Goal: Communication & Community: Answer question/provide support

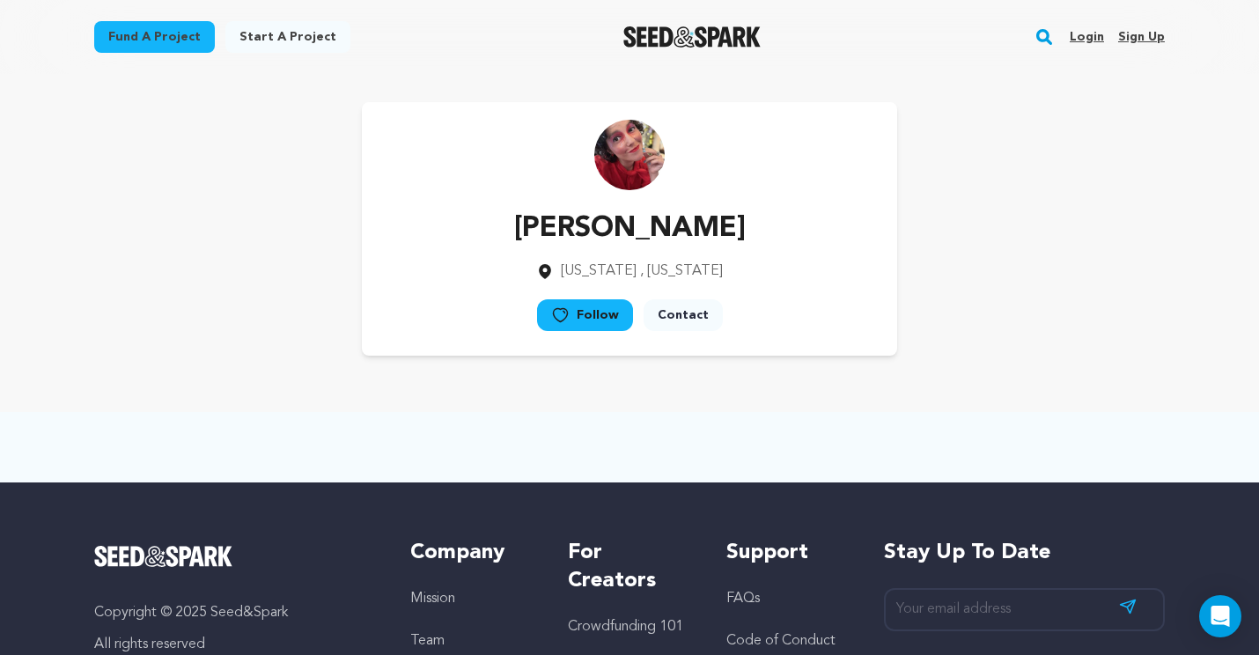
click at [1081, 37] on link "Login" at bounding box center [1087, 37] width 34 height 28
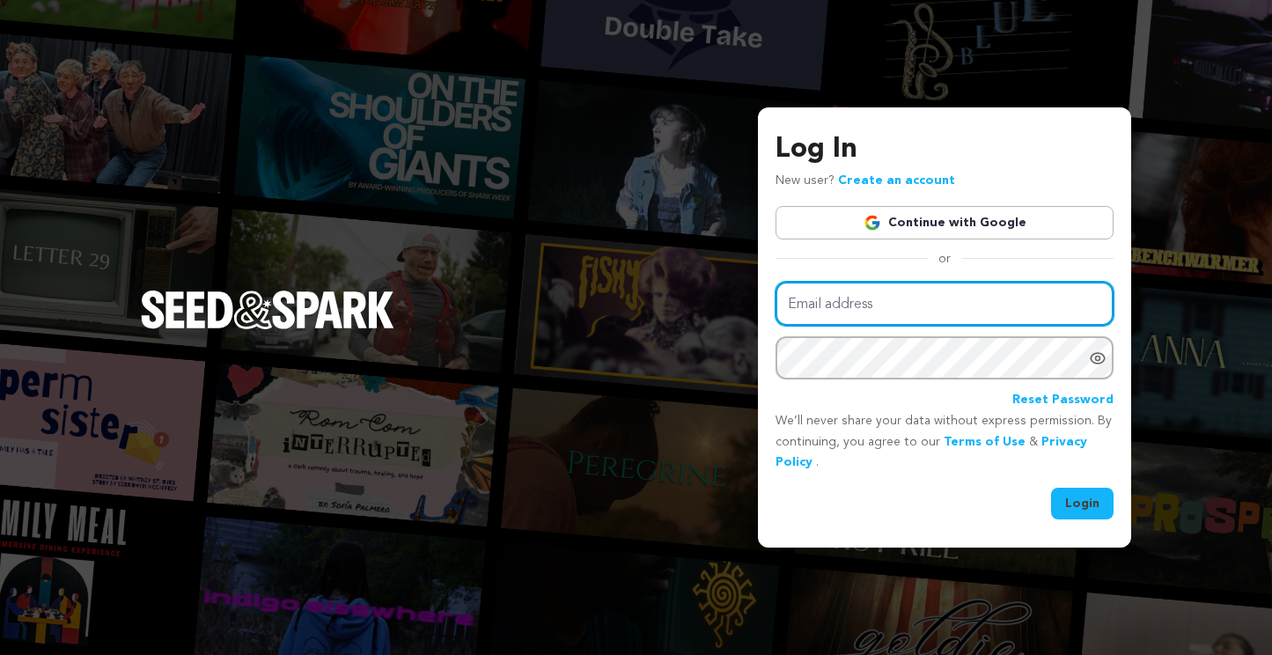
click at [916, 299] on input "Email address" at bounding box center [945, 304] width 338 height 45
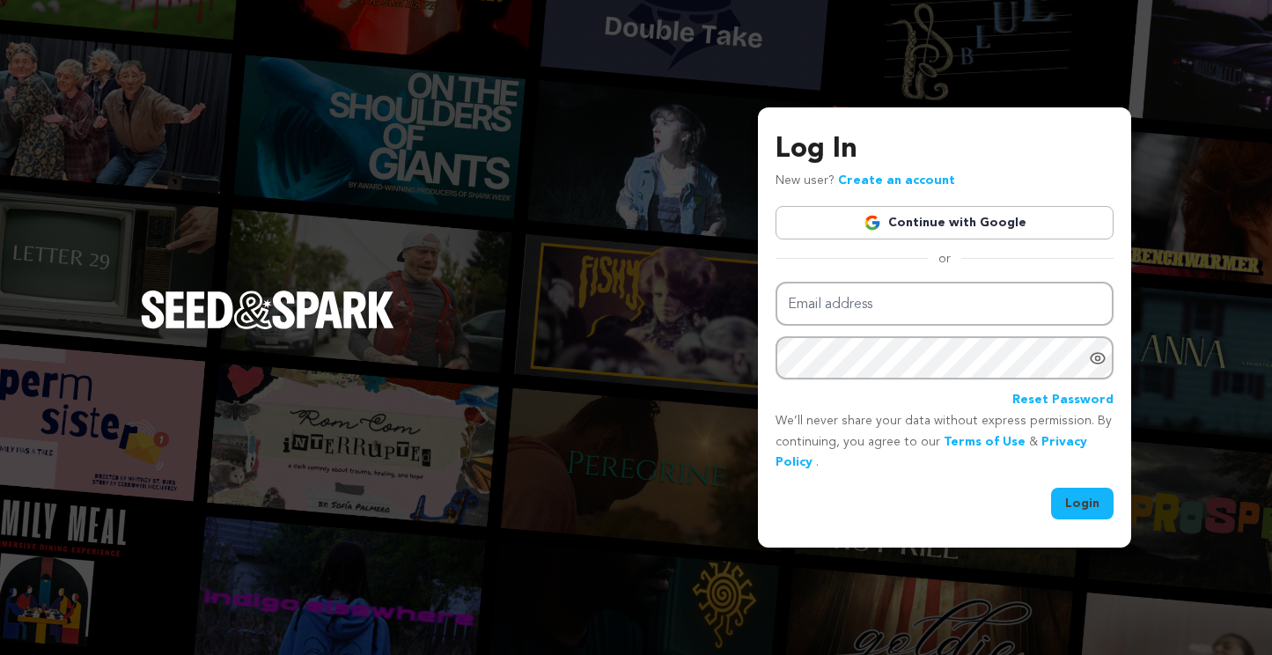
type input "scoloughlin@gmail.com"
click at [1096, 512] on button "Login" at bounding box center [1082, 504] width 63 height 32
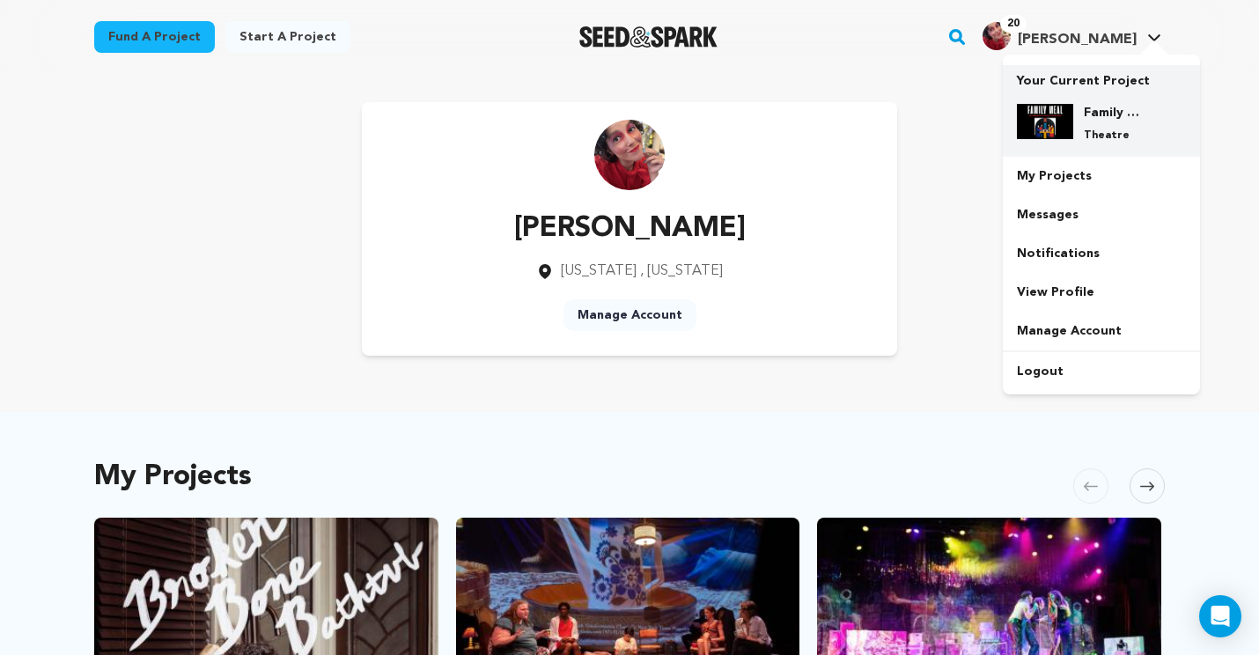
click at [1113, 139] on p "Theatre" at bounding box center [1115, 136] width 63 height 14
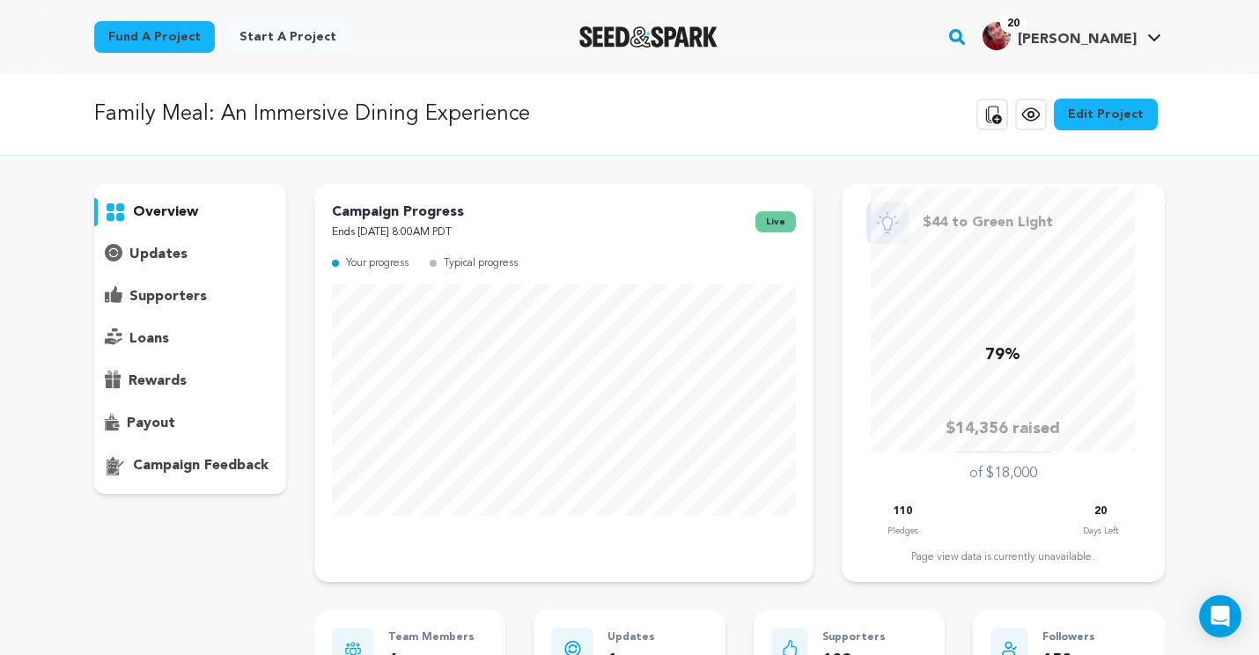
click at [153, 250] on p "updates" at bounding box center [158, 254] width 58 height 21
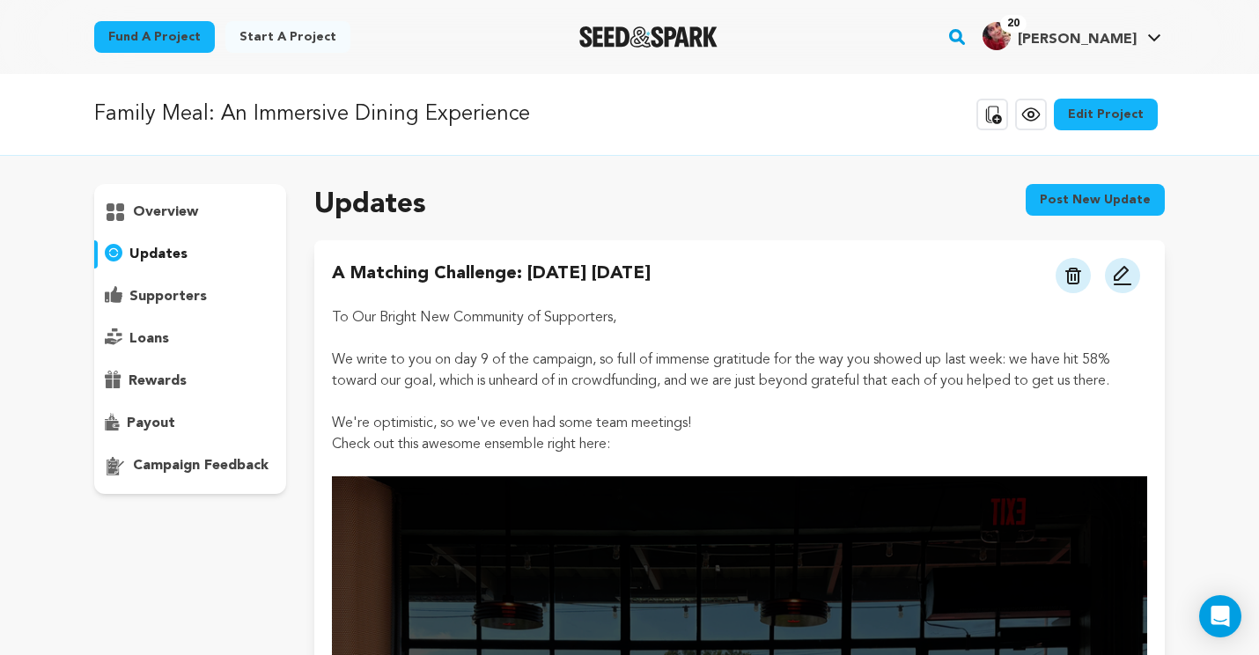
click at [182, 297] on p "supporters" at bounding box center [167, 296] width 77 height 21
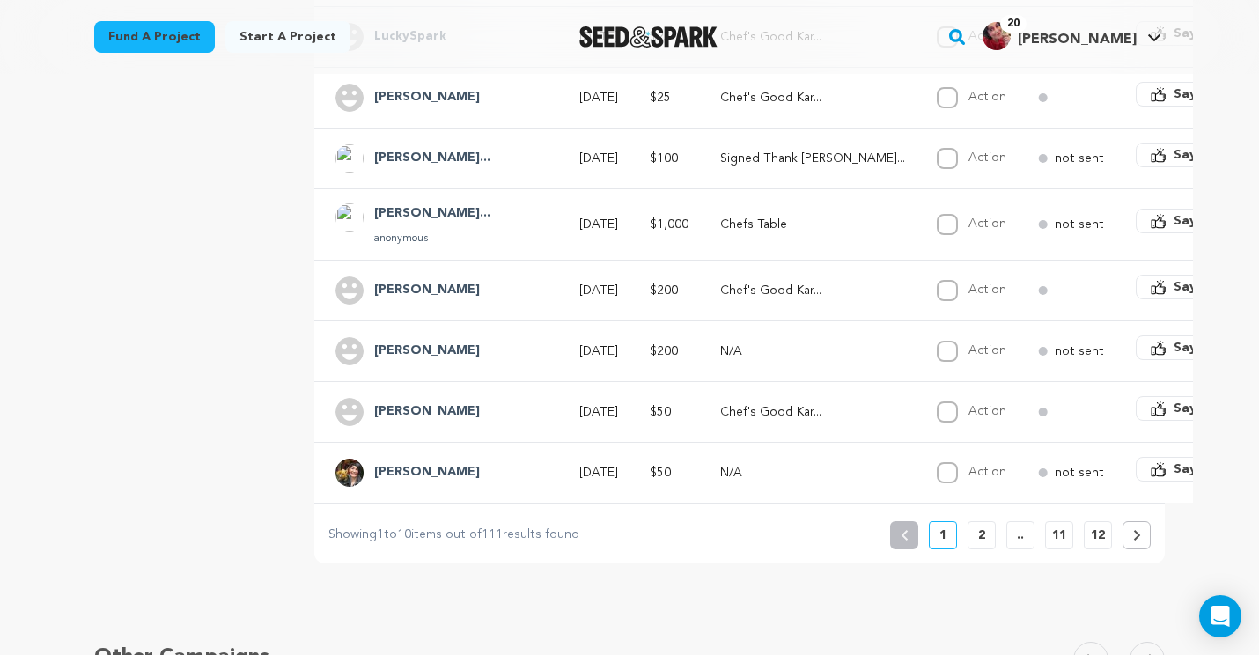
scroll to position [586, 0]
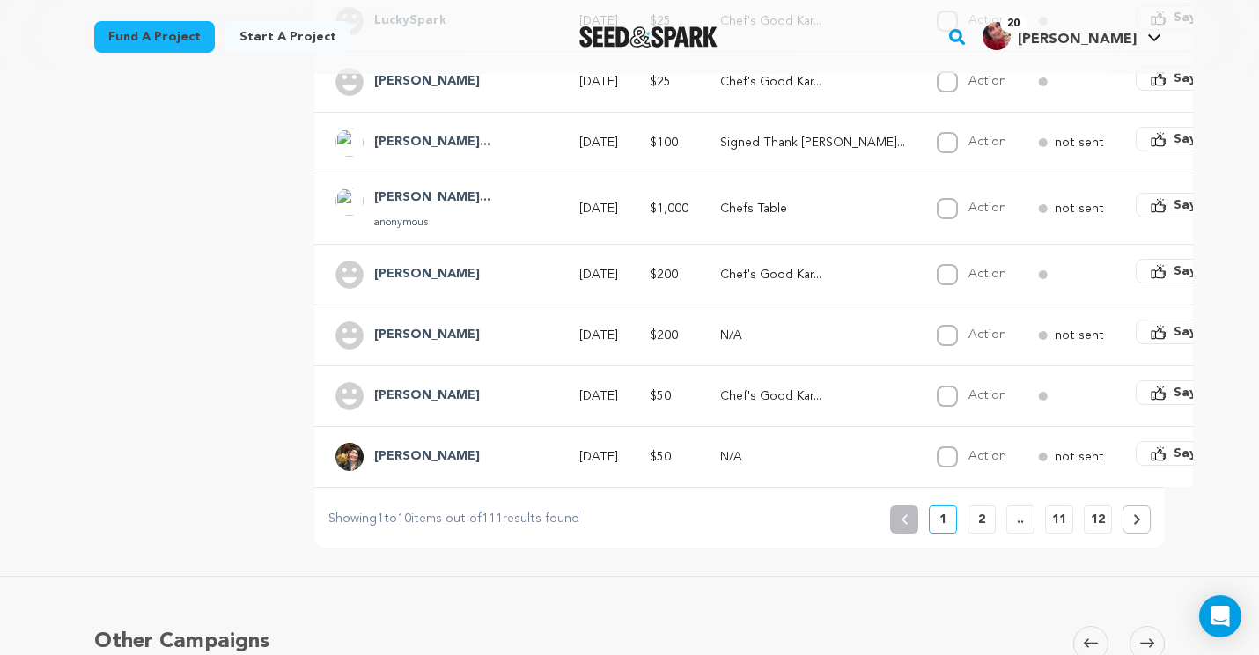
click at [986, 531] on button "2" at bounding box center [982, 519] width 28 height 28
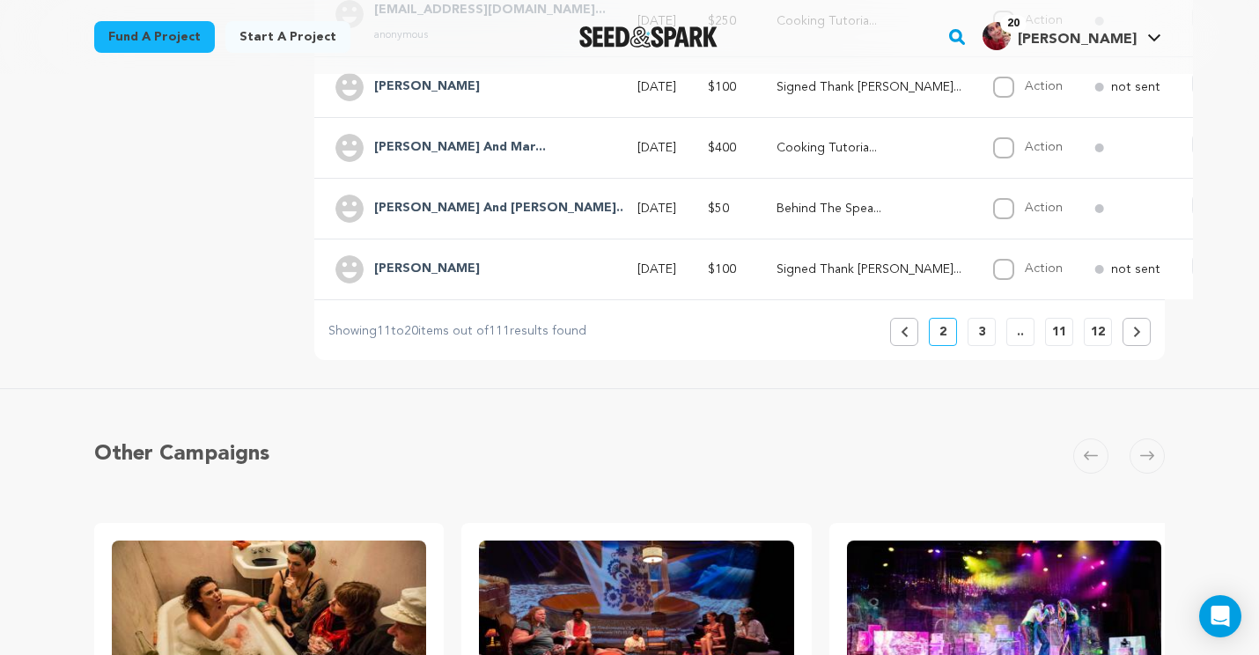
scroll to position [765, 0]
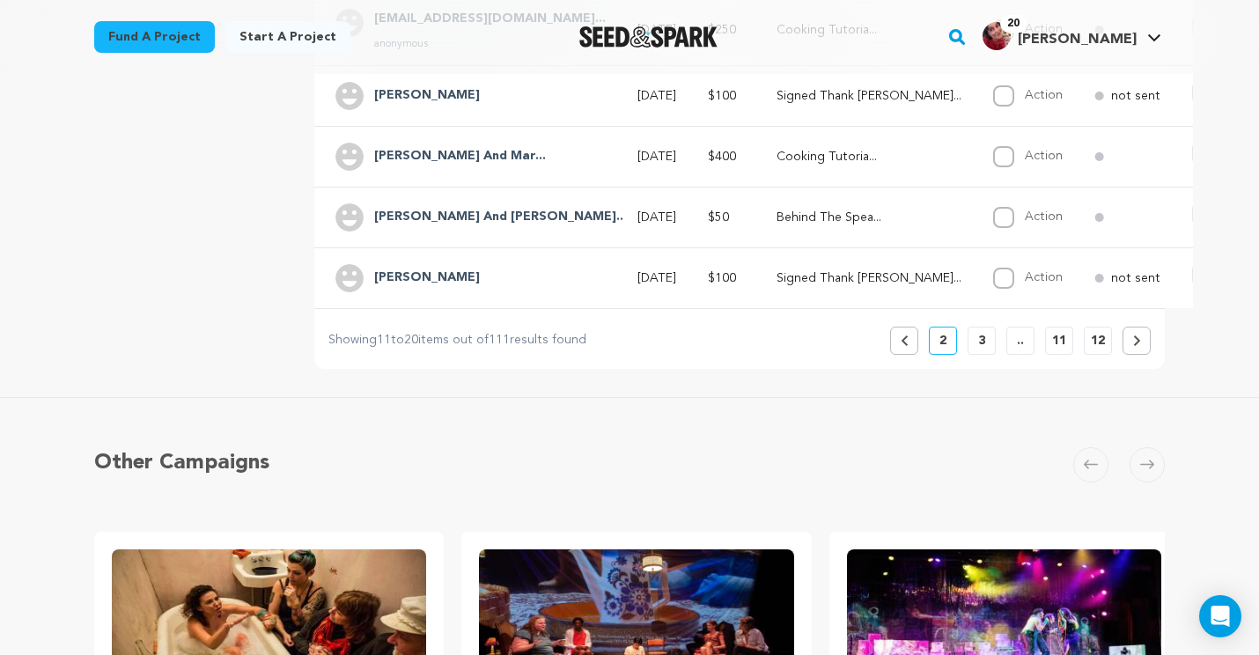
click at [987, 353] on button "3" at bounding box center [982, 341] width 28 height 28
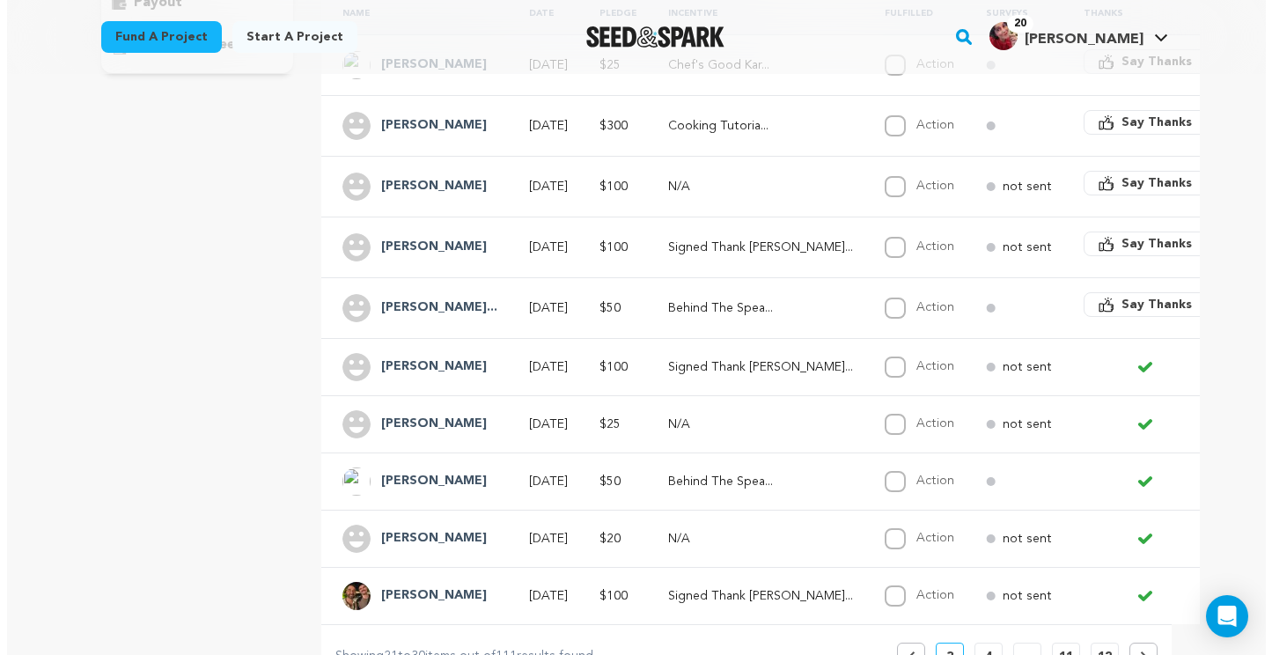
scroll to position [391, 0]
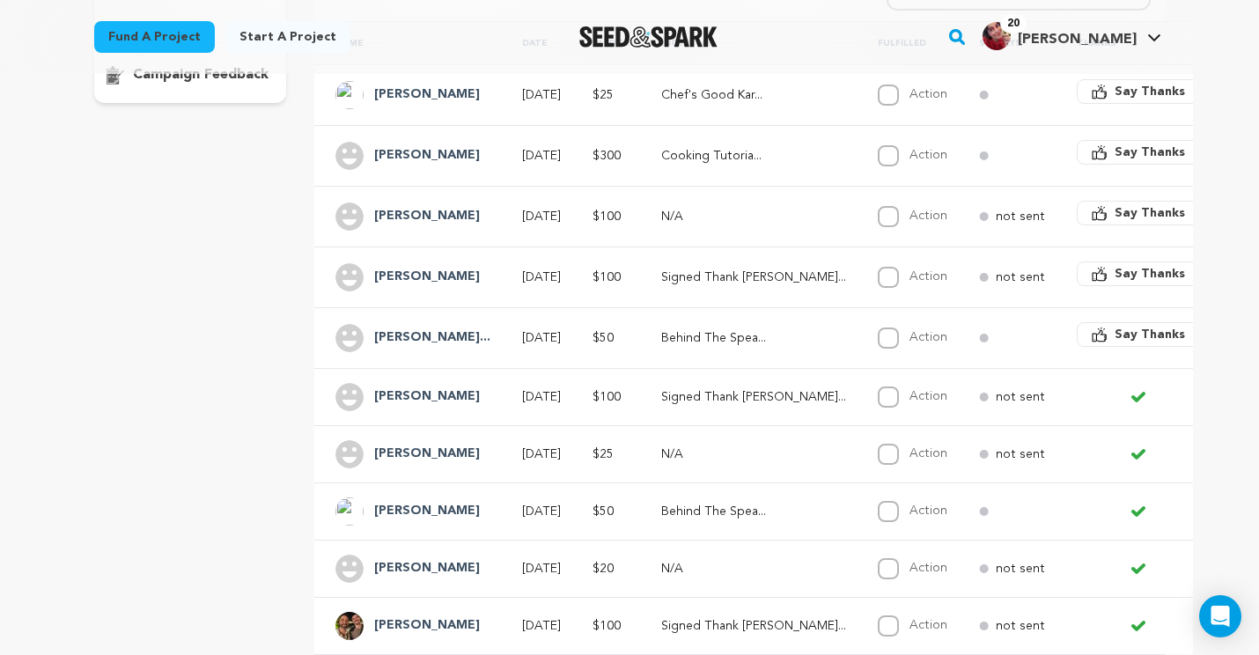
click at [1115, 340] on span "Say Thanks" at bounding box center [1150, 335] width 70 height 18
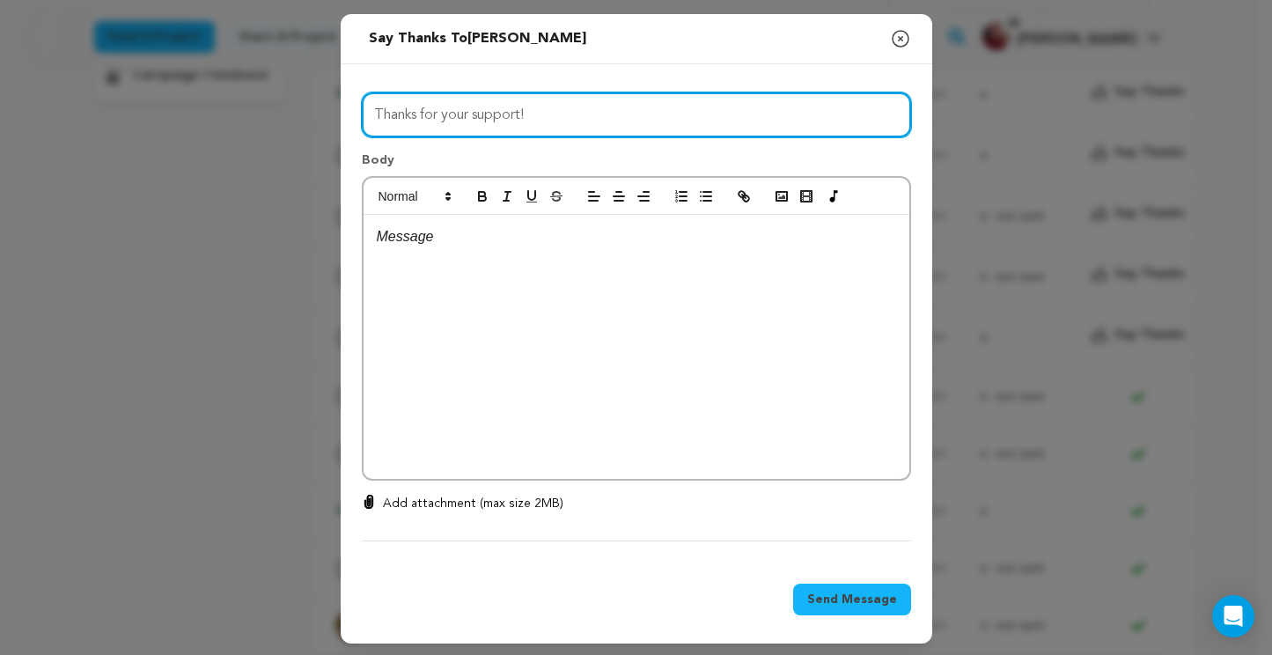
click at [534, 121] on input "Thanks for your support!" at bounding box center [636, 114] width 549 height 45
type input "A Big Day for Us"
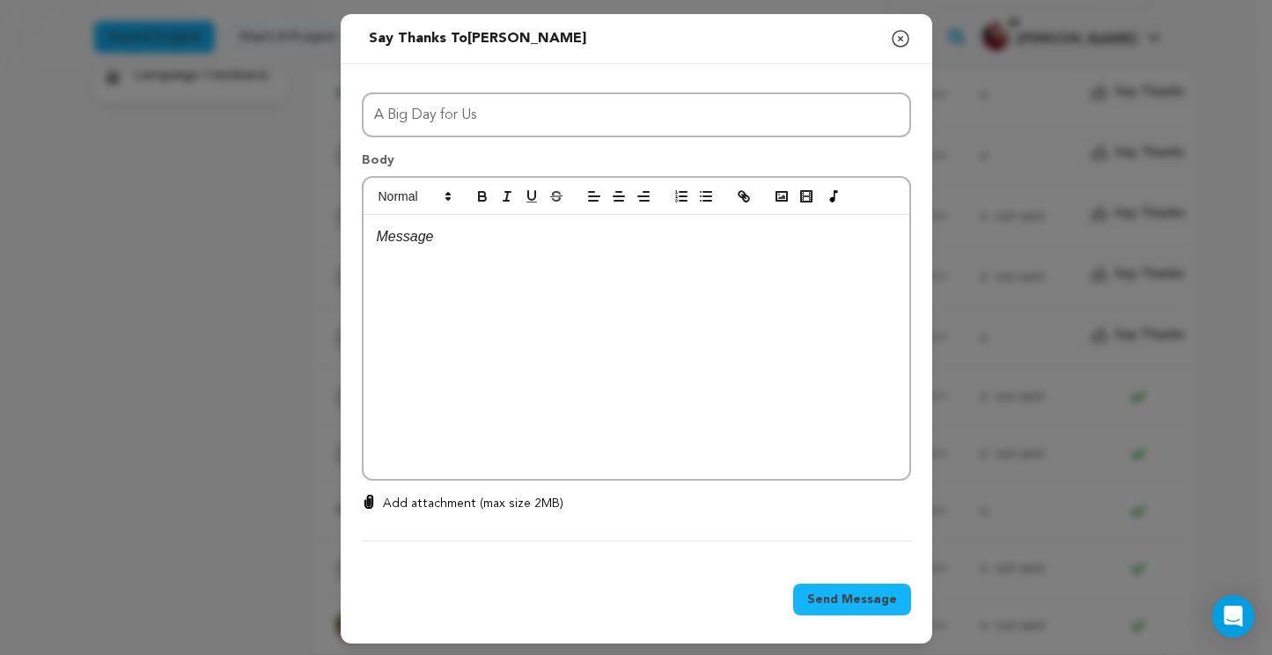
click at [416, 235] on p at bounding box center [637, 236] width 520 height 23
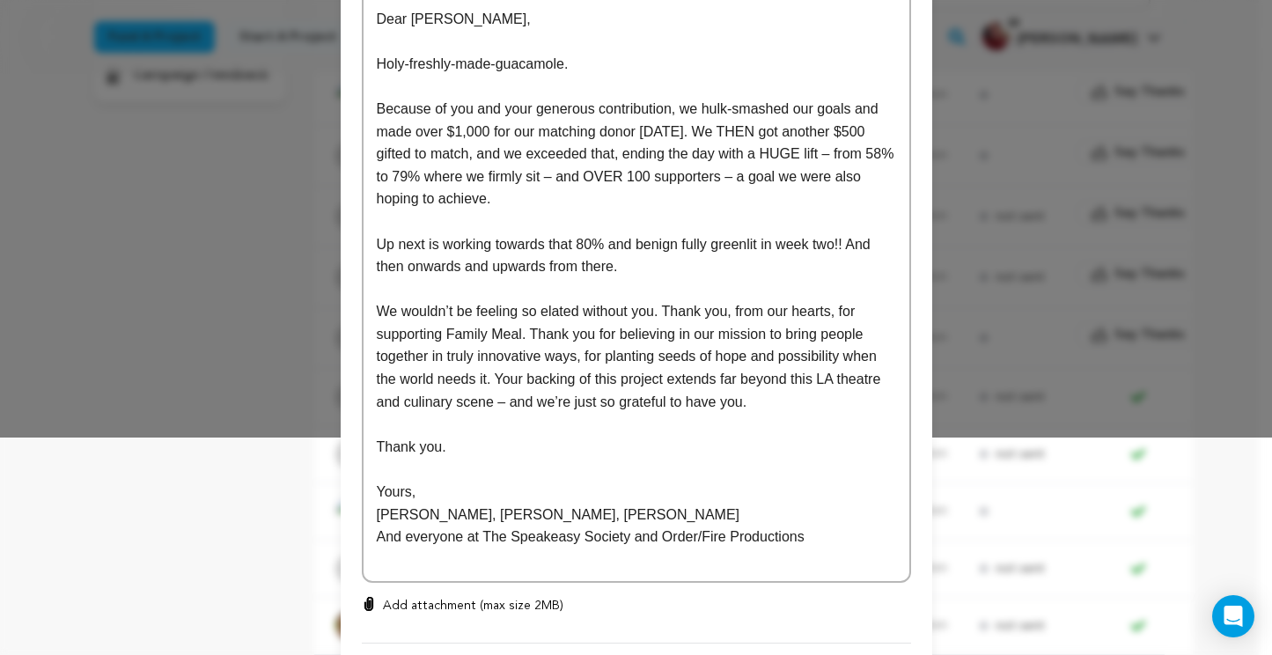
scroll to position [323, 0]
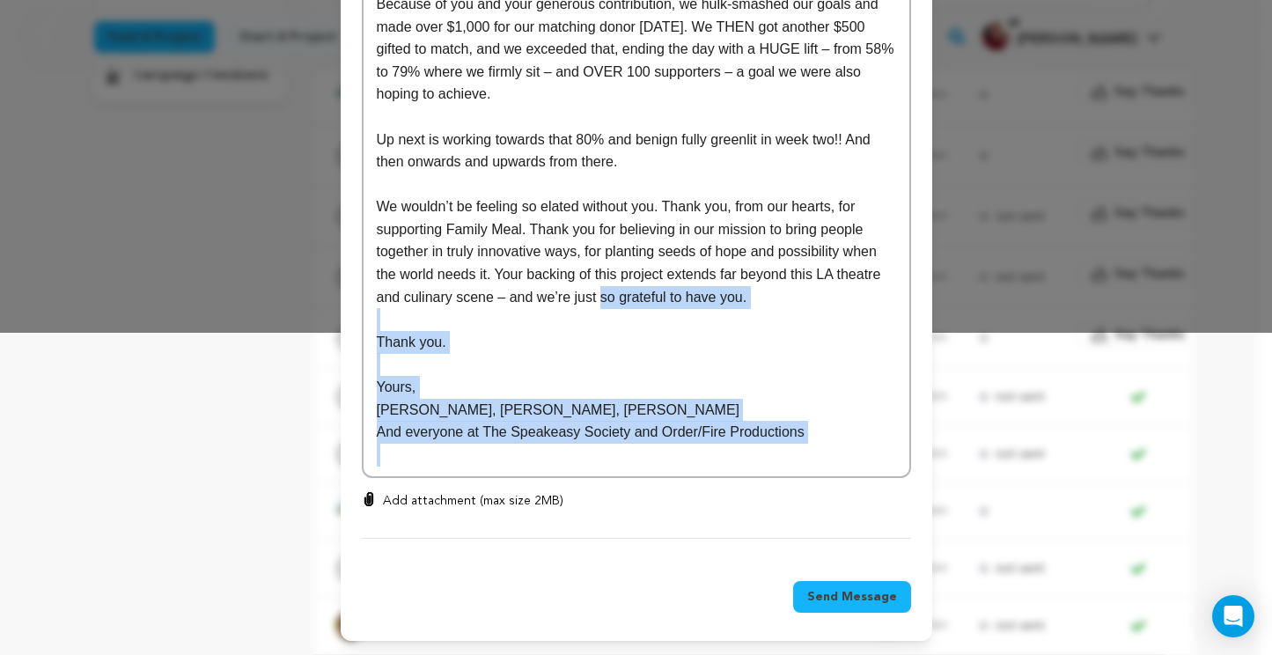
drag, startPoint x: 810, startPoint y: 452, endPoint x: 596, endPoint y: 298, distance: 263.7
click at [596, 298] on div "Dear Margaret, Holy-freshly-made-guacamole. Because of you and your generous co…" at bounding box center [637, 185] width 546 height 585
click at [829, 589] on span "Send Message" at bounding box center [852, 597] width 90 height 18
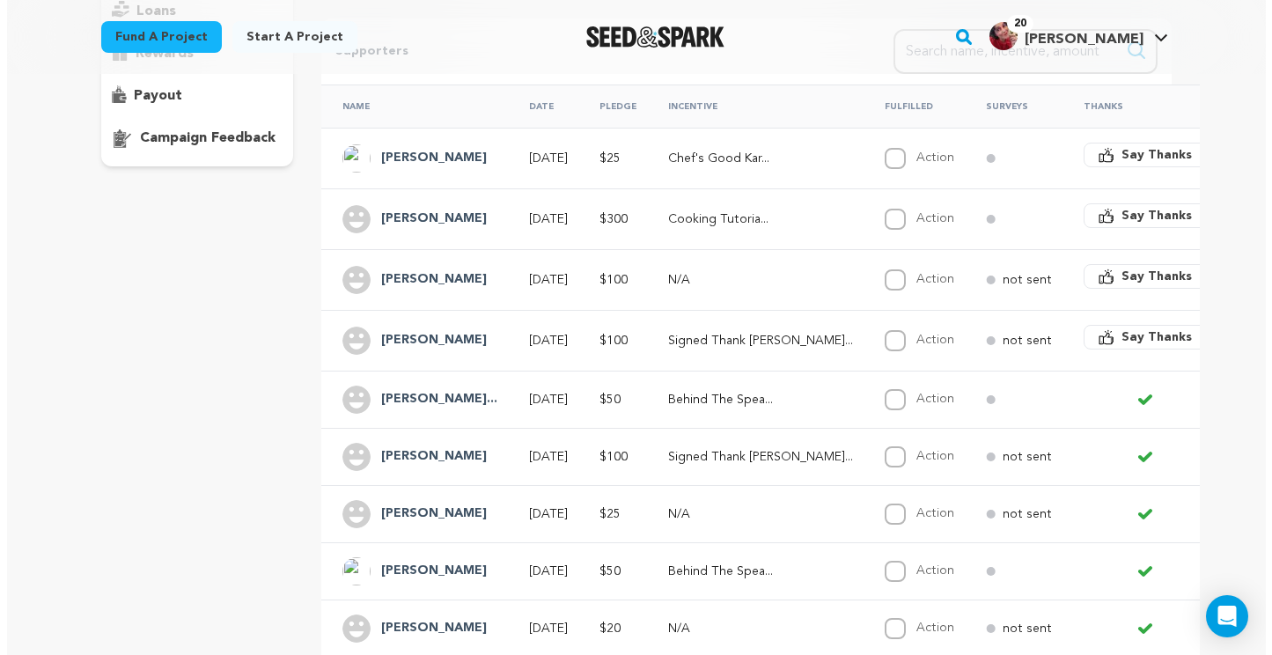
scroll to position [322, 0]
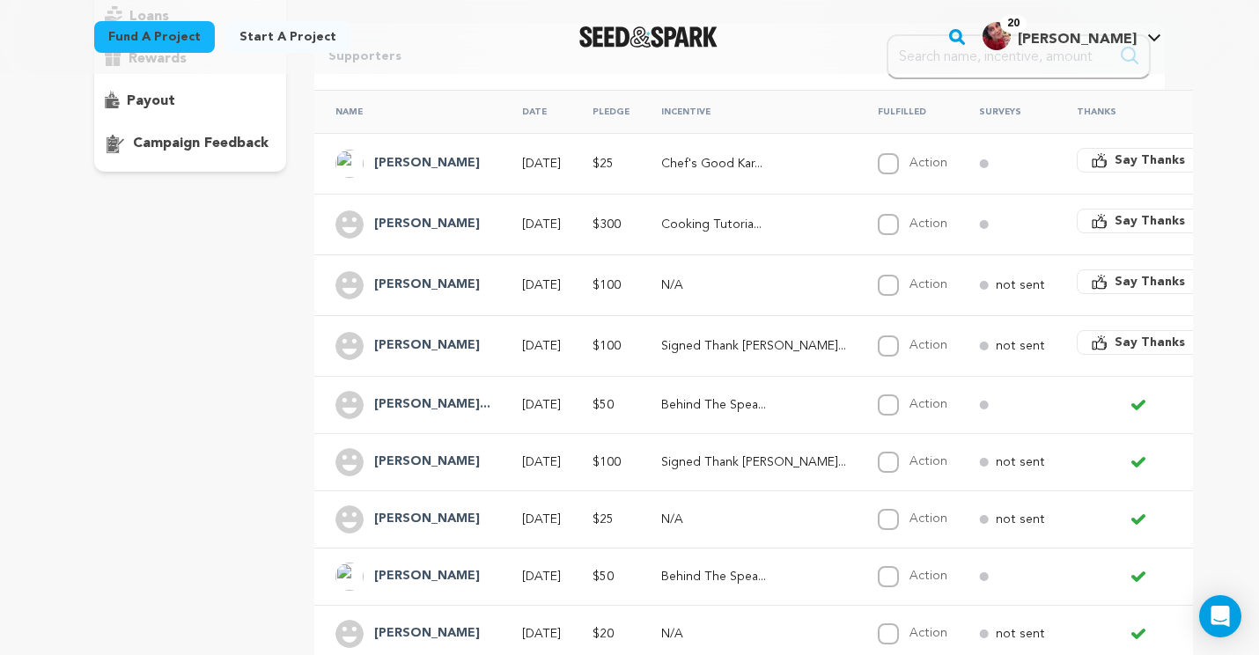
click at [1115, 350] on span "Say Thanks" at bounding box center [1150, 343] width 70 height 18
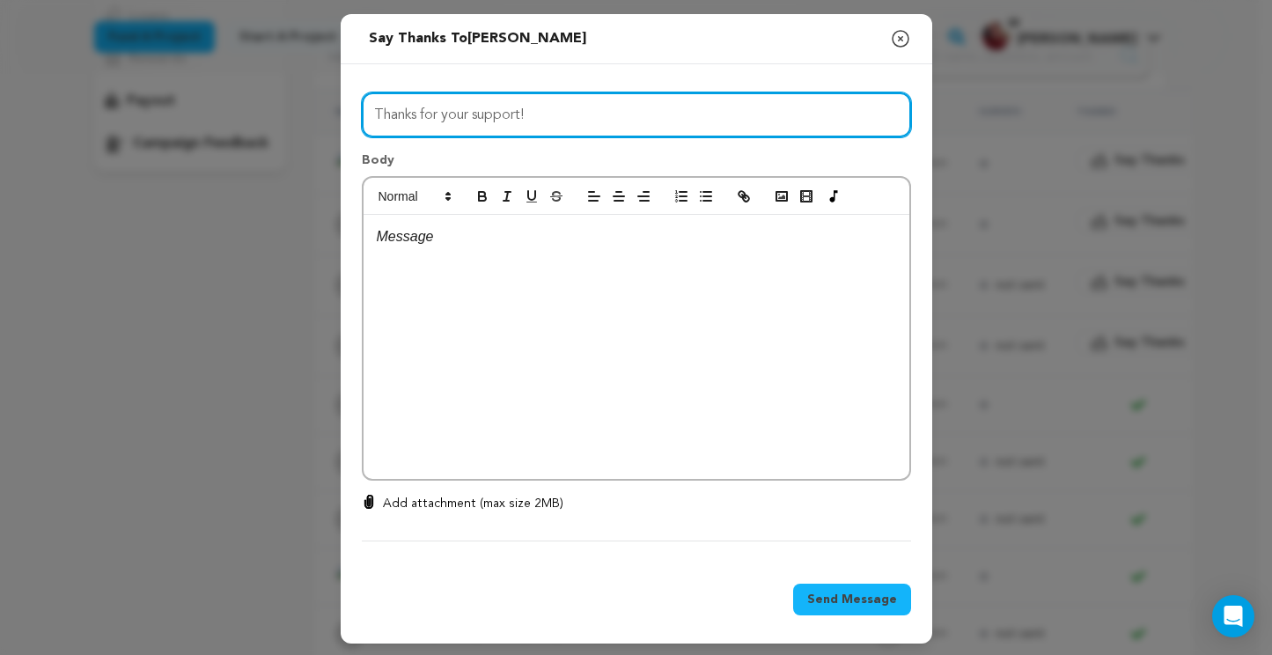
click at [528, 118] on input "Thanks for your support!" at bounding box center [636, 114] width 549 height 45
click at [529, 118] on input "Thanks for your support!" at bounding box center [636, 114] width 549 height 45
type input "A Big Day for Us"
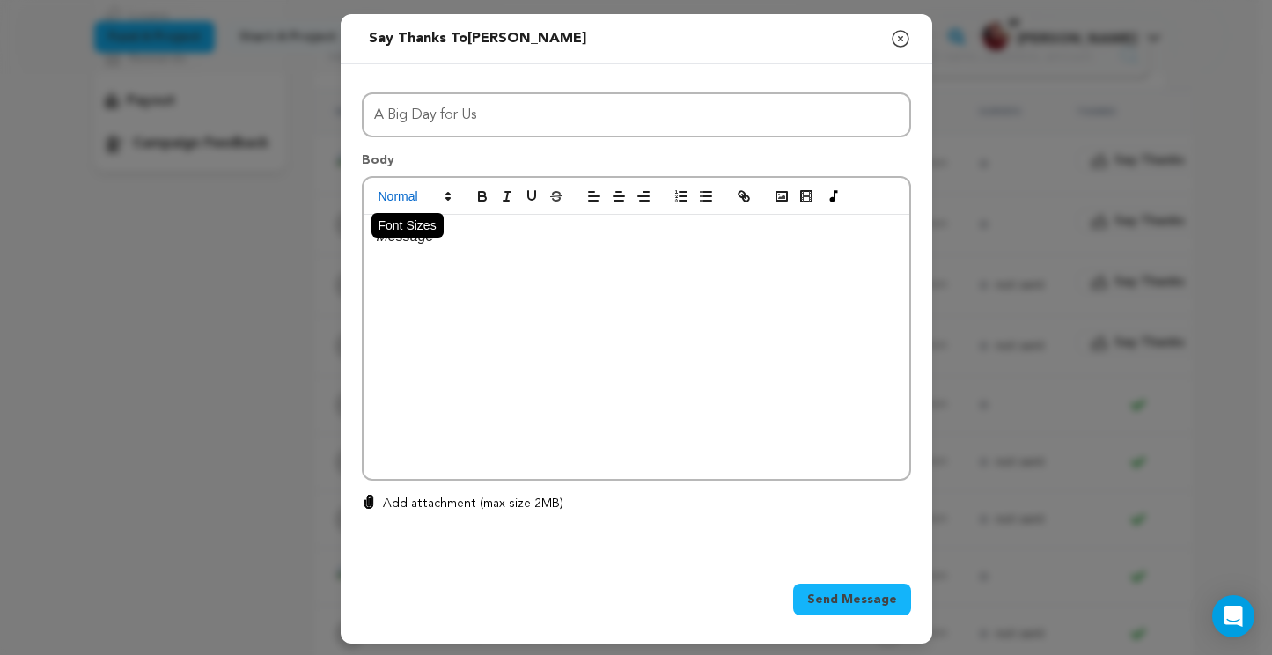
drag, startPoint x: 413, startPoint y: 217, endPoint x: 420, endPoint y: 225, distance: 10.0
click at [413, 207] on span at bounding box center [414, 196] width 86 height 21
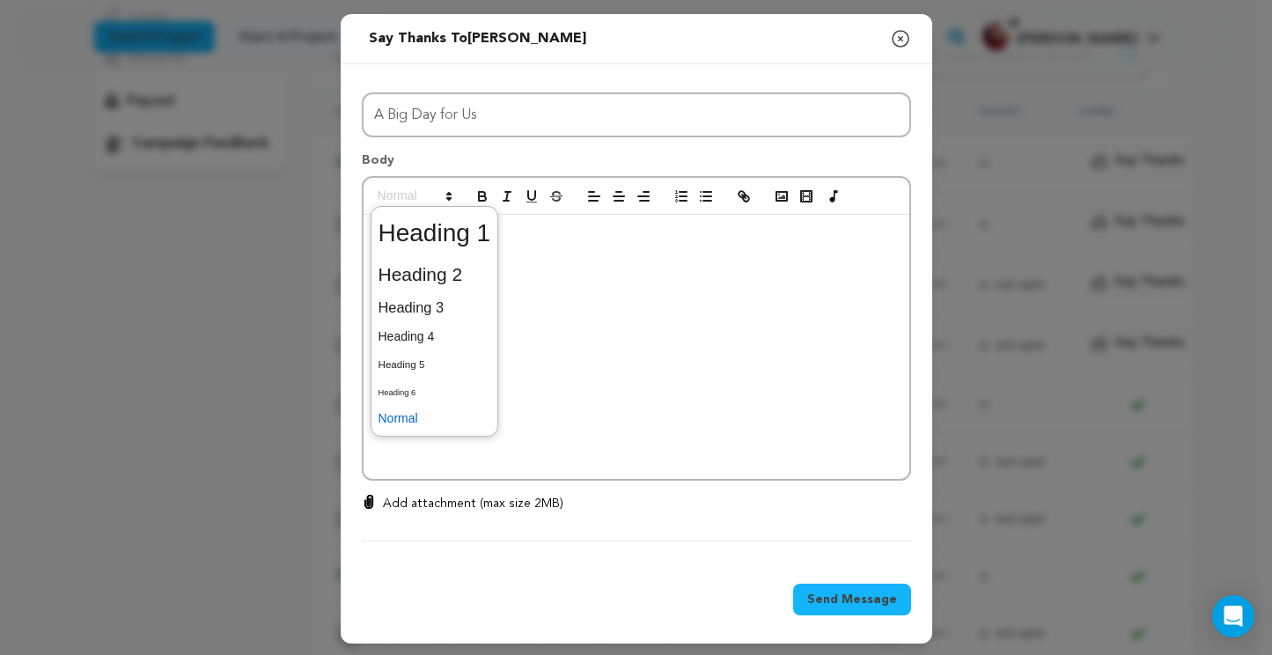
click at [562, 255] on div at bounding box center [637, 347] width 546 height 264
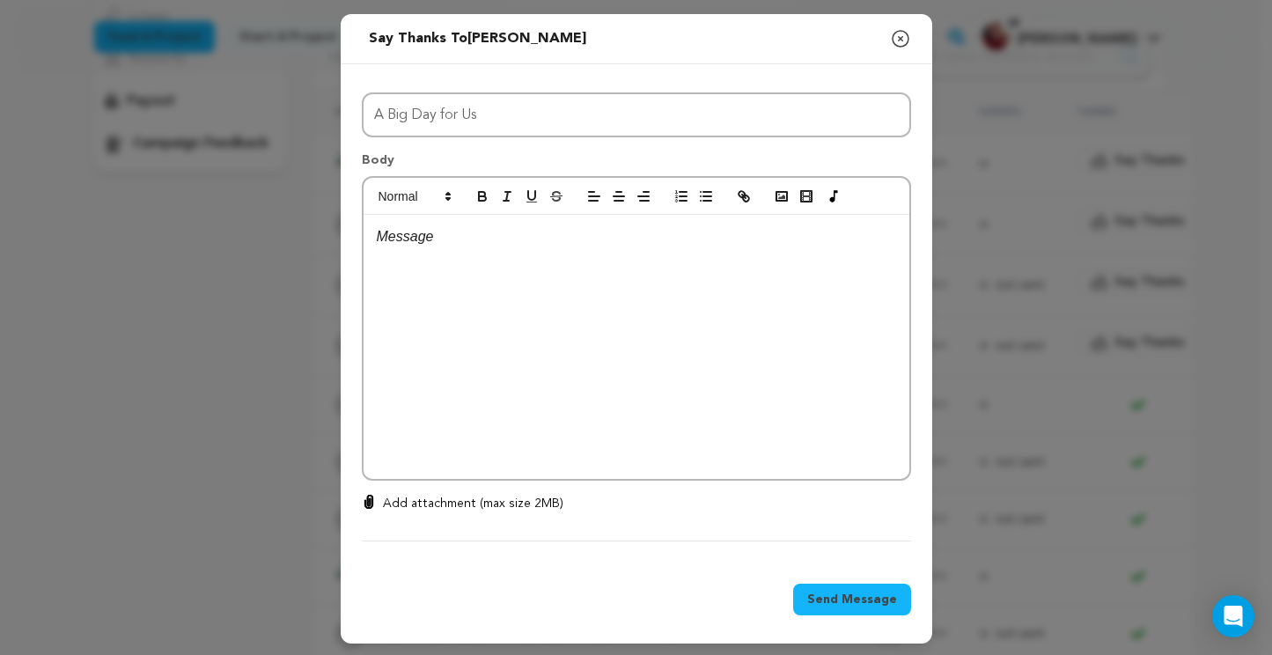
click at [555, 256] on div at bounding box center [637, 347] width 546 height 264
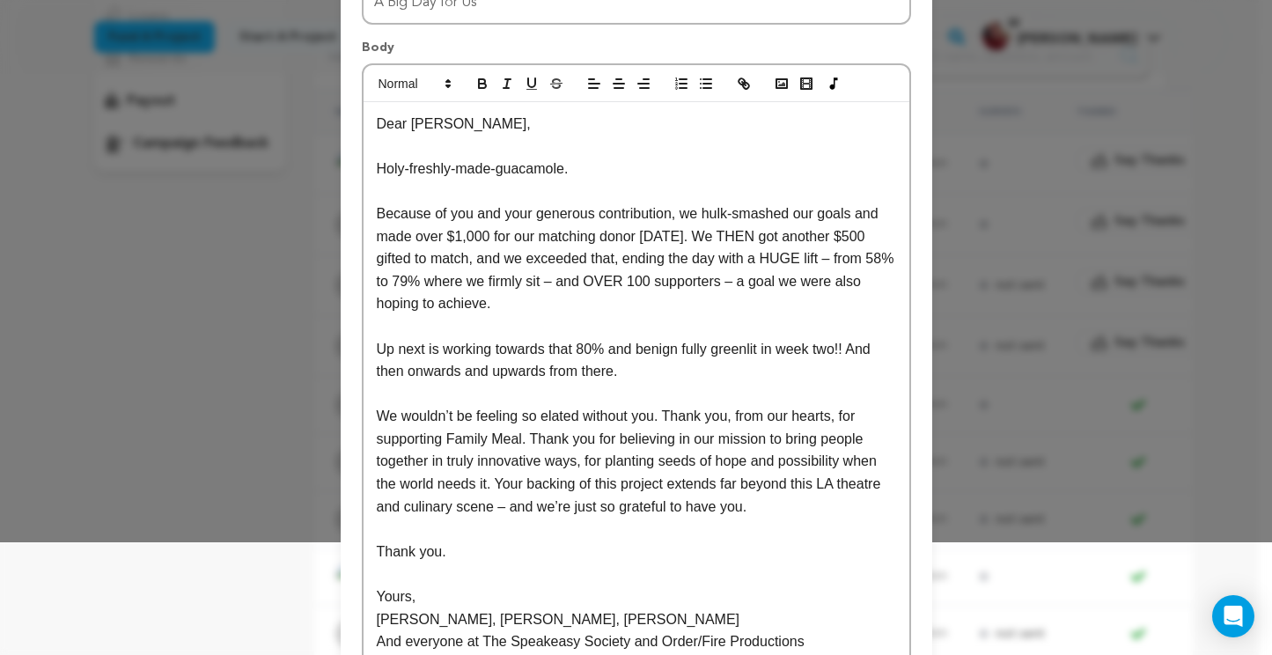
scroll to position [323, 0]
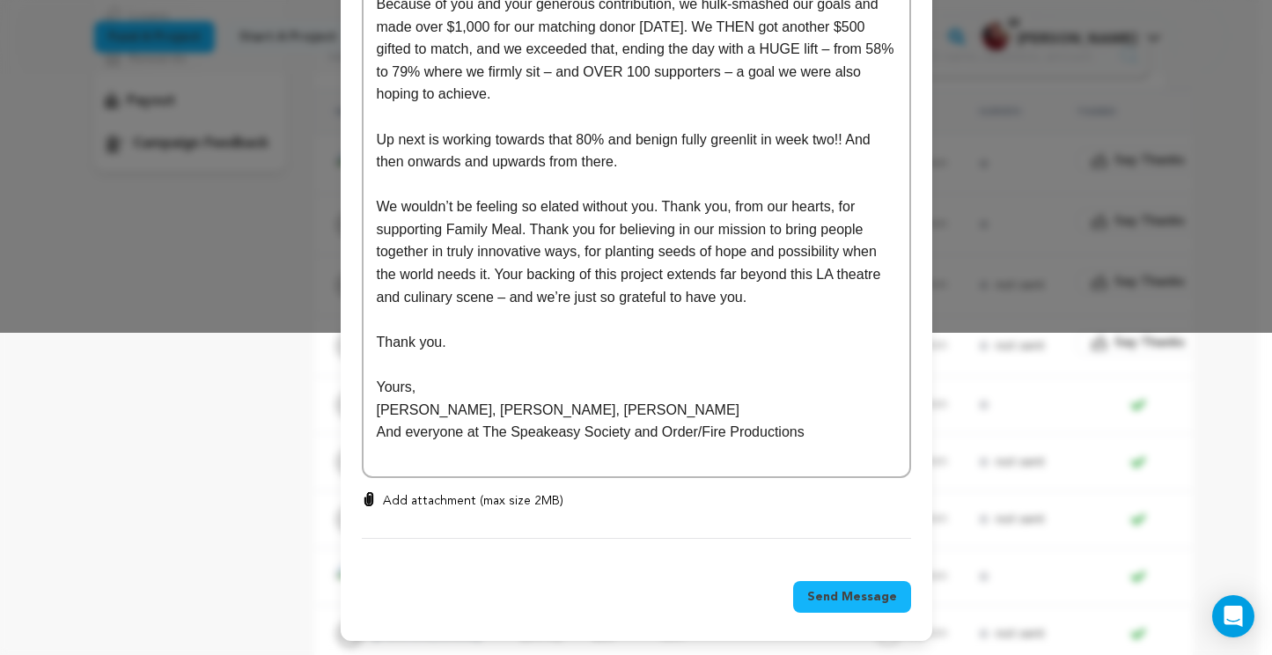
click at [855, 596] on span "Send Message" at bounding box center [852, 597] width 90 height 18
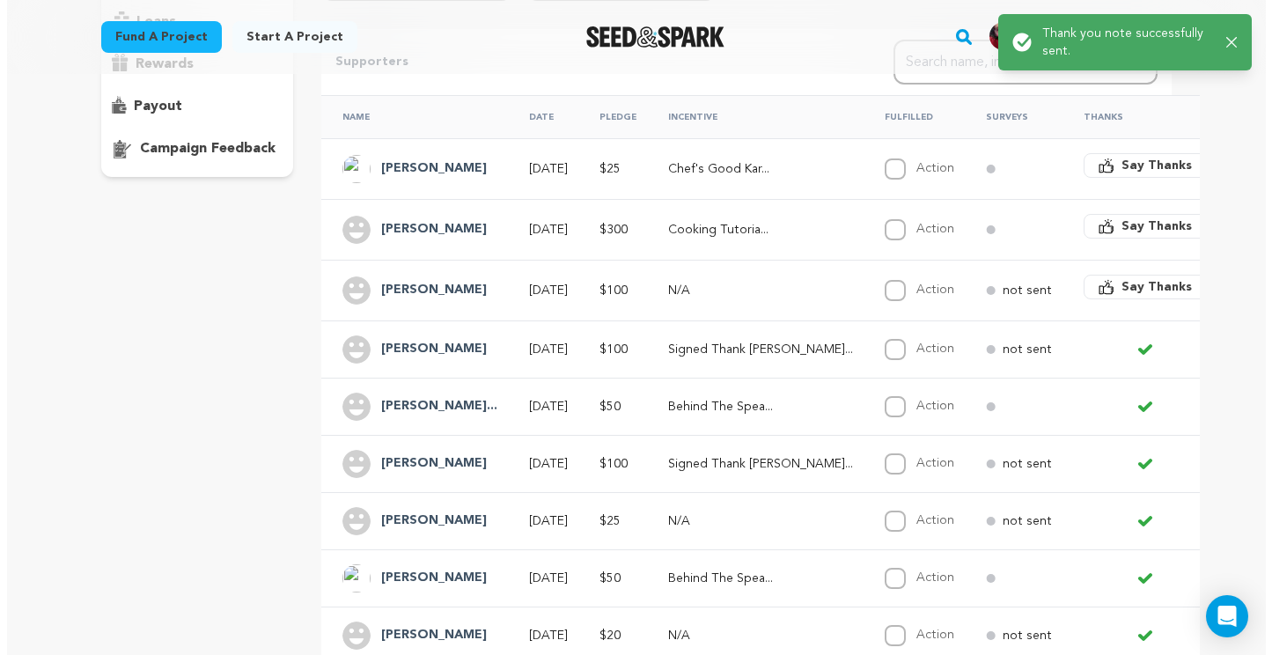
scroll to position [316, 0]
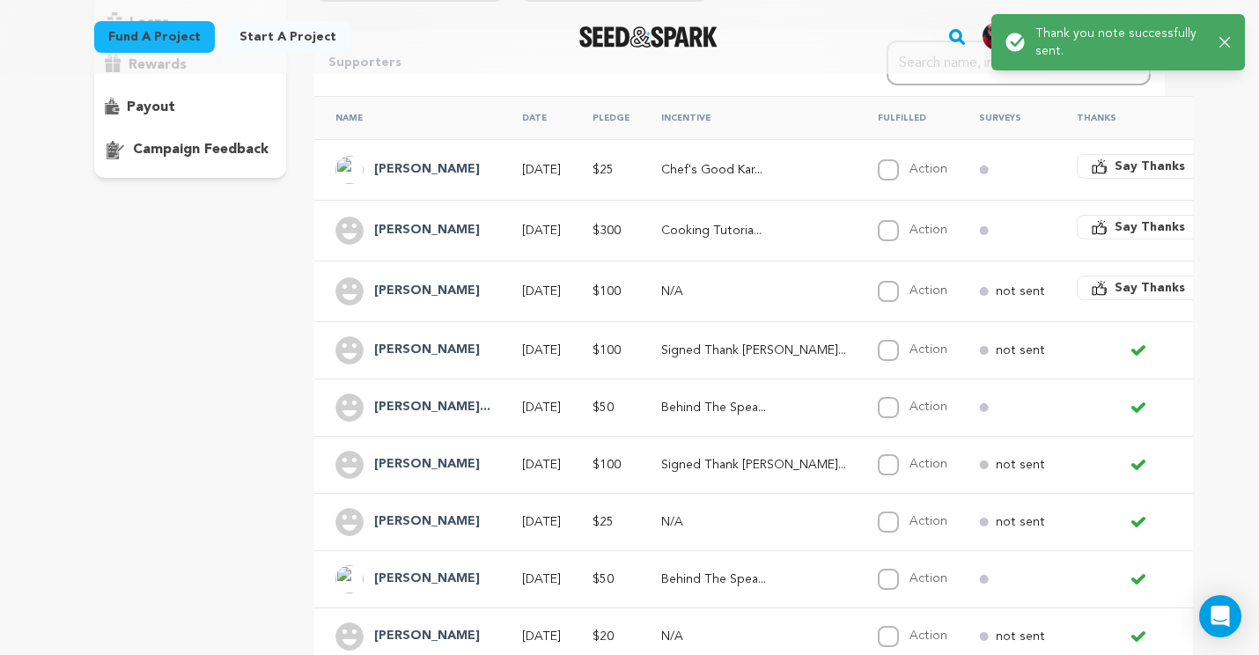
click at [1115, 285] on span "Say Thanks" at bounding box center [1150, 288] width 70 height 18
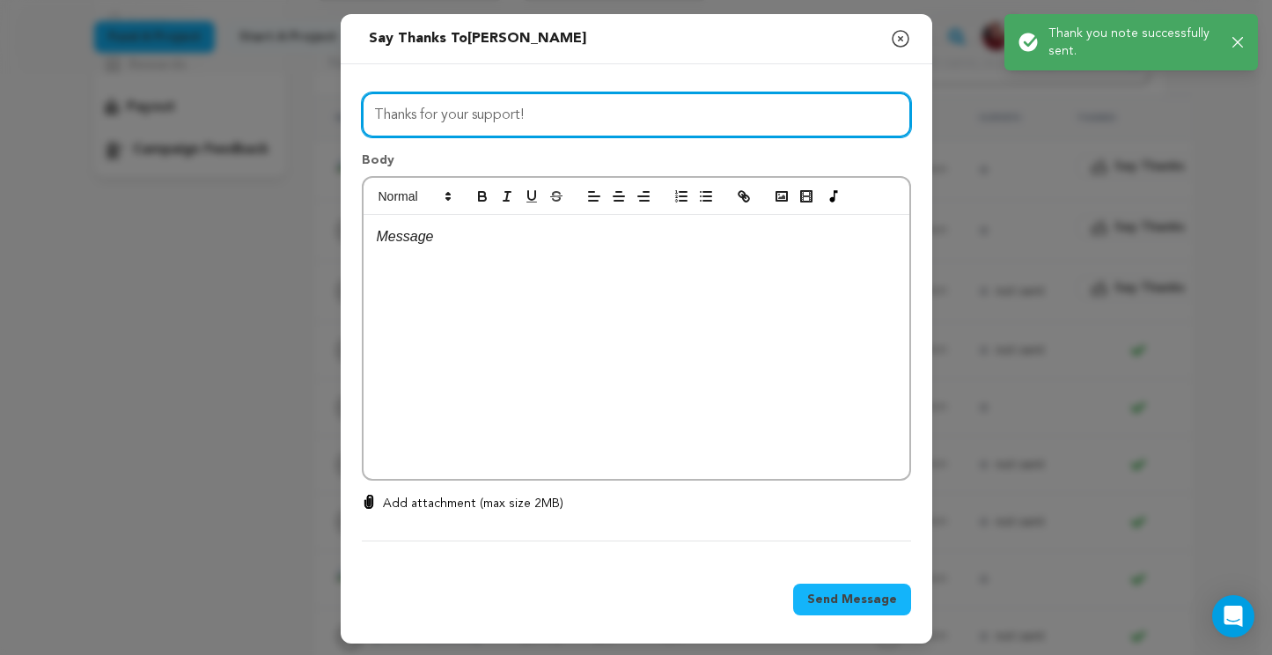
click at [503, 110] on input "Thanks for your support!" at bounding box center [636, 114] width 549 height 45
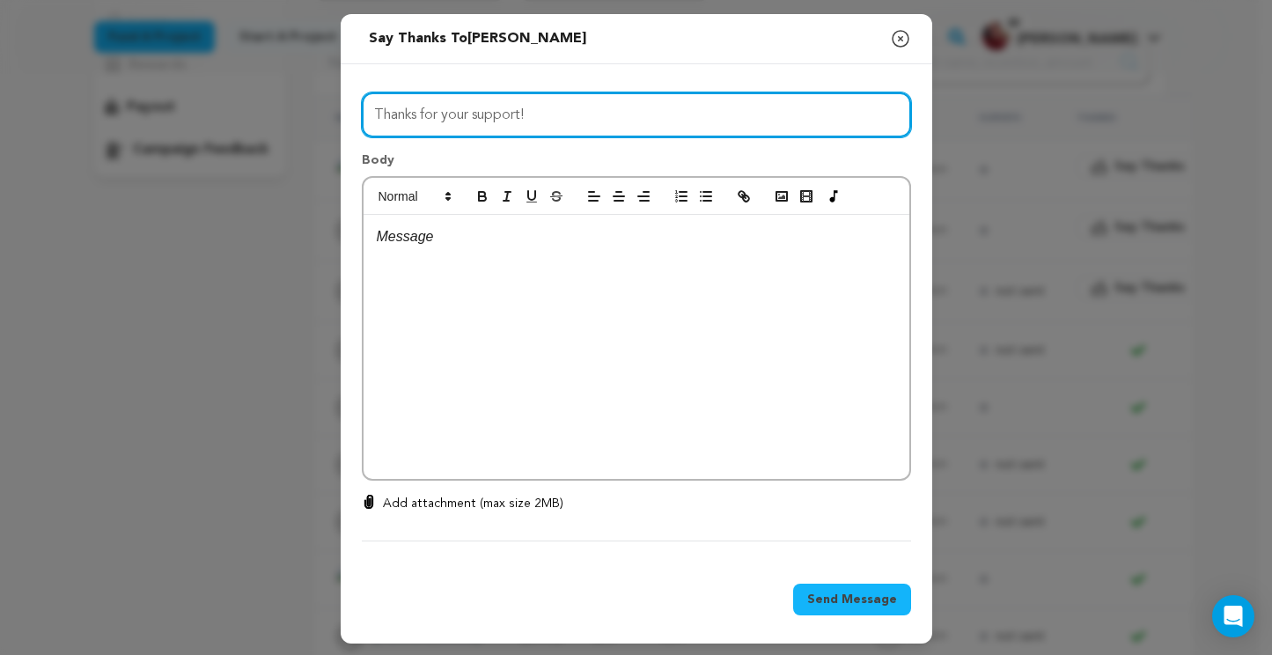
click at [503, 110] on input "Thanks for your support!" at bounding box center [636, 114] width 549 height 45
type input "A Big Day for Us"
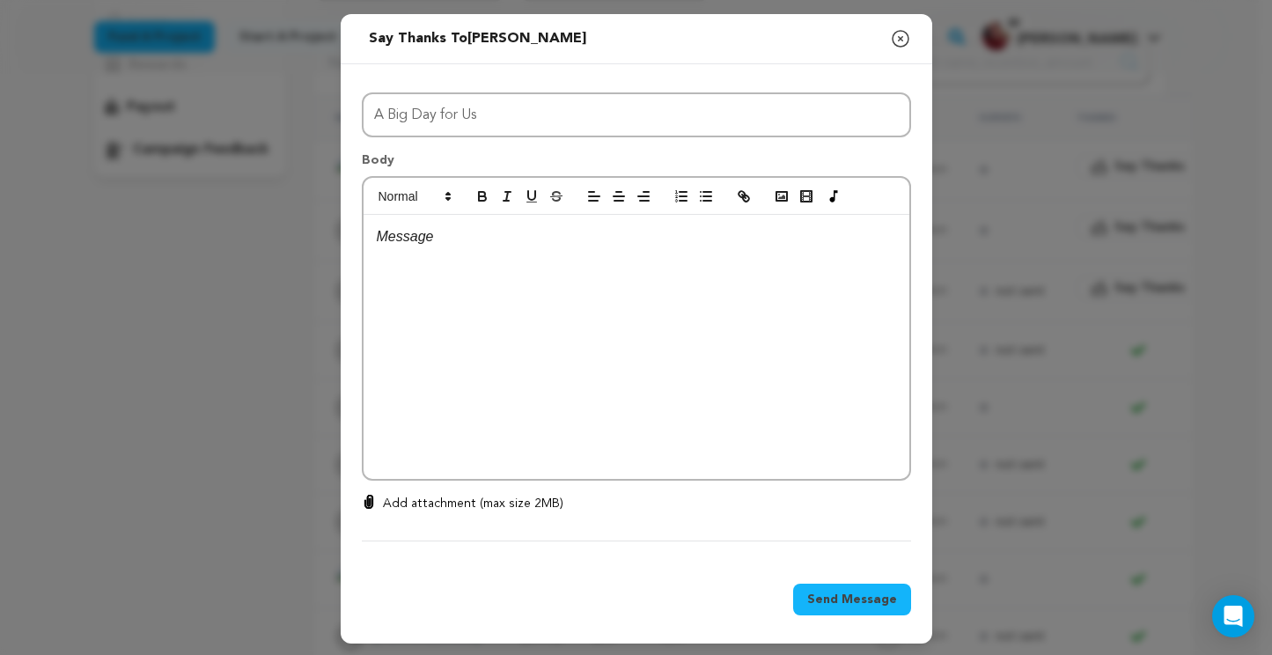
click at [527, 260] on div at bounding box center [637, 347] width 546 height 264
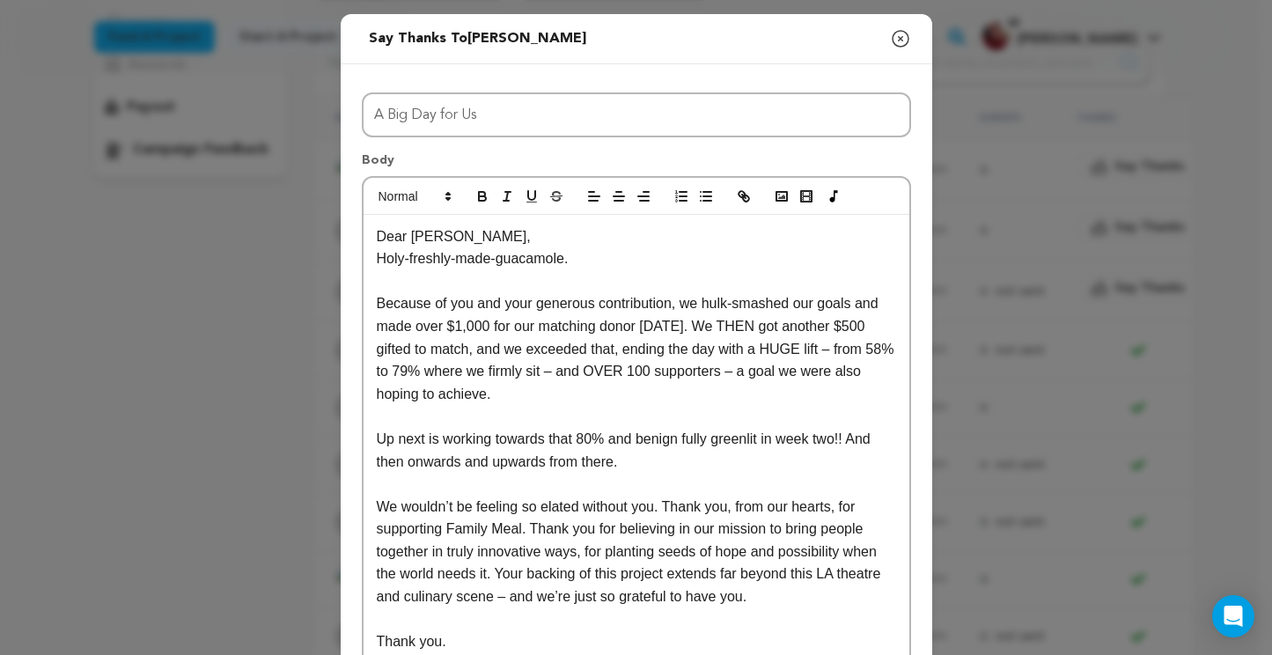
scroll to position [0, 0]
click at [472, 232] on p "Dear Tony," at bounding box center [637, 236] width 520 height 23
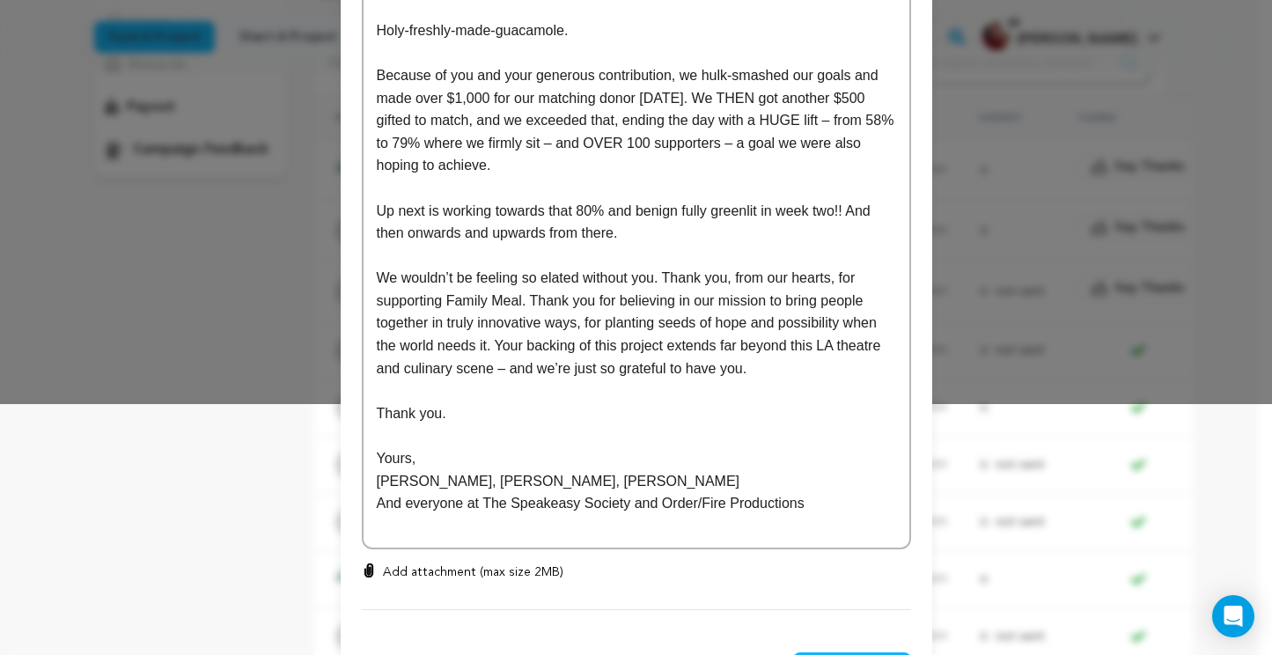
scroll to position [323, 0]
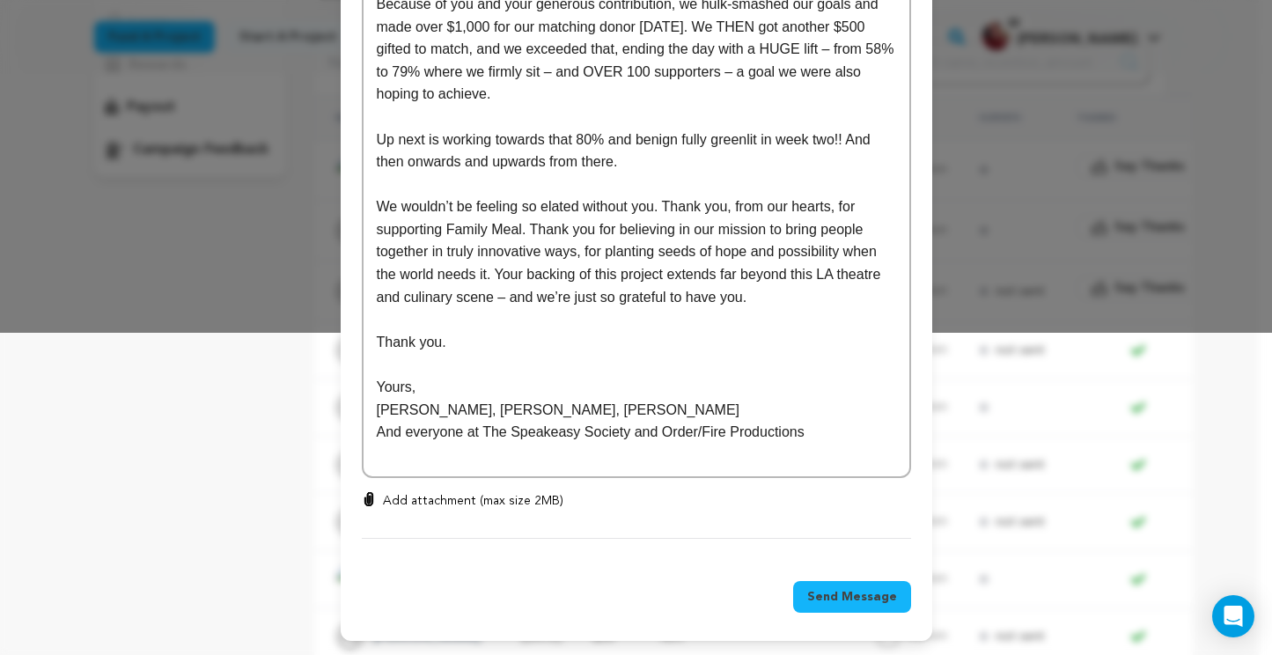
click at [845, 596] on span "Send Message" at bounding box center [852, 597] width 90 height 18
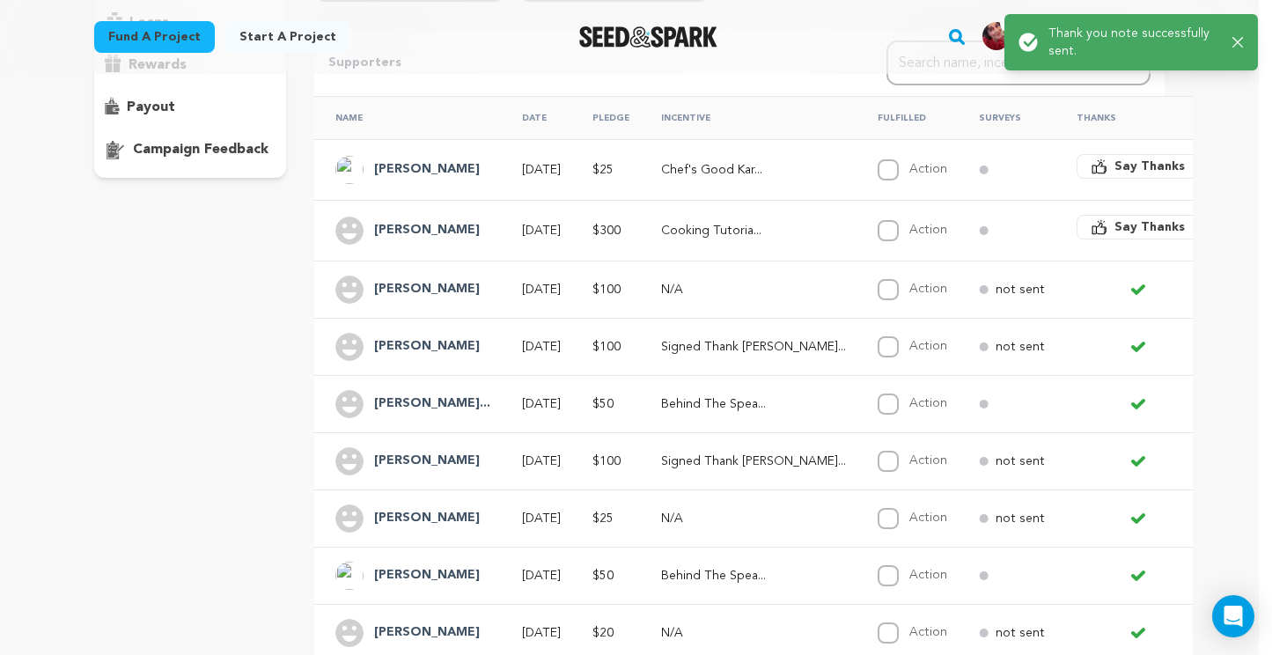
click at [1115, 224] on span "Say Thanks" at bounding box center [1150, 227] width 70 height 18
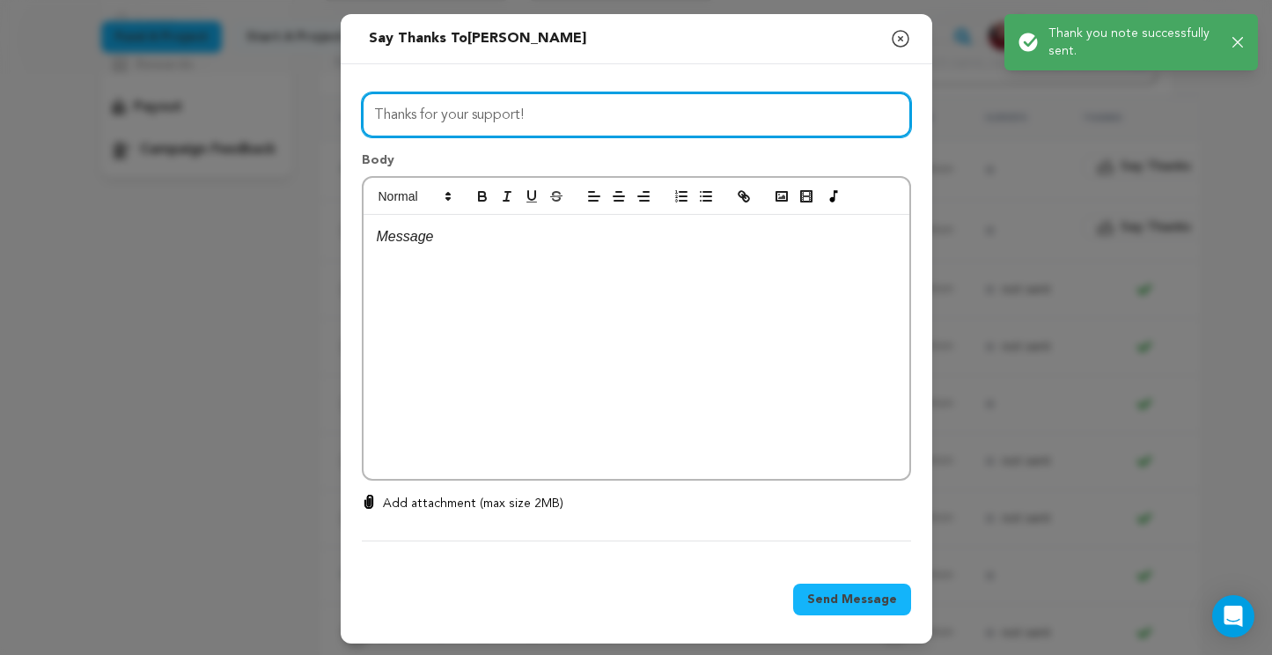
click at [546, 116] on input "Thanks for your support!" at bounding box center [636, 114] width 549 height 45
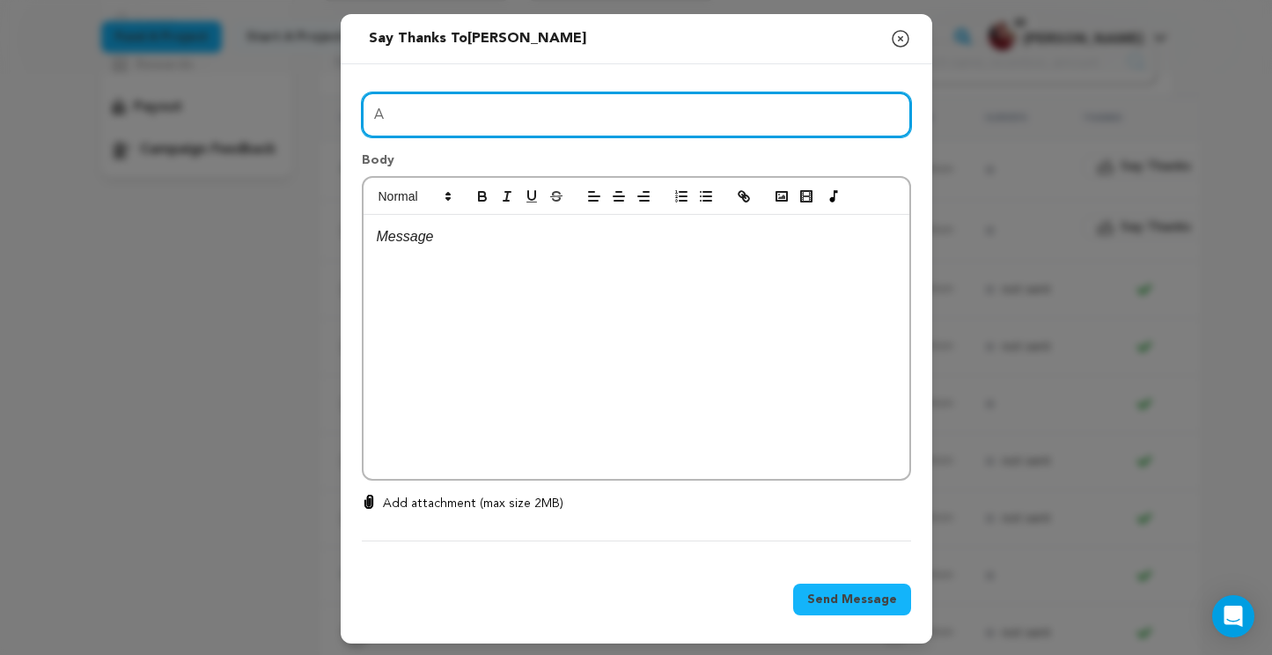
type input "A Big Day for Us"
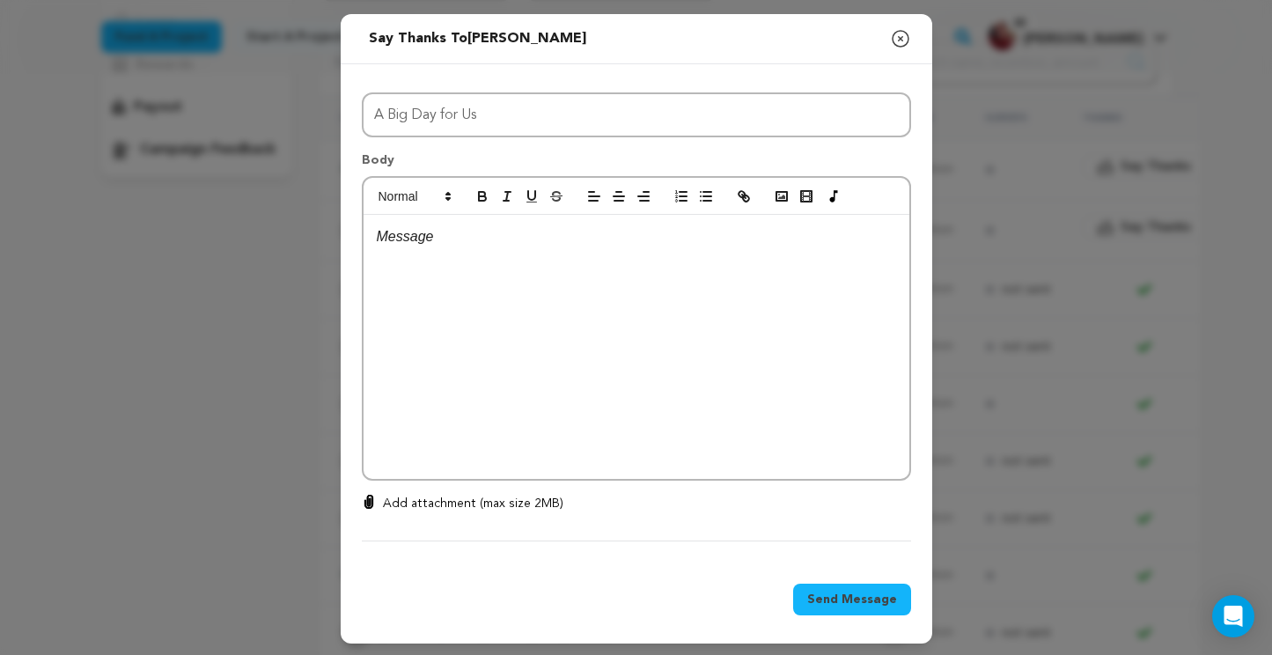
click at [453, 251] on div at bounding box center [637, 347] width 546 height 264
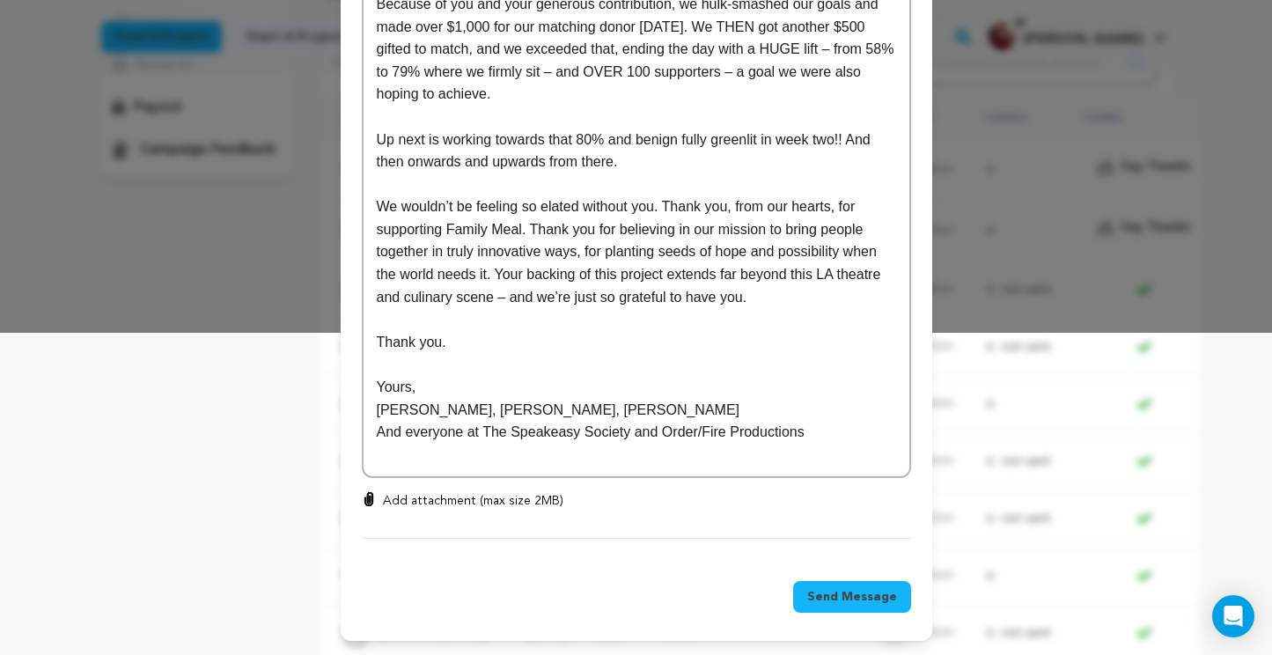
drag, startPoint x: 850, startPoint y: 594, endPoint x: 852, endPoint y: 585, distance: 10.0
click at [850, 593] on span "Send Message" at bounding box center [852, 597] width 90 height 18
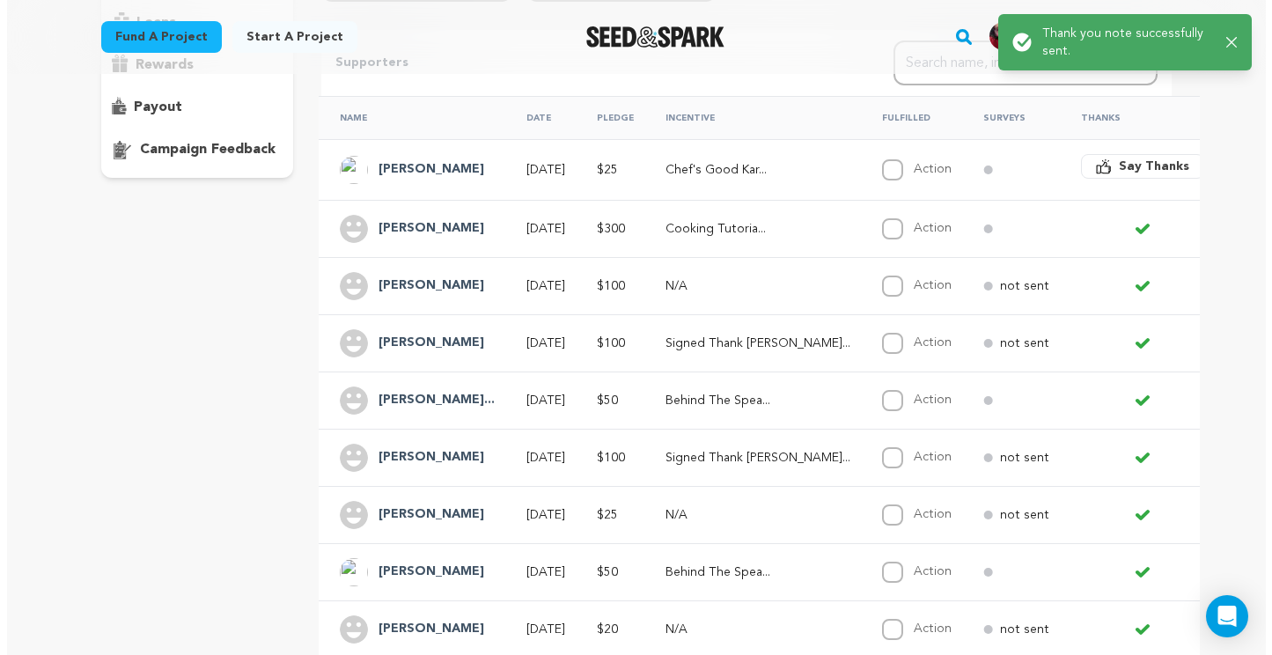
scroll to position [0, 1]
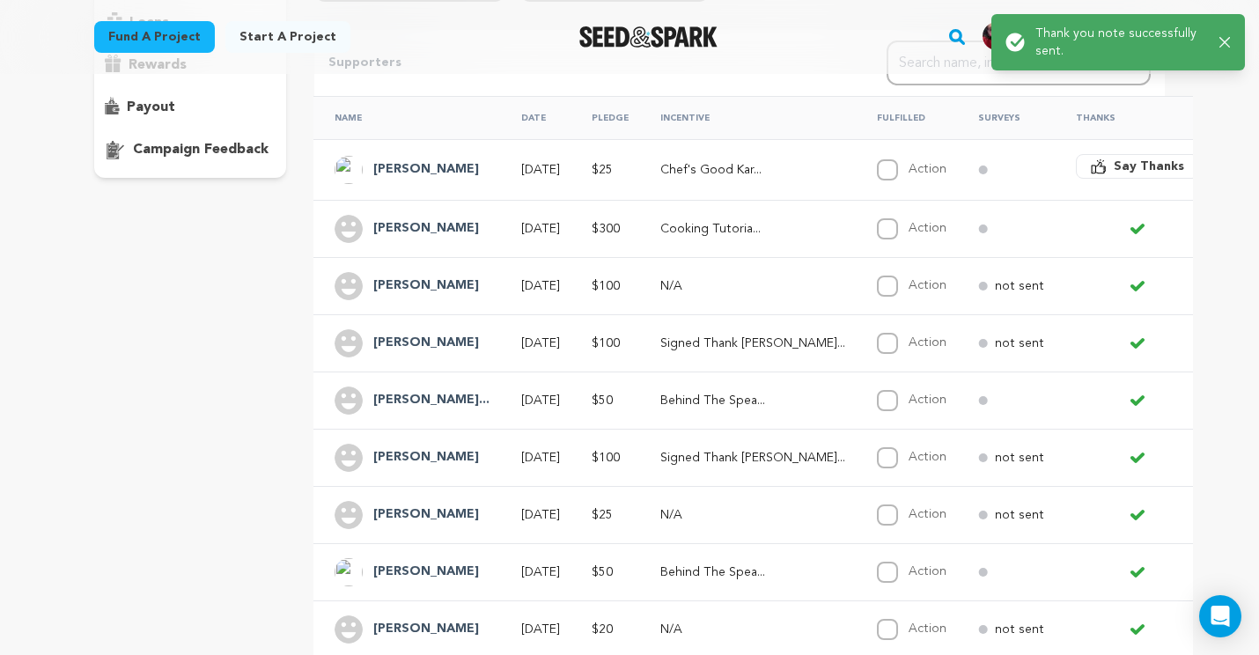
click at [1114, 168] on span "Say Thanks" at bounding box center [1149, 167] width 70 height 18
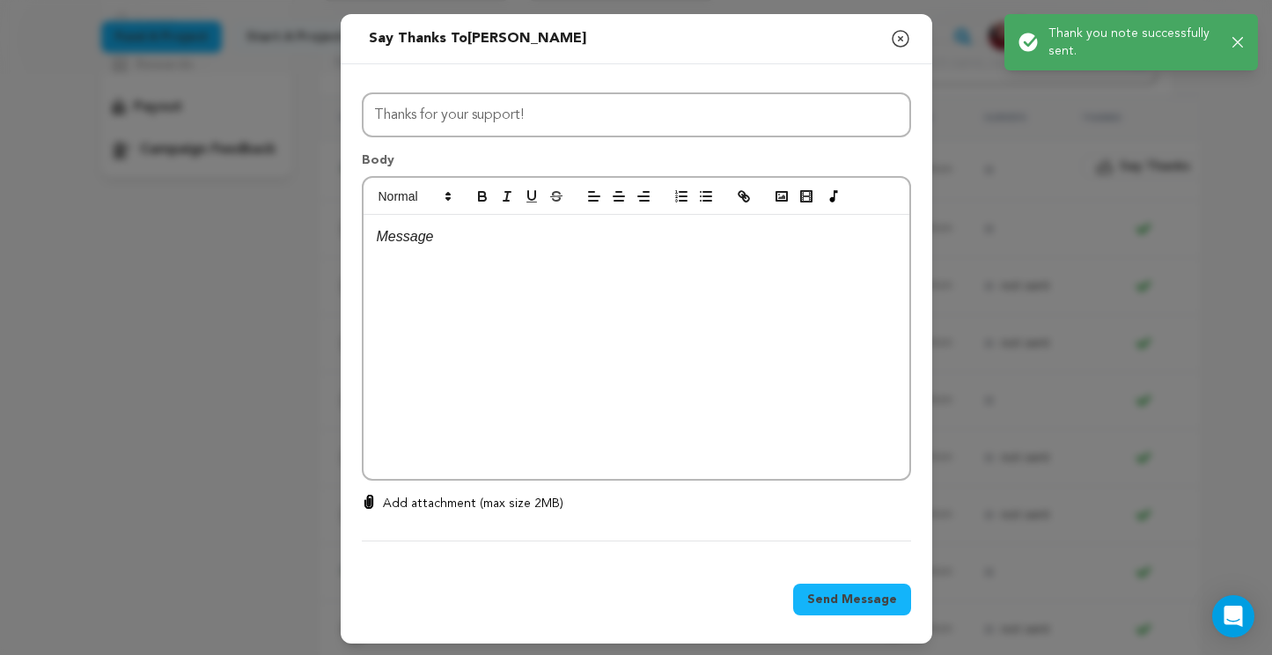
scroll to position [0, 0]
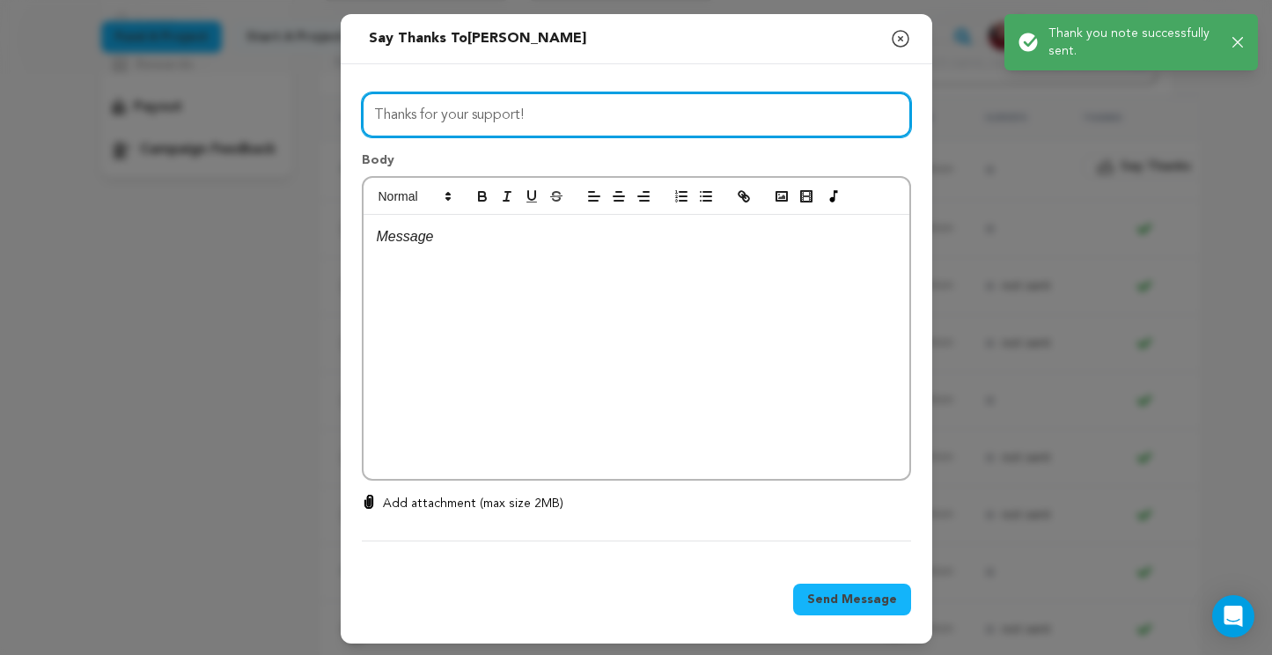
click at [632, 111] on input "Thanks for your support!" at bounding box center [636, 114] width 549 height 45
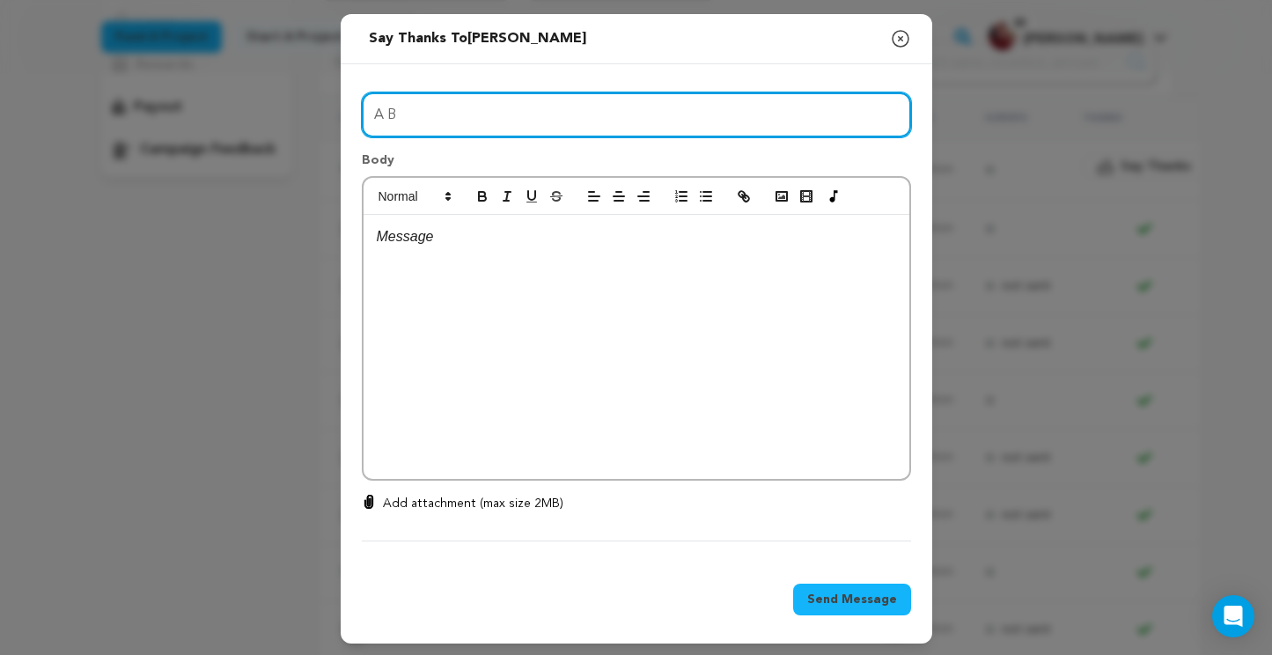
type input "A Big Day for Us"
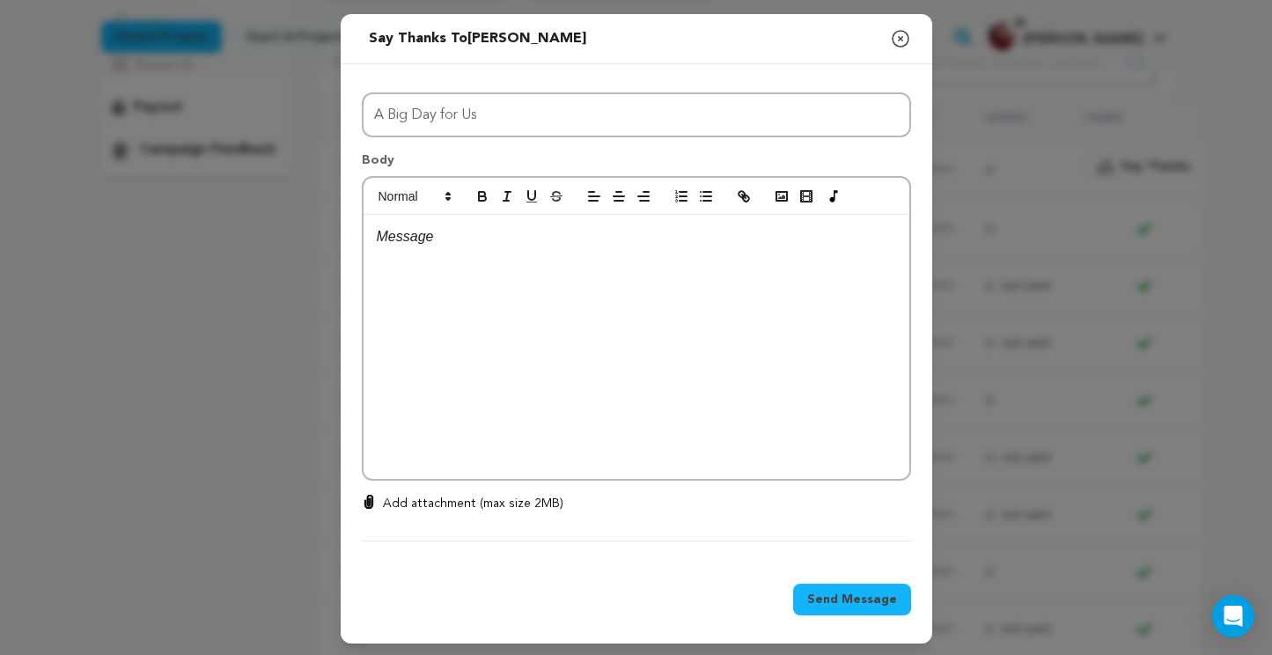
click at [464, 258] on div at bounding box center [637, 347] width 546 height 264
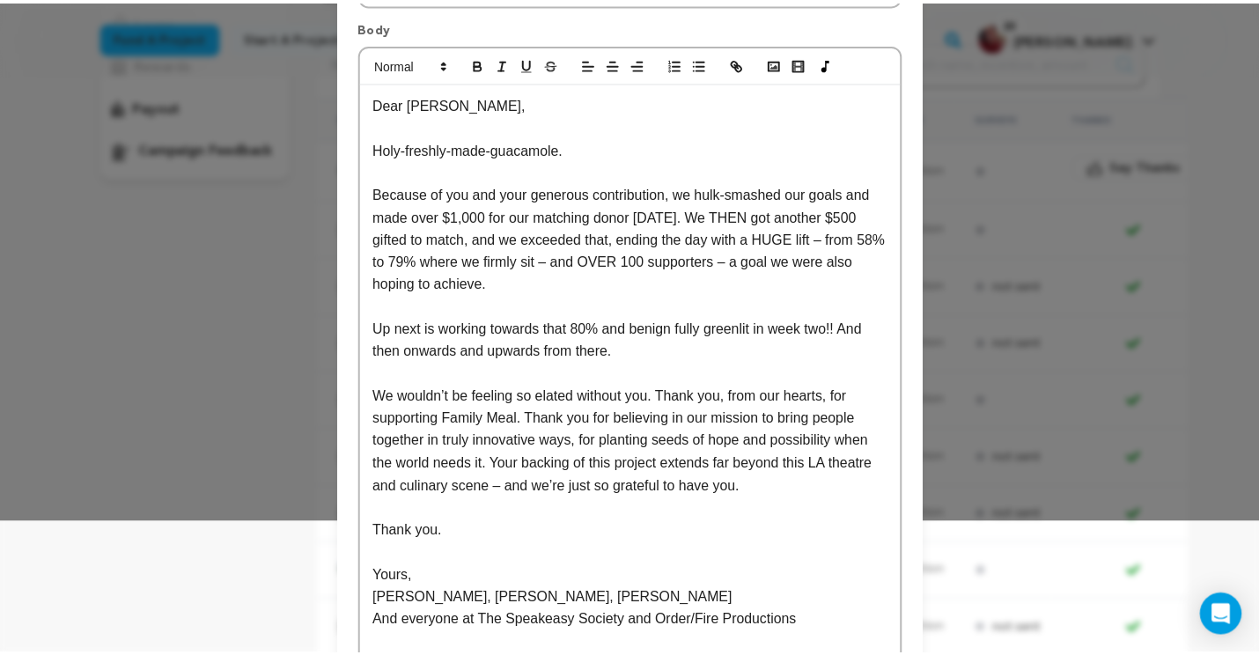
scroll to position [323, 0]
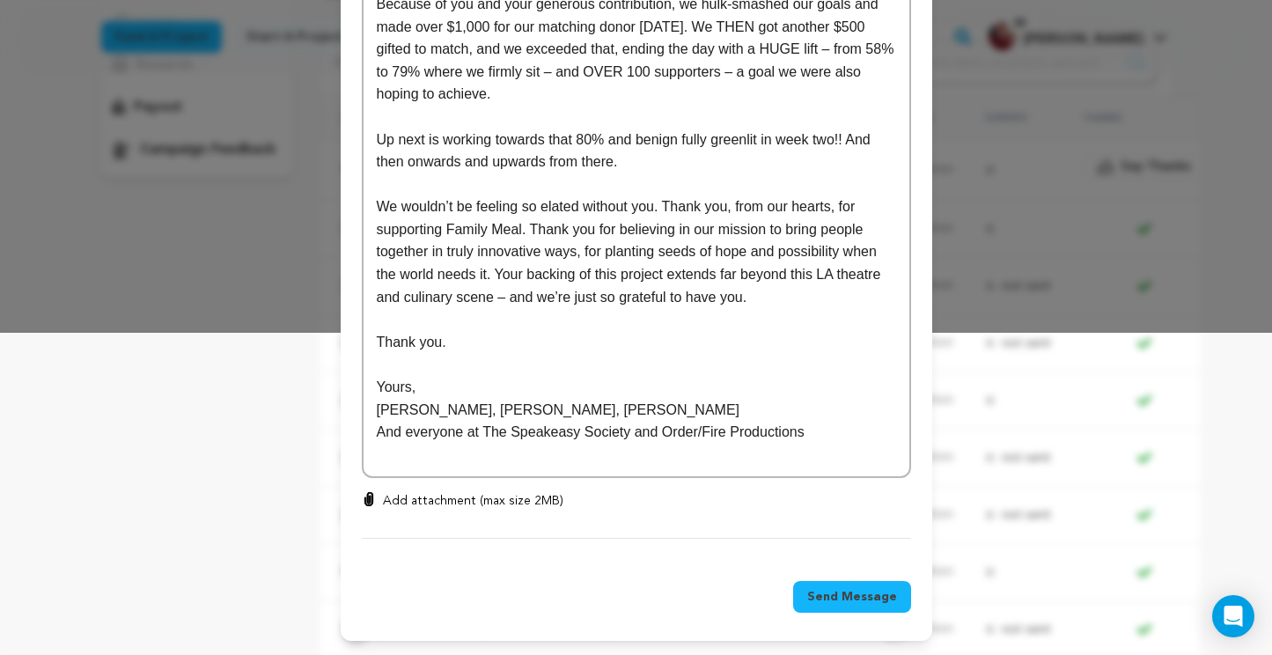
click at [859, 603] on span "Send Message" at bounding box center [852, 597] width 90 height 18
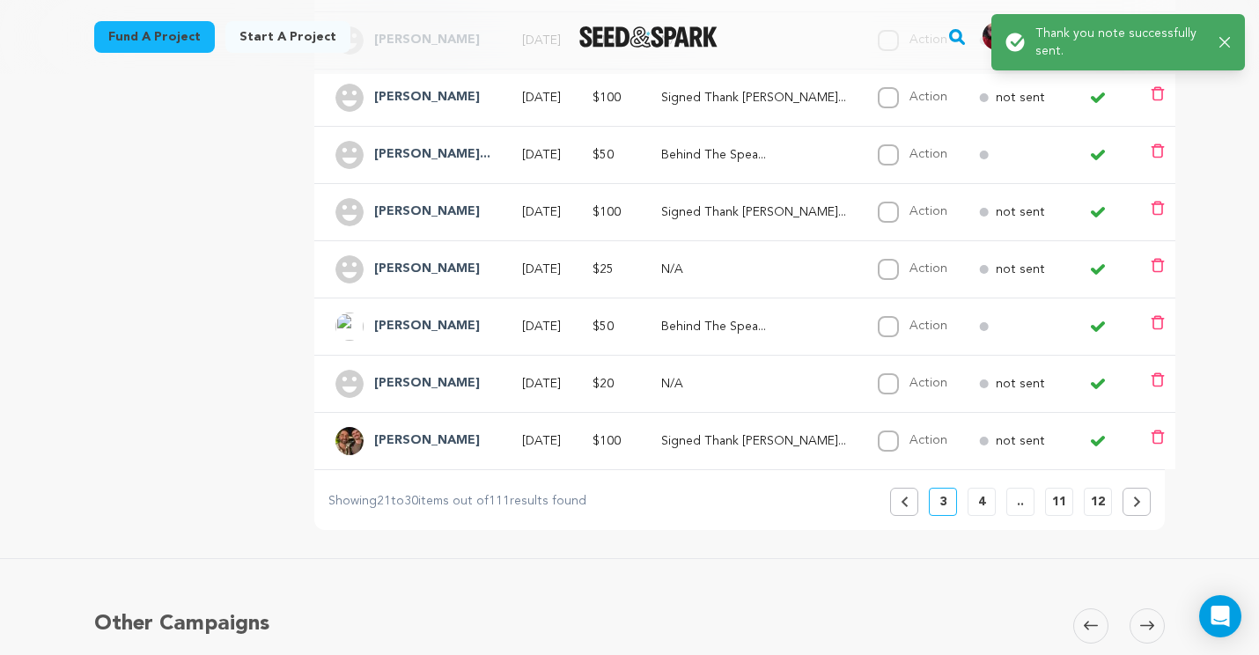
scroll to position [560, 0]
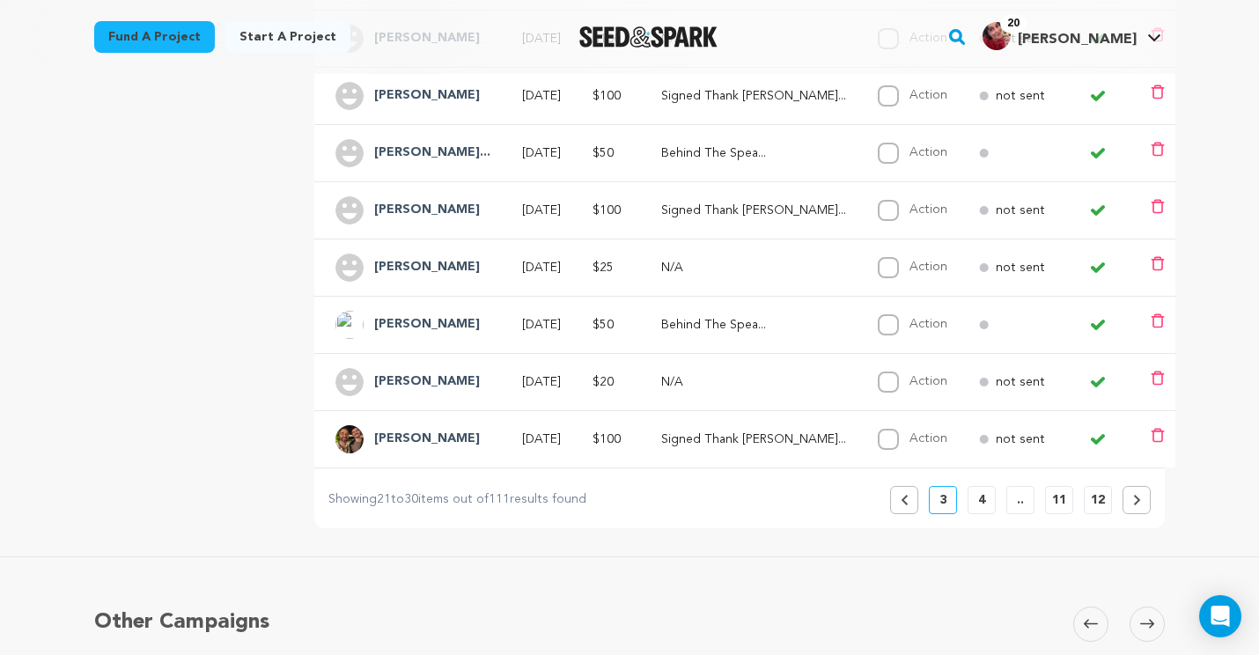
click at [897, 500] on button "Previous" at bounding box center [904, 500] width 28 height 28
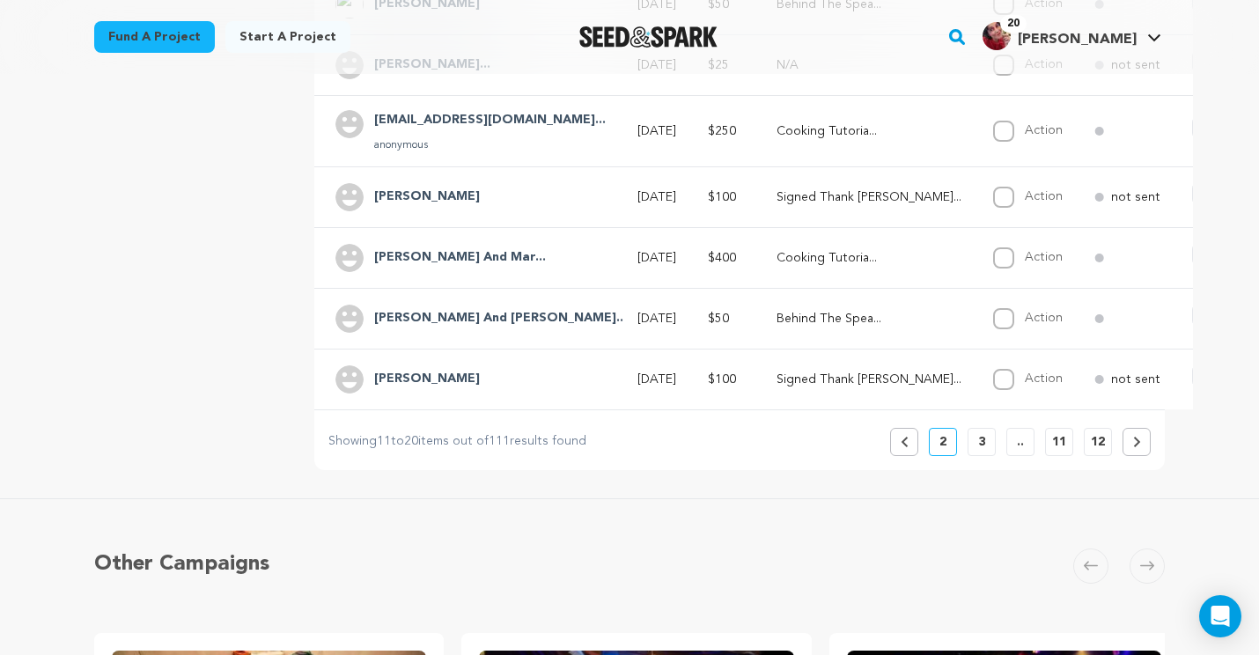
scroll to position [656, 0]
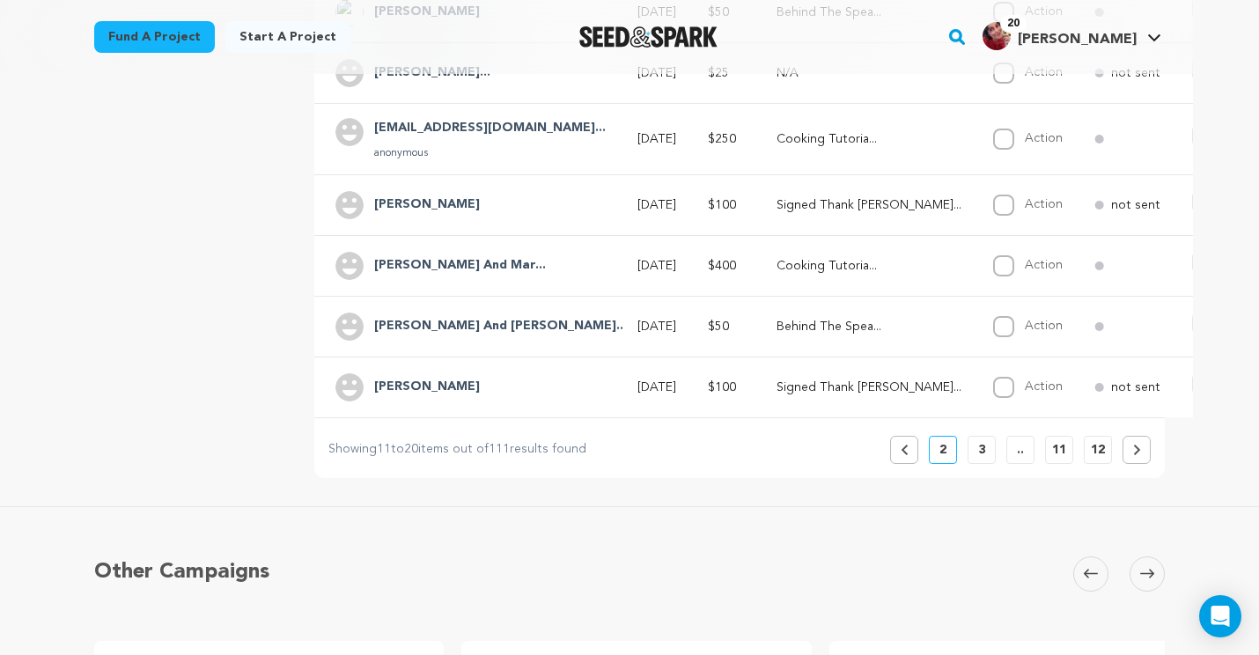
click at [1230, 386] on span "Say Thanks" at bounding box center [1265, 384] width 70 height 18
click at [1230, 377] on span "Say Thanks" at bounding box center [1265, 384] width 70 height 18
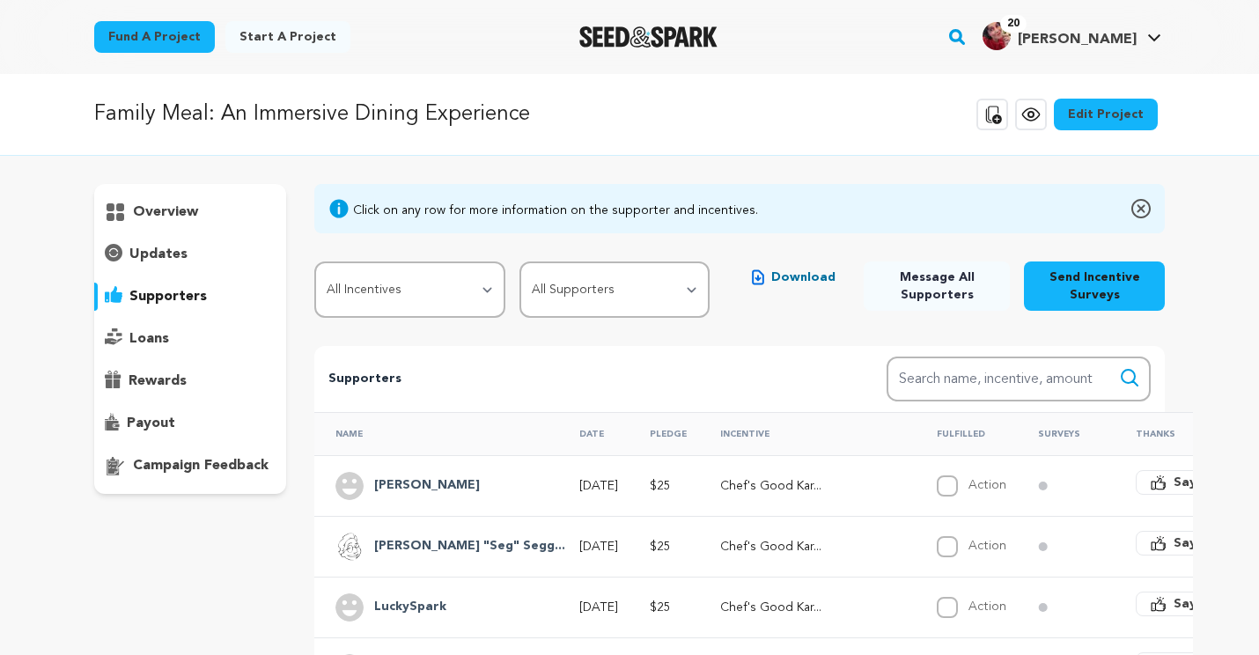
scroll to position [658, 0]
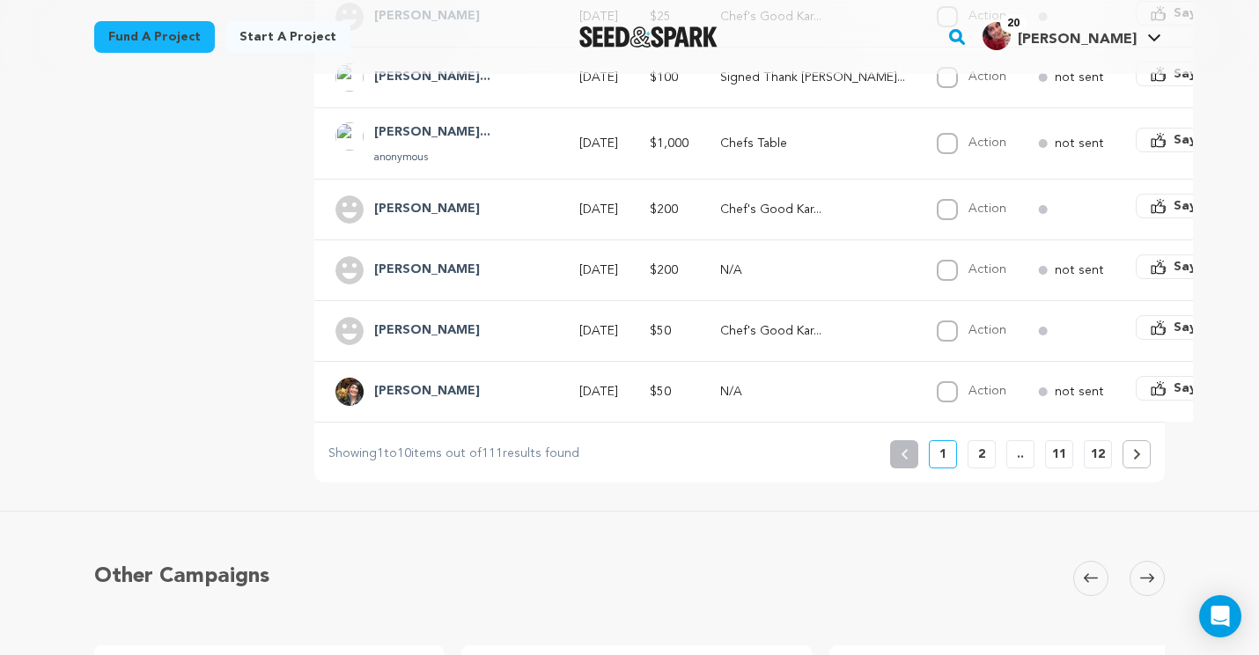
click at [970, 460] on button "2" at bounding box center [982, 454] width 28 height 28
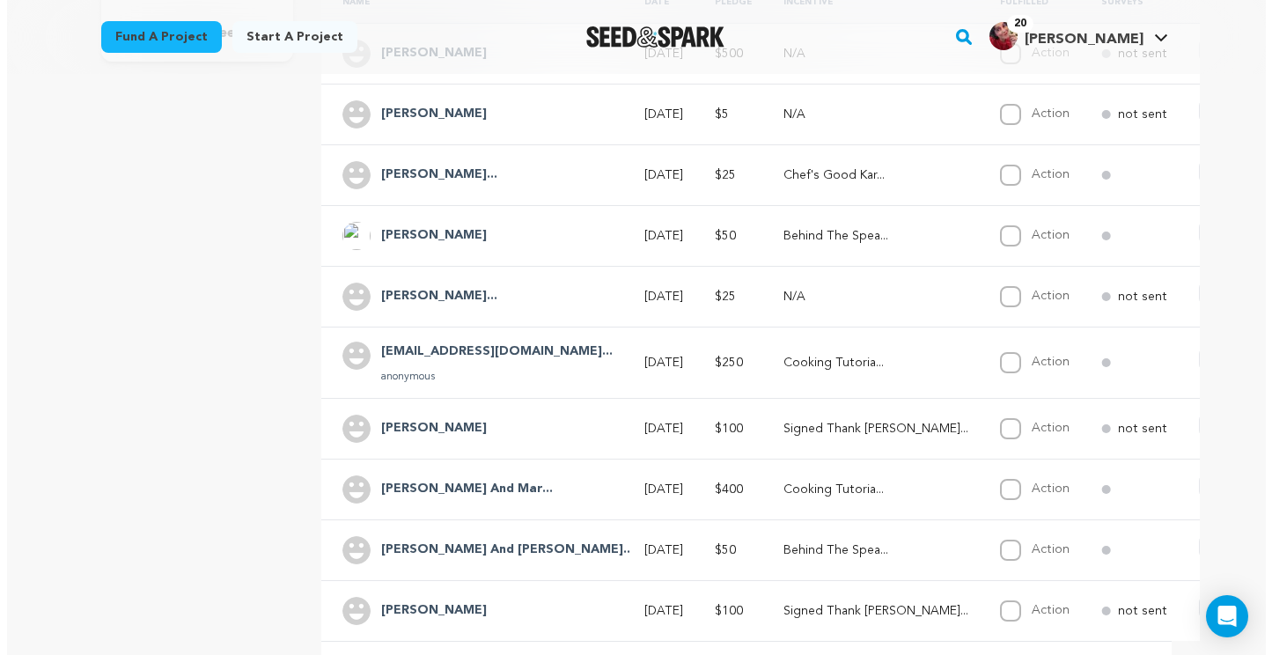
scroll to position [440, 0]
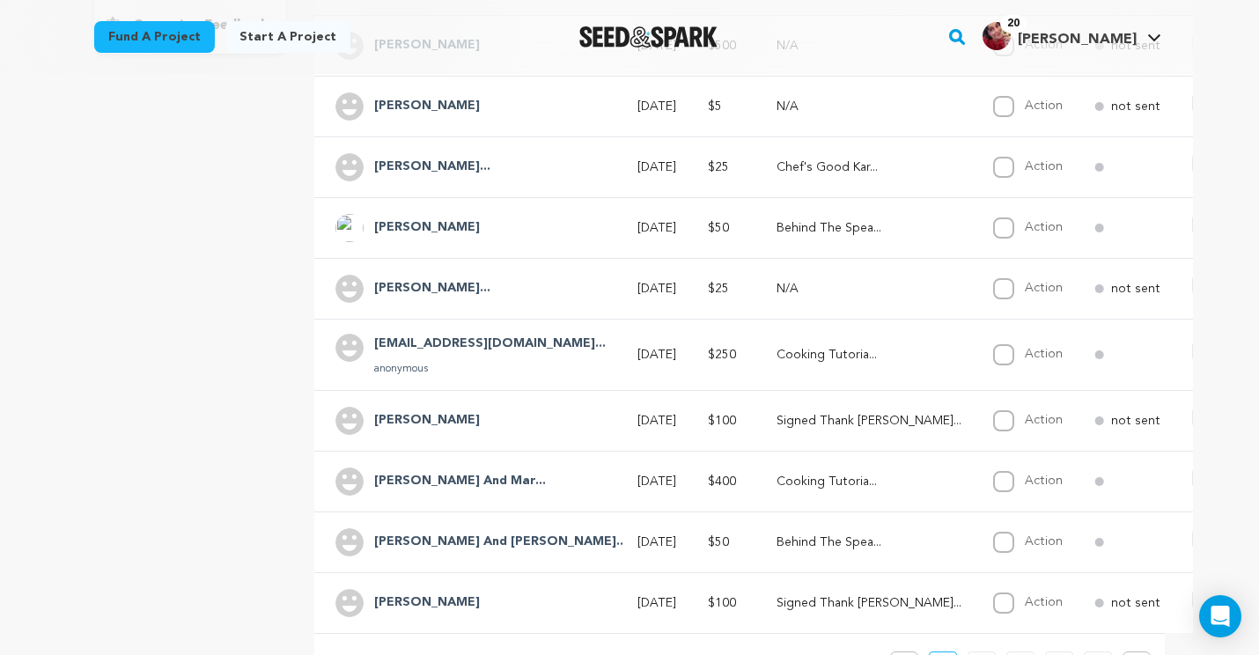
click at [1230, 607] on span "Say Thanks" at bounding box center [1265, 600] width 70 height 18
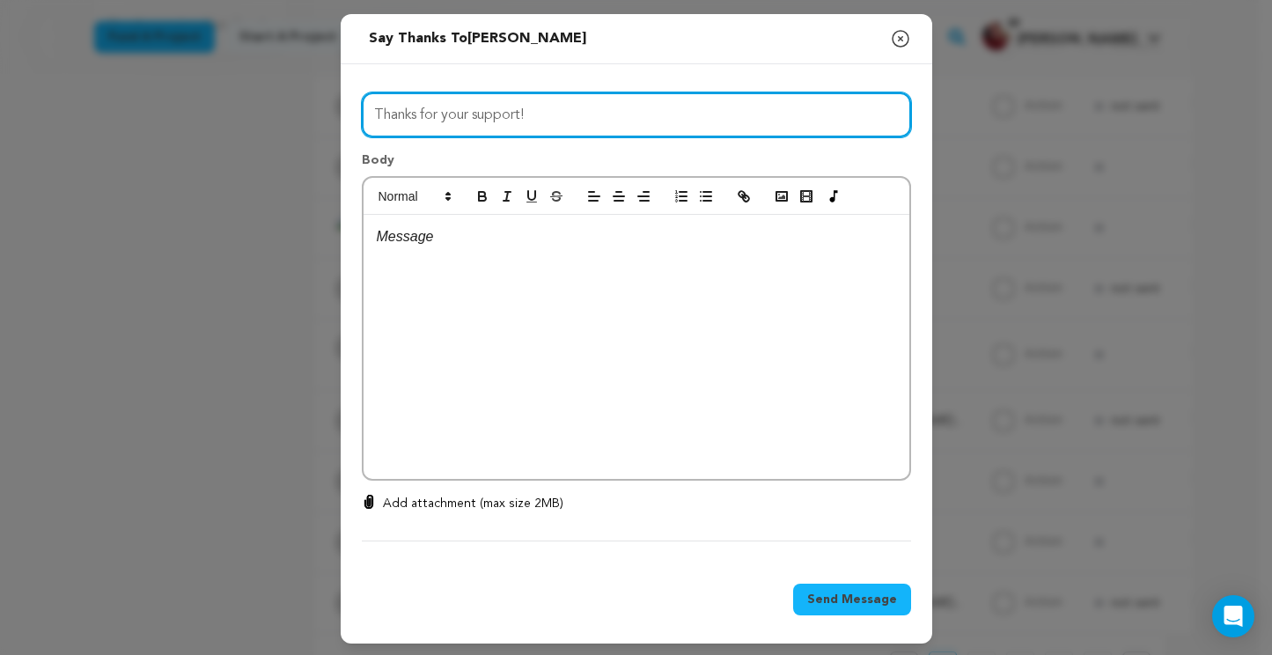
click at [467, 128] on input "Thanks for your support!" at bounding box center [636, 114] width 549 height 45
type input "A Big Day for Us"
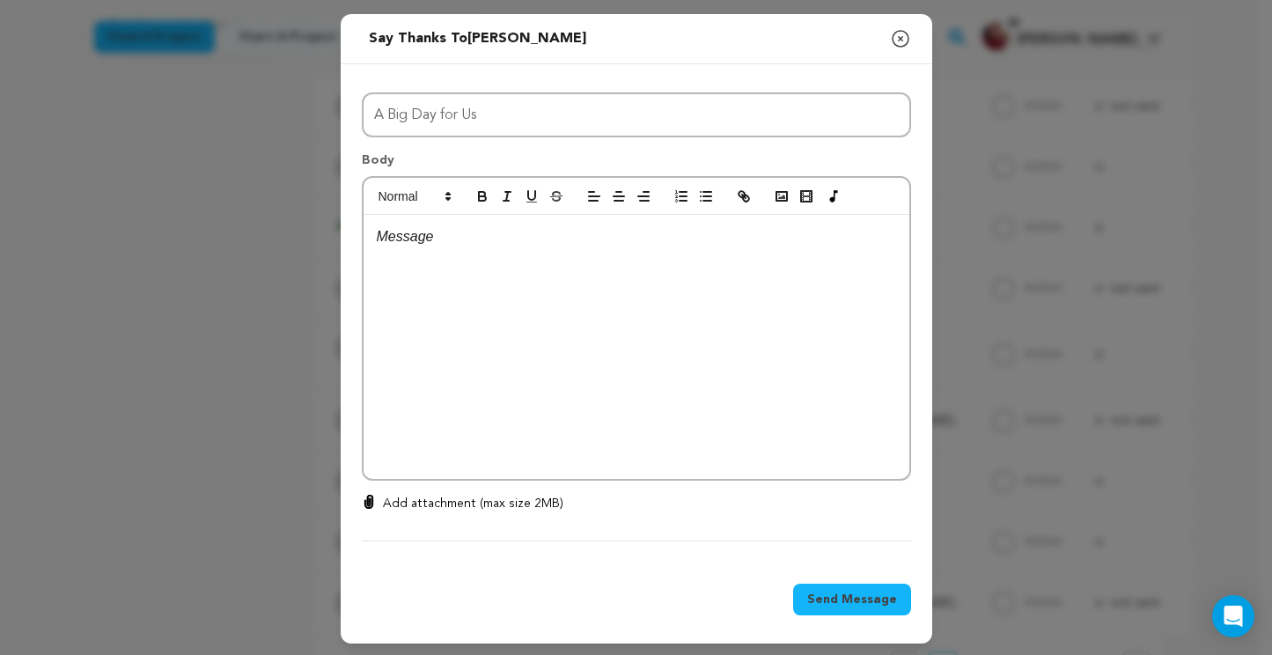
click at [448, 236] on p at bounding box center [637, 236] width 520 height 23
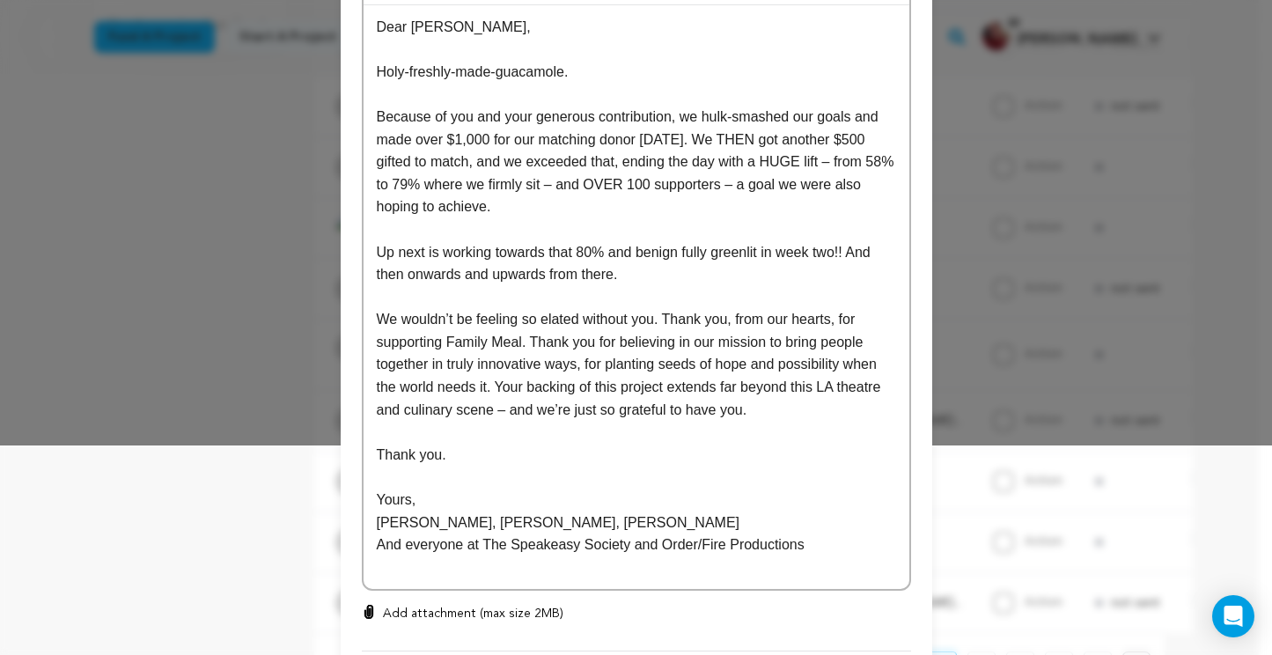
scroll to position [323, 0]
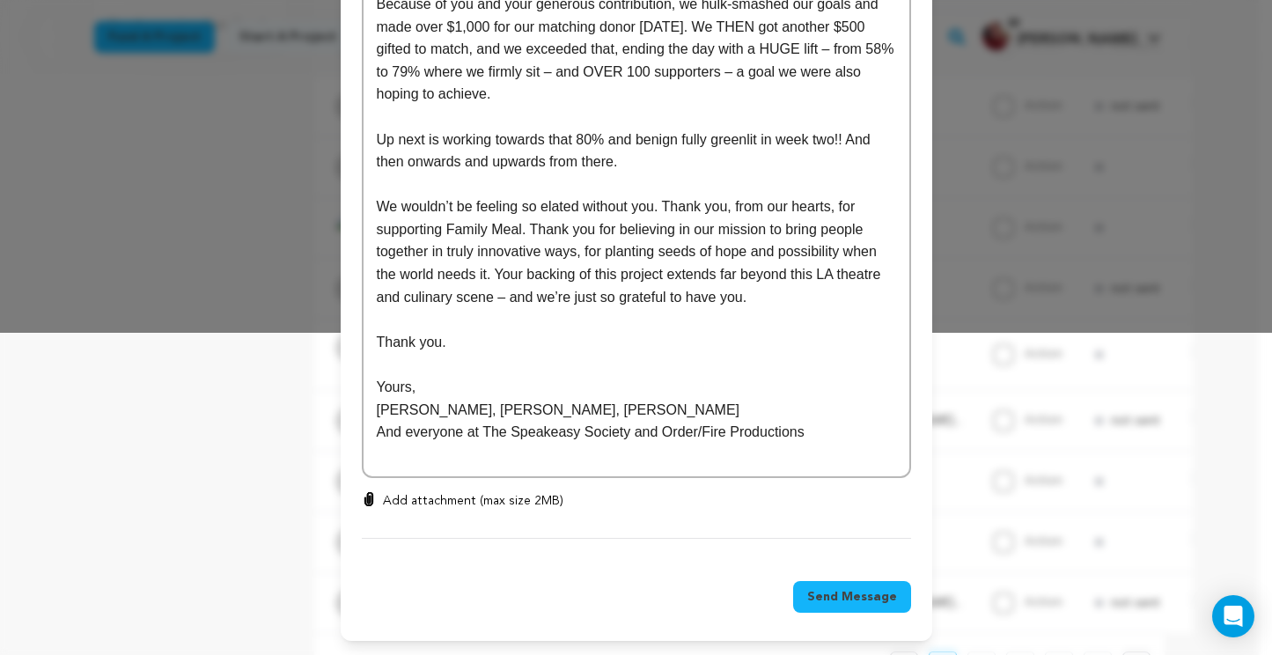
click at [832, 604] on span "Send Message" at bounding box center [852, 597] width 90 height 18
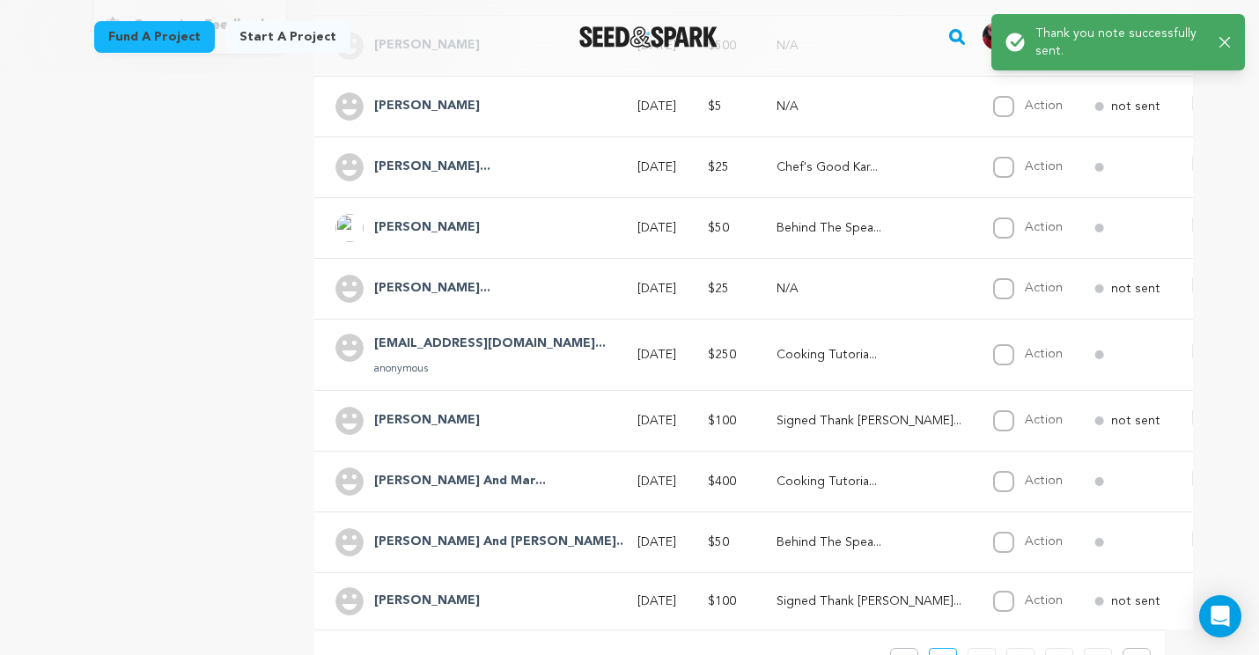
click at [1230, 542] on span "Say Thanks" at bounding box center [1265, 539] width 70 height 18
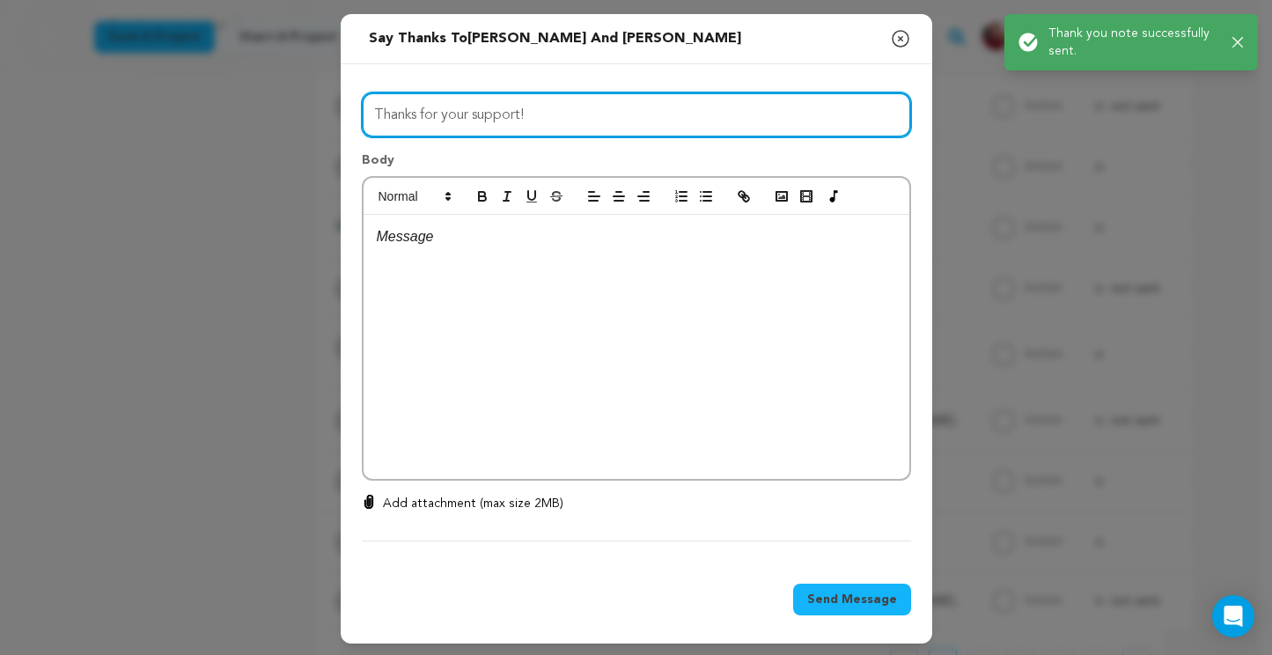
click at [441, 107] on input "Thanks for your support!" at bounding box center [636, 114] width 549 height 45
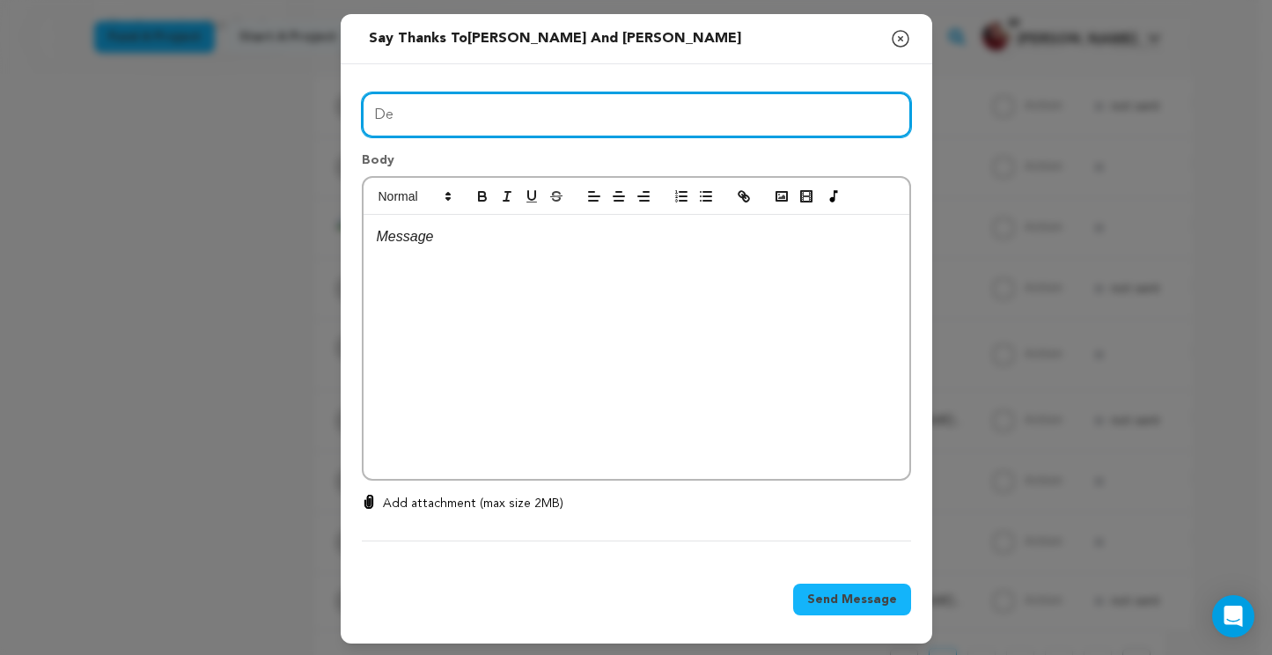
type input "D"
type input "A Big Day for Us"
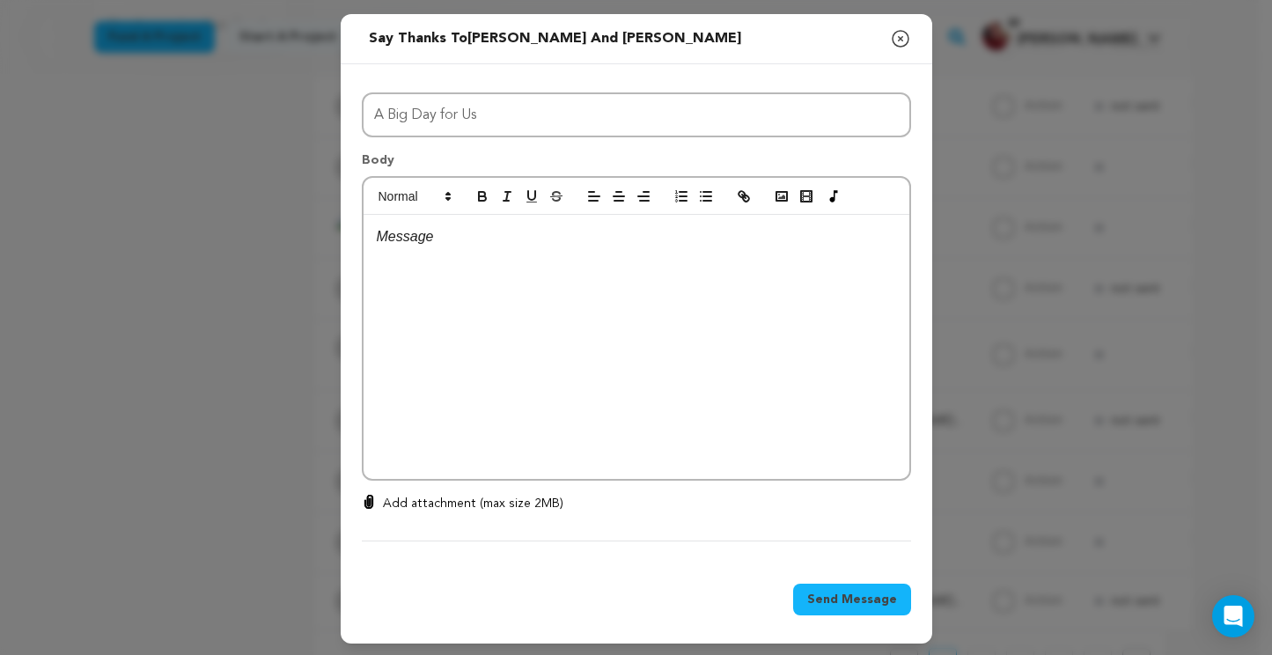
click at [443, 234] on p at bounding box center [637, 236] width 520 height 23
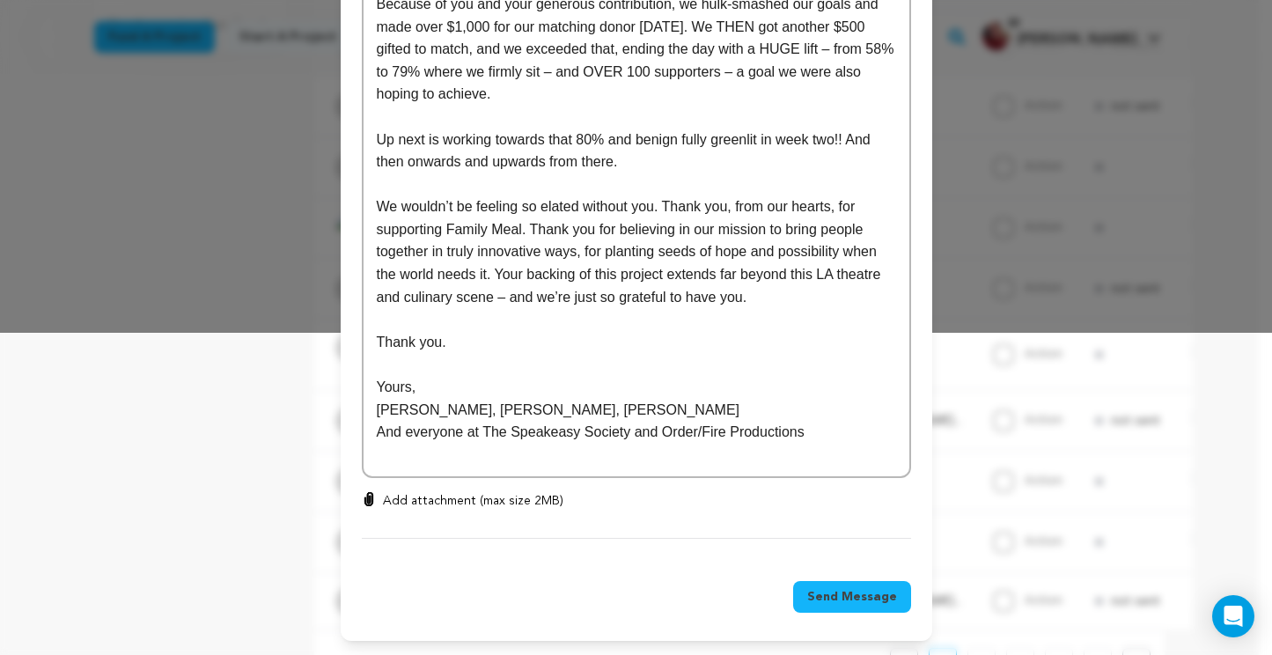
click at [861, 585] on button "Send Message" at bounding box center [852, 597] width 118 height 32
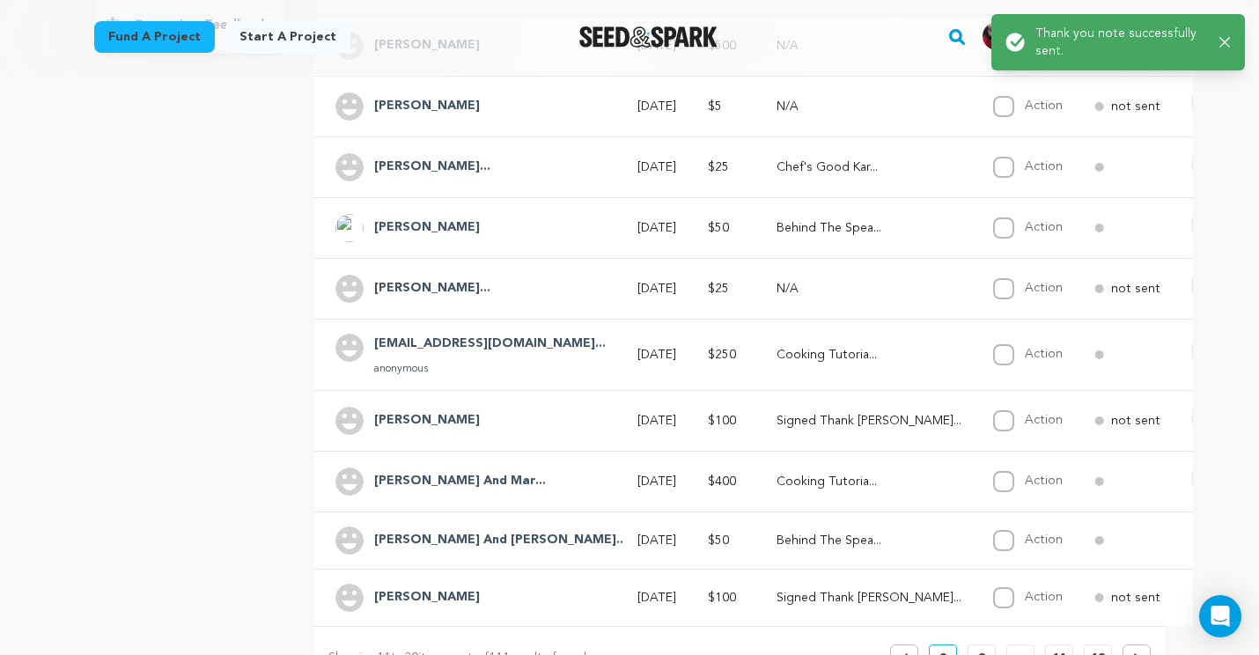
click at [1230, 479] on span "Say Thanks" at bounding box center [1265, 478] width 70 height 18
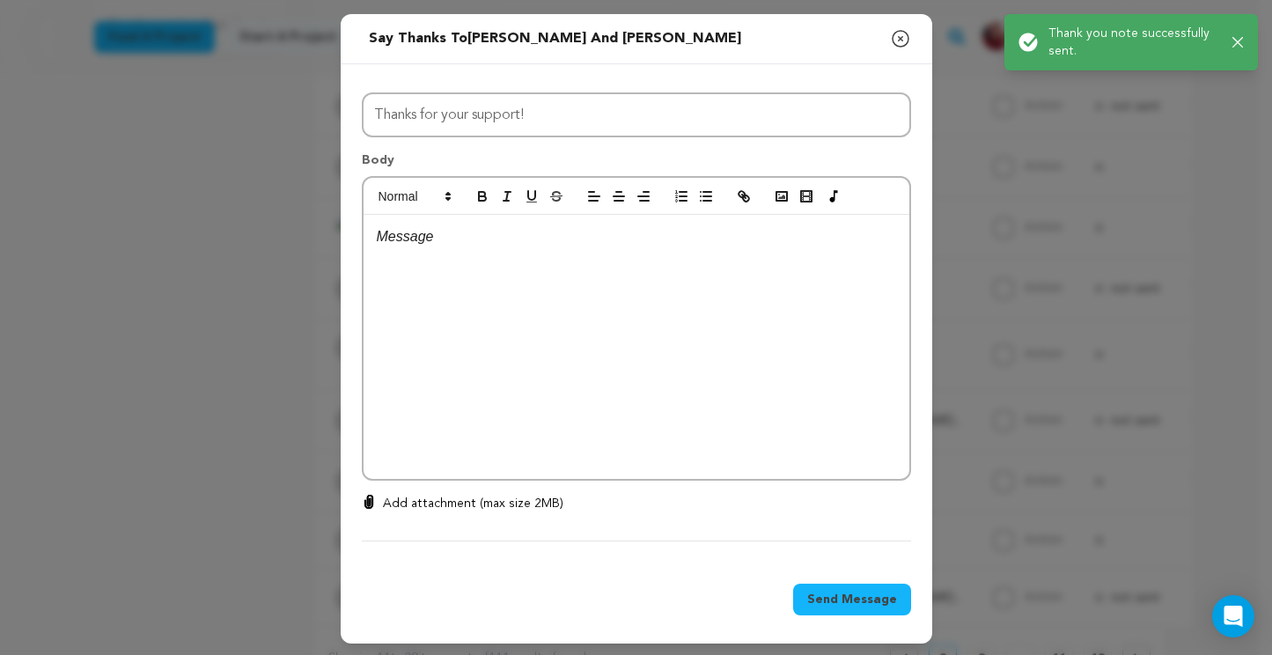
click at [485, 238] on p at bounding box center [637, 236] width 520 height 23
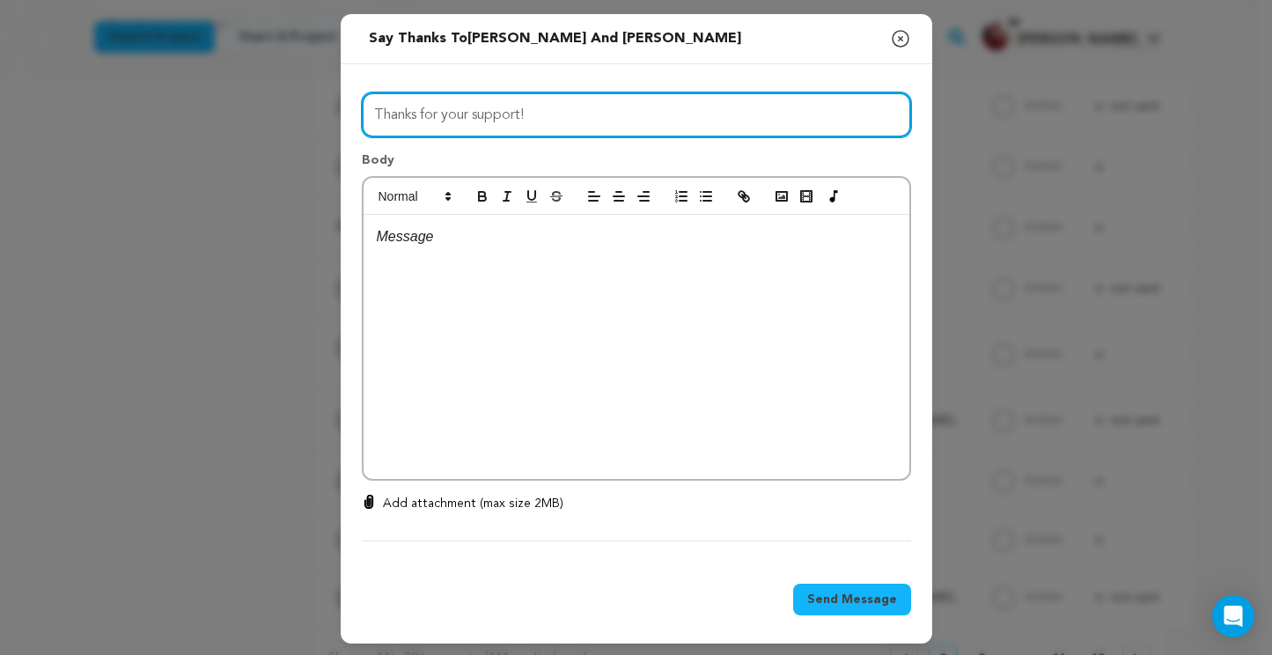
click at [500, 118] on input "Thanks for your support!" at bounding box center [636, 114] width 549 height 45
type input "A Big Day for Us"
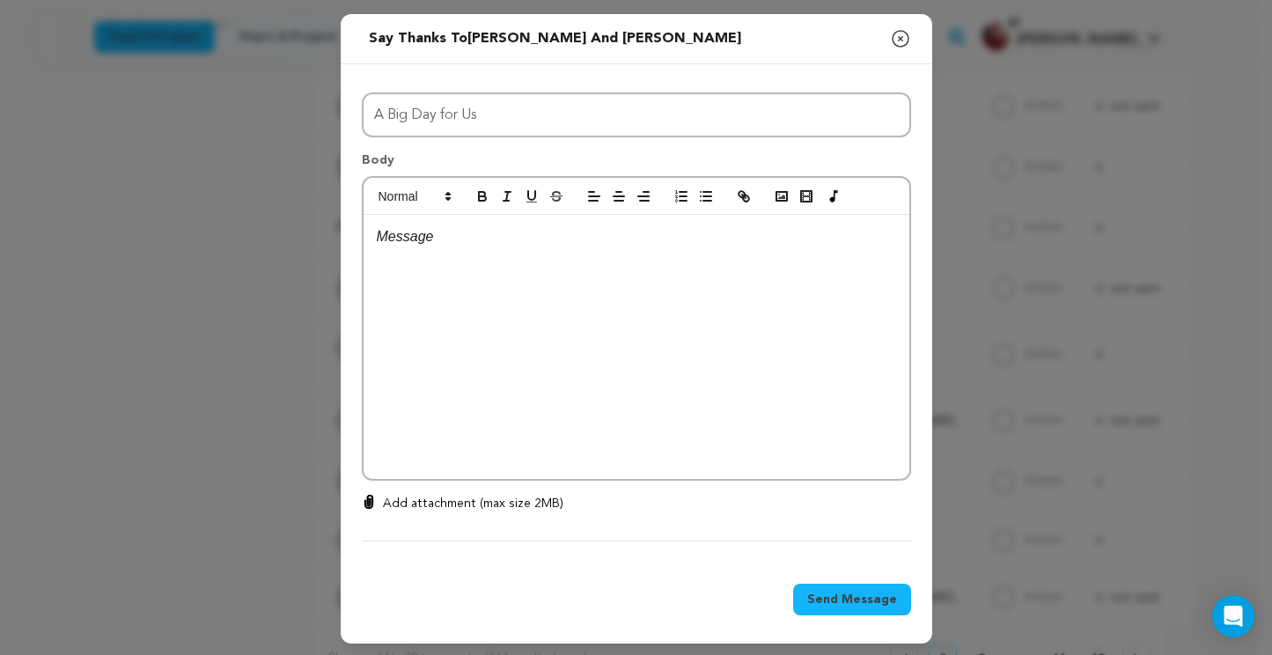
click at [450, 259] on div at bounding box center [637, 347] width 546 height 264
click at [449, 243] on p at bounding box center [637, 236] width 520 height 23
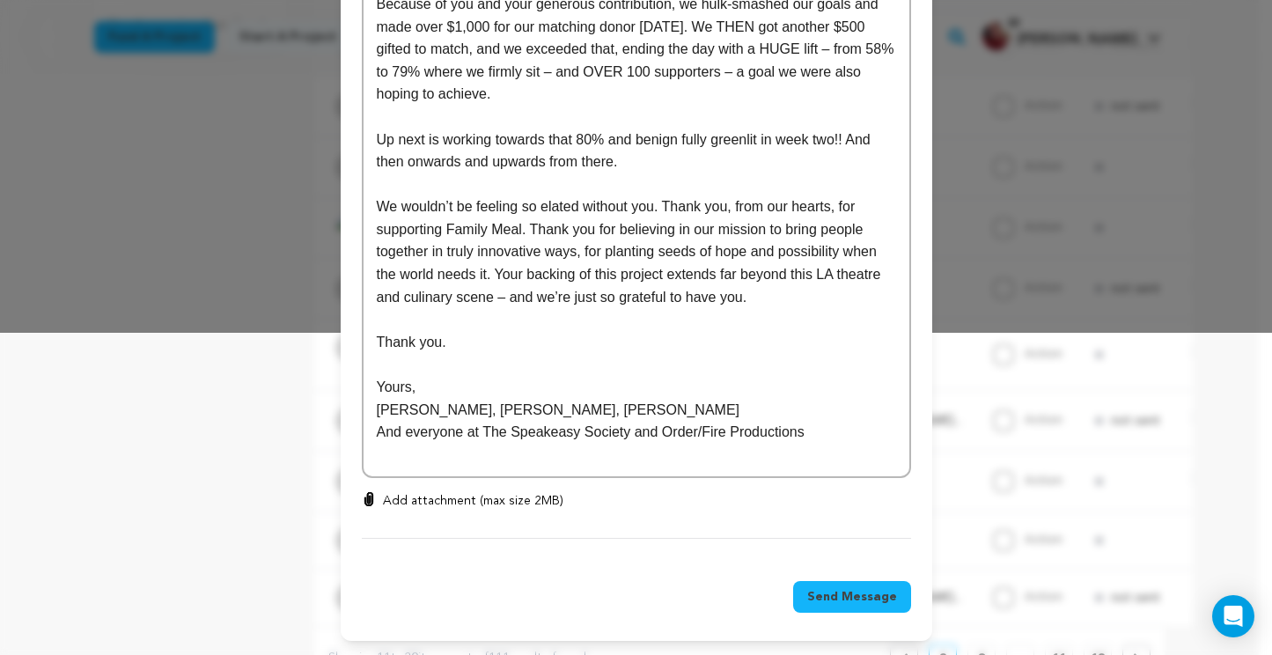
click at [873, 601] on span "Send Message" at bounding box center [852, 597] width 90 height 18
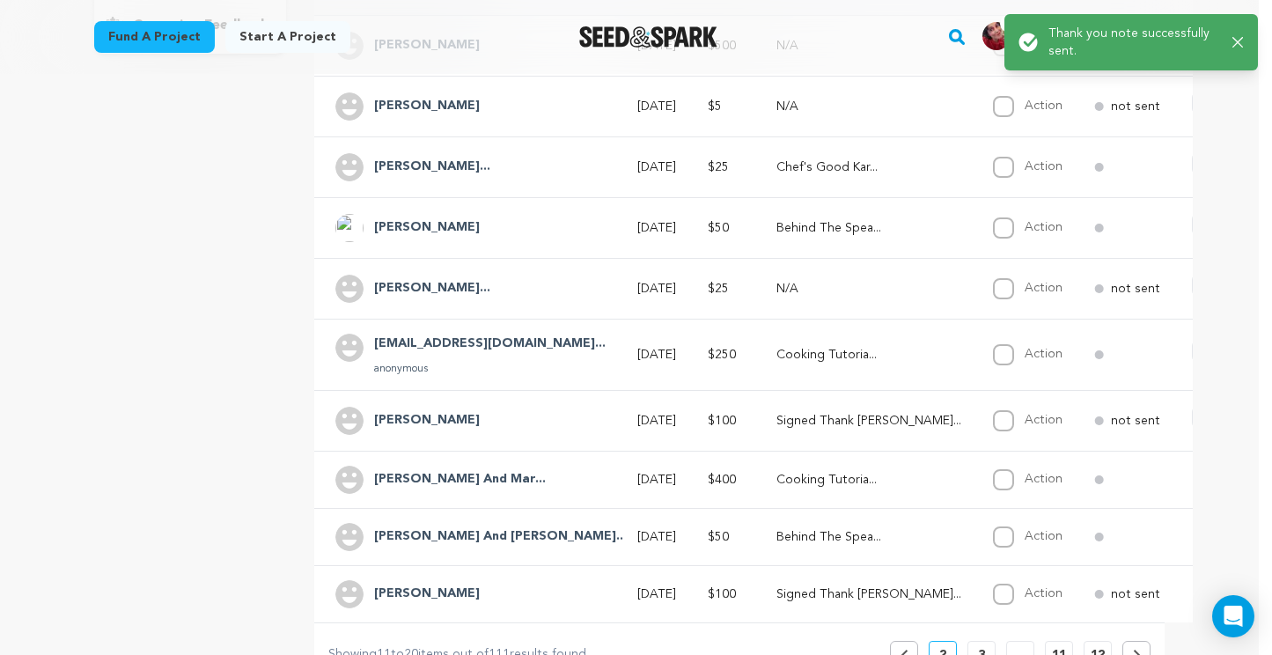
click at [1230, 413] on span "Say Thanks" at bounding box center [1265, 418] width 70 height 18
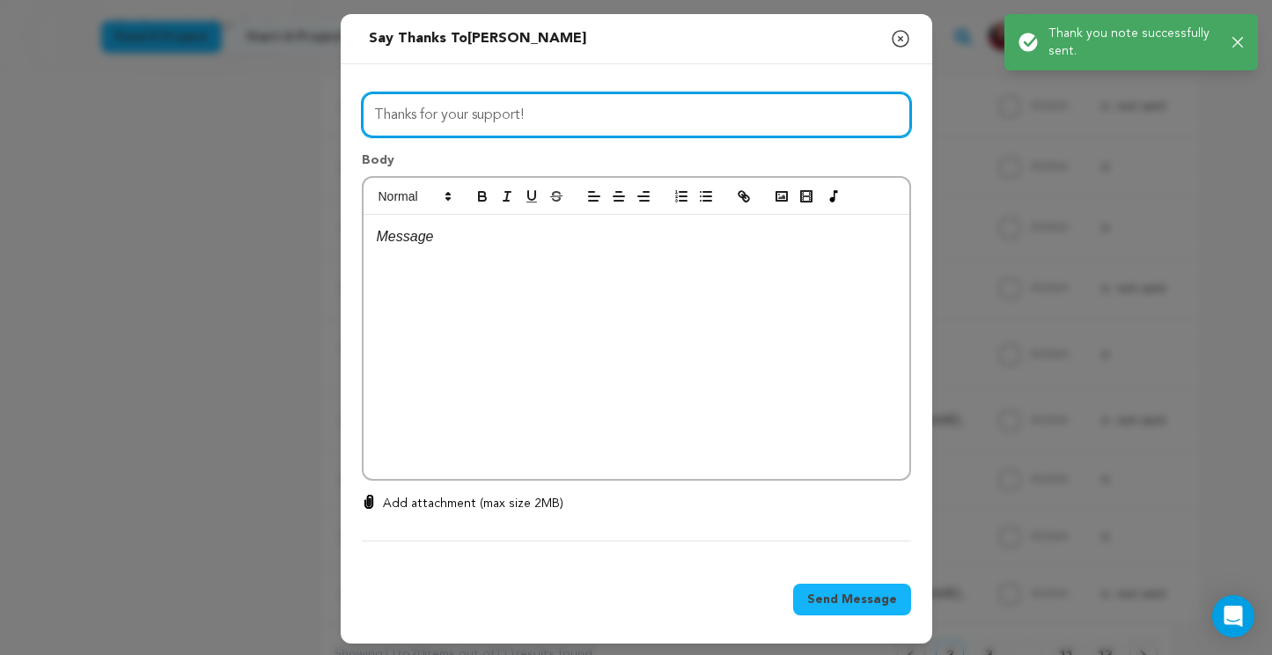
click at [495, 106] on input "Thanks for your support!" at bounding box center [636, 114] width 549 height 45
click at [493, 110] on input "Thanks for your support!" at bounding box center [636, 114] width 549 height 45
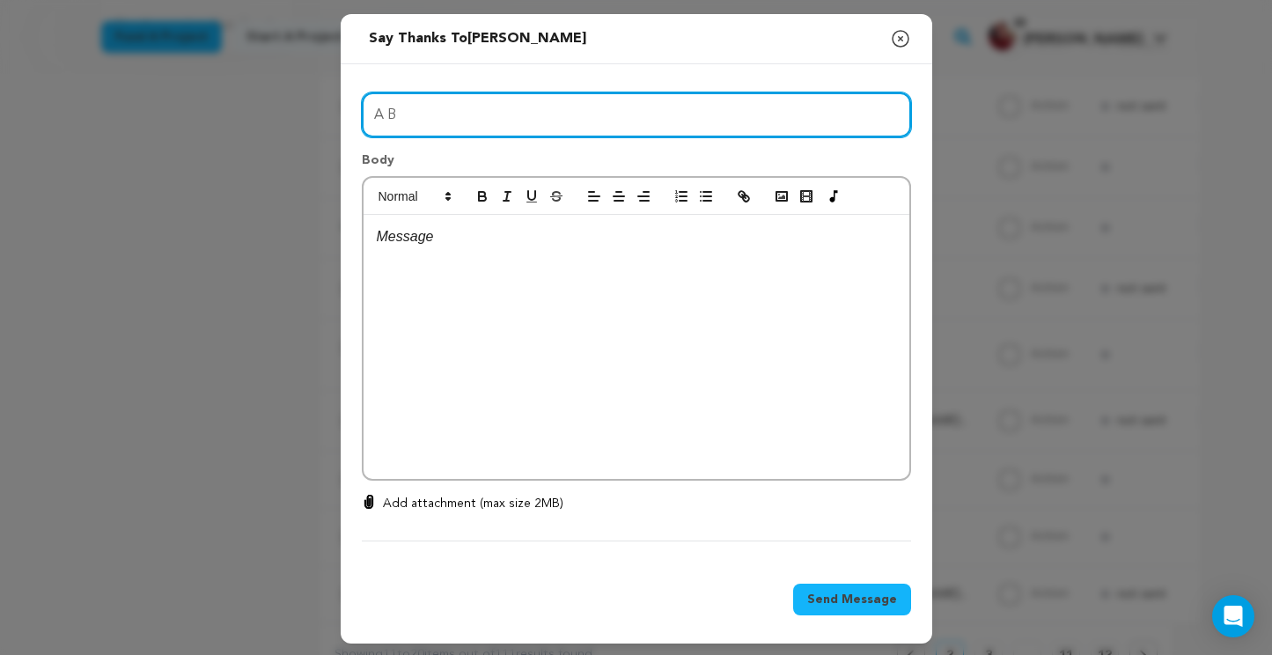
type input "A Big Day for Us"
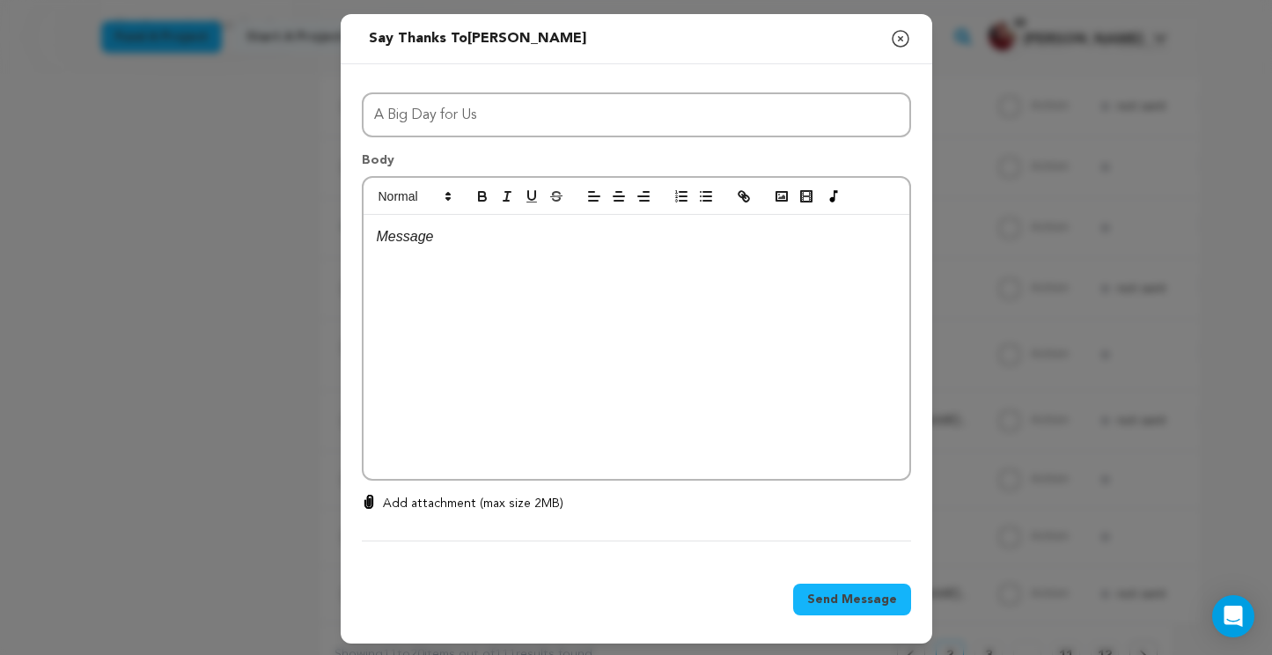
drag, startPoint x: 473, startPoint y: 275, endPoint x: 470, endPoint y: 250, distance: 24.8
click at [473, 274] on div at bounding box center [637, 347] width 546 height 264
click at [470, 246] on p at bounding box center [637, 236] width 520 height 23
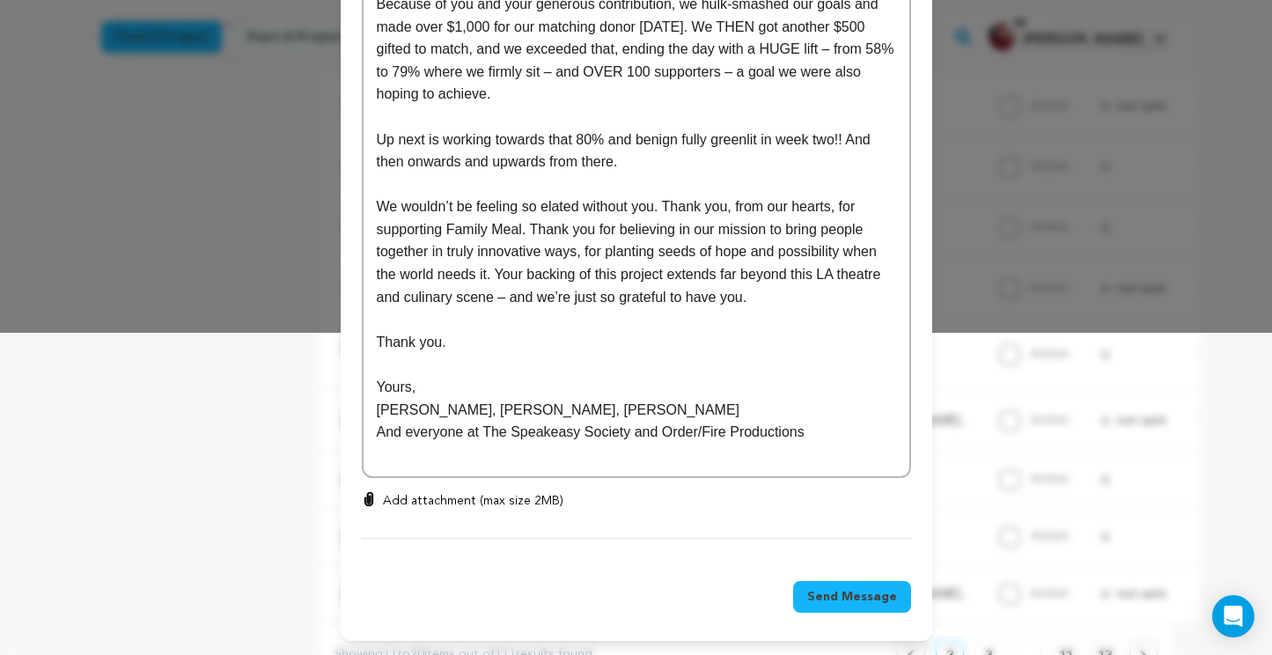
click at [859, 602] on span "Send Message" at bounding box center [852, 597] width 90 height 18
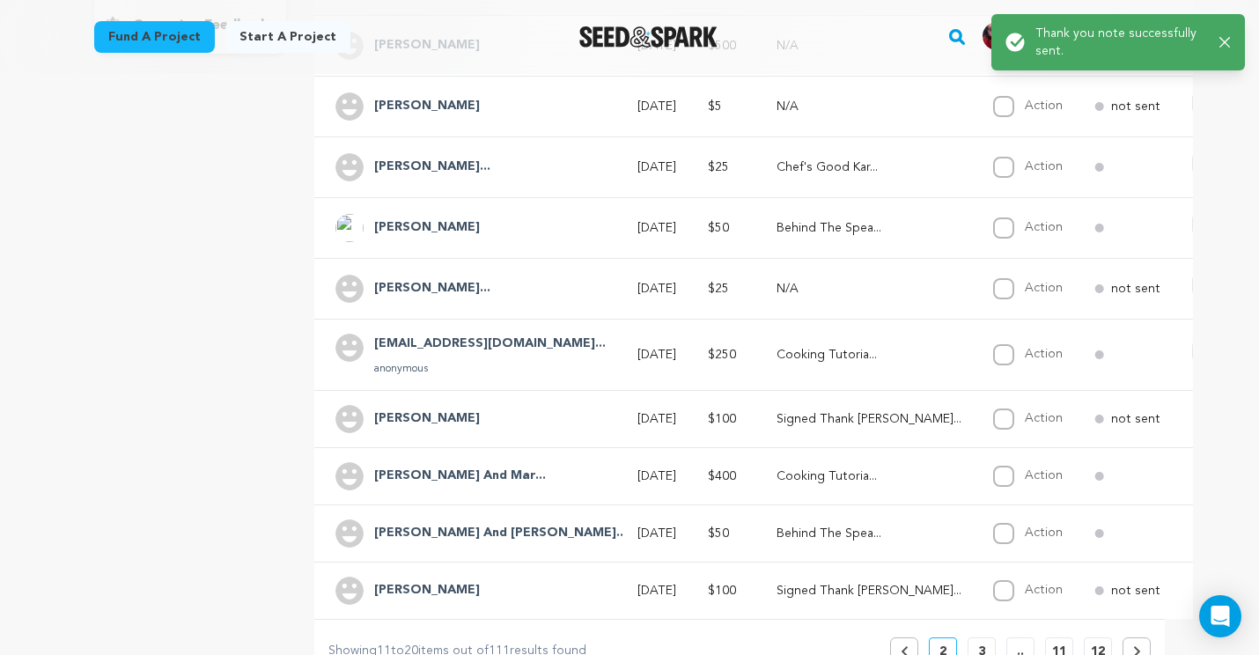
click at [1230, 359] on span "Say Thanks" at bounding box center [1265, 352] width 70 height 18
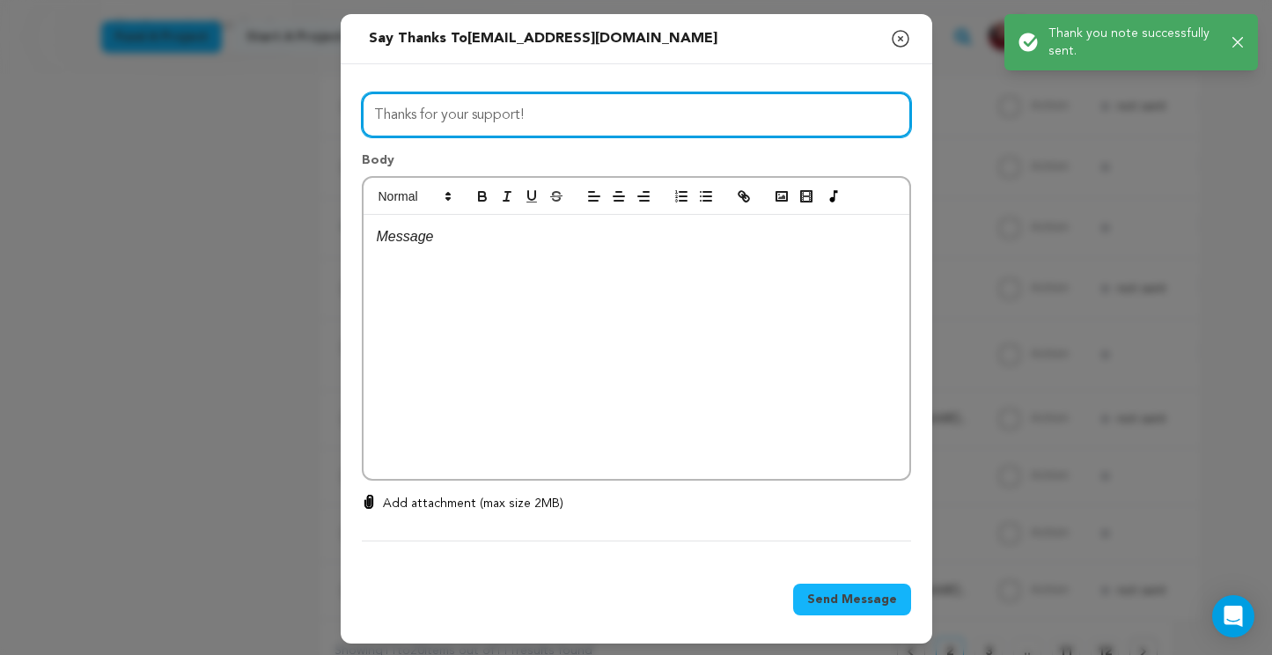
click at [438, 128] on input "Thanks for your support!" at bounding box center [636, 114] width 549 height 45
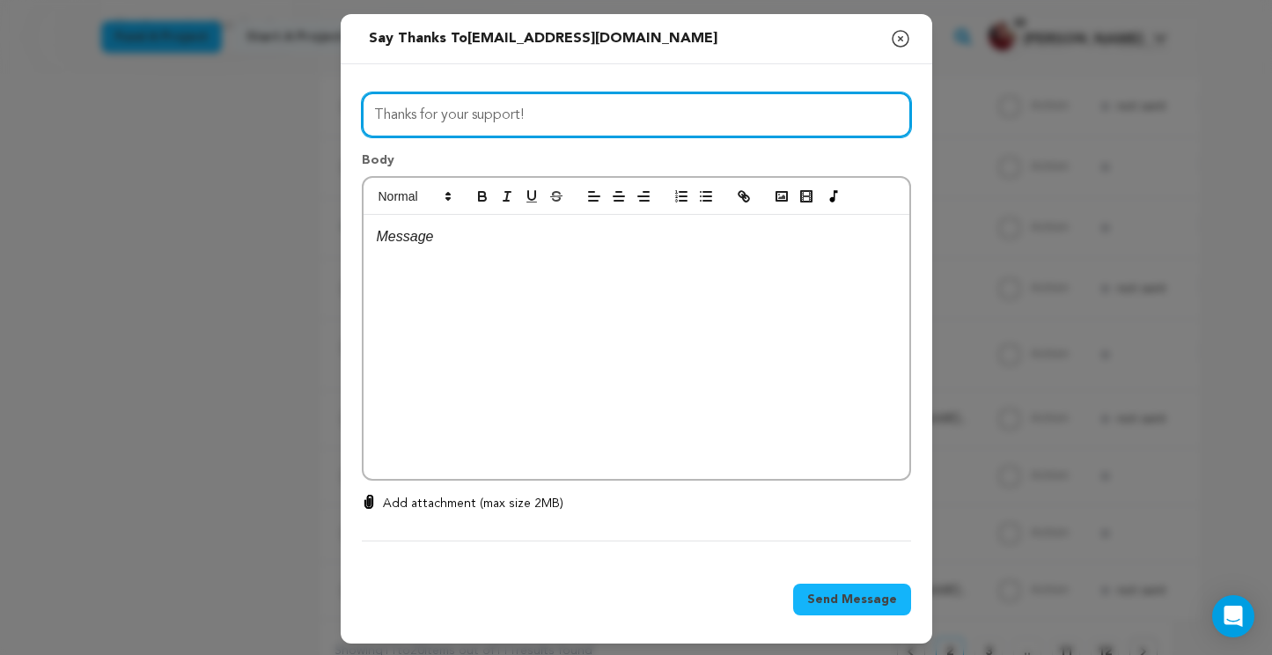
click at [438, 128] on input "Thanks for your support!" at bounding box center [636, 114] width 549 height 45
type input "A Big Day for Us"
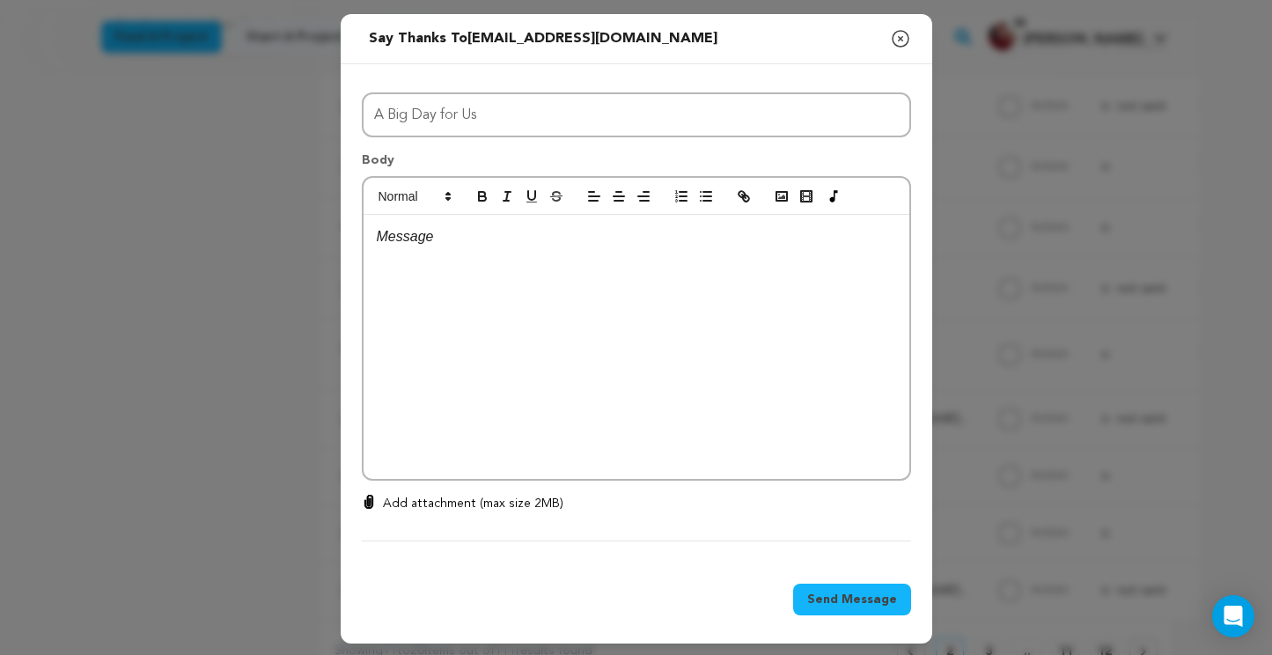
click at [484, 254] on div at bounding box center [637, 347] width 546 height 264
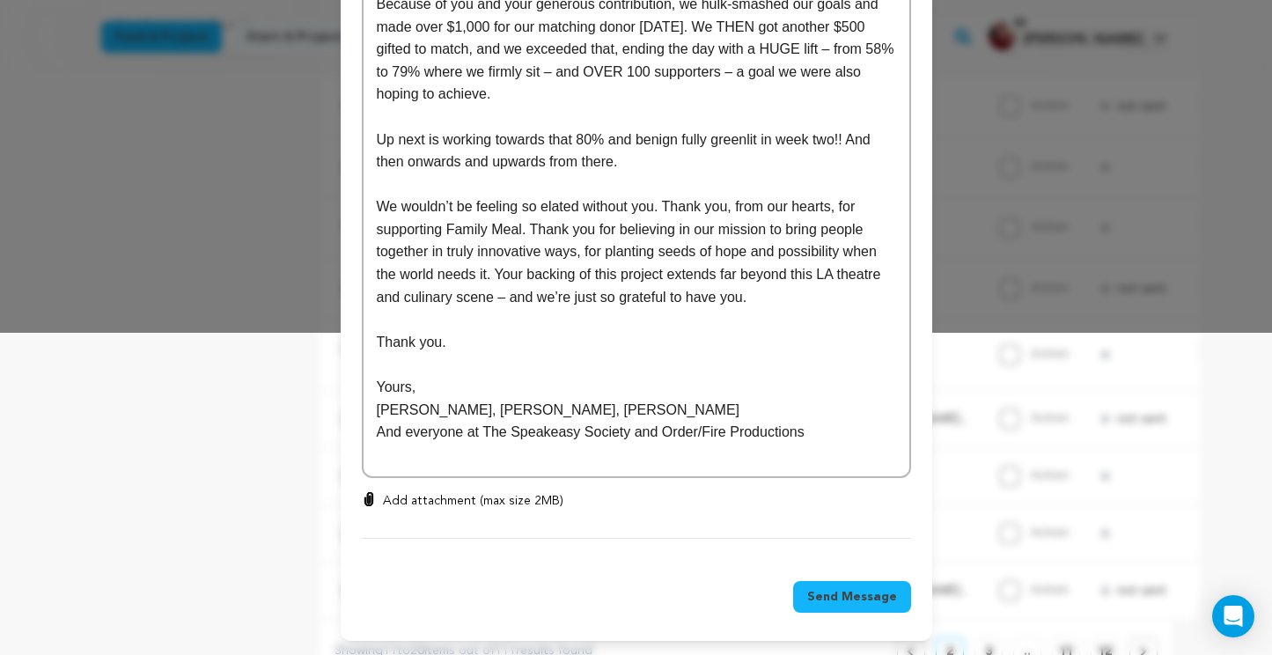
drag, startPoint x: 821, startPoint y: 596, endPoint x: 817, endPoint y: 579, distance: 18.0
click at [821, 596] on span "Send Message" at bounding box center [852, 597] width 90 height 18
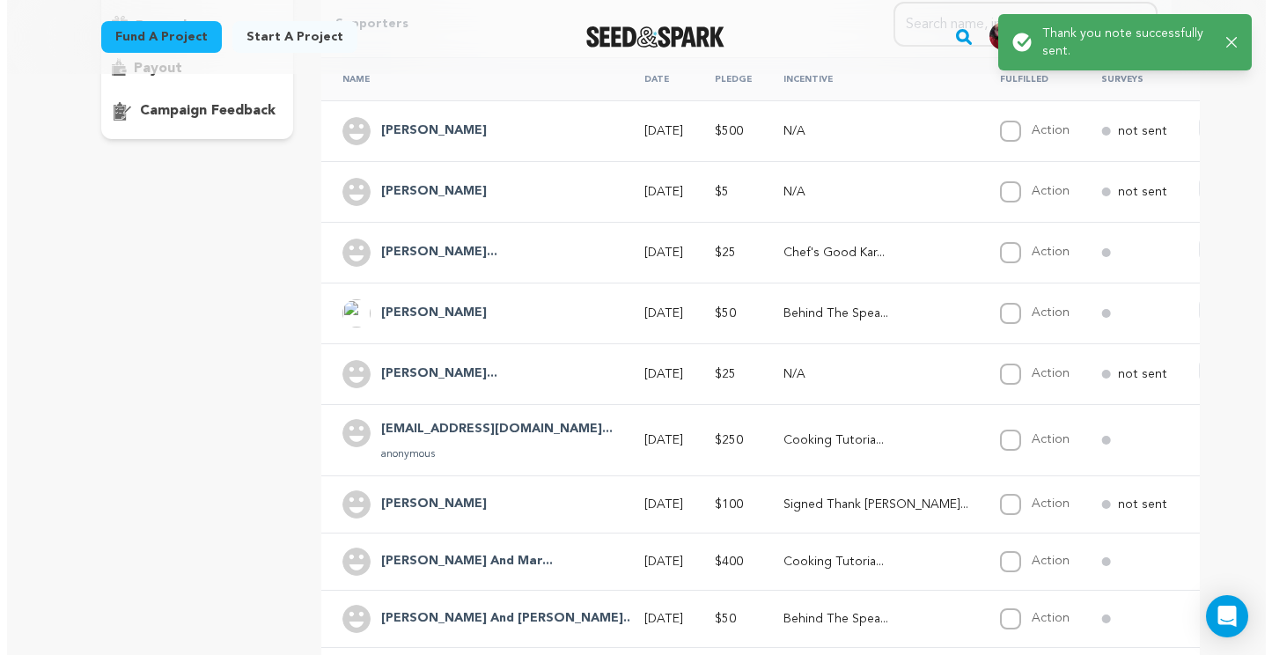
scroll to position [343, 0]
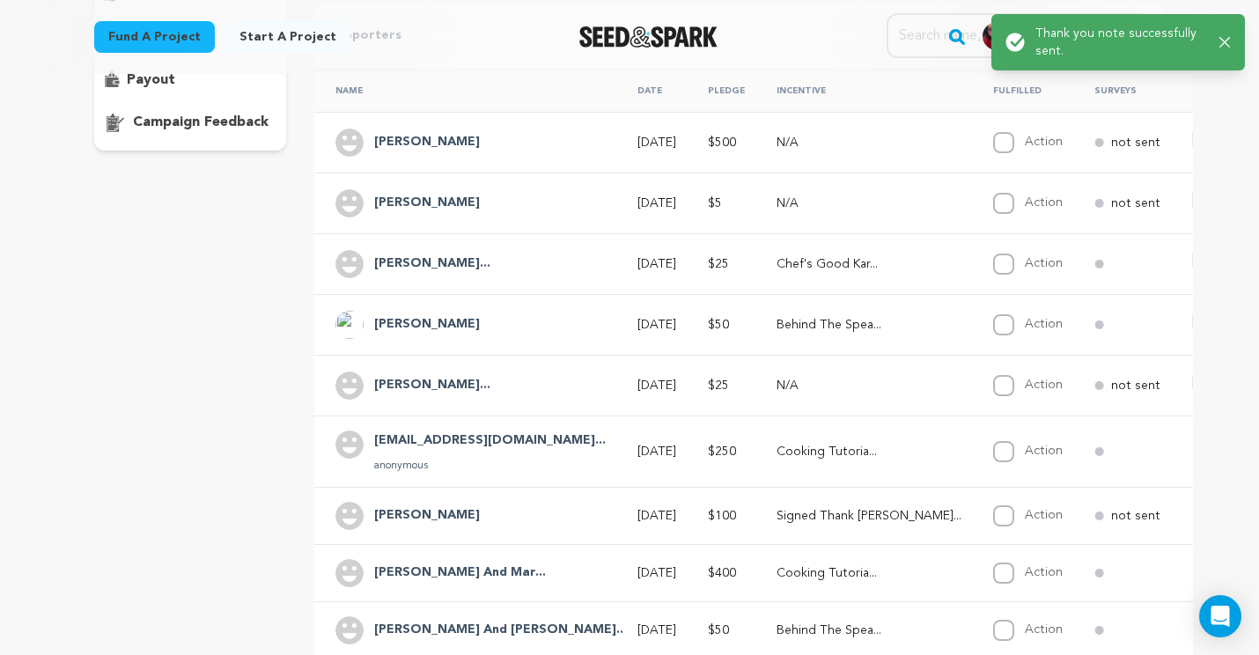
click at [1230, 386] on span "Say Thanks" at bounding box center [1265, 382] width 70 height 18
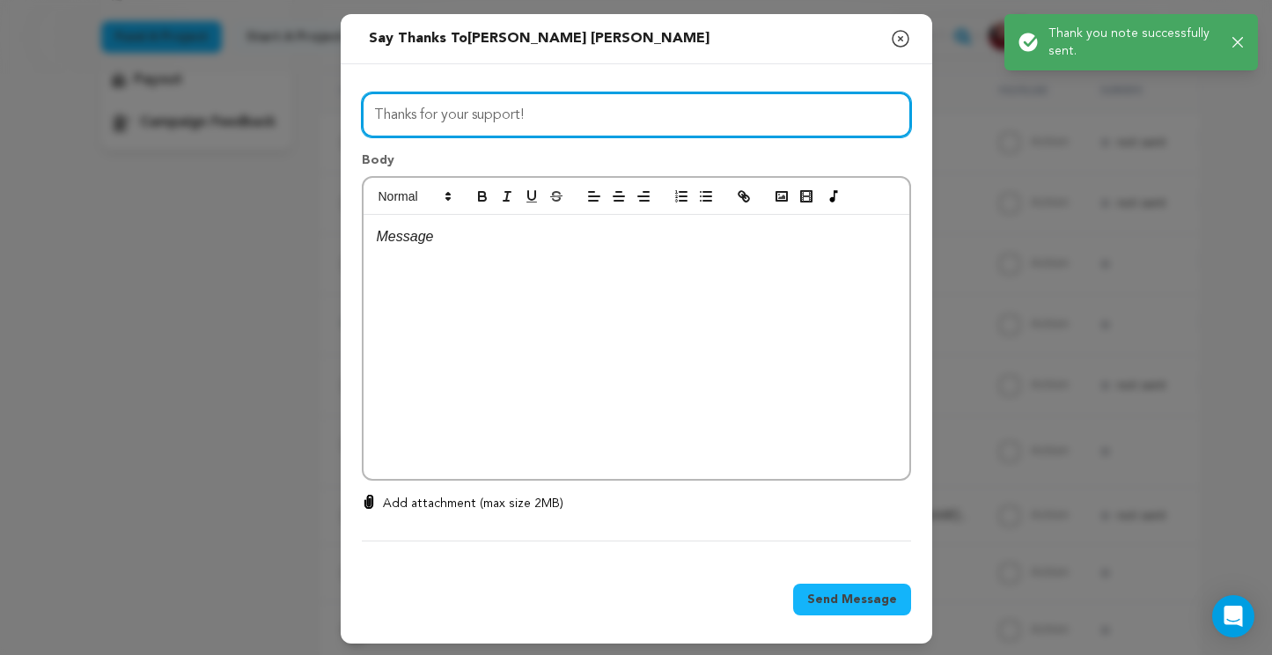
click at [494, 107] on input "Thanks for your support!" at bounding box center [636, 114] width 549 height 45
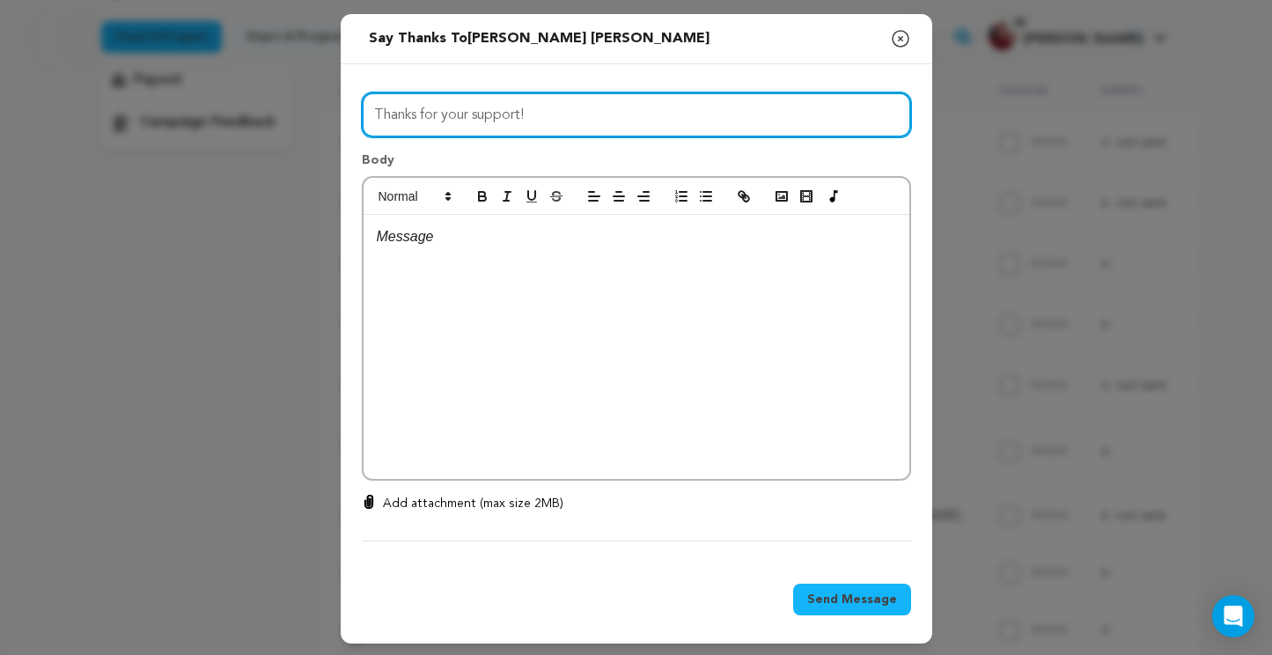
click at [494, 107] on input "Thanks for your support!" at bounding box center [636, 114] width 549 height 45
type input "A Big Day for Us"
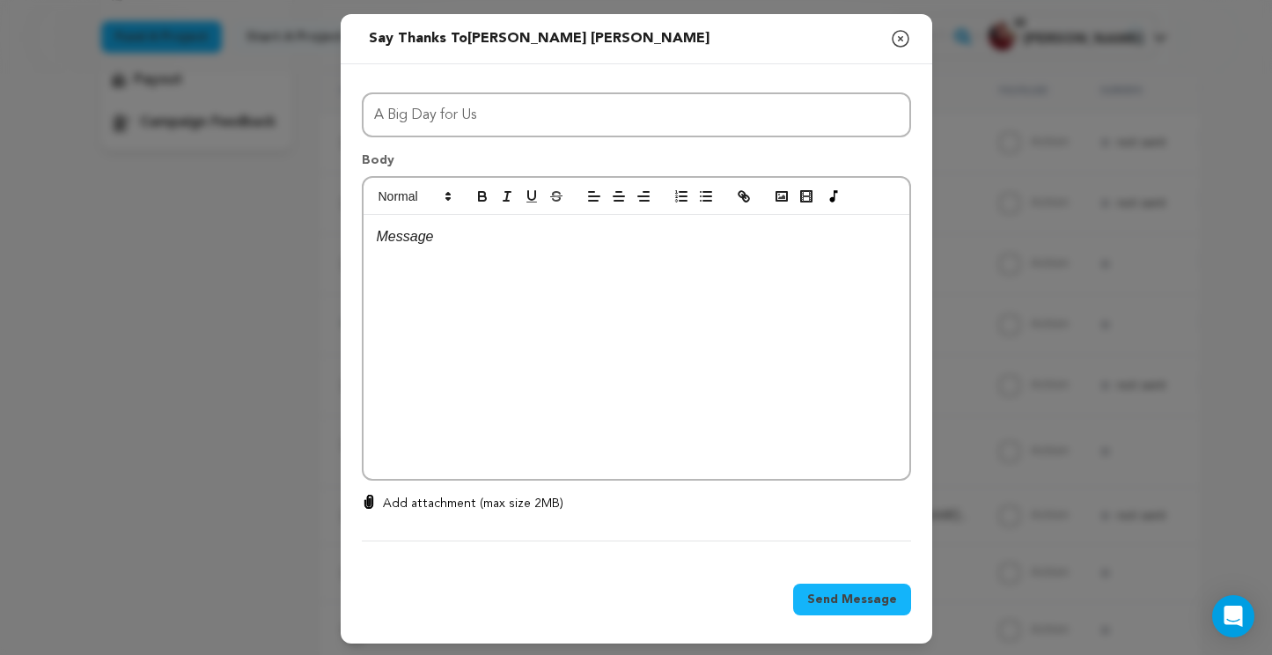
click at [443, 243] on p at bounding box center [637, 236] width 520 height 23
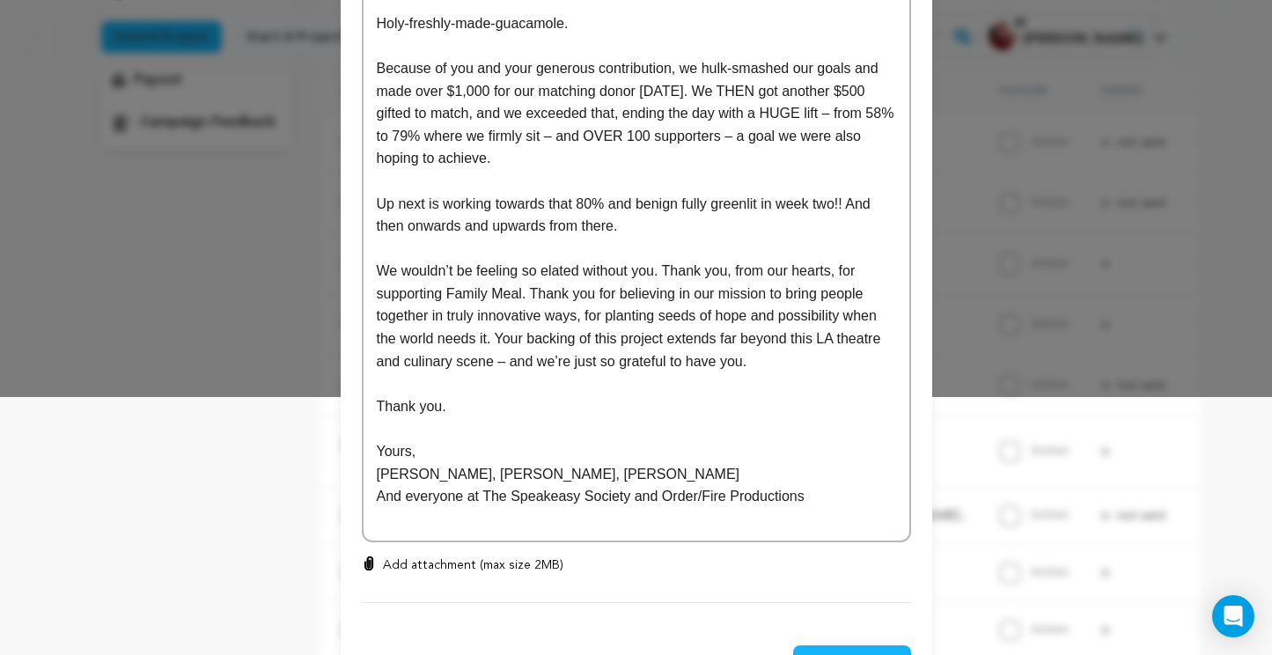
scroll to position [323, 0]
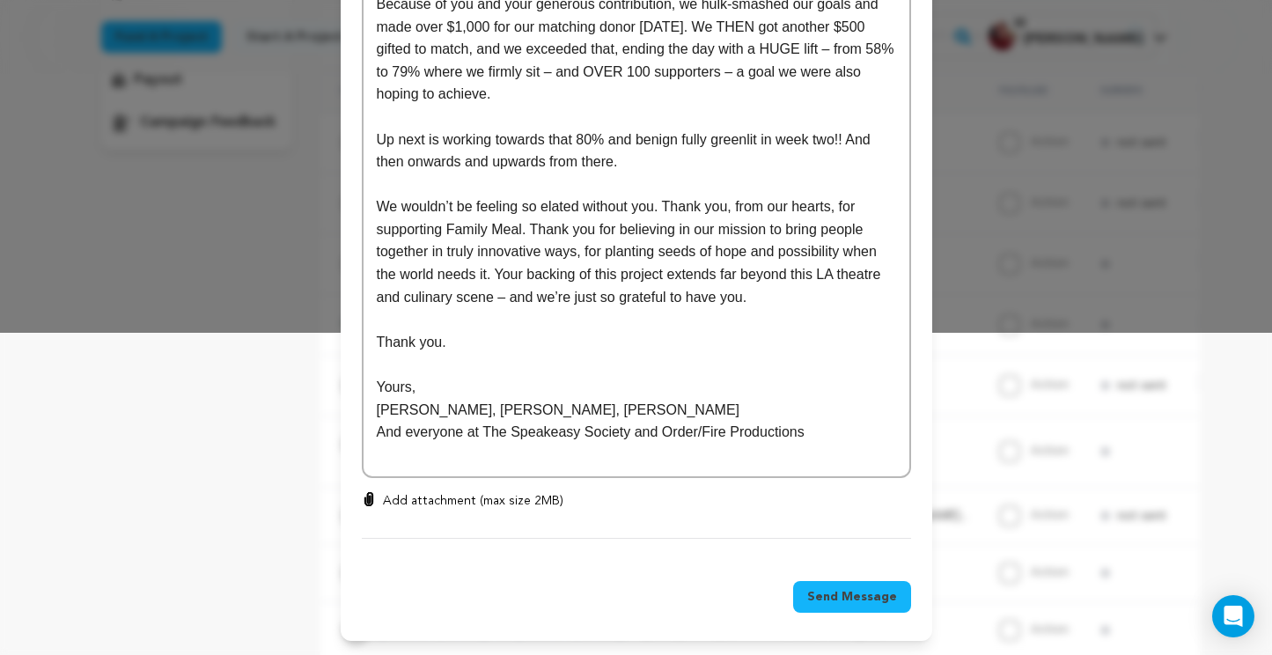
click at [842, 588] on span "Send Message" at bounding box center [852, 597] width 90 height 18
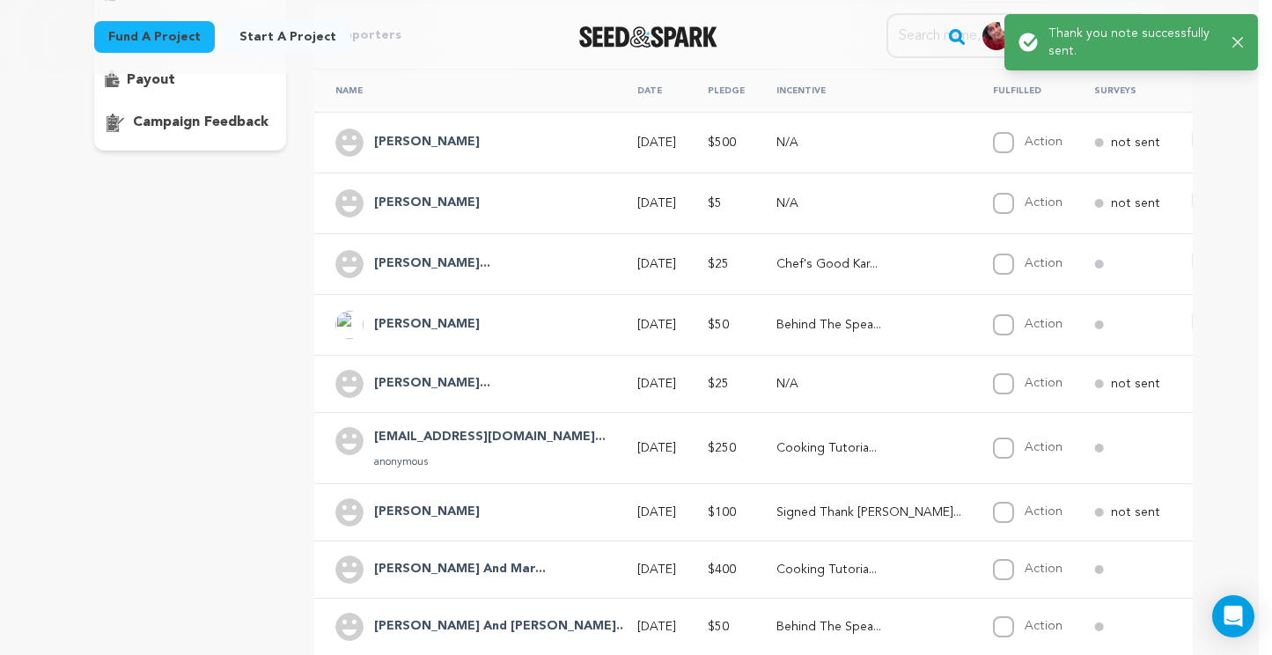
click at [1207, 324] on icon "button" at bounding box center [1214, 322] width 14 height 11
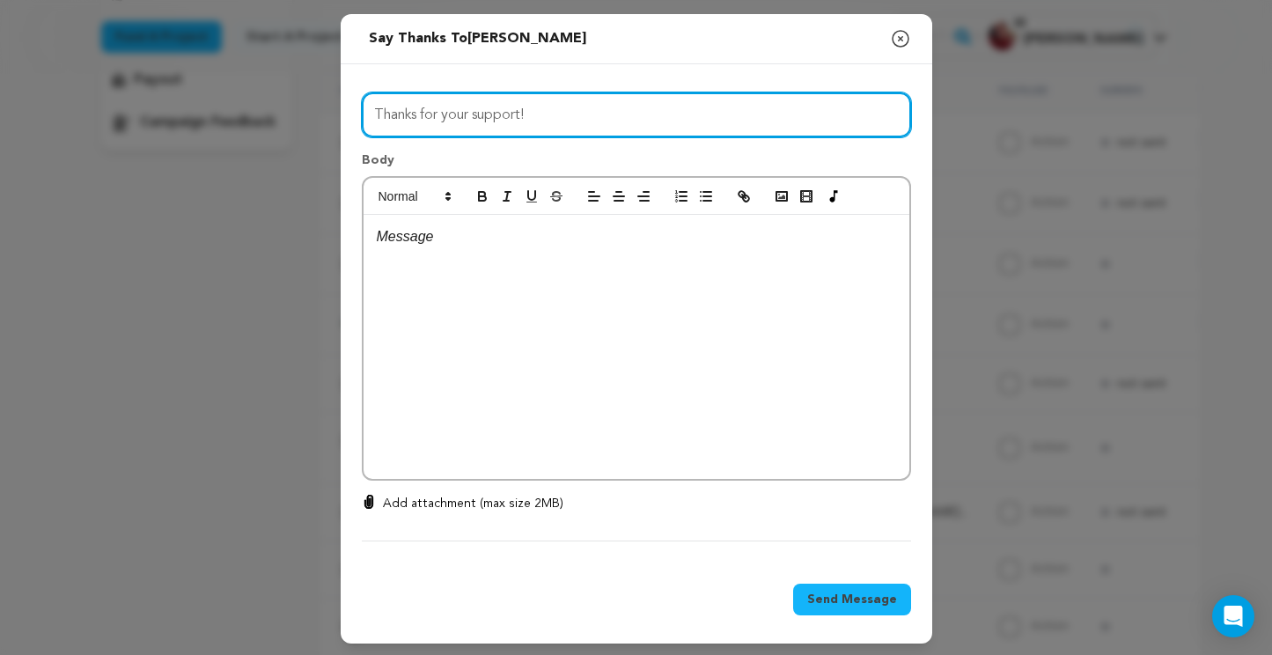
click at [586, 129] on input "Thanks for your support!" at bounding box center [636, 114] width 549 height 45
type input "A Big Day for Us"
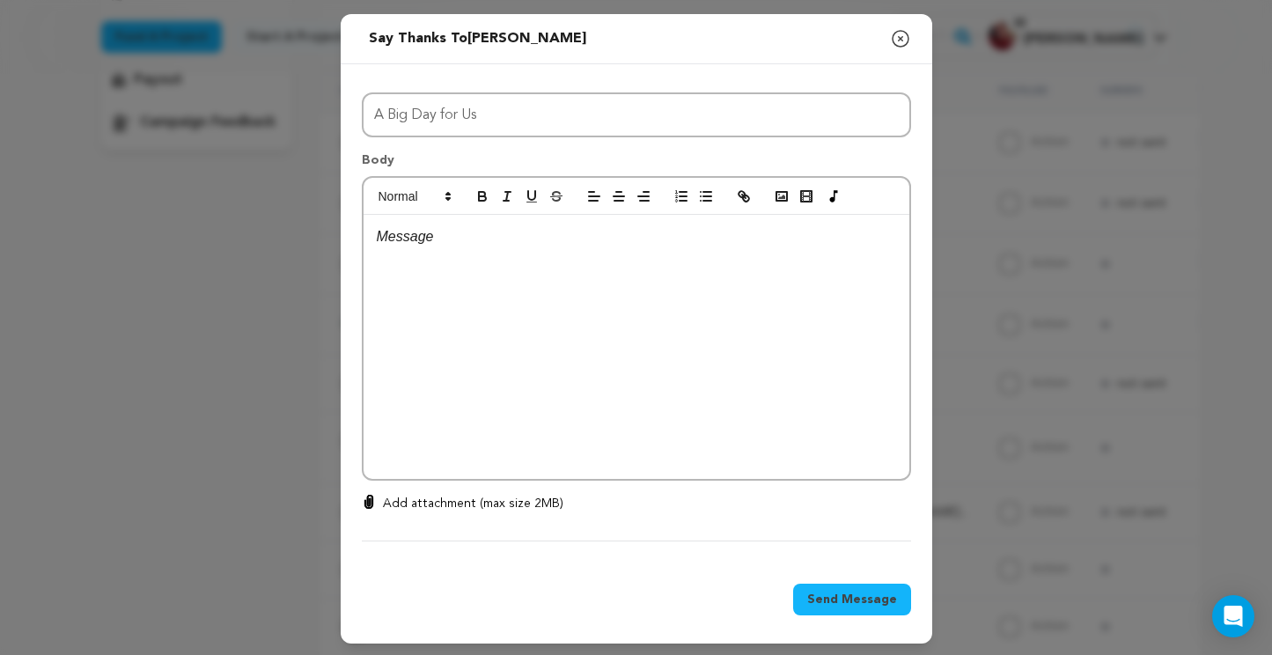
click at [520, 234] on p at bounding box center [637, 236] width 520 height 23
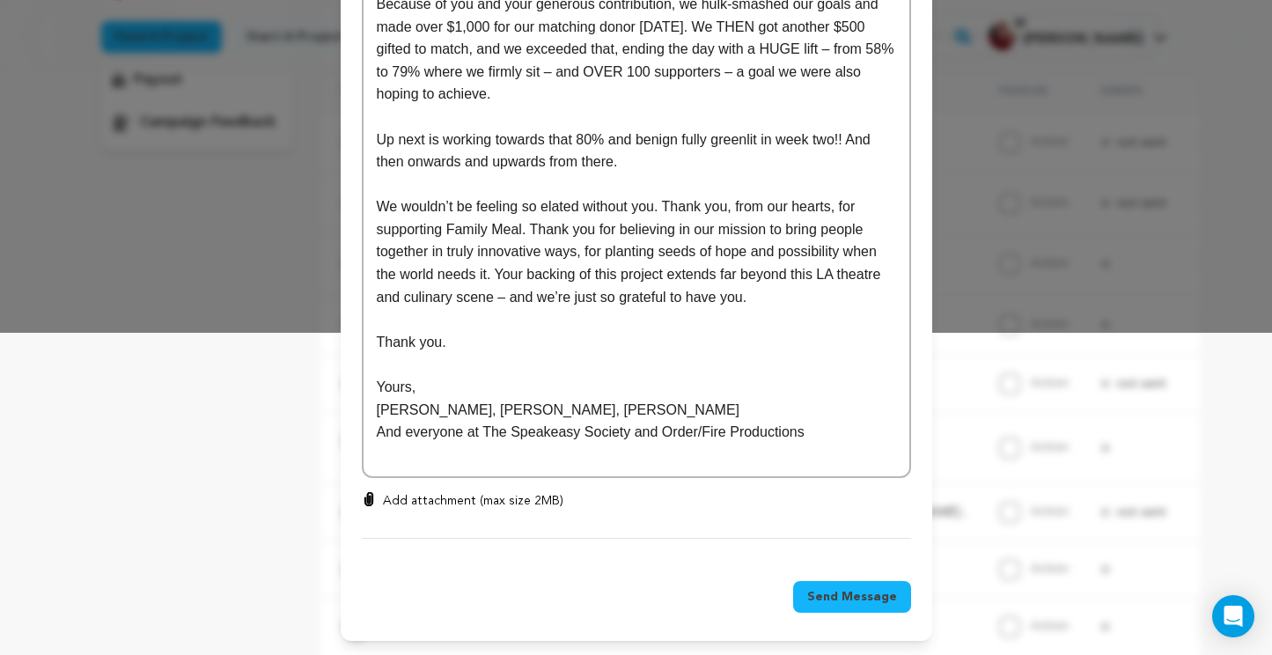
drag, startPoint x: 846, startPoint y: 602, endPoint x: 835, endPoint y: 581, distance: 24.0
click at [846, 602] on span "Send Message" at bounding box center [852, 597] width 90 height 18
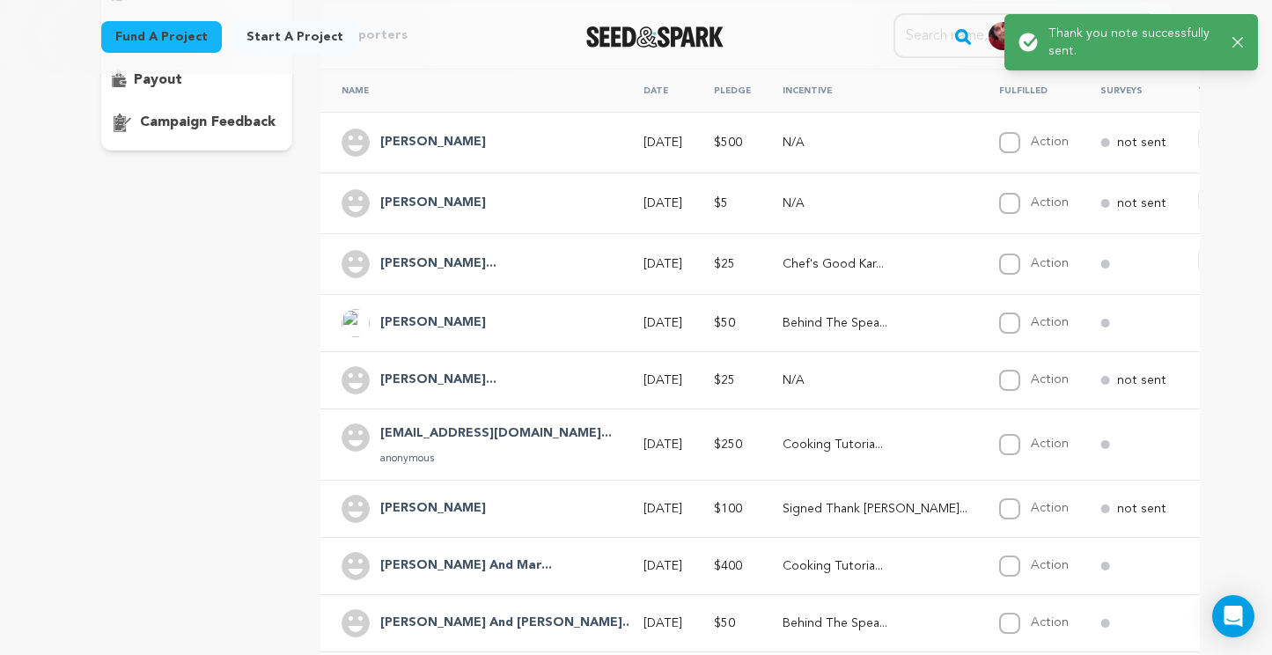
click at [1236, 260] on span "Say Thanks" at bounding box center [1271, 261] width 70 height 18
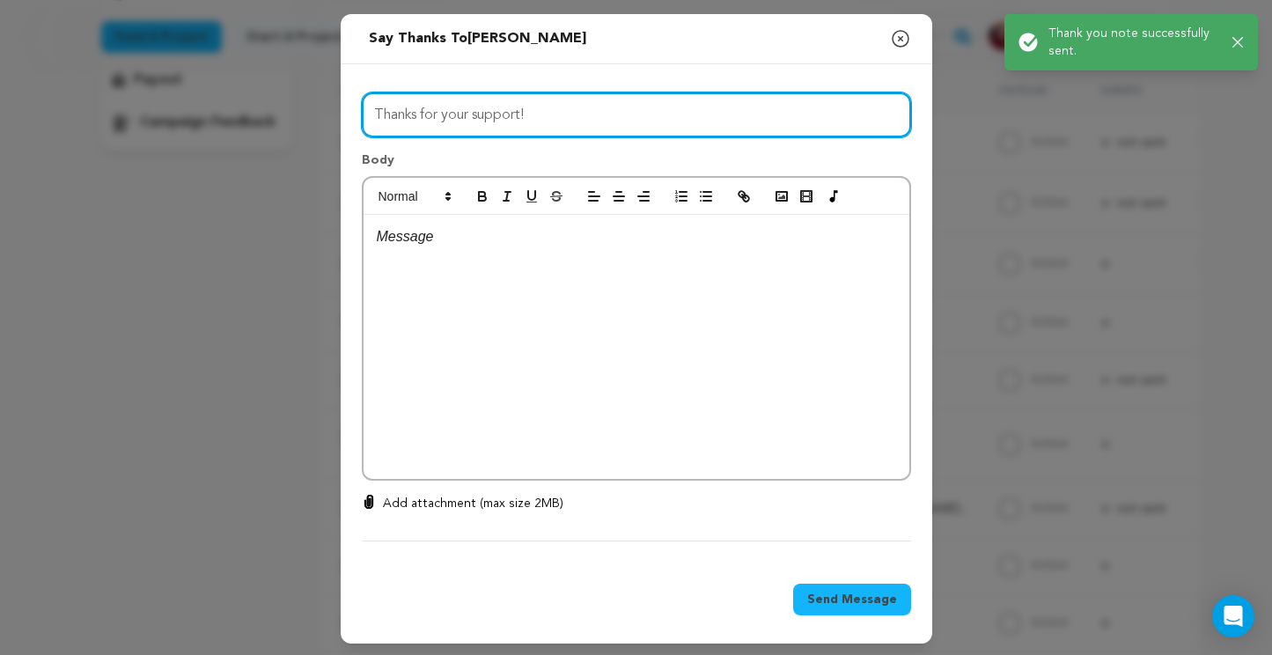
click at [571, 108] on input "Thanks for your support!" at bounding box center [636, 114] width 549 height 45
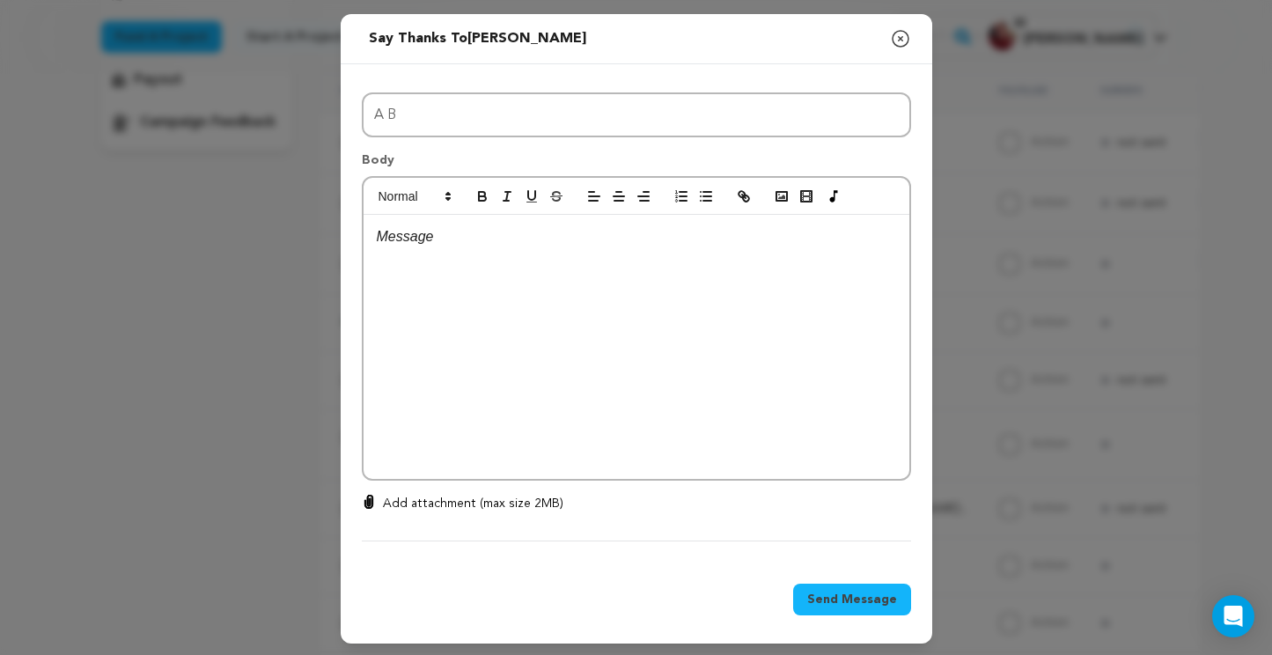
click at [482, 217] on div at bounding box center [637, 347] width 546 height 264
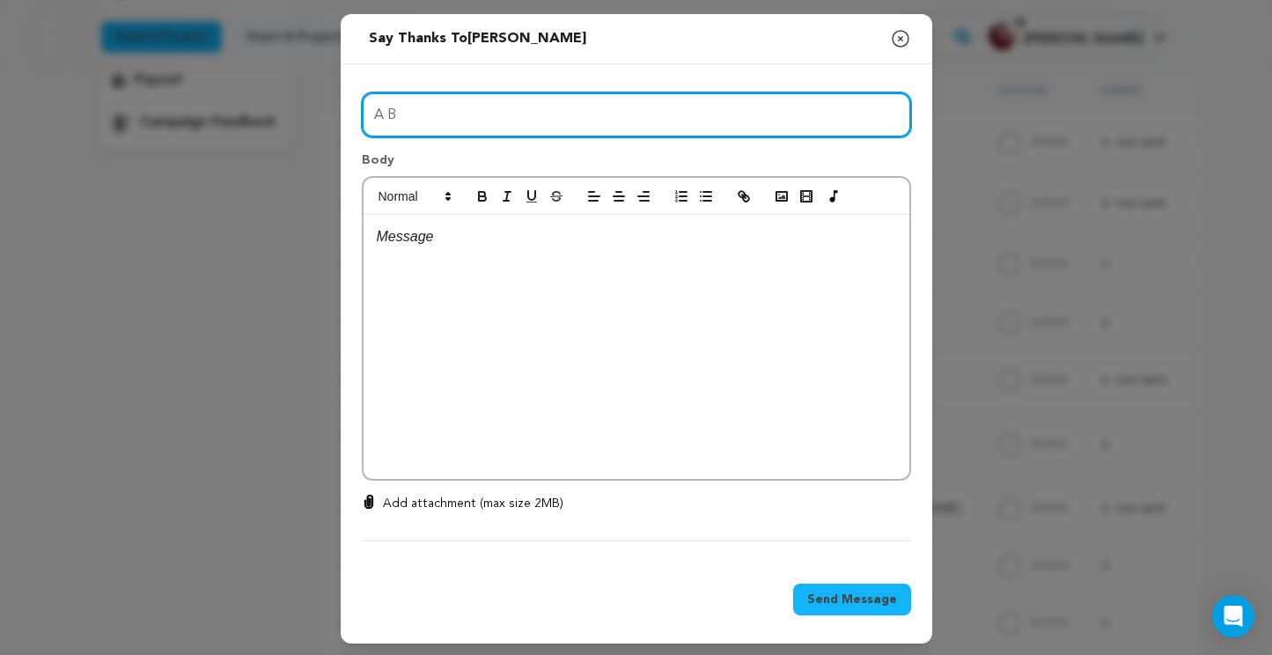
click at [424, 123] on input "A B" at bounding box center [636, 114] width 549 height 45
type input "A Big Day for Us"
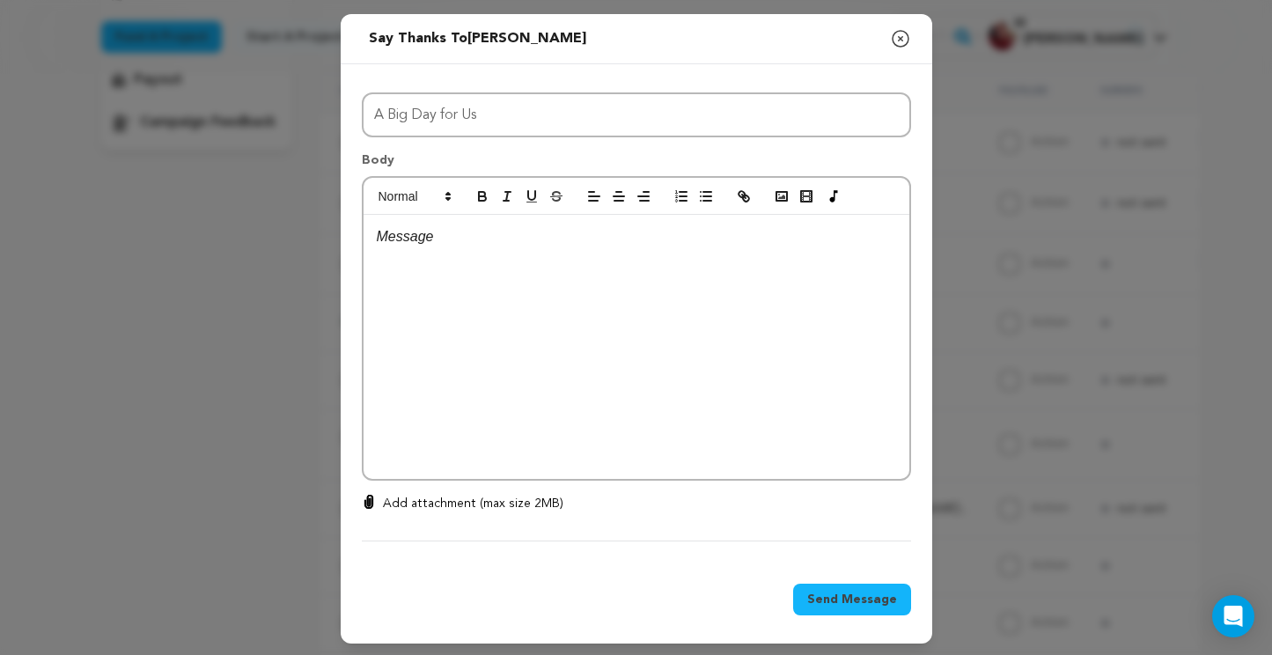
click at [444, 239] on p at bounding box center [637, 236] width 520 height 23
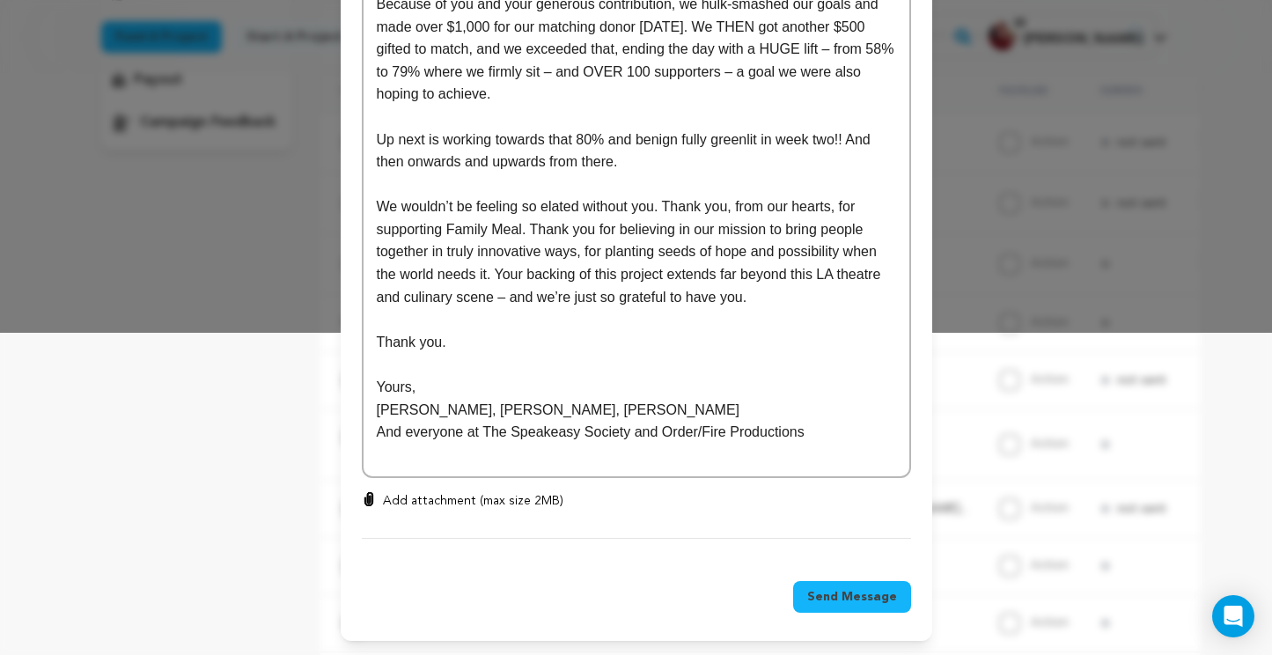
click at [844, 593] on span "Send Message" at bounding box center [852, 597] width 90 height 18
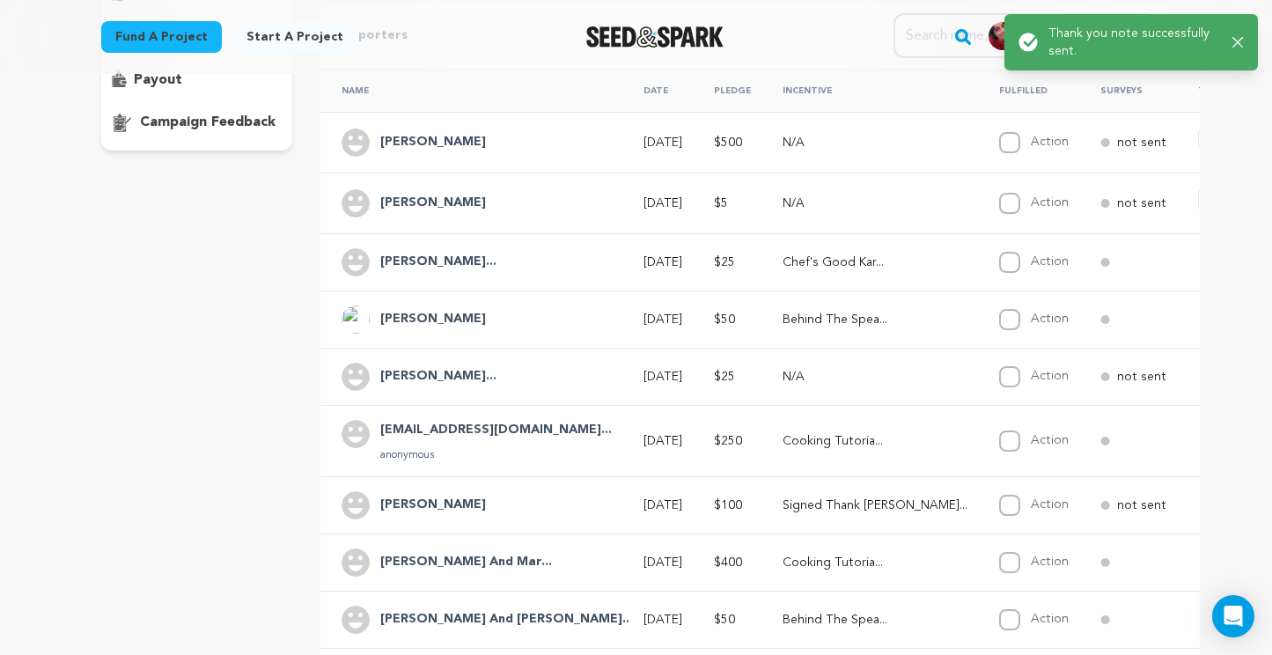
click at [1236, 199] on span "Say Thanks" at bounding box center [1271, 200] width 70 height 18
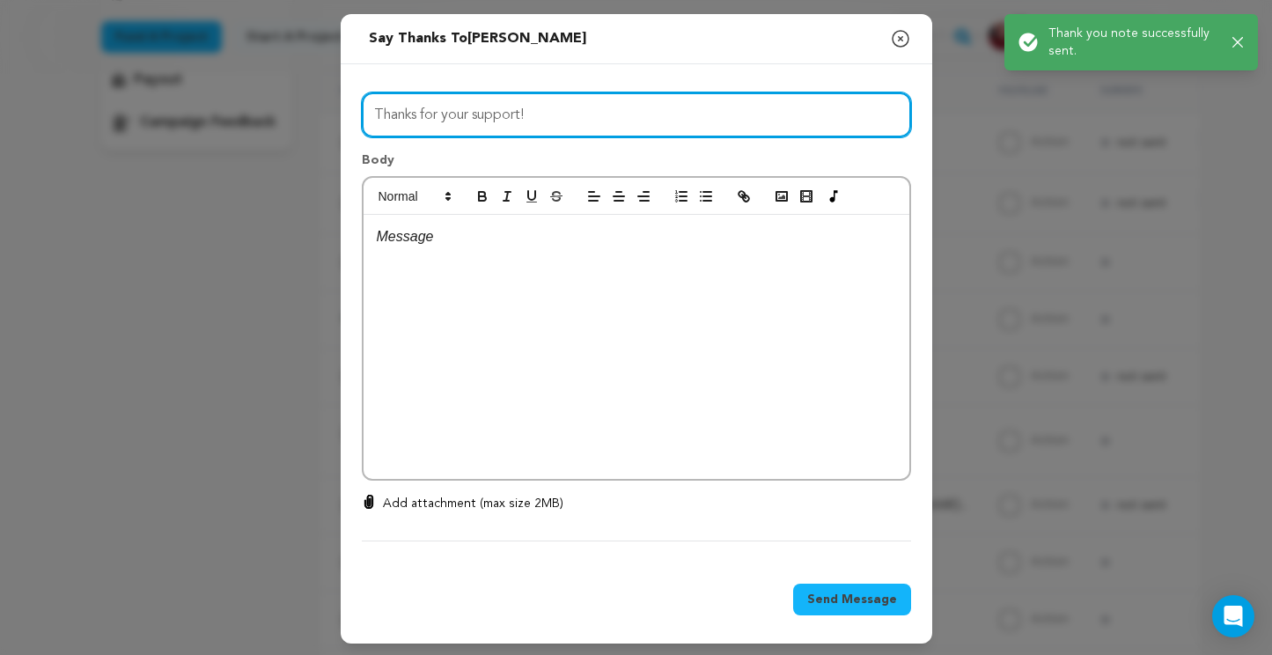
click at [457, 107] on input "Thanks for your support!" at bounding box center [636, 114] width 549 height 45
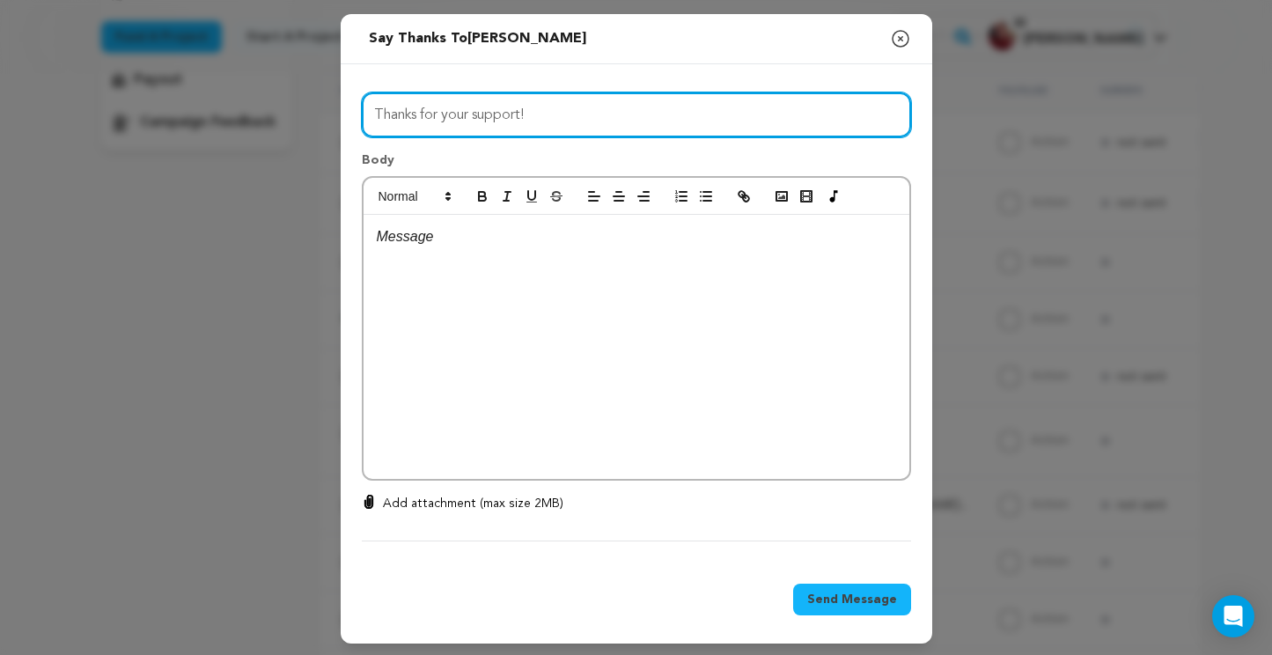
click at [457, 107] on input "Thanks for your support!" at bounding box center [636, 114] width 549 height 45
type input "a"
type input "A Big Day for Us"
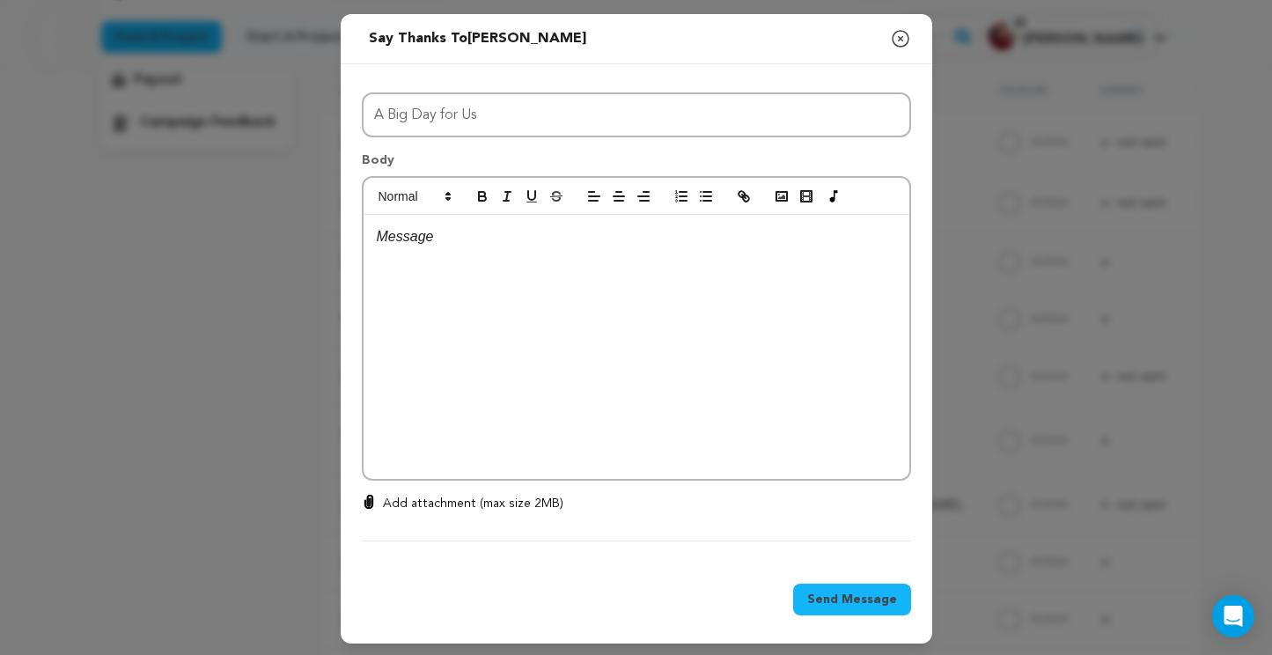
click at [431, 231] on p at bounding box center [637, 236] width 520 height 23
click at [454, 233] on p at bounding box center [637, 236] width 520 height 23
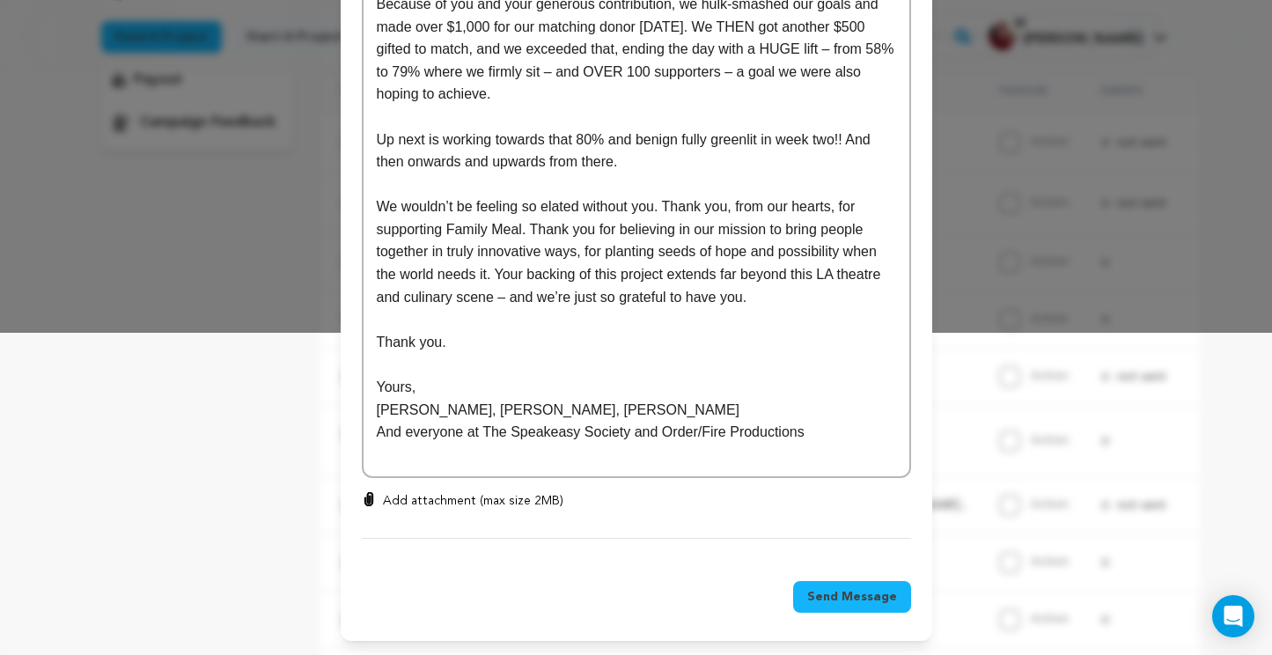
click at [851, 606] on button "Send Message" at bounding box center [852, 597] width 118 height 32
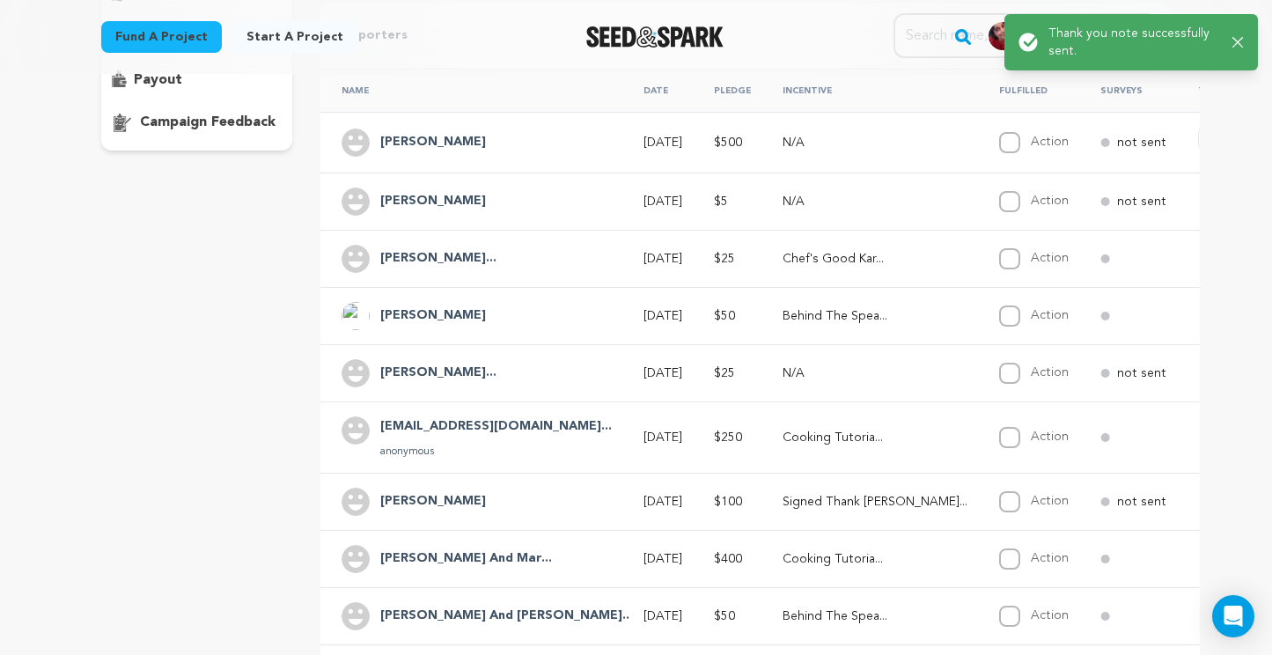
click at [1236, 140] on span "Say Thanks" at bounding box center [1271, 139] width 70 height 18
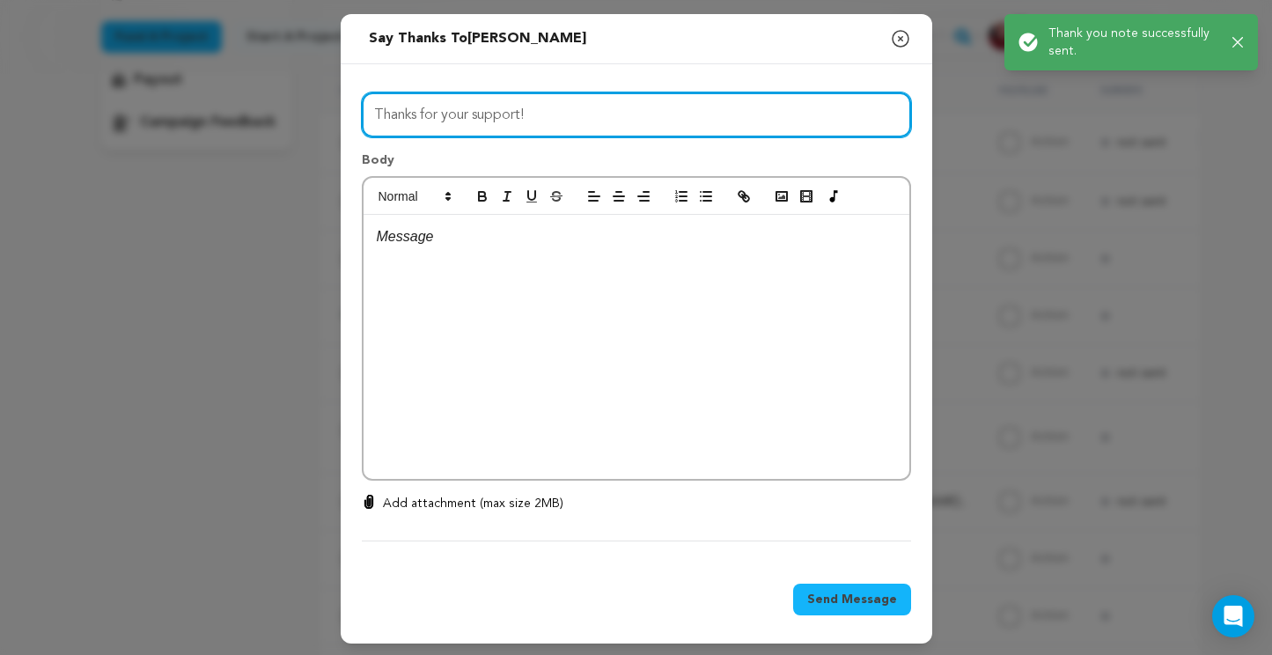
click at [489, 110] on input "Thanks for your support!" at bounding box center [636, 114] width 549 height 45
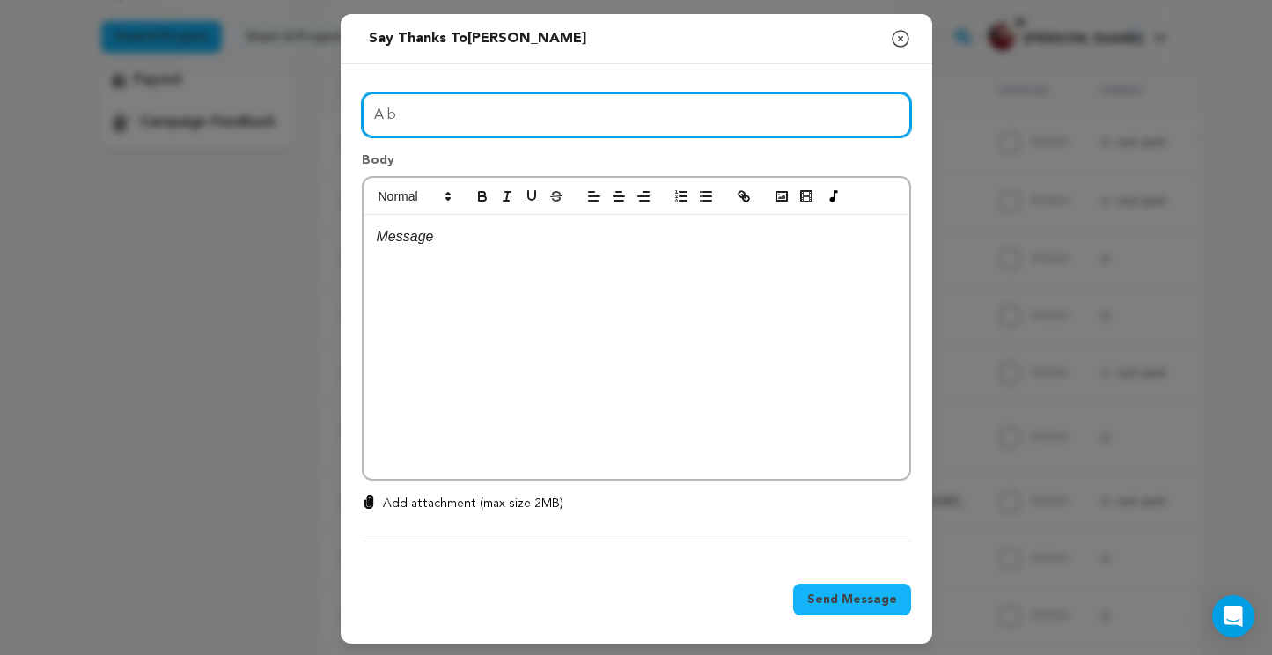
type input "A Big Day for Us"
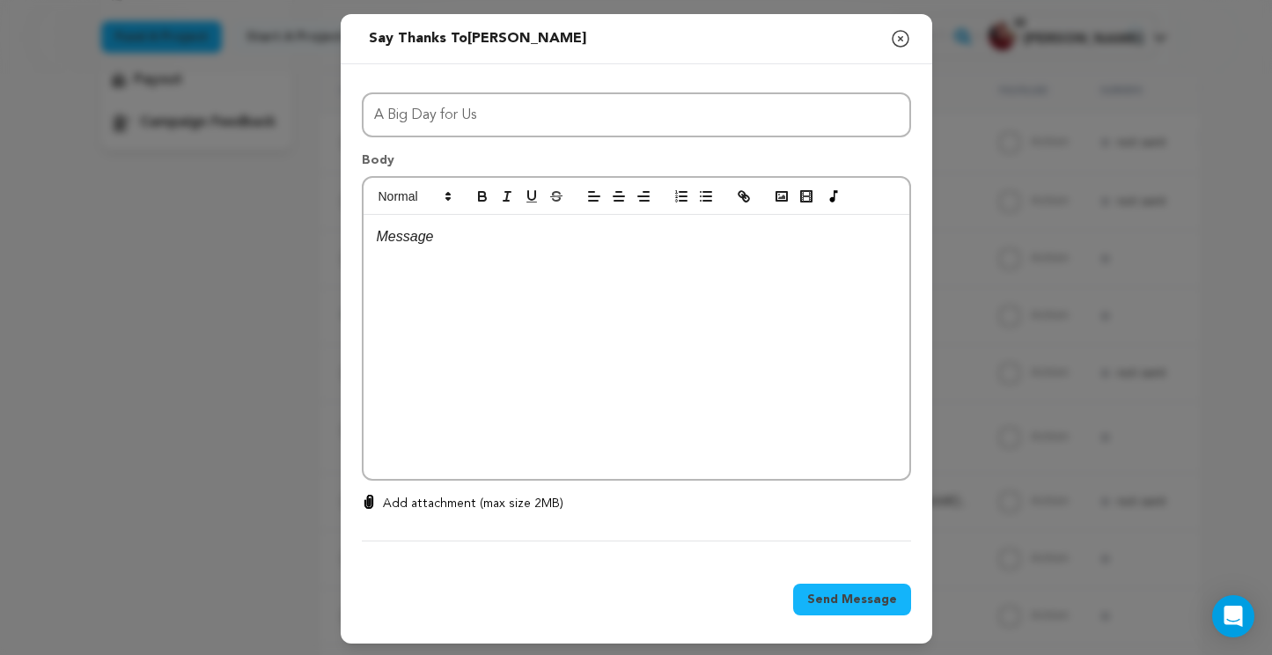
click at [469, 250] on div at bounding box center [637, 347] width 546 height 264
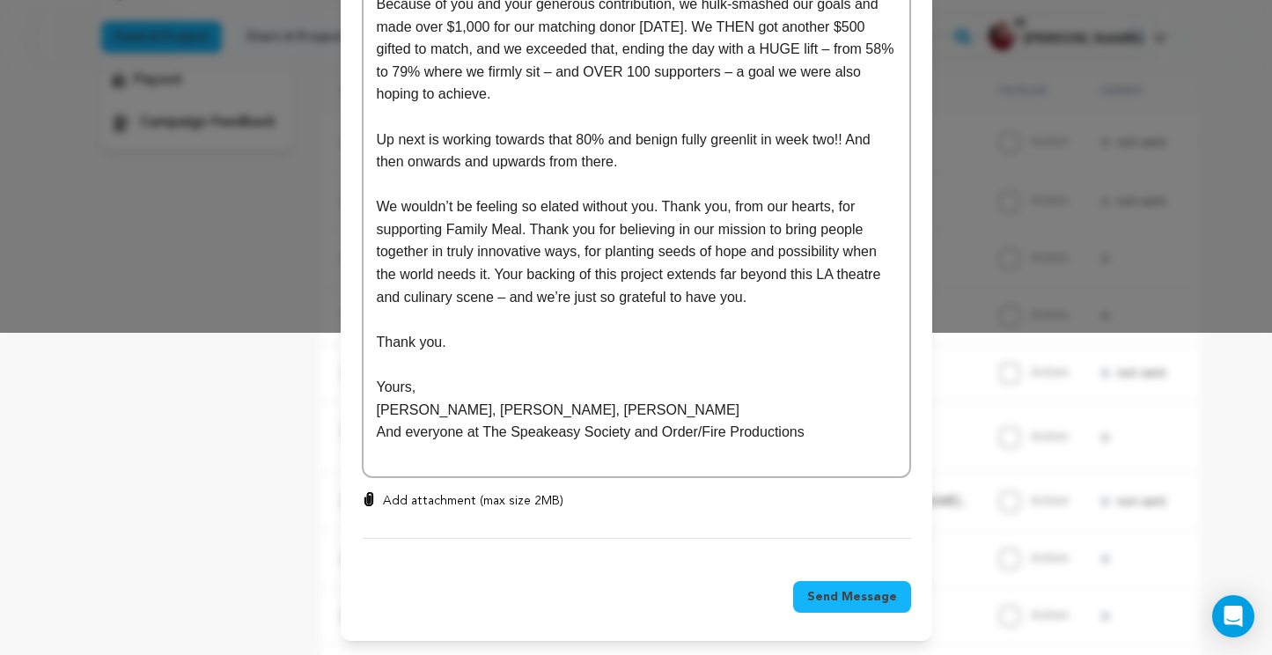
click at [846, 587] on button "Send Message" at bounding box center [852, 597] width 118 height 32
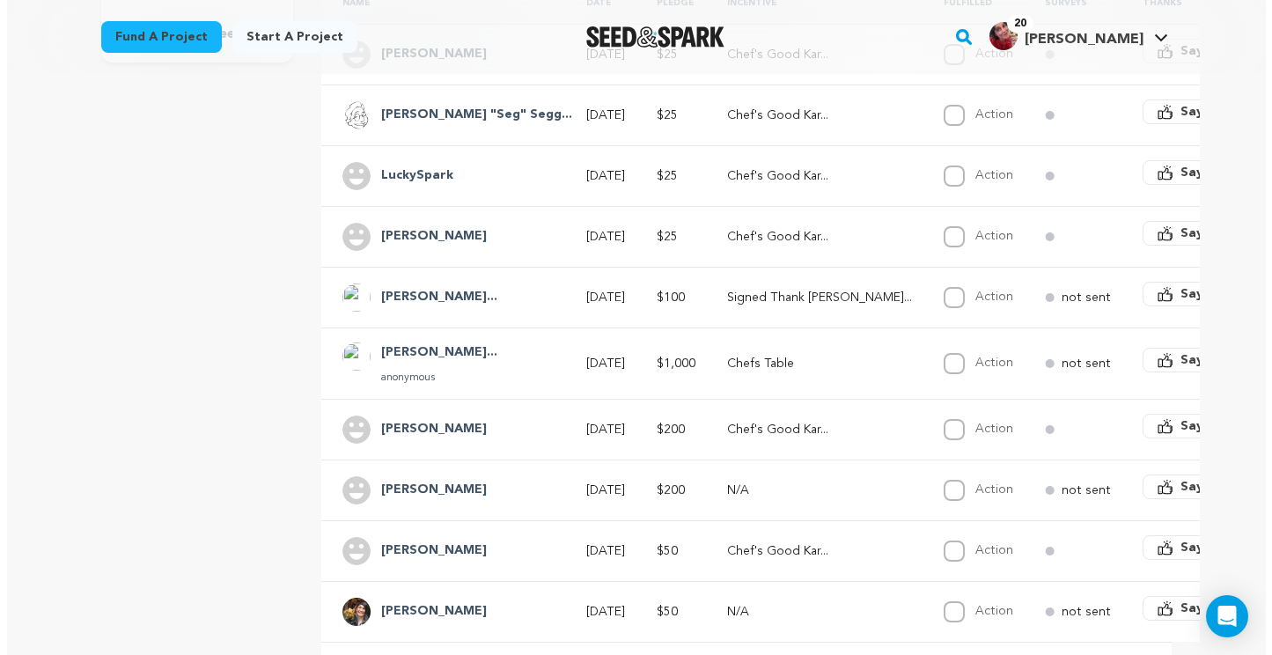
scroll to position [431, 0]
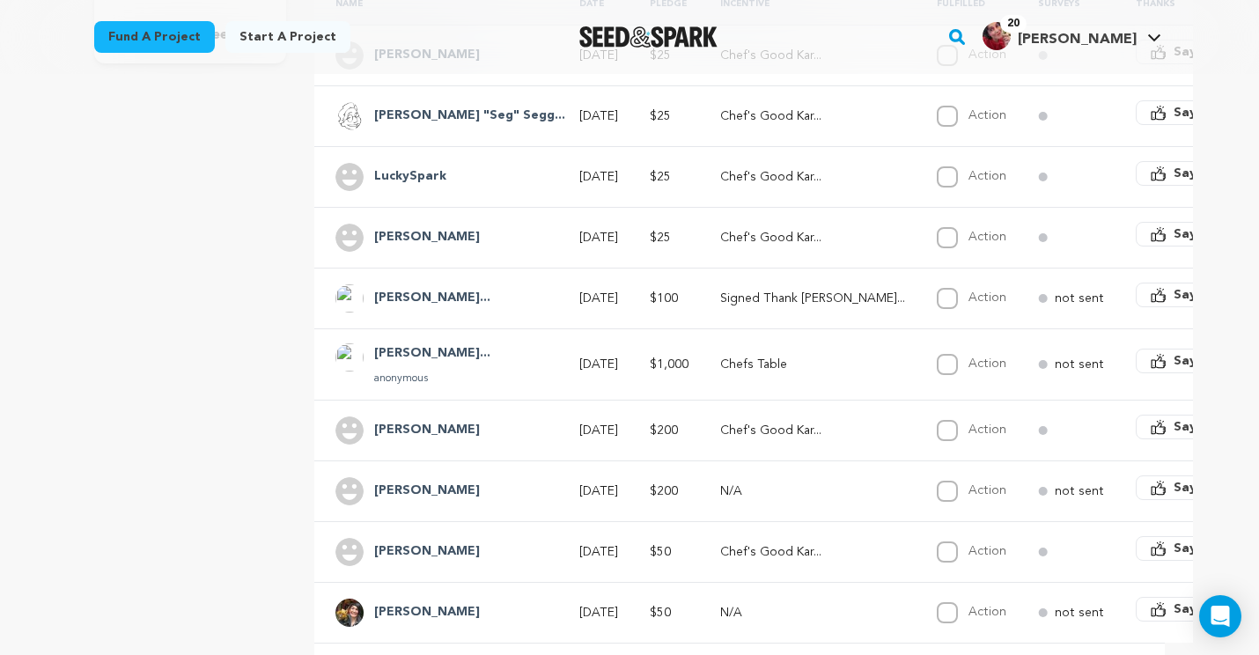
click at [1174, 609] on span "Say Thanks" at bounding box center [1209, 610] width 70 height 18
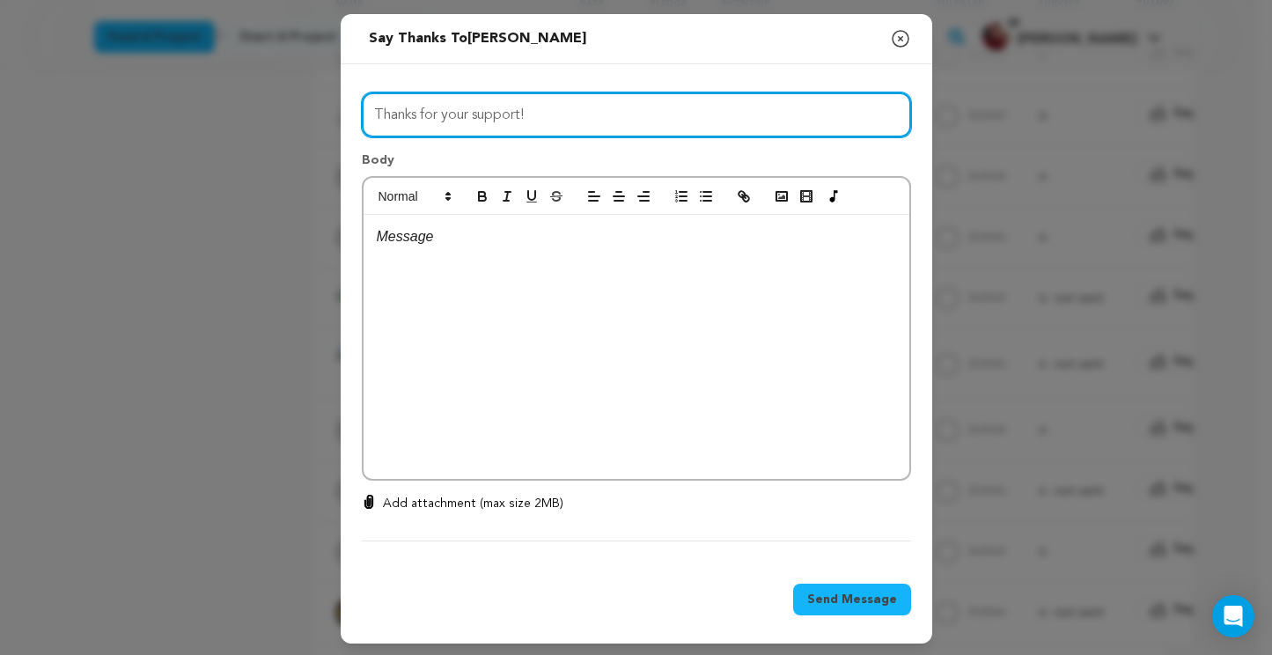
click at [473, 114] on input "Thanks for your support!" at bounding box center [636, 114] width 549 height 45
type input "D"
type input "A Big Day for Us"
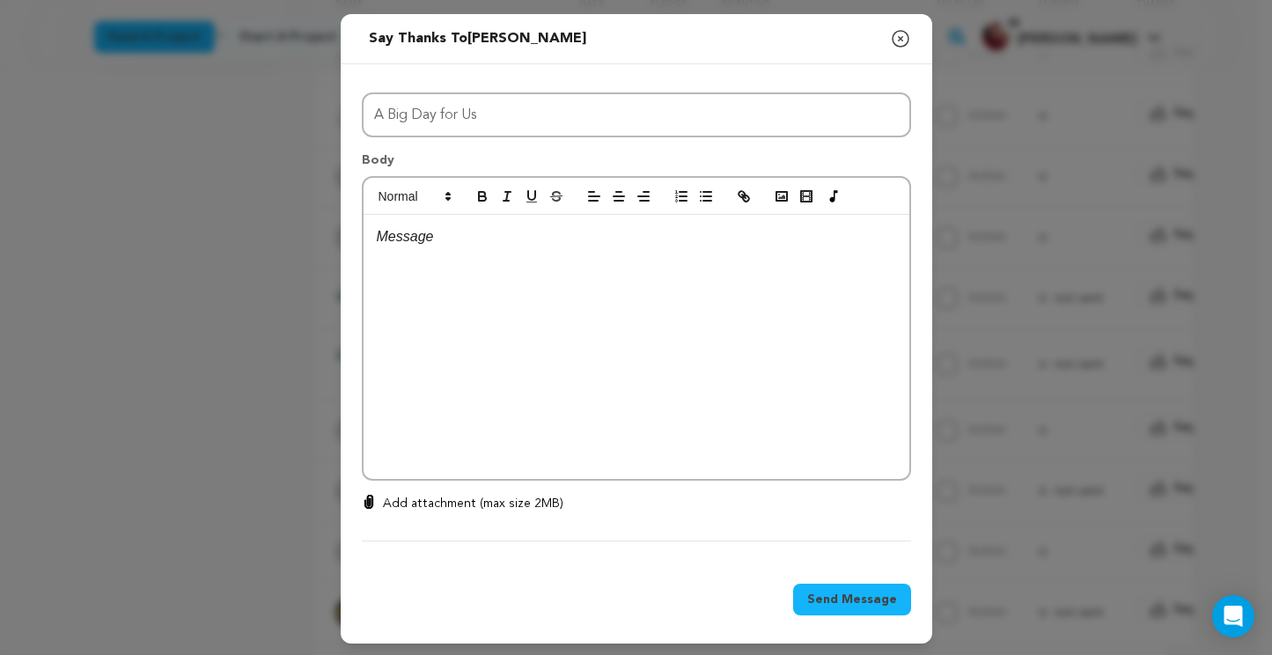
click at [458, 247] on p at bounding box center [637, 236] width 520 height 23
click at [457, 247] on p at bounding box center [637, 236] width 520 height 23
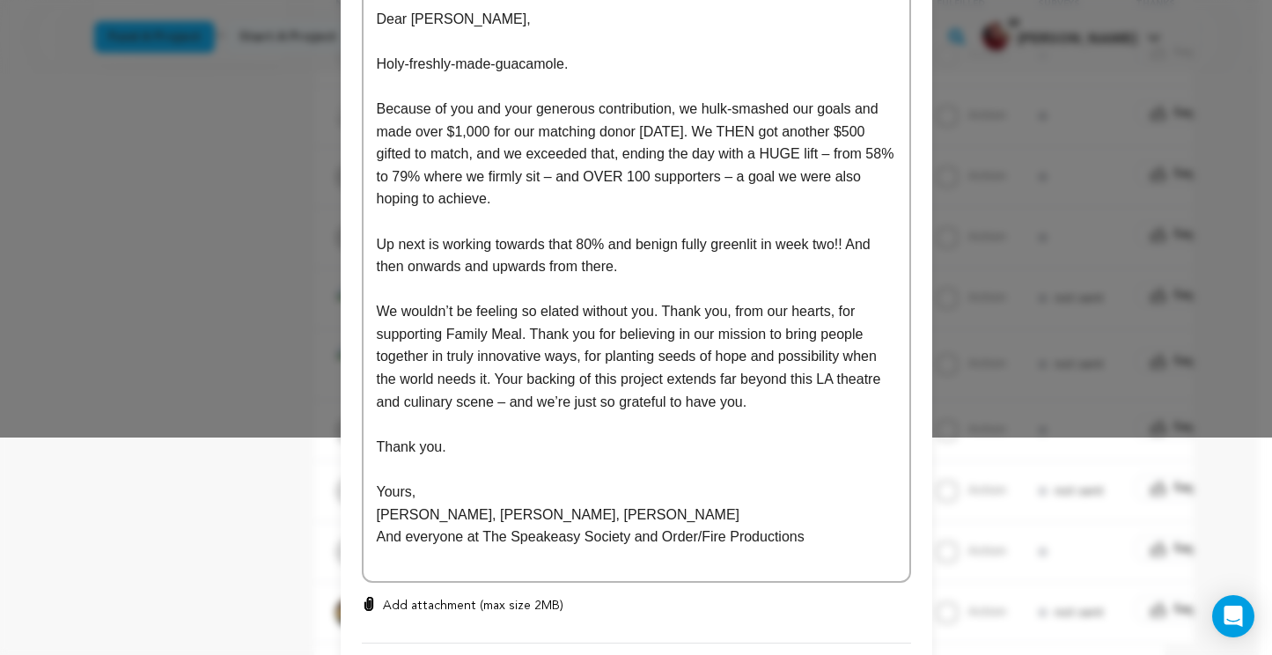
scroll to position [323, 0]
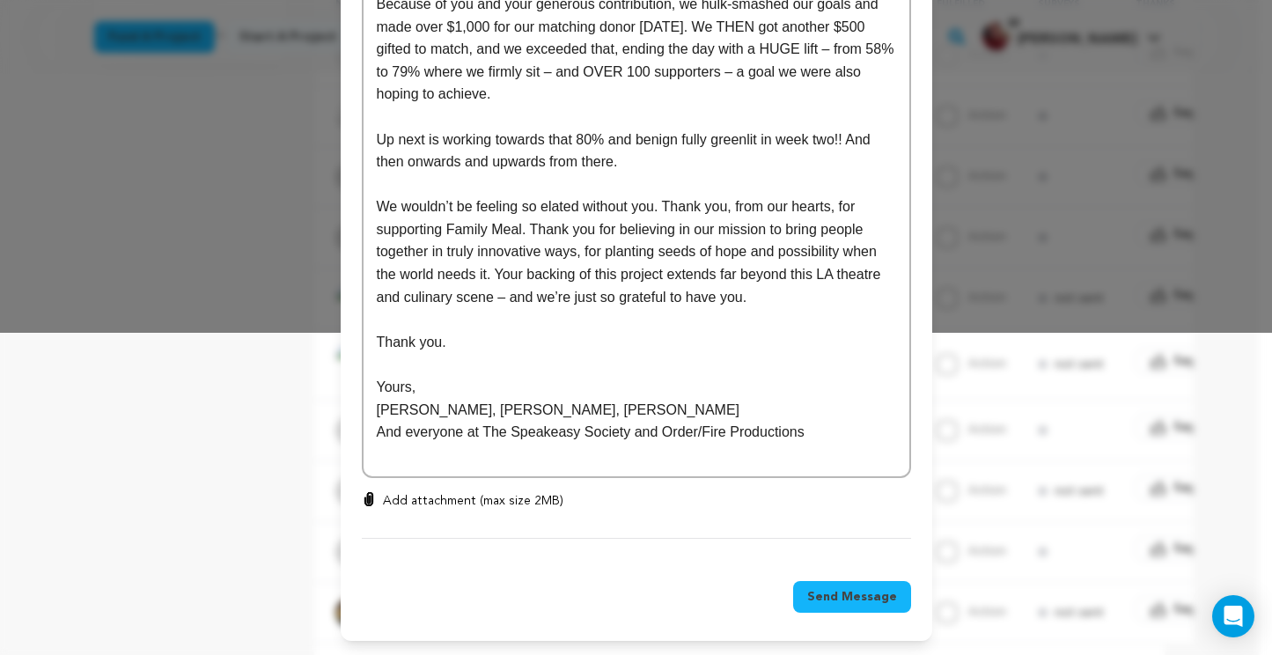
click at [829, 596] on span "Send Message" at bounding box center [852, 597] width 90 height 18
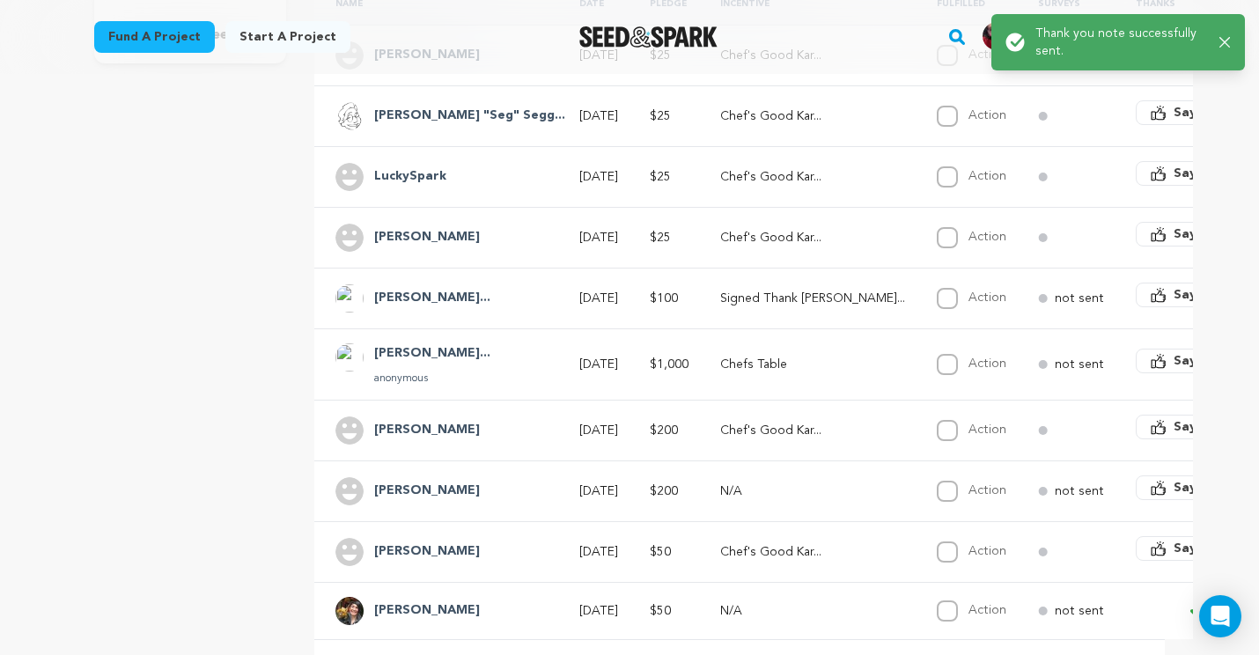
click at [1174, 548] on span "Say Thanks" at bounding box center [1209, 549] width 70 height 18
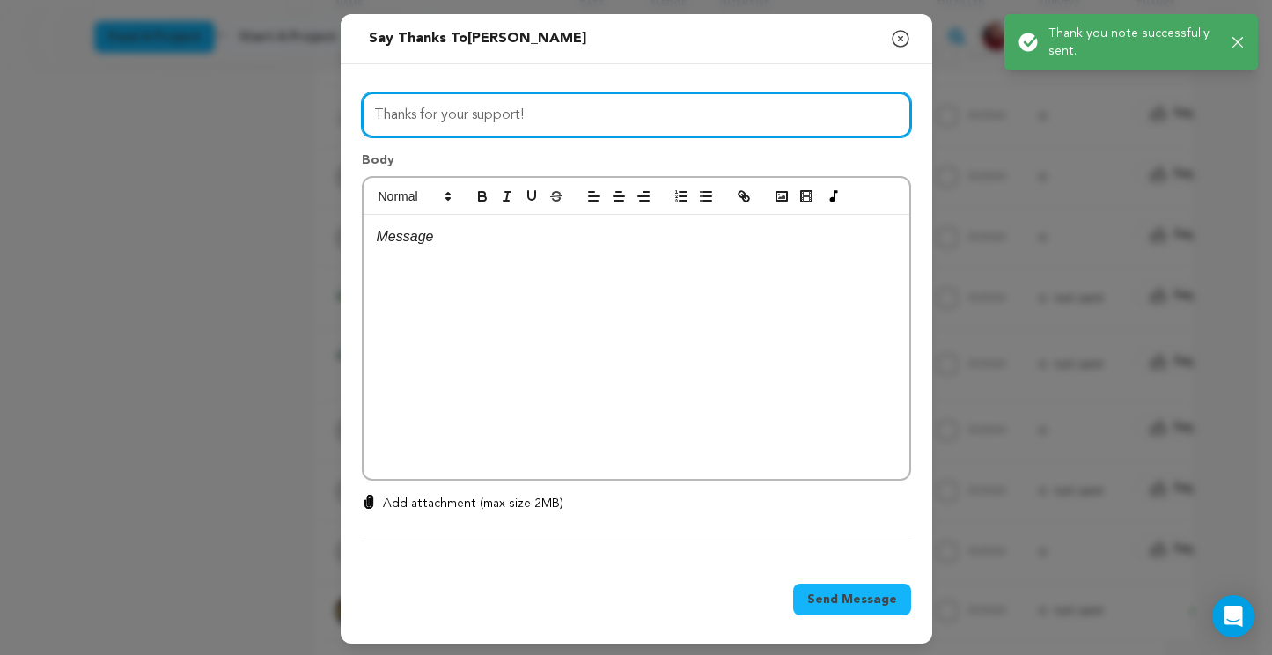
click at [520, 116] on input "Thanks for your support!" at bounding box center [636, 114] width 549 height 45
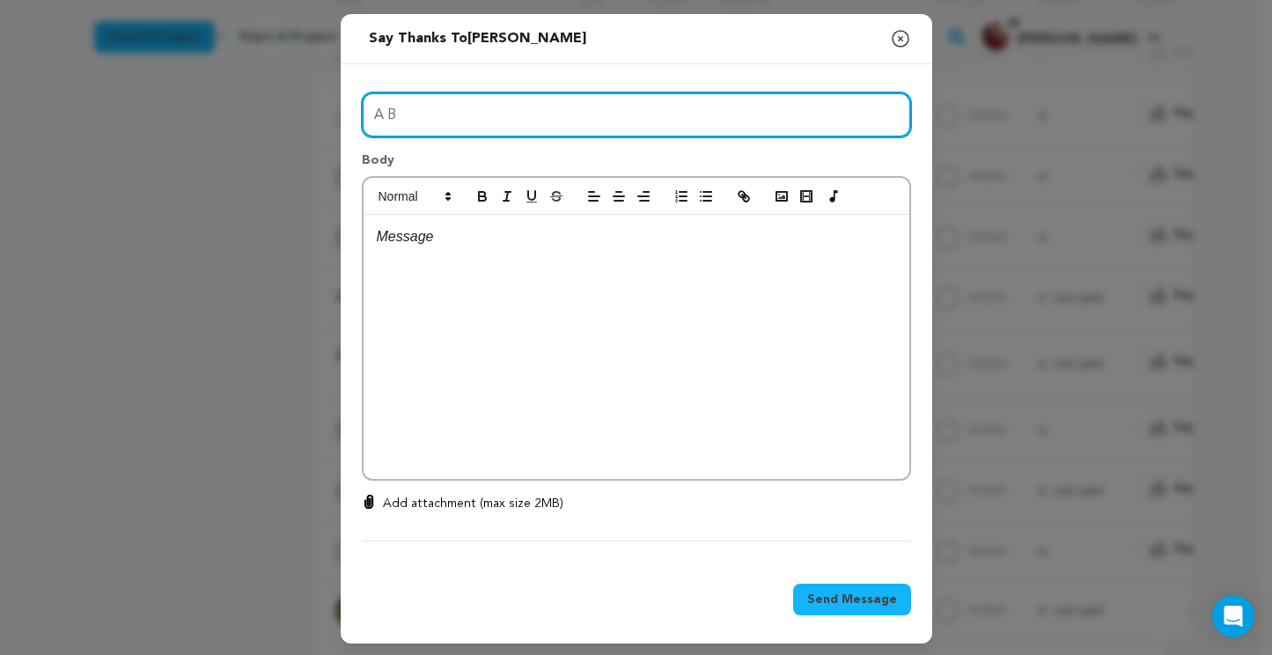
click at [470, 107] on input "A B" at bounding box center [636, 114] width 549 height 45
click at [467, 108] on input "A B" at bounding box center [636, 114] width 549 height 45
type input "A Big Day For Us"
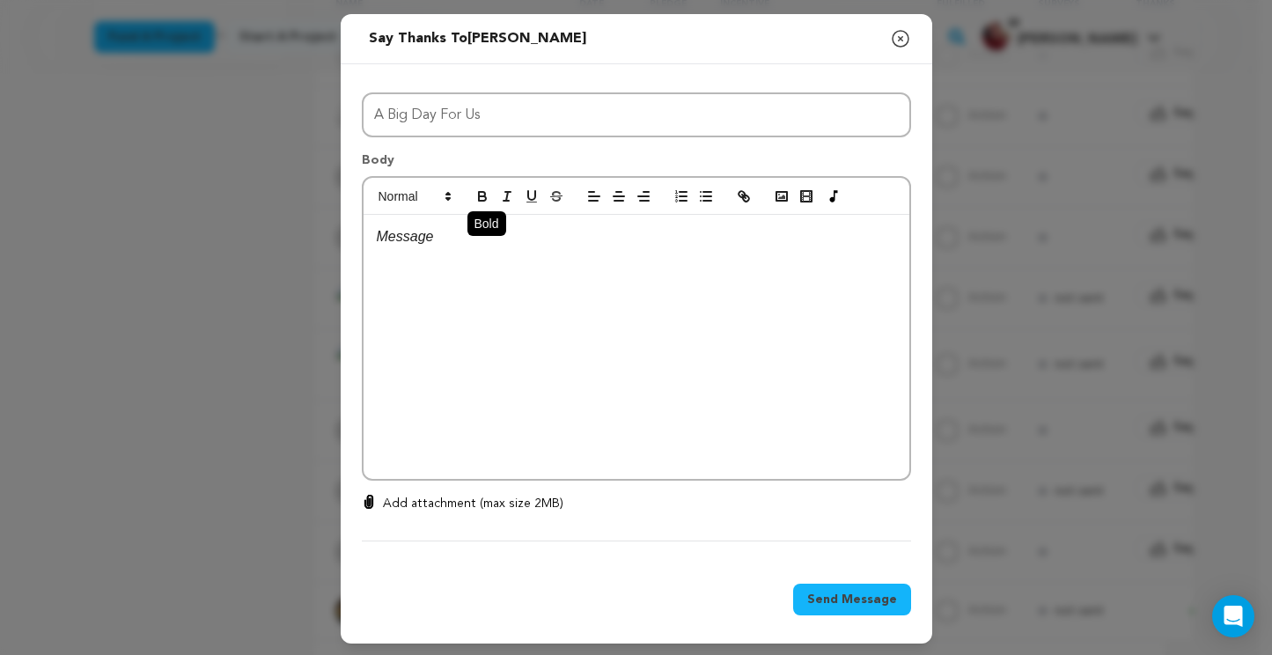
click at [470, 207] on button "button" at bounding box center [482, 196] width 25 height 21
click at [430, 238] on p "﻿" at bounding box center [637, 236] width 520 height 23
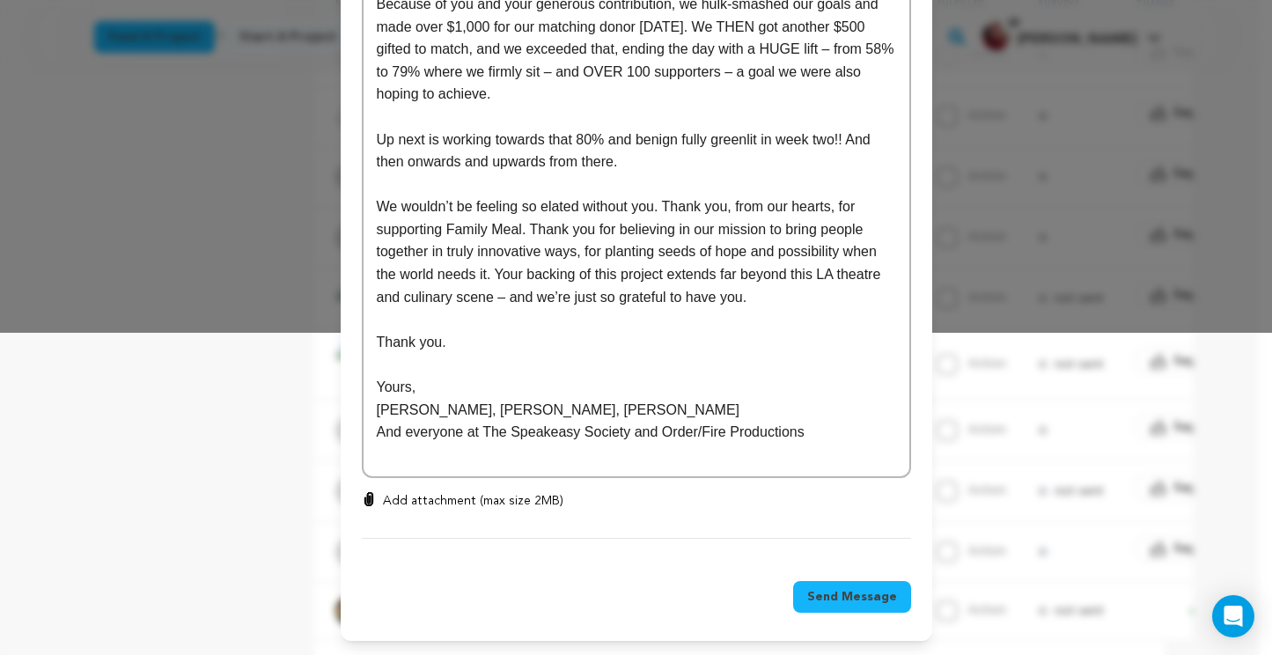
click at [822, 590] on span "Send Message" at bounding box center [852, 597] width 90 height 18
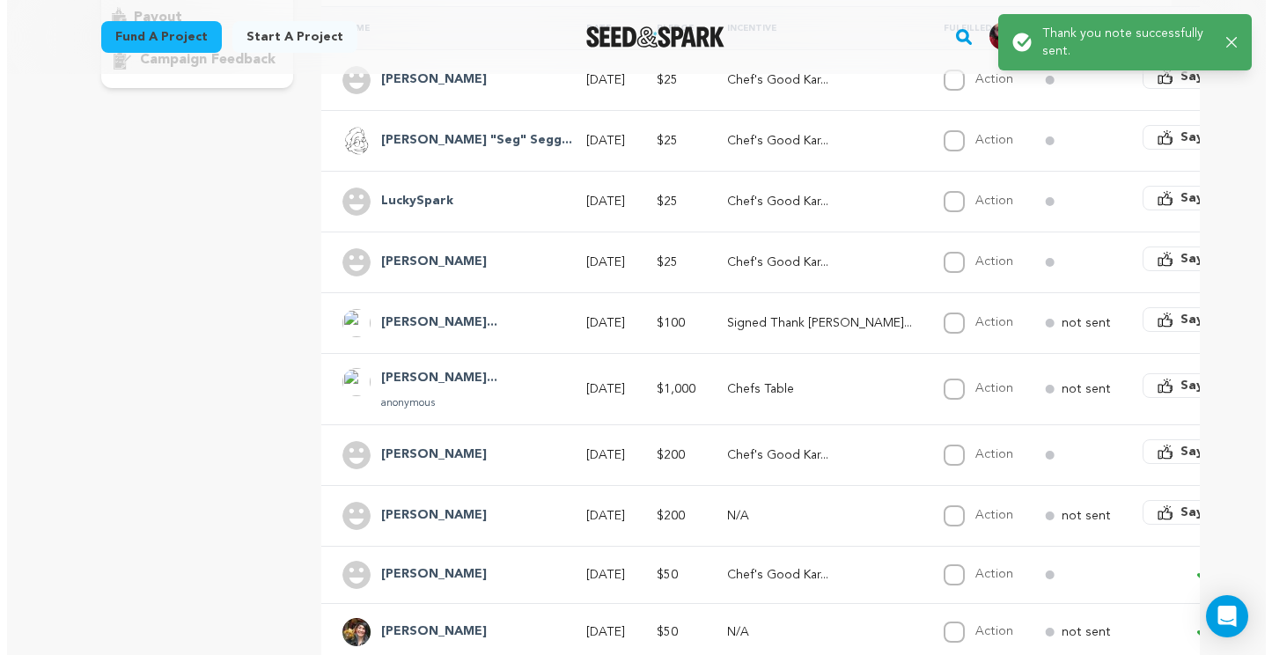
scroll to position [404, 0]
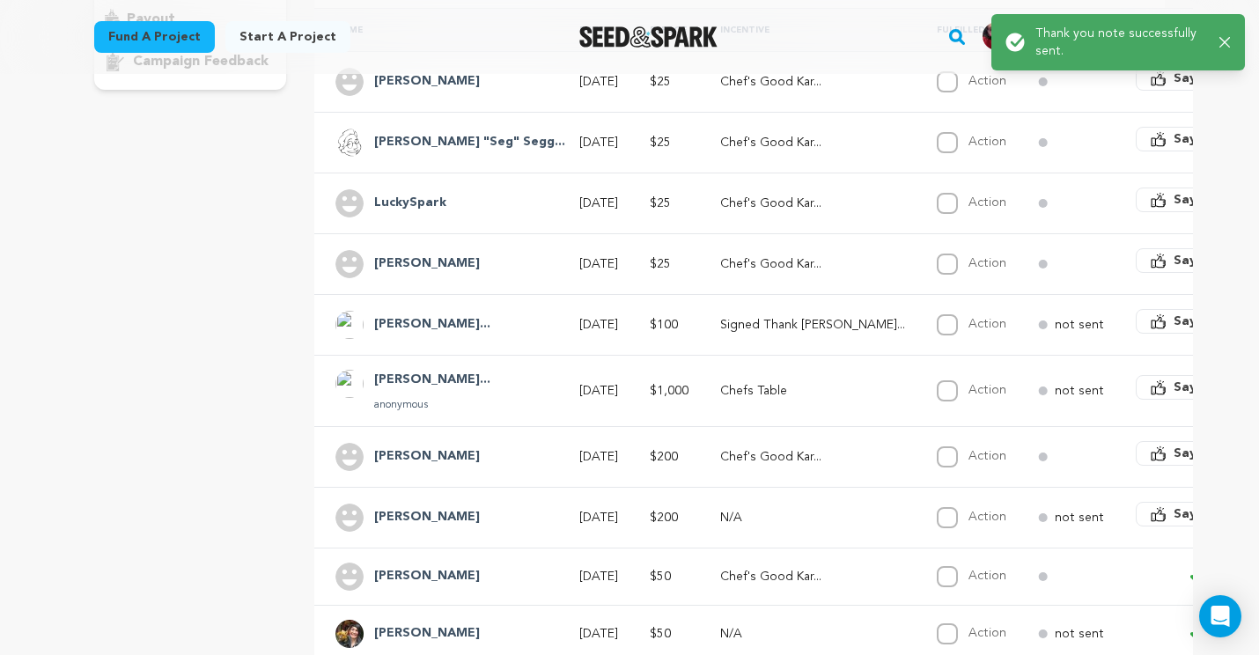
click at [1174, 517] on span "Say Thanks" at bounding box center [1209, 514] width 70 height 18
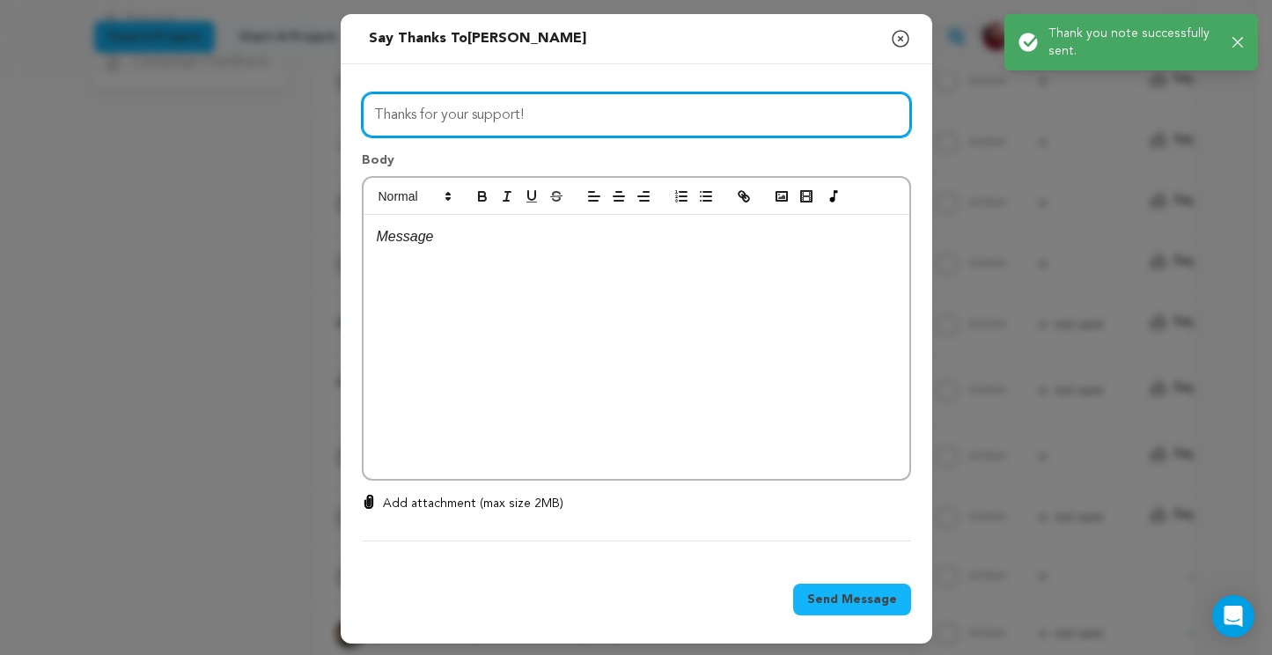
click at [491, 129] on input "Thanks for your support!" at bounding box center [636, 114] width 549 height 45
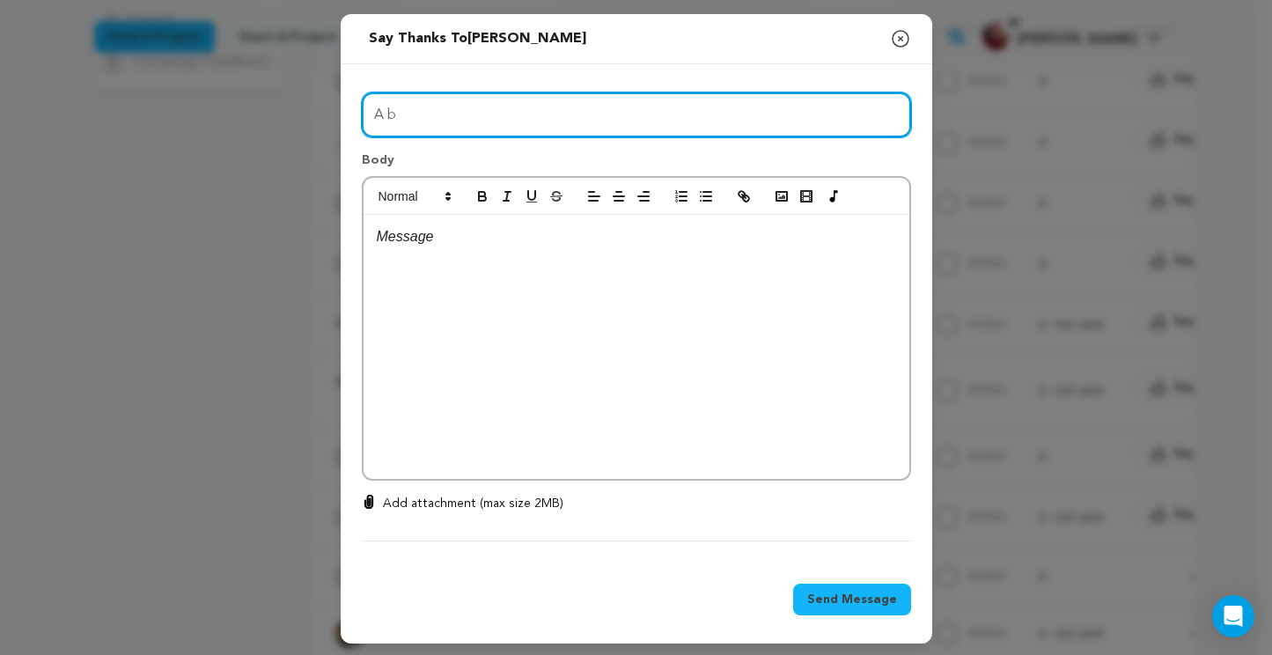
type input "A Big Day For Us"
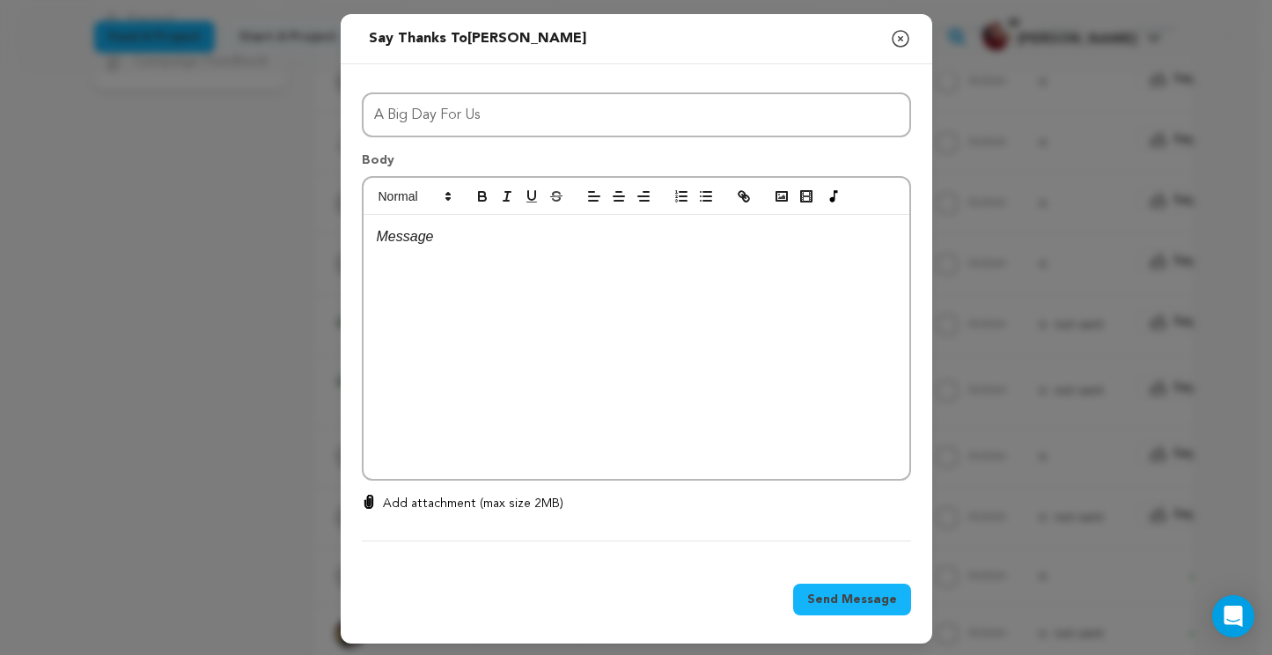
click at [446, 253] on div at bounding box center [637, 347] width 546 height 264
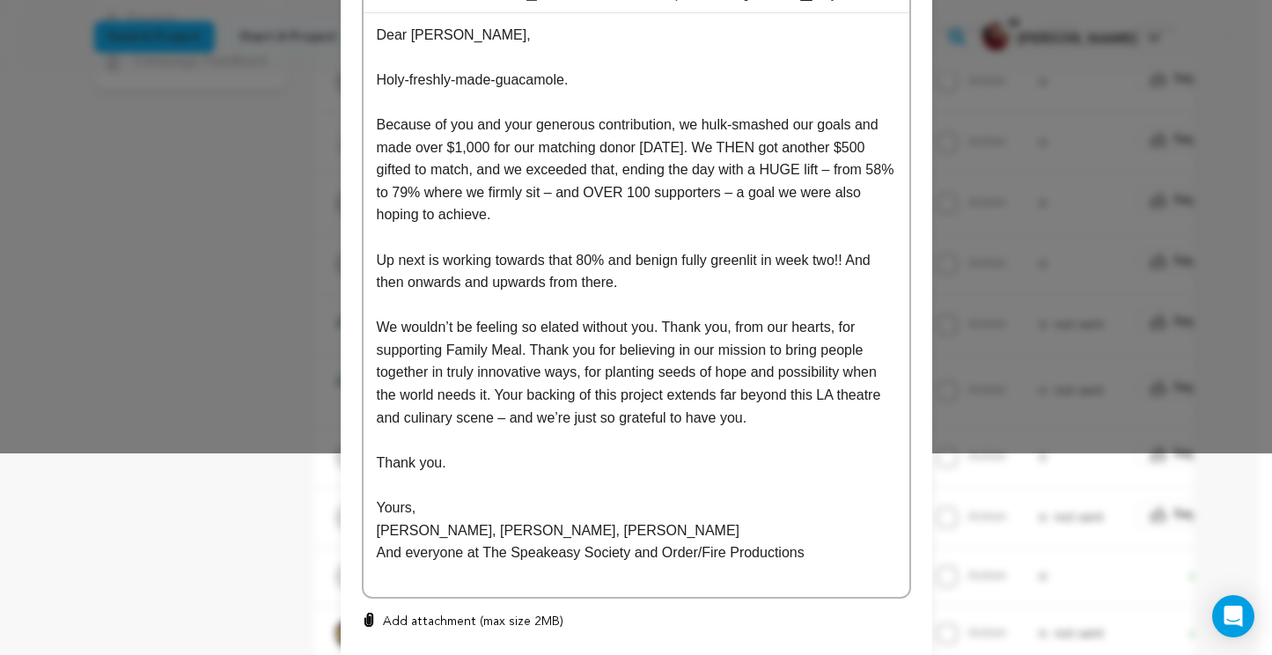
scroll to position [323, 0]
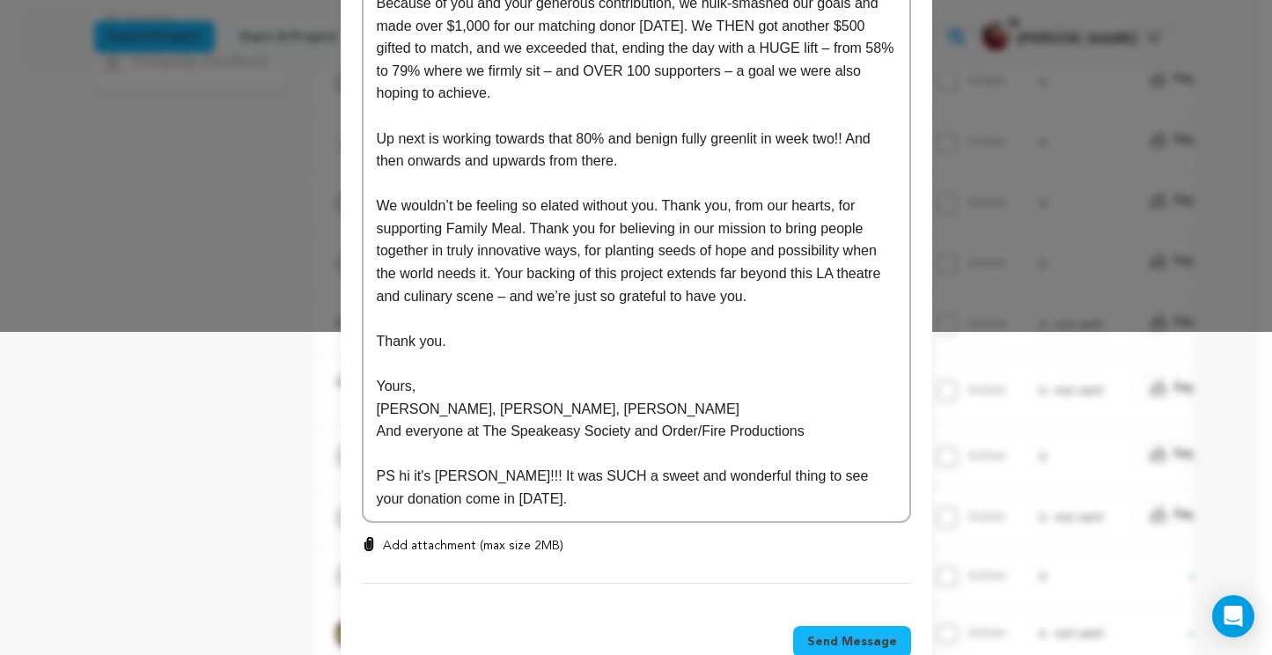
click at [491, 476] on p "PS hi it's Siobhán!!! It was SUCH a sweet and wonderful thing to see your donat…" at bounding box center [637, 487] width 520 height 45
click at [800, 507] on p "PS hi it's Siobhán, I'm managing the campaign! It was SUCH a sweet and wonderfu…" at bounding box center [637, 487] width 520 height 45
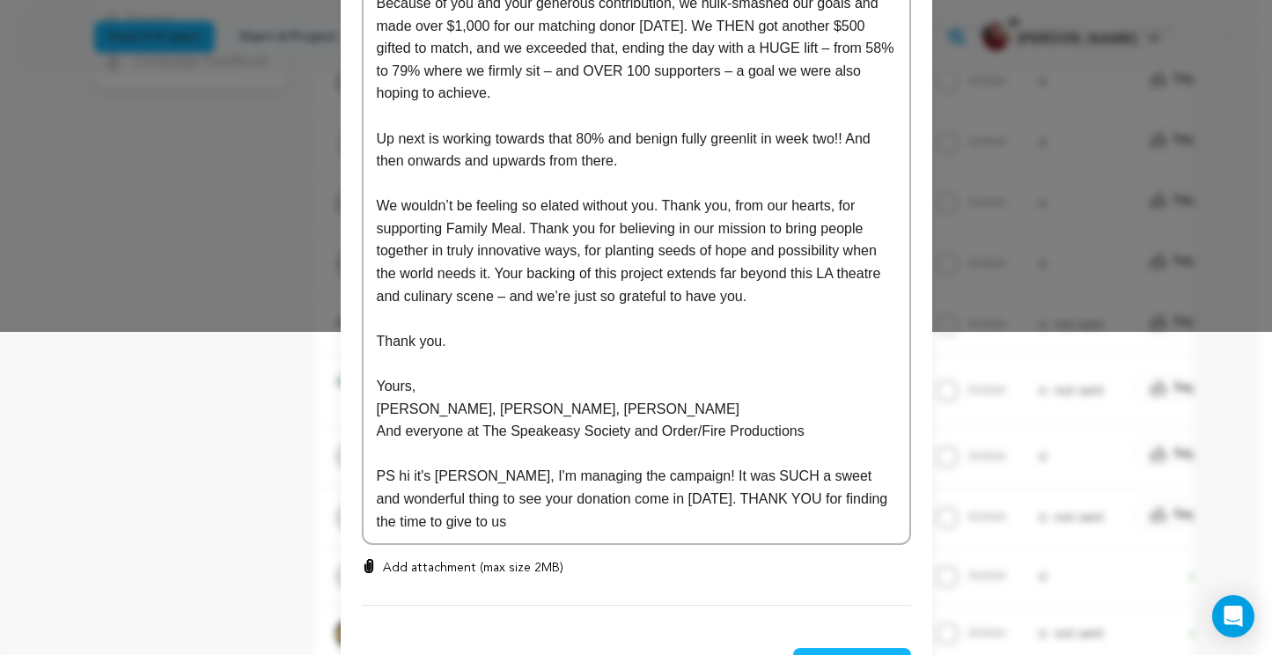
click at [582, 535] on div "Dear Jenny, Holy-freshly-made-guacamole. Because of you and your generous contr…" at bounding box center [637, 218] width 546 height 652
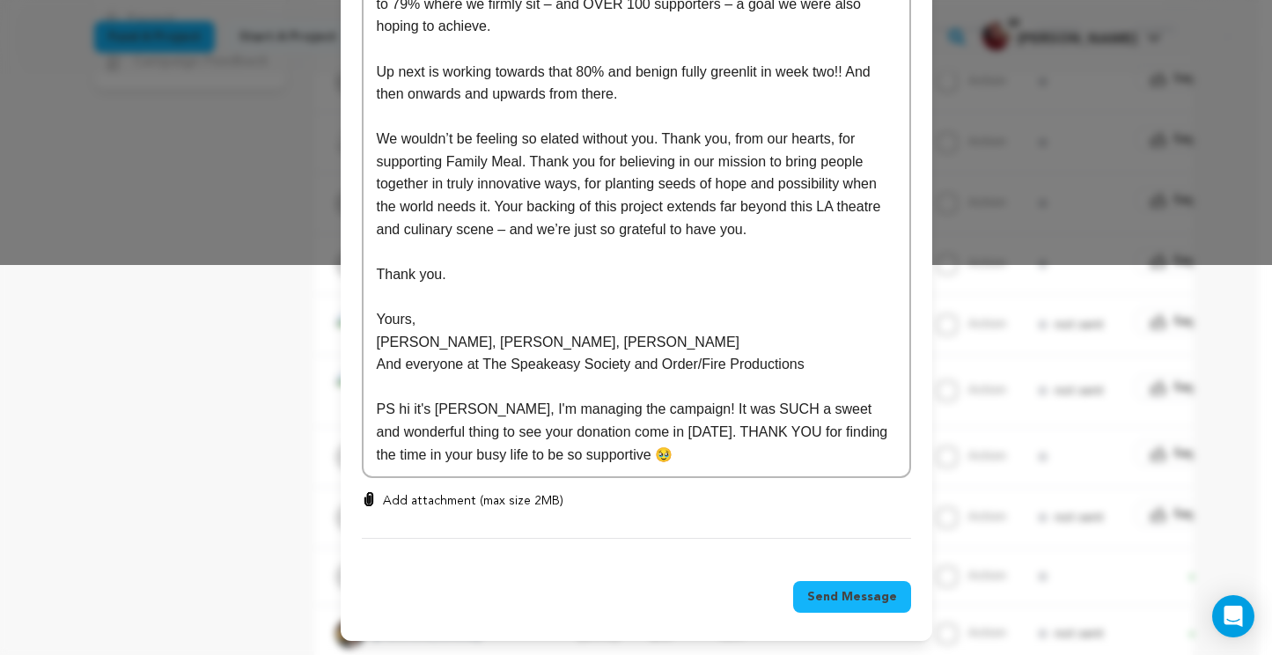
click at [849, 605] on span "Send Message" at bounding box center [852, 597] width 90 height 18
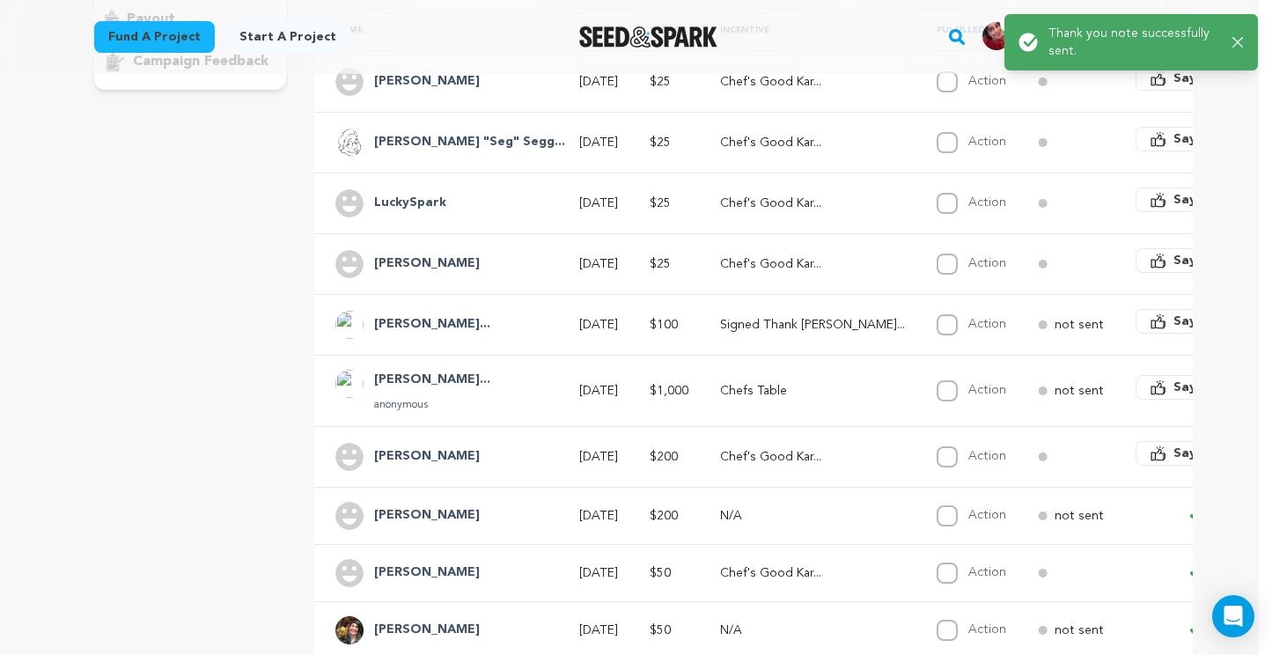
click at [1174, 453] on span "Say Thanks" at bounding box center [1209, 454] width 70 height 18
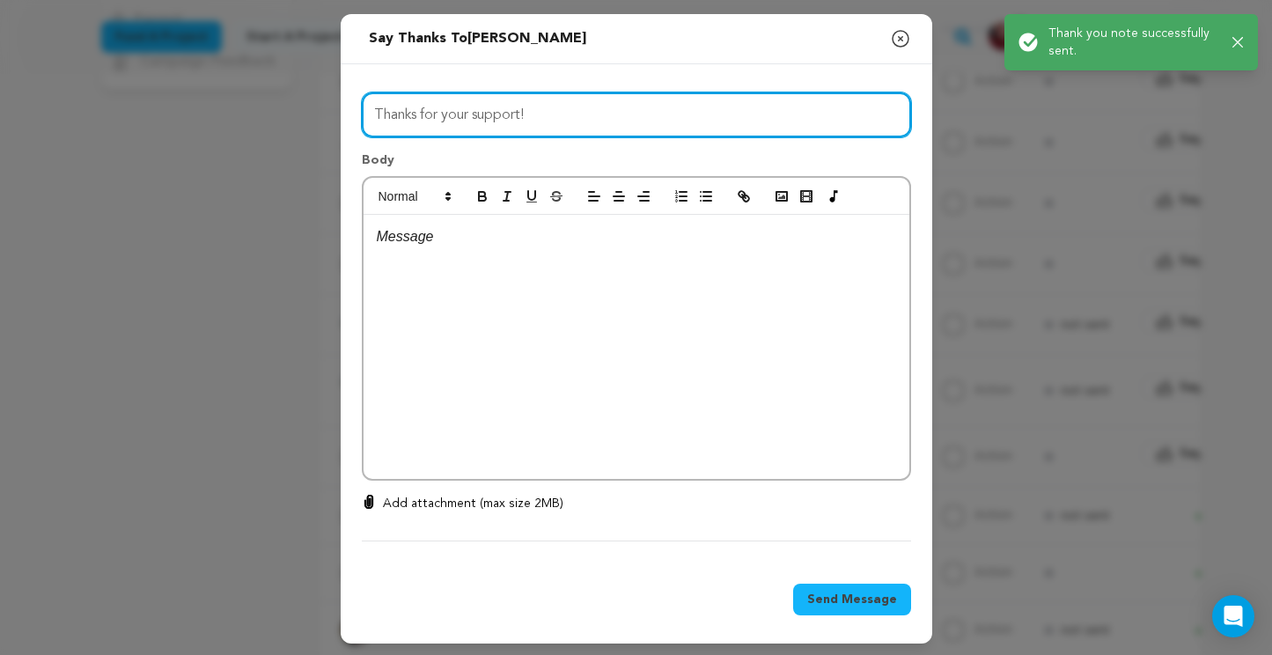
click at [490, 132] on input "Thanks for your support!" at bounding box center [636, 114] width 549 height 45
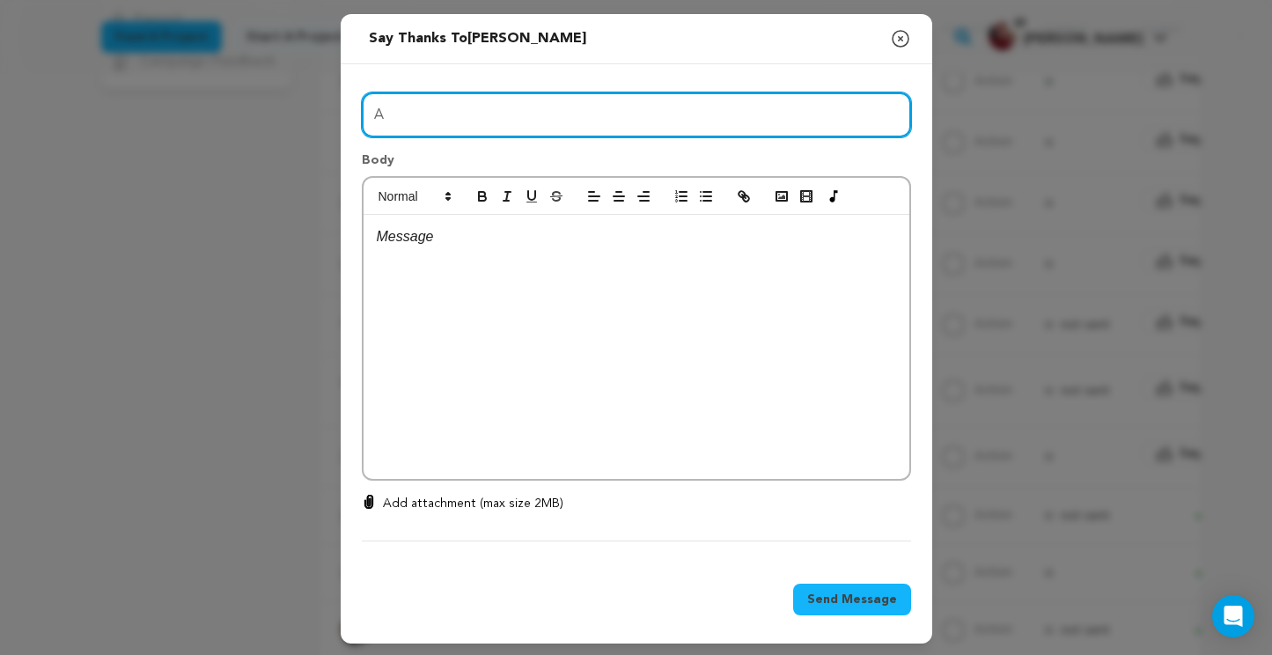
type input "A Big Day For Us"
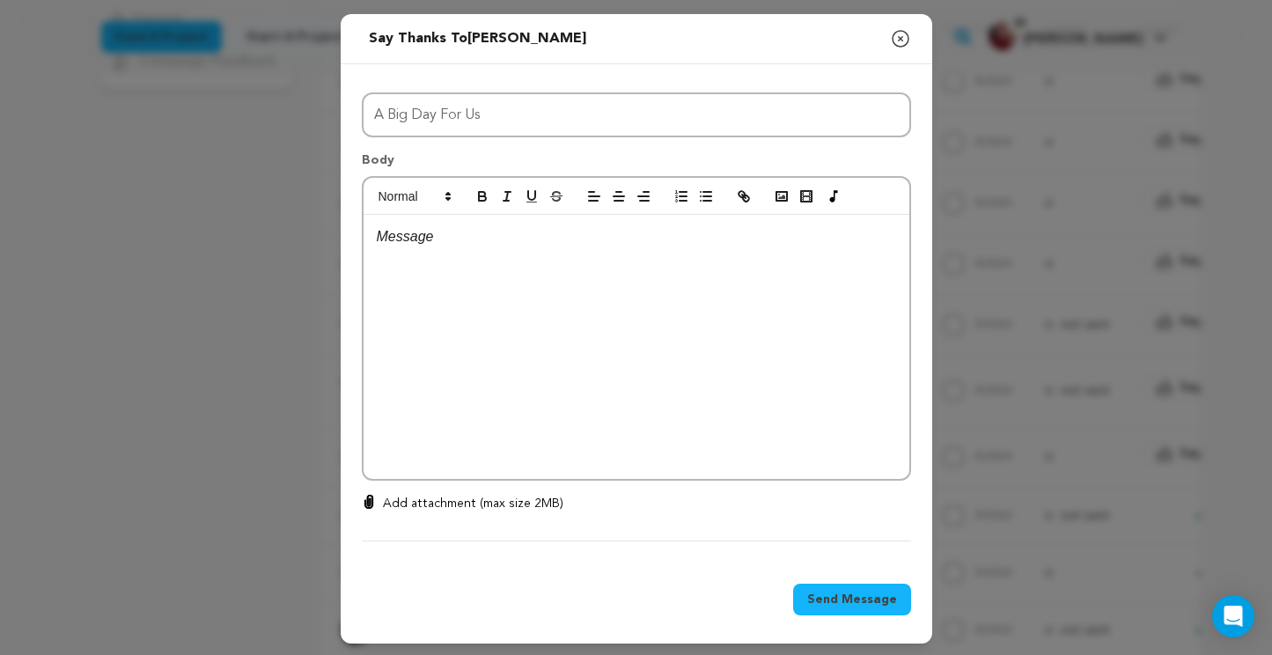
click at [458, 239] on p at bounding box center [637, 236] width 520 height 23
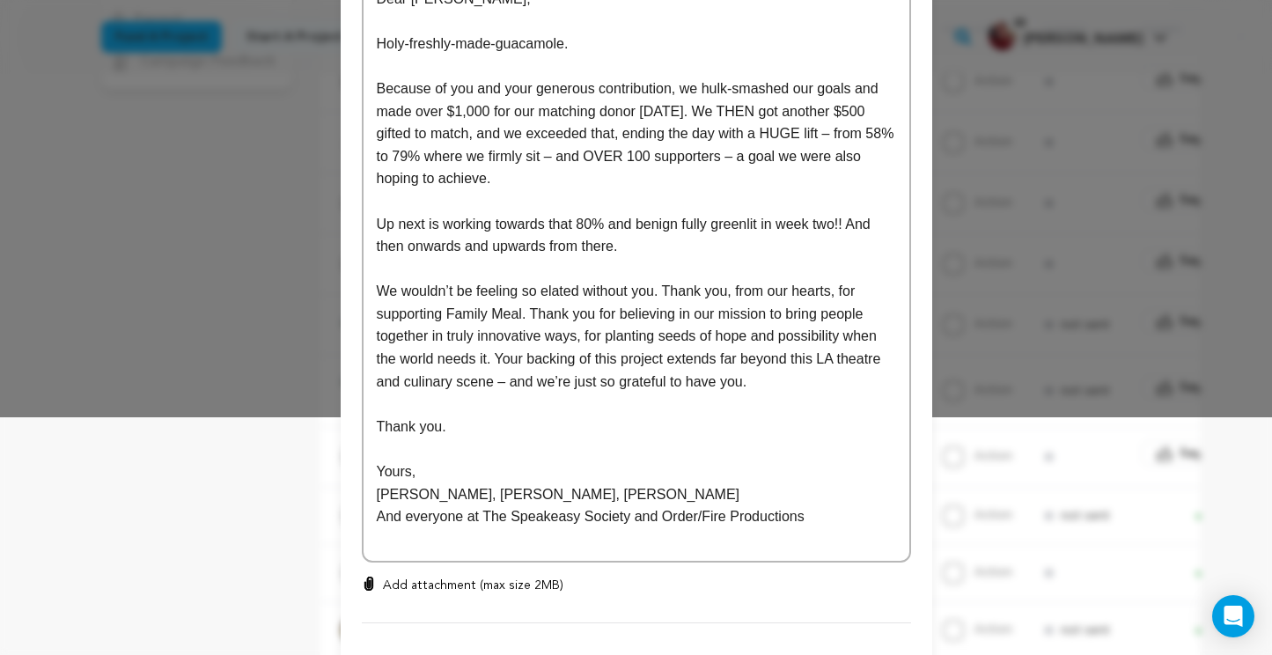
scroll to position [323, 0]
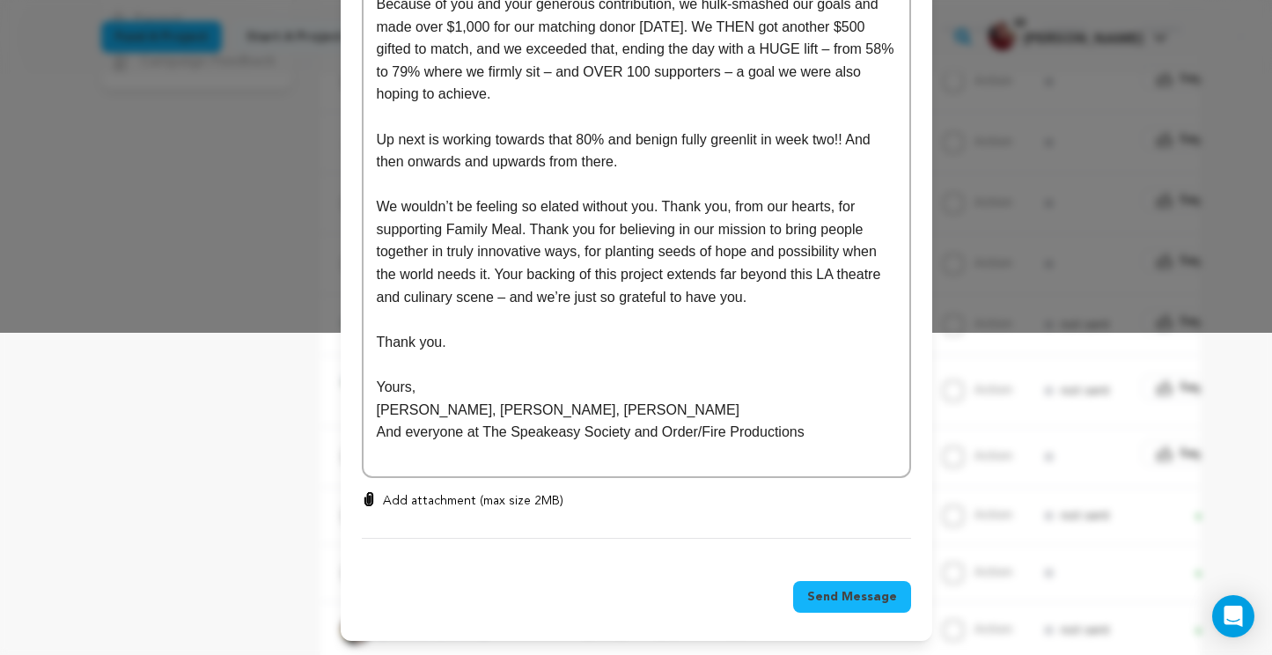
click at [883, 593] on span "Send Message" at bounding box center [852, 597] width 90 height 18
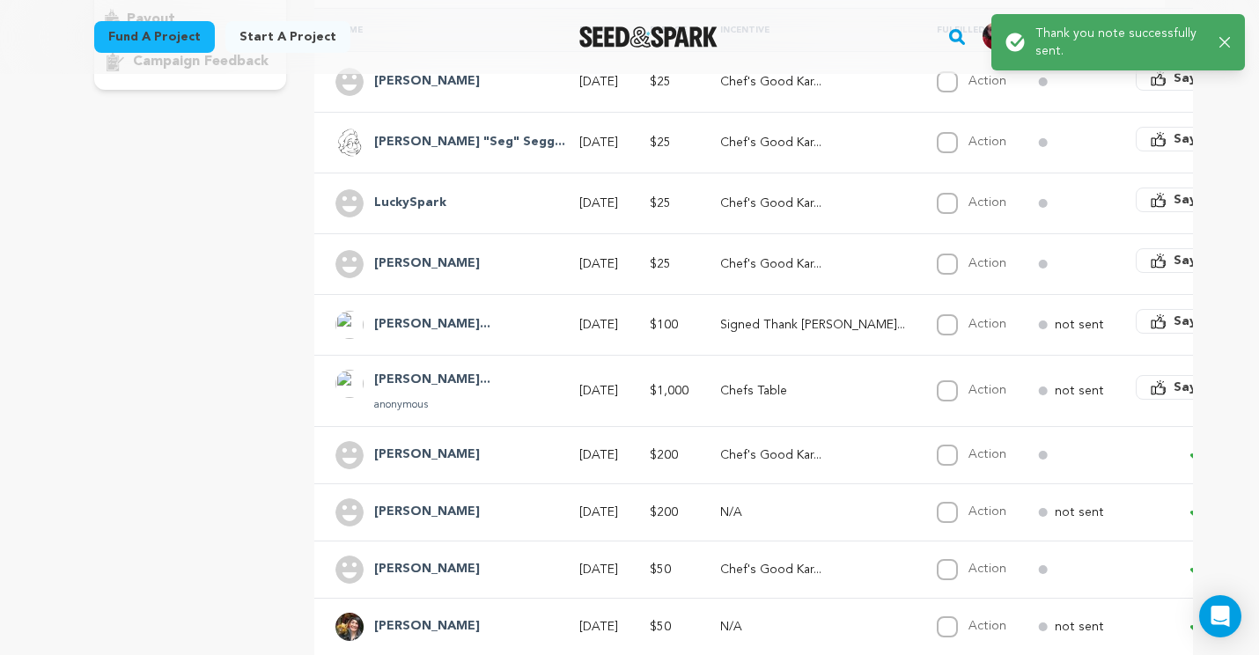
click at [1174, 380] on span "Say Thanks" at bounding box center [1209, 388] width 70 height 18
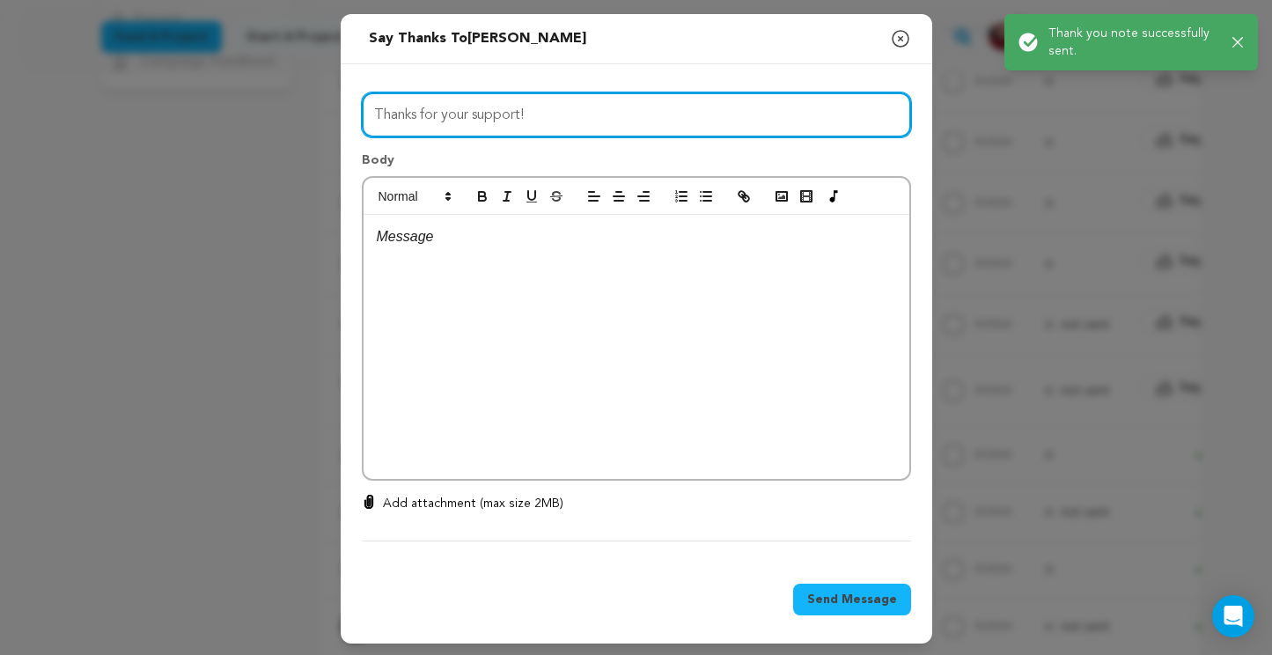
click at [519, 107] on input "Thanks for your support!" at bounding box center [636, 114] width 549 height 45
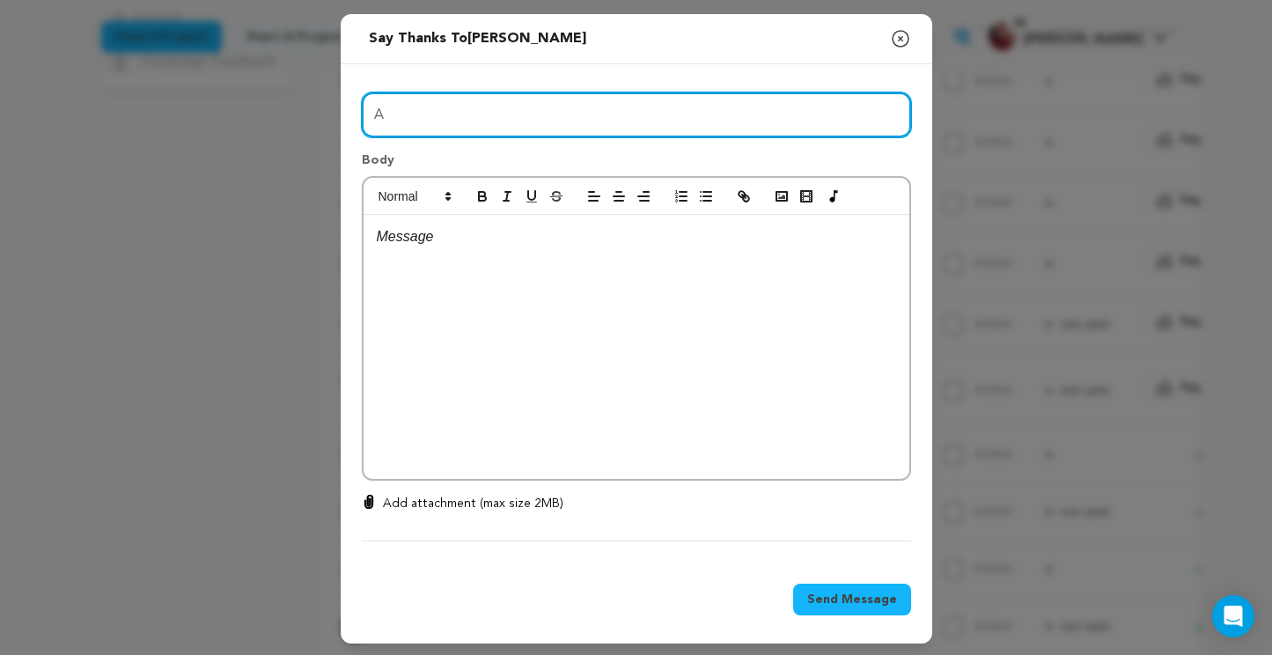
type input "A Big Day For Us"
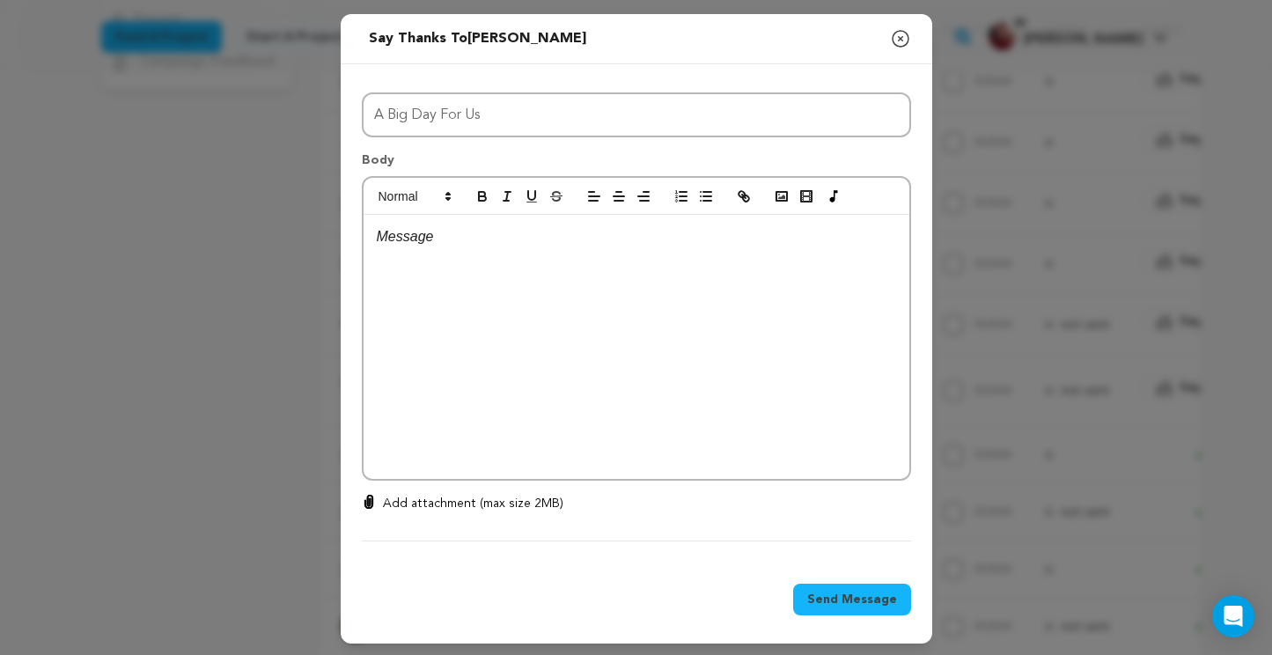
click at [453, 264] on div at bounding box center [637, 347] width 546 height 264
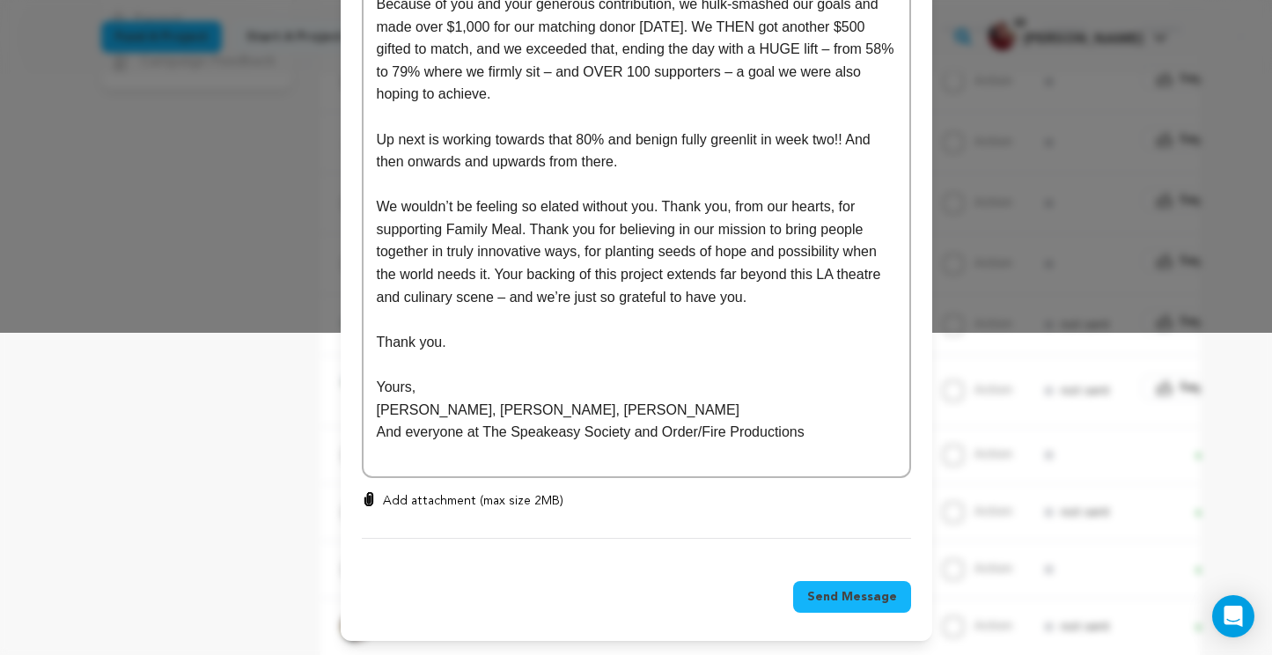
drag, startPoint x: 845, startPoint y: 594, endPoint x: 621, endPoint y: 461, distance: 261.4
click at [845, 594] on span "Send Message" at bounding box center [852, 597] width 90 height 18
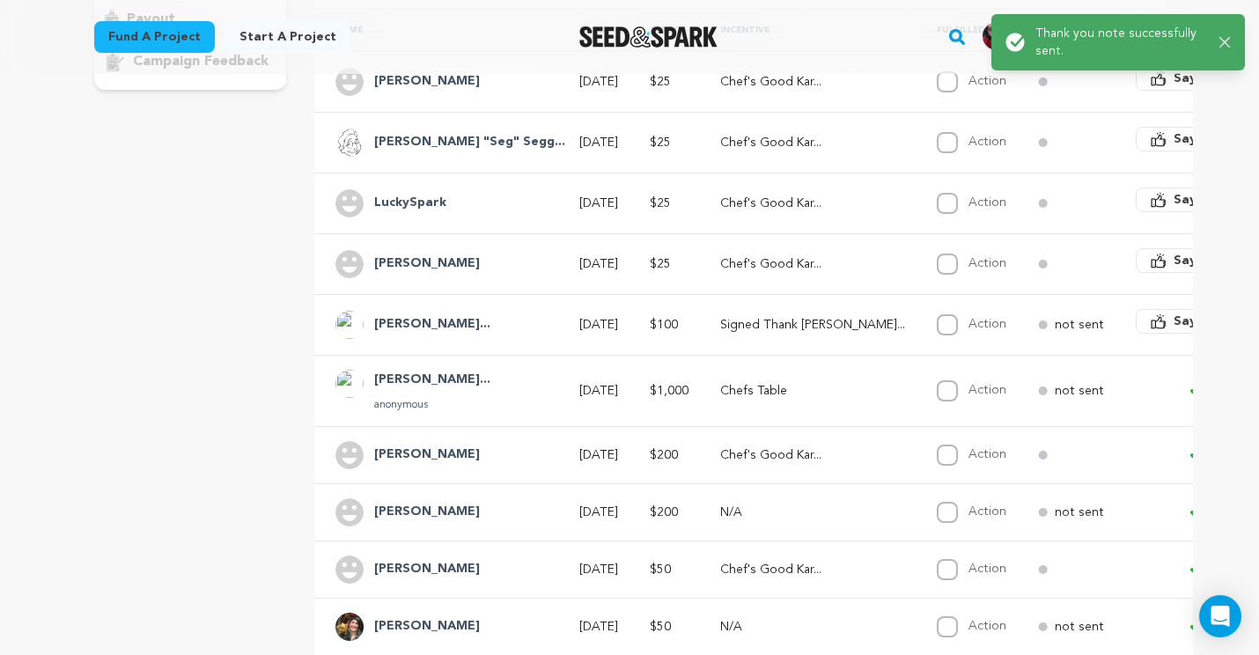
click at [1136, 309] on button "Say Thanks" at bounding box center [1197, 321] width 123 height 25
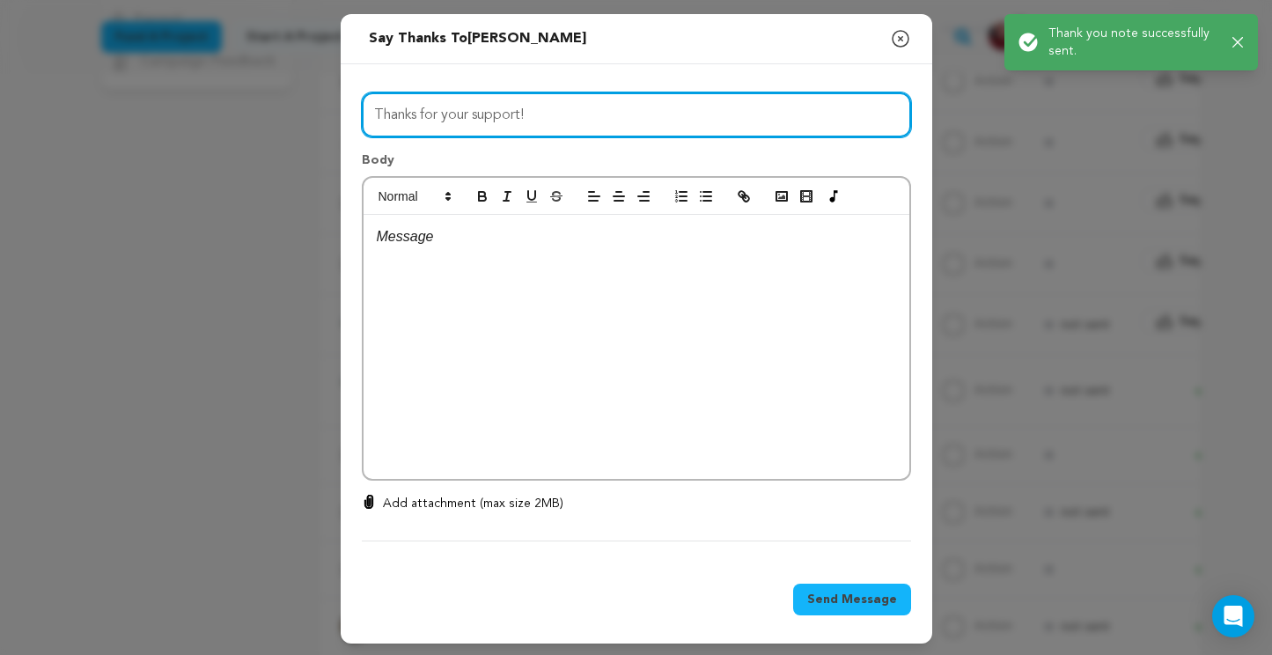
click at [576, 119] on input "Thanks for your support!" at bounding box center [636, 114] width 549 height 45
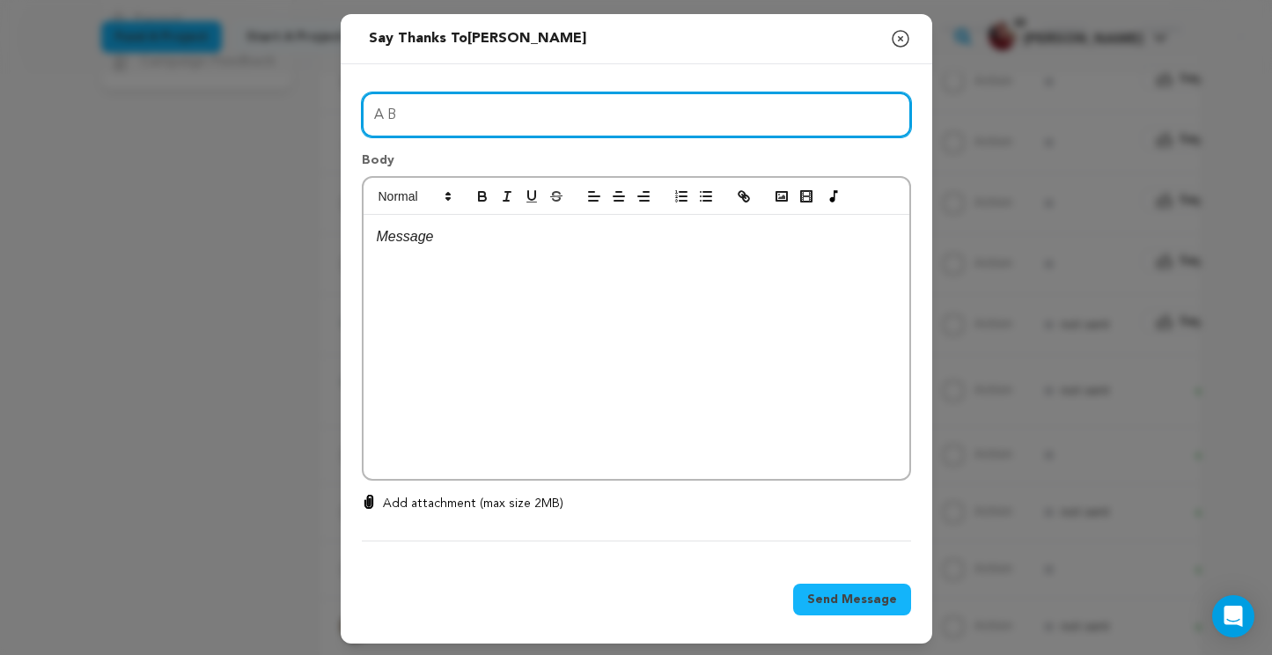
type input "A Big Day For Us"
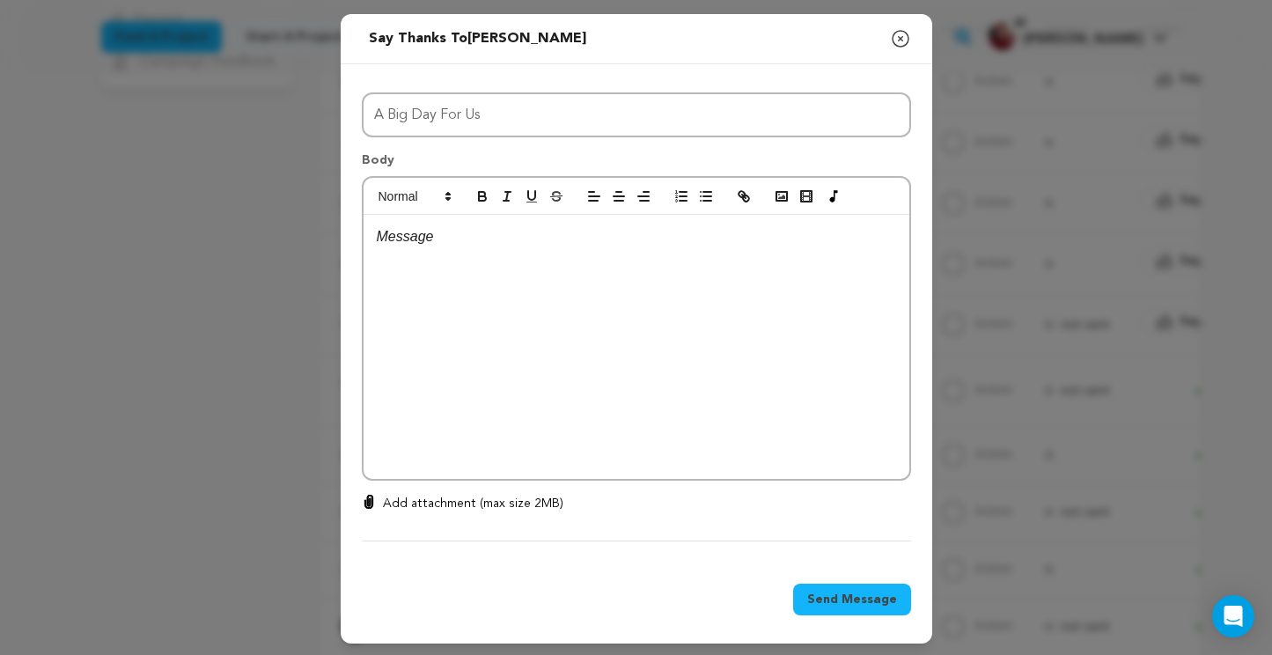
click at [498, 244] on p at bounding box center [637, 236] width 520 height 23
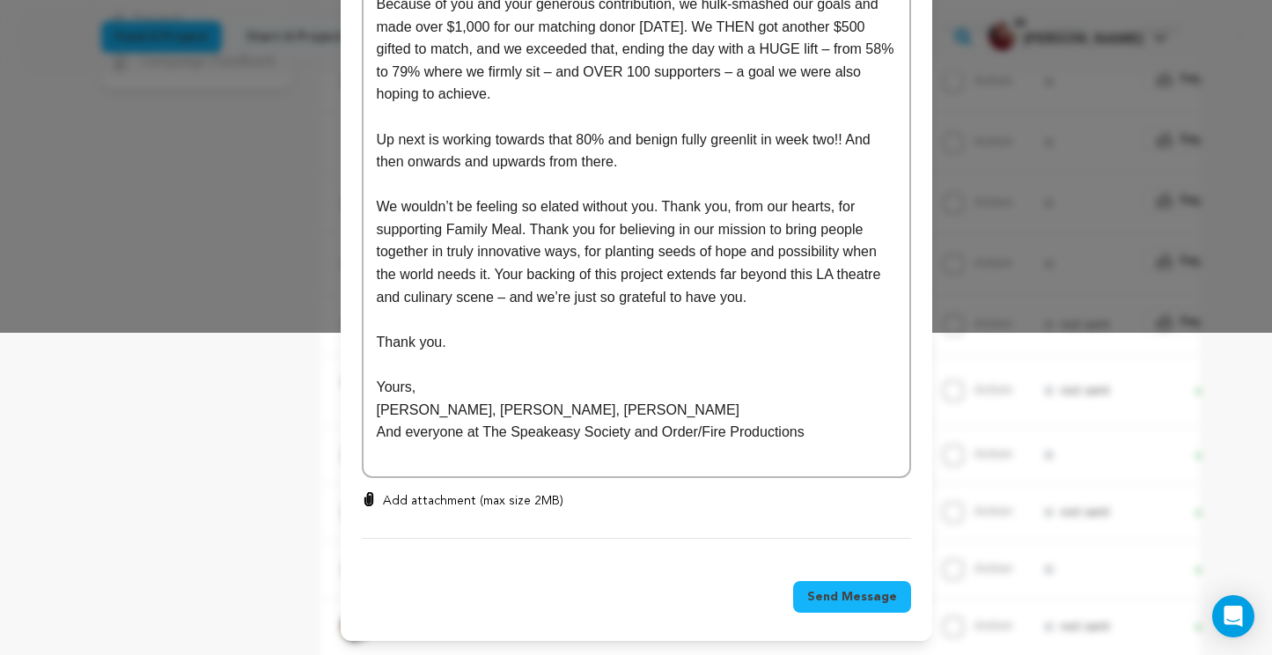
click at [808, 591] on span "Send Message" at bounding box center [852, 597] width 90 height 18
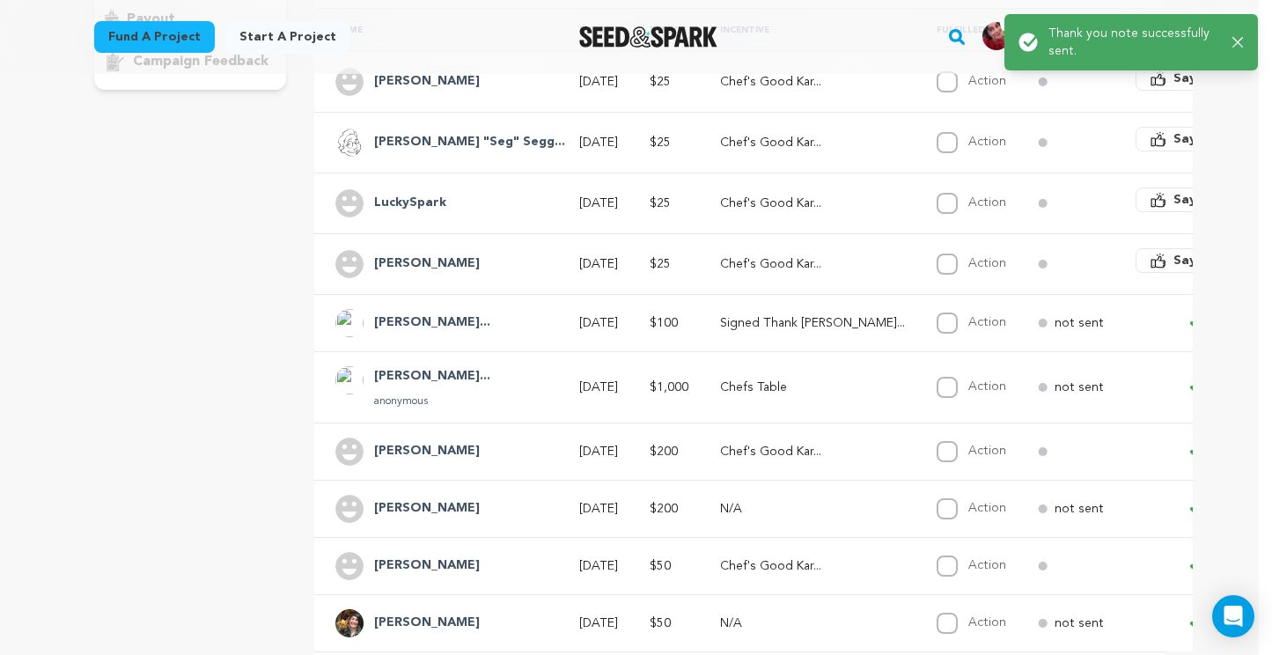
click at [1136, 271] on button "Say Thanks" at bounding box center [1197, 260] width 123 height 25
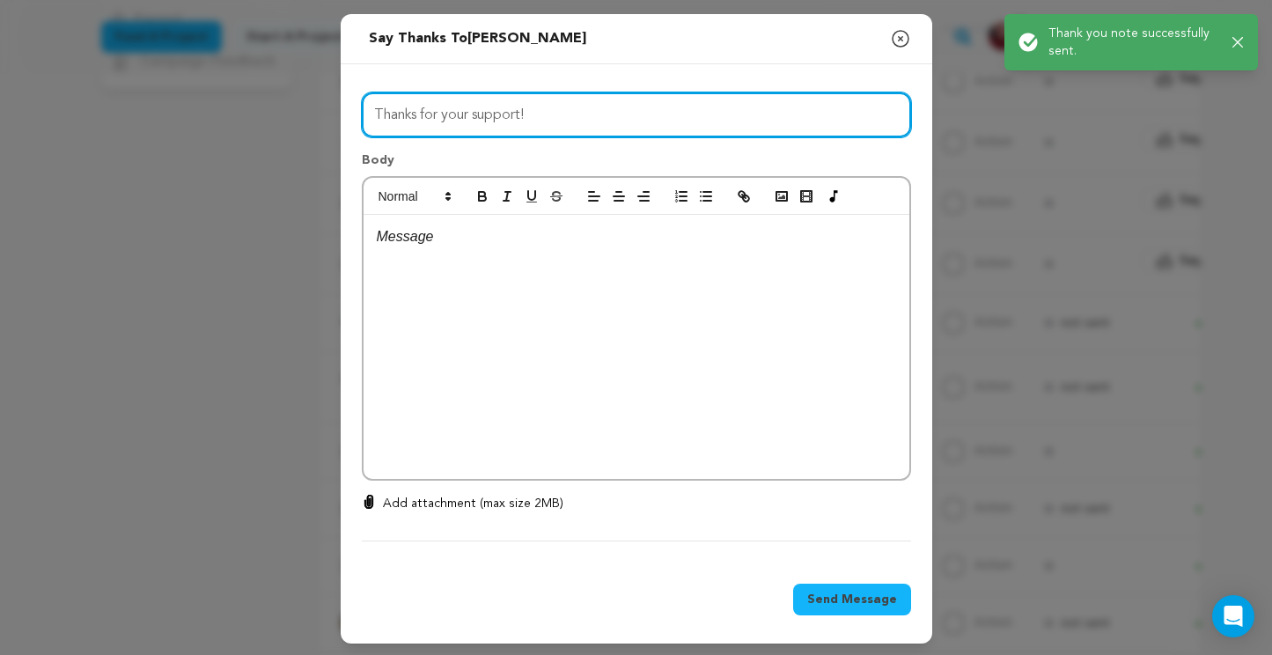
click at [412, 101] on input "Thanks for your support!" at bounding box center [636, 114] width 549 height 45
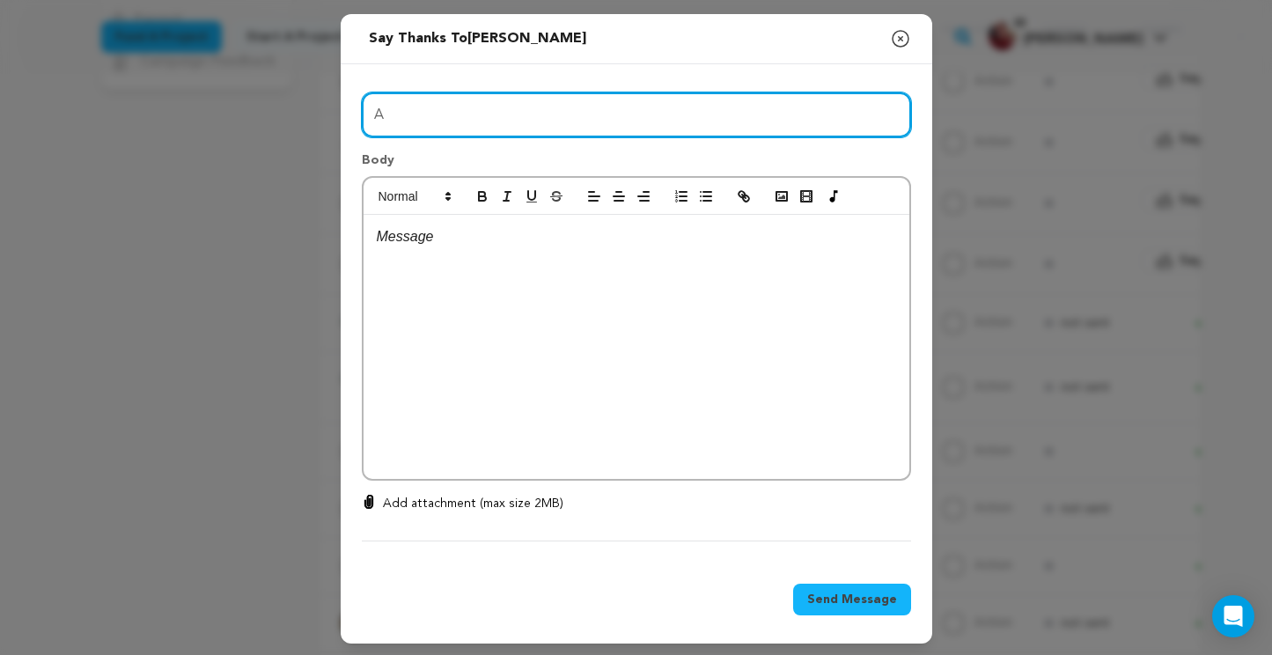
type input "A Big Day For Us"
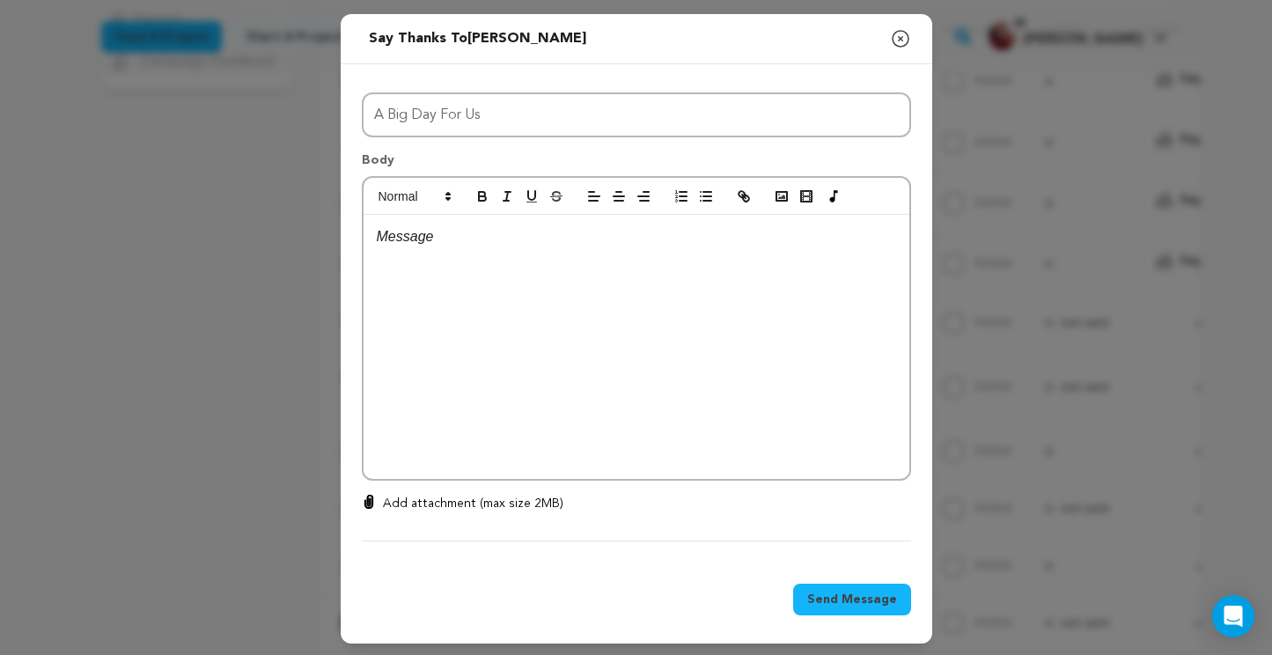
click at [440, 248] on div at bounding box center [637, 347] width 546 height 264
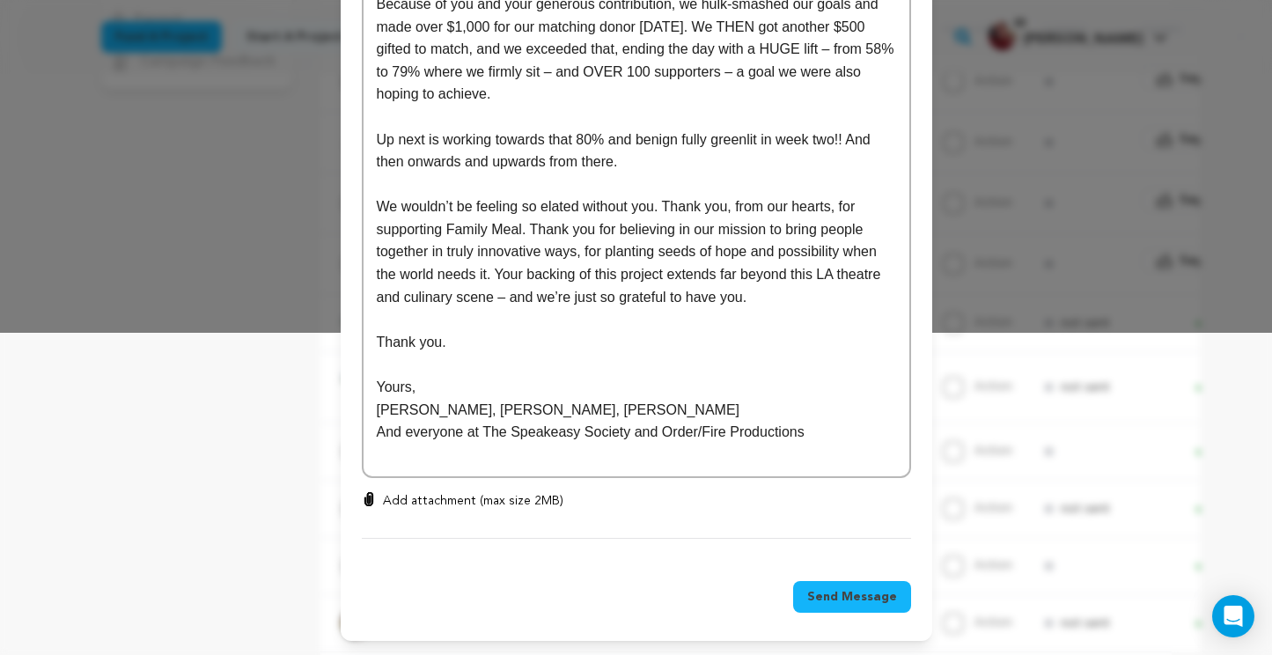
click at [848, 591] on span "Send Message" at bounding box center [852, 597] width 90 height 18
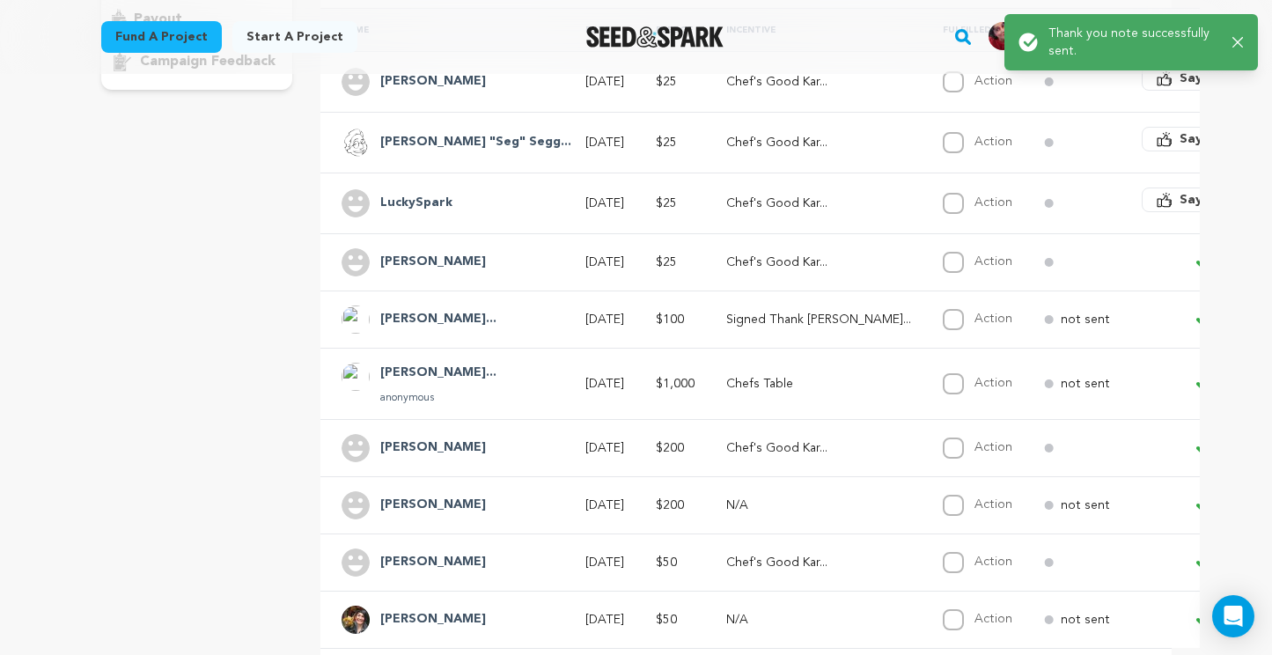
click at [1180, 199] on span "Say Thanks" at bounding box center [1215, 200] width 70 height 18
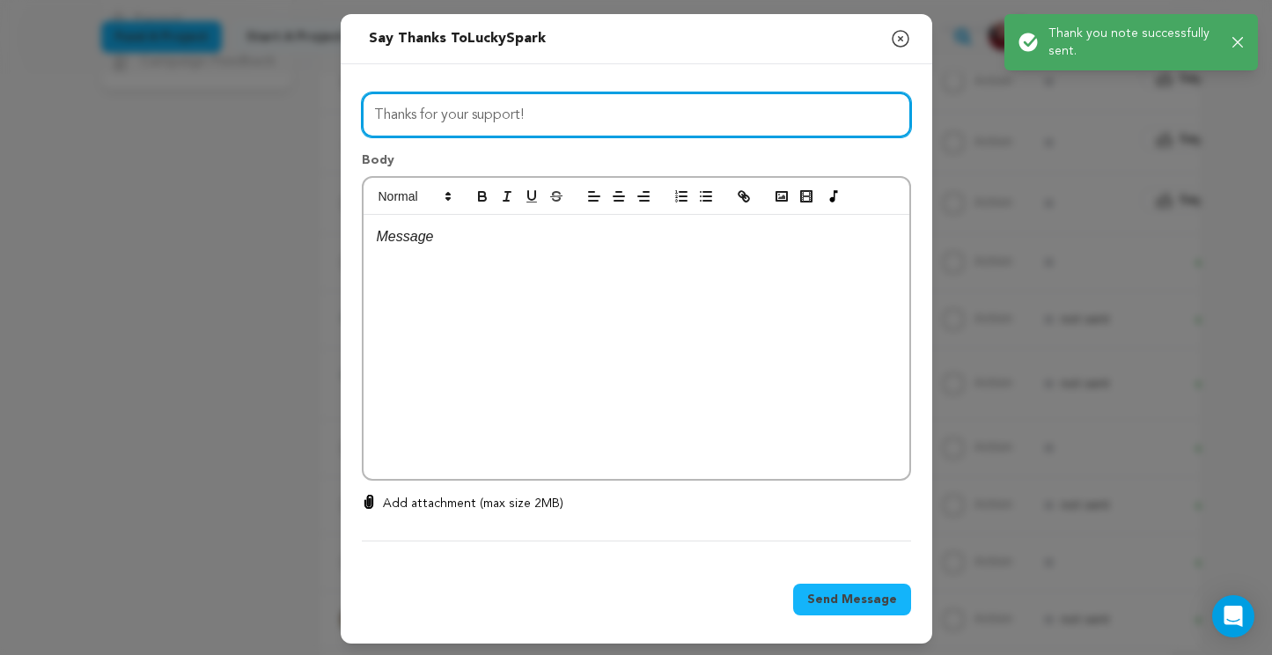
click at [556, 115] on input "Thanks for your support!" at bounding box center [636, 114] width 549 height 45
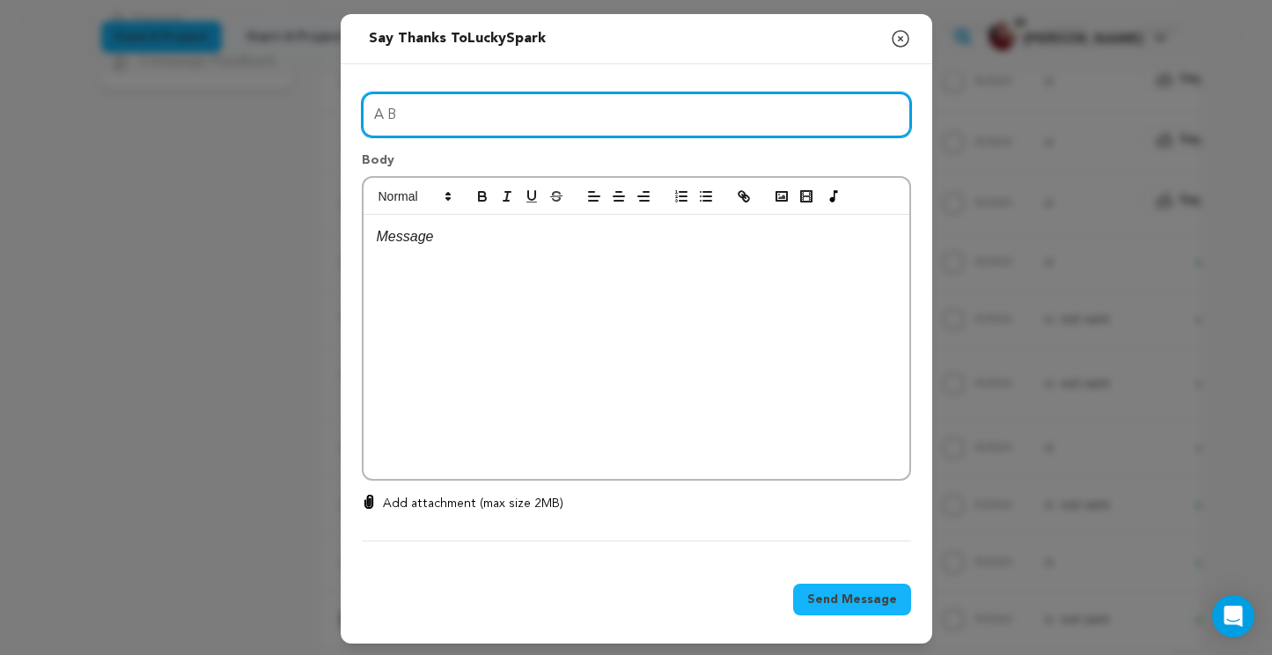
type input "A Big Day For Us"
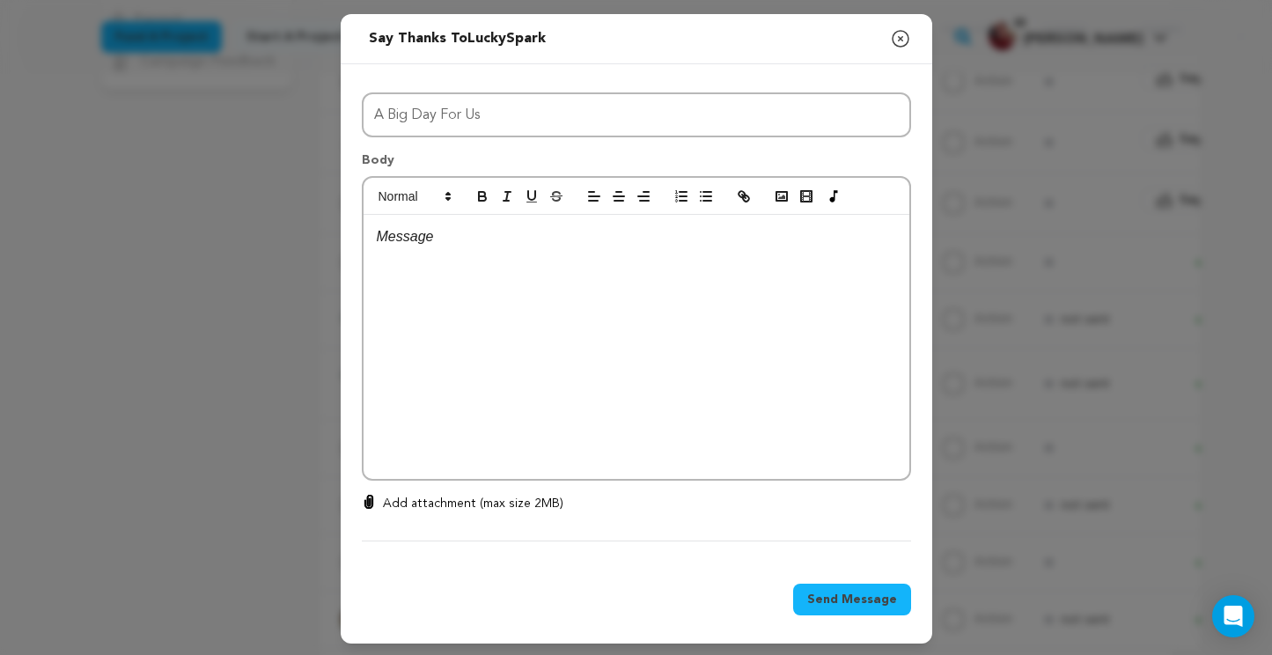
click at [472, 235] on p at bounding box center [637, 236] width 520 height 23
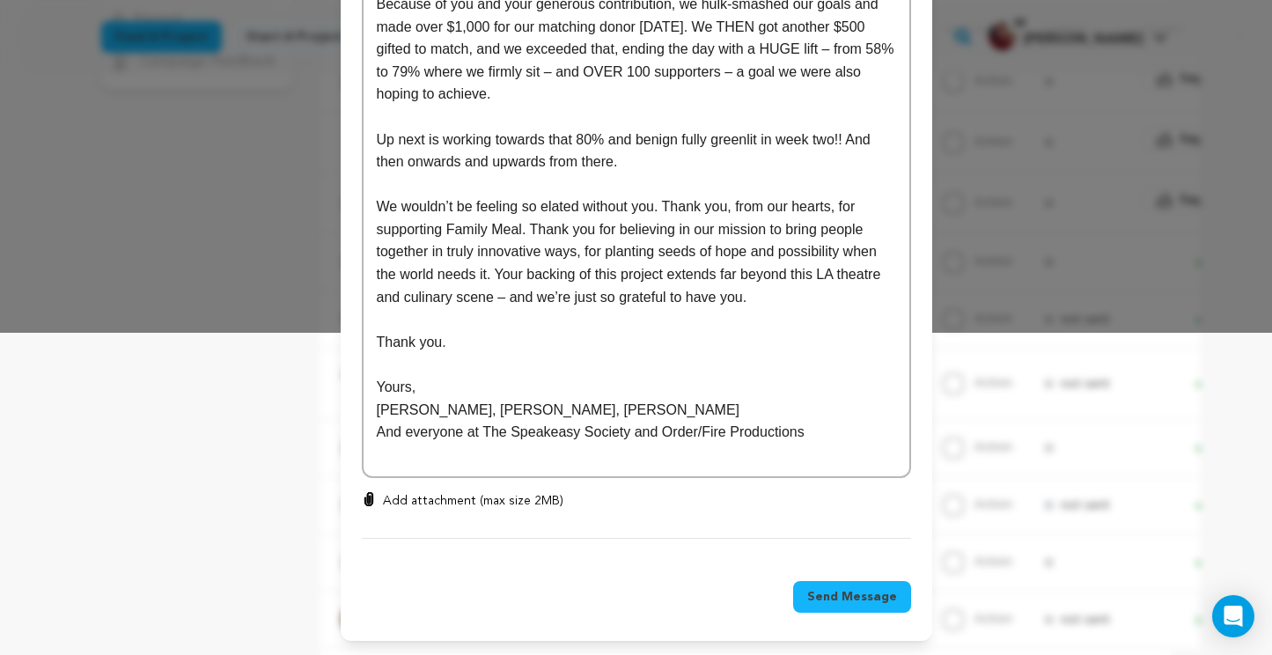
click at [873, 599] on span "Send Message" at bounding box center [852, 597] width 90 height 18
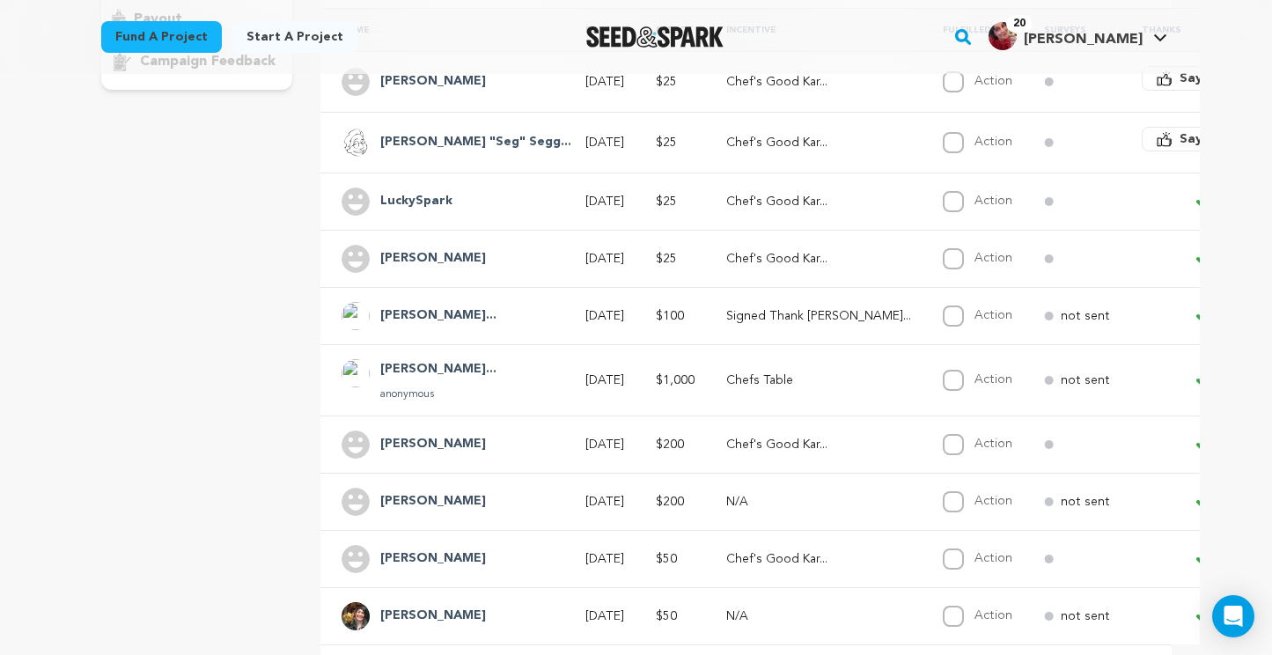
click at [1180, 146] on span "Say Thanks" at bounding box center [1215, 139] width 70 height 18
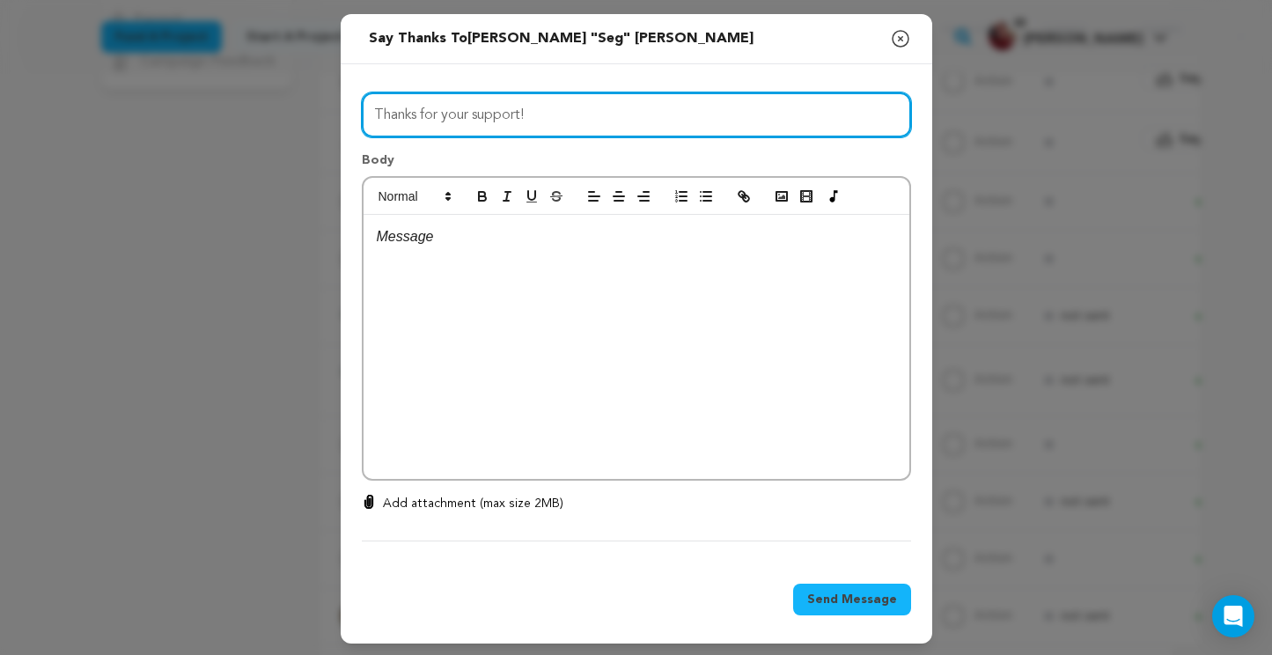
click at [586, 130] on input "Thanks for your support!" at bounding box center [636, 114] width 549 height 45
type input "A Big Day For Us"
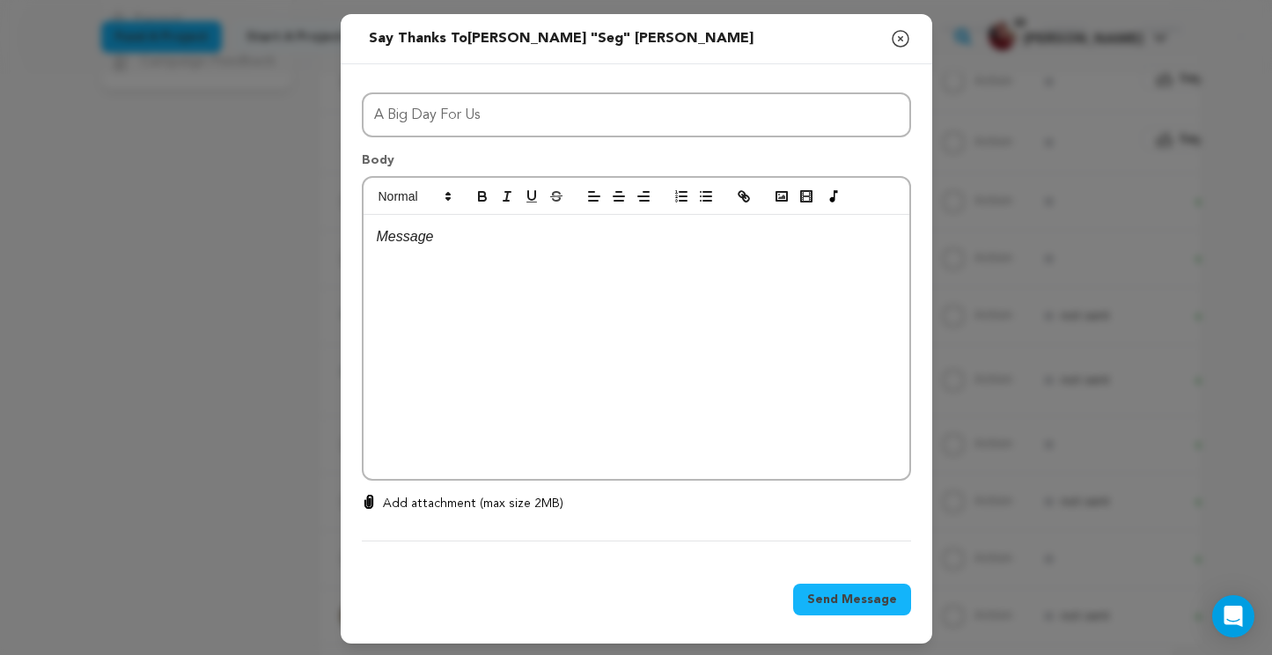
click at [547, 263] on div at bounding box center [637, 347] width 546 height 264
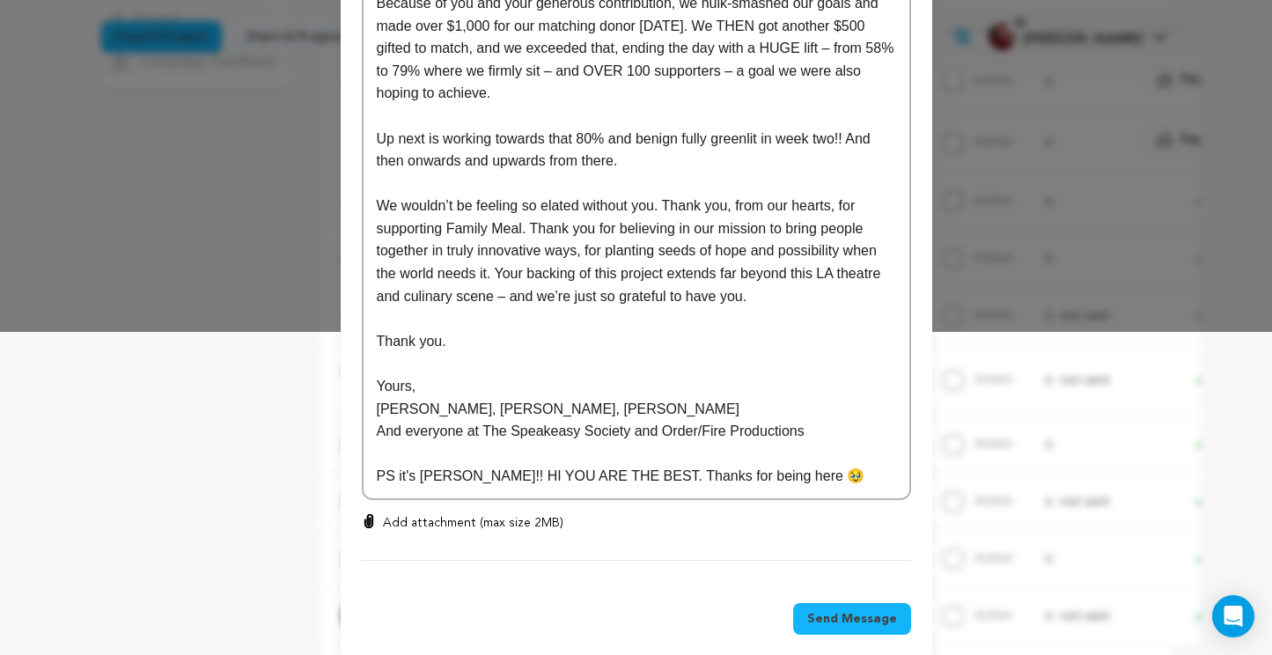
click at [857, 623] on span "Send Message" at bounding box center [852, 619] width 90 height 18
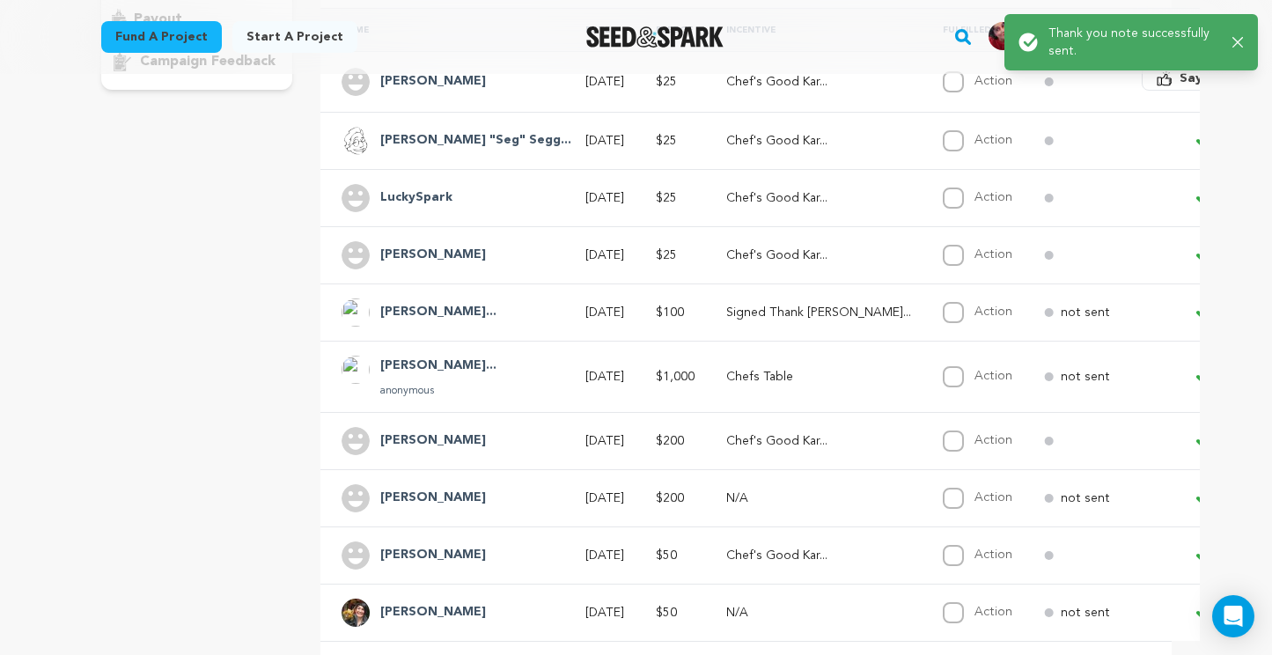
click at [1078, 82] on div "Success: Info: Warning: Error: Thank you note successfully sent. Close notifica…" at bounding box center [1132, 42] width 282 height 85
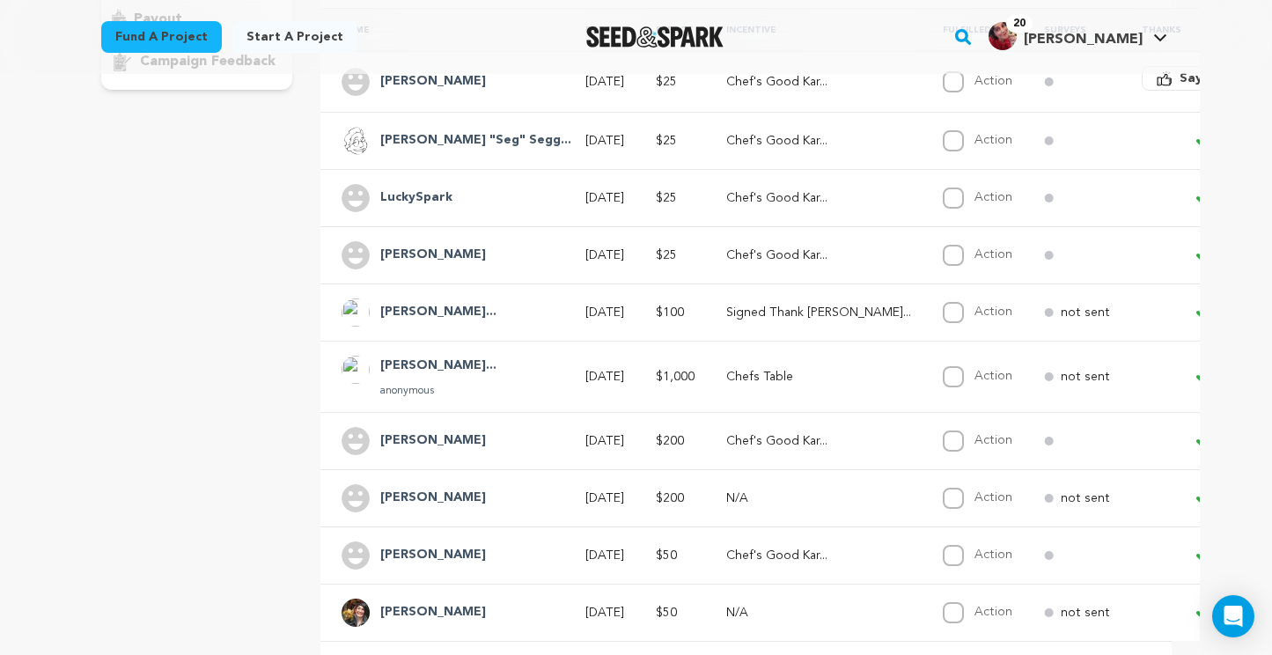
click at [1142, 88] on button "Say Thanks" at bounding box center [1203, 78] width 123 height 25
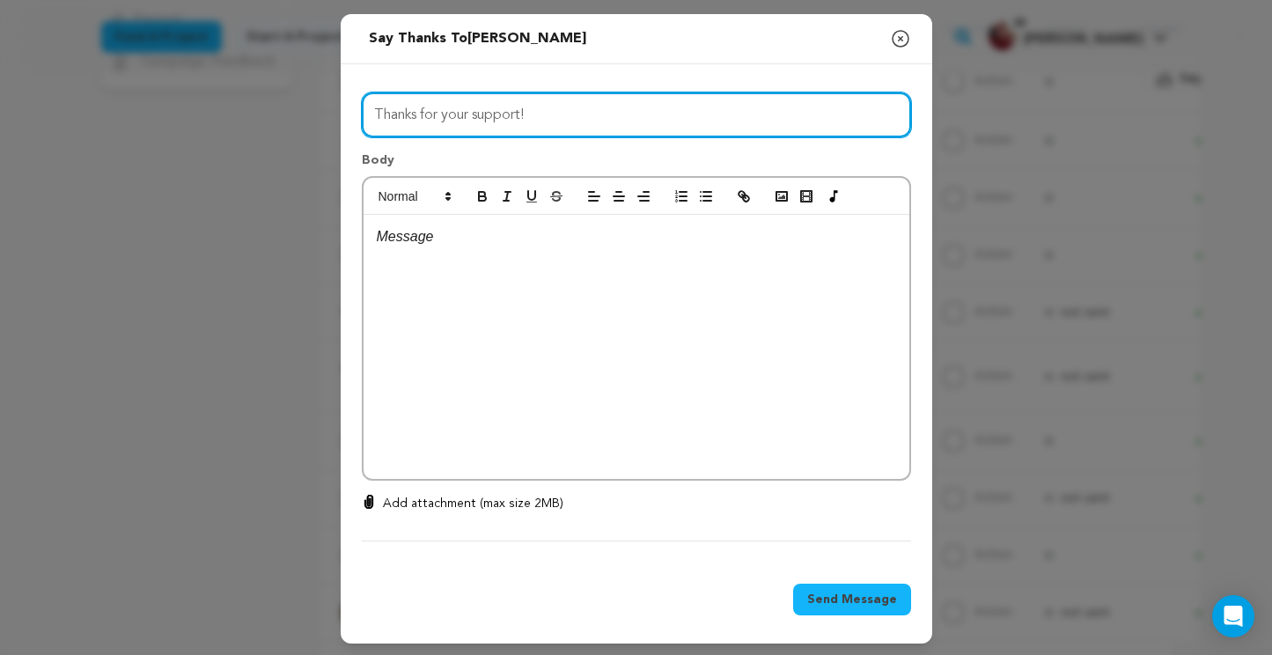
click at [586, 115] on input "Thanks for your support!" at bounding box center [636, 114] width 549 height 45
type input "A Big Day For Us"
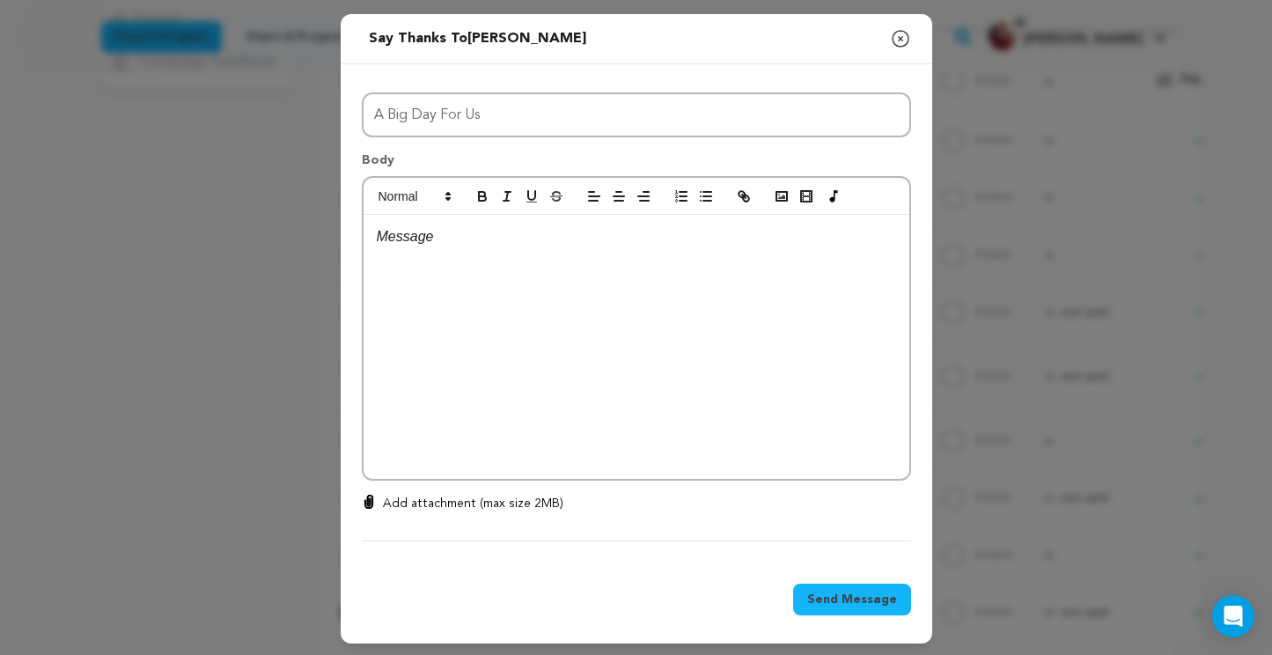
click at [498, 233] on p at bounding box center [637, 236] width 520 height 23
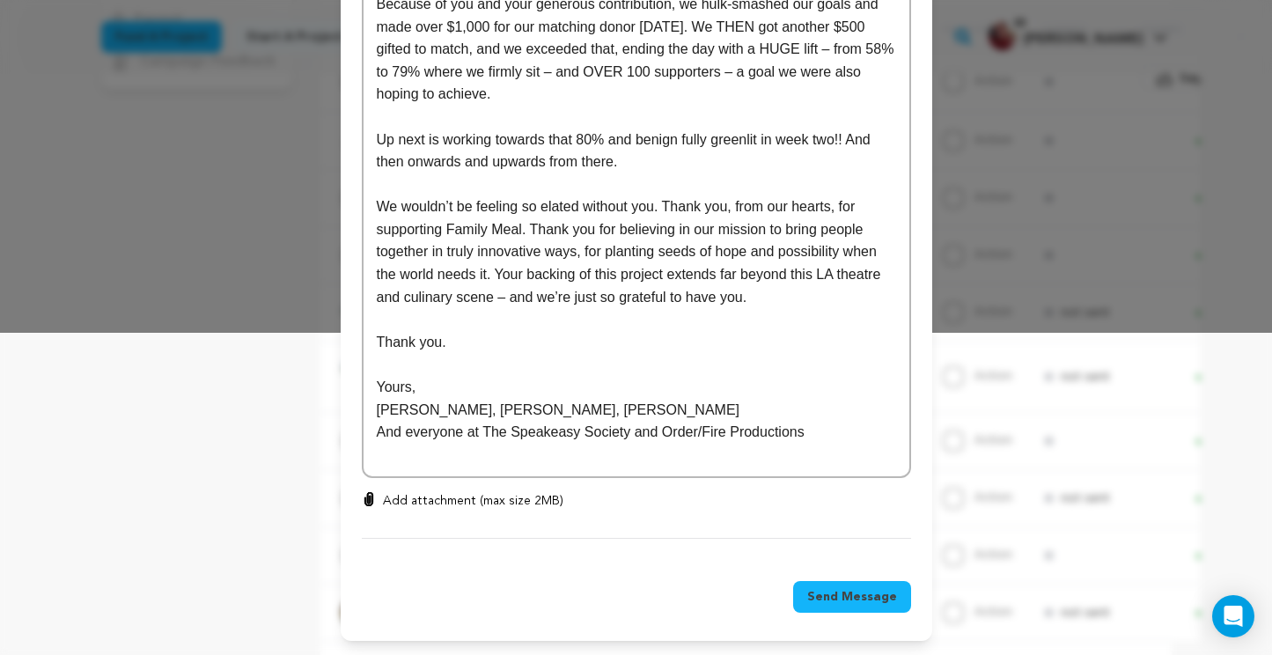
click at [872, 601] on span "Send Message" at bounding box center [852, 597] width 90 height 18
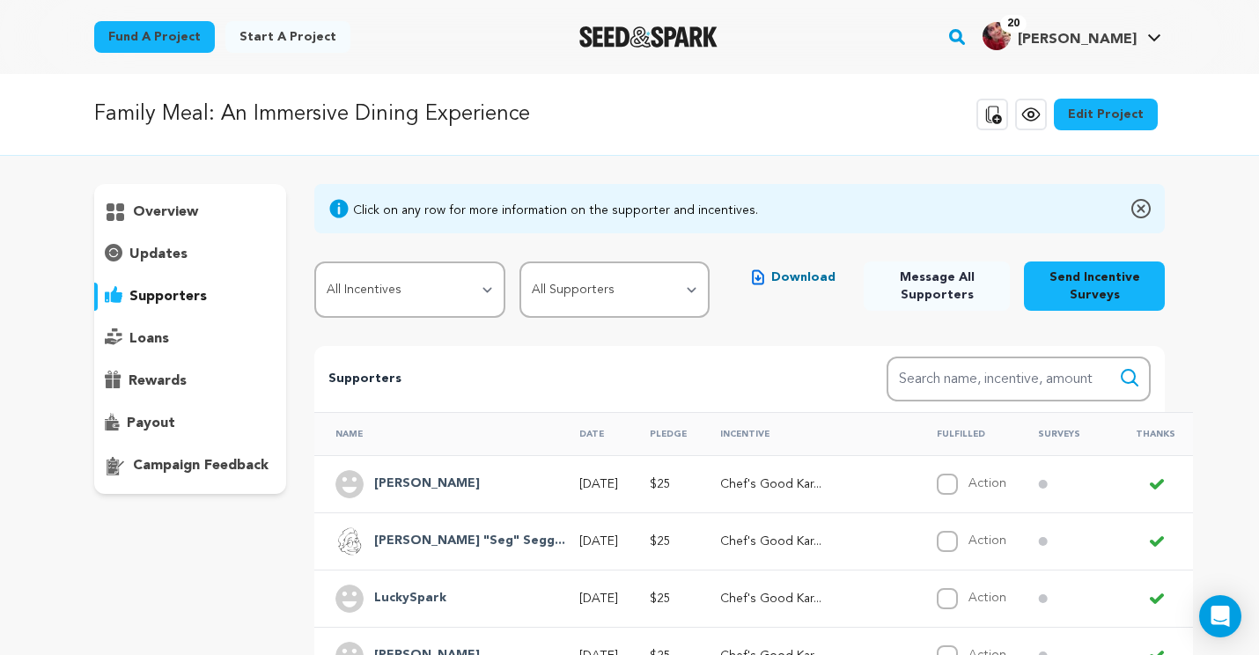
click at [172, 254] on p "updates" at bounding box center [158, 254] width 58 height 21
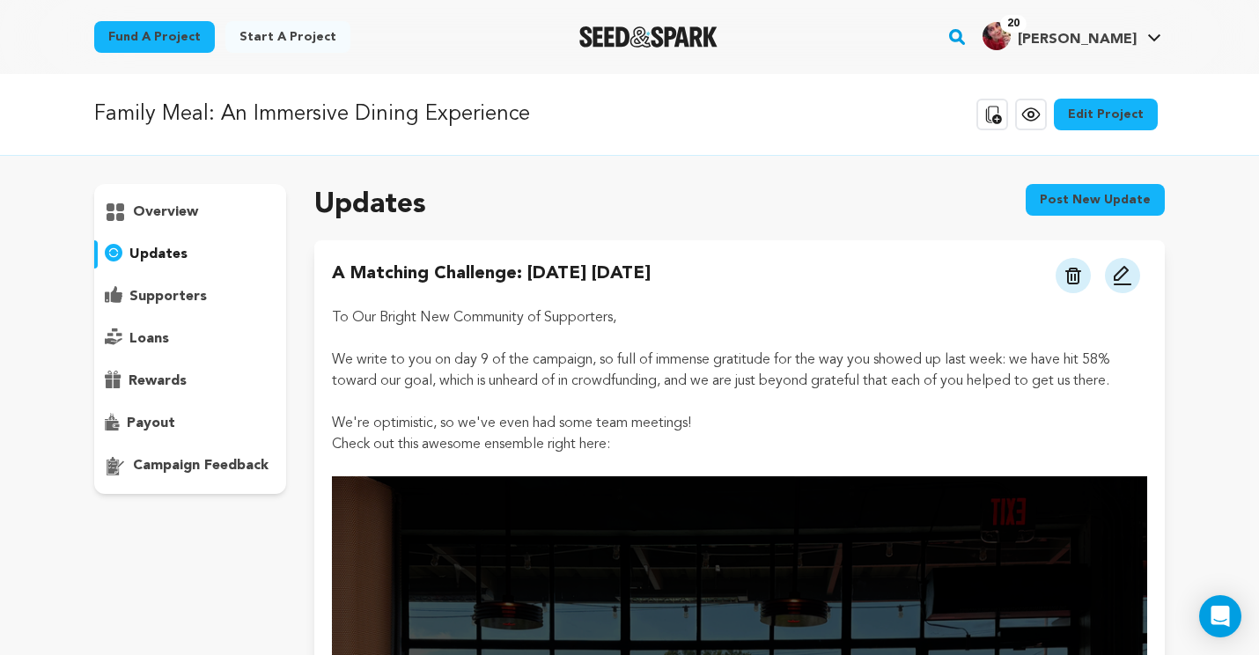
click at [173, 218] on p "overview" at bounding box center [165, 212] width 65 height 21
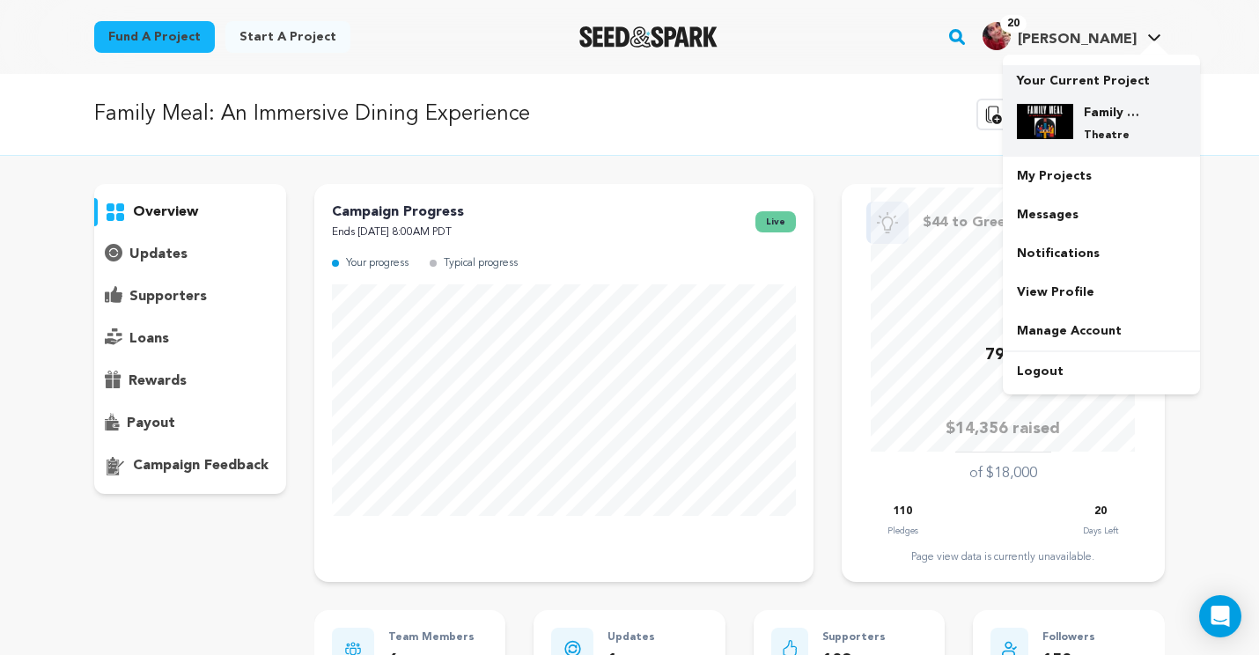
click at [1078, 93] on div "Family Meal: An Immersive Dining Experience Theatre" at bounding box center [1101, 123] width 169 height 67
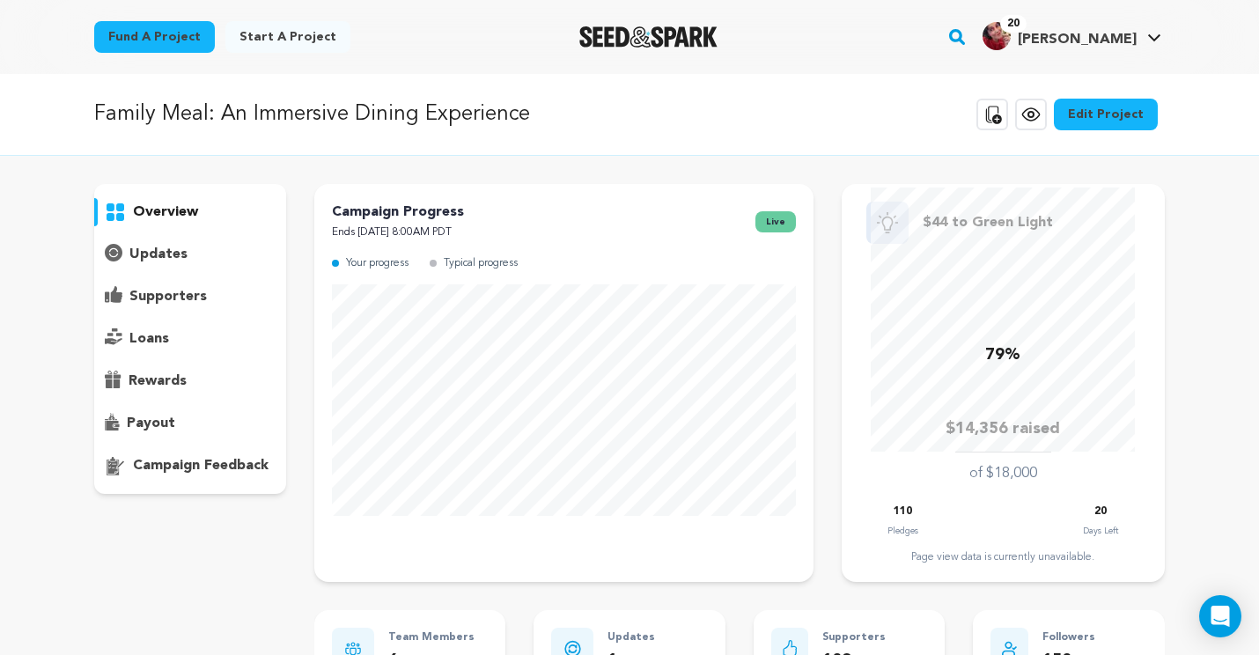
click at [623, 29] on img "Seed&Spark Homepage" at bounding box center [648, 36] width 138 height 21
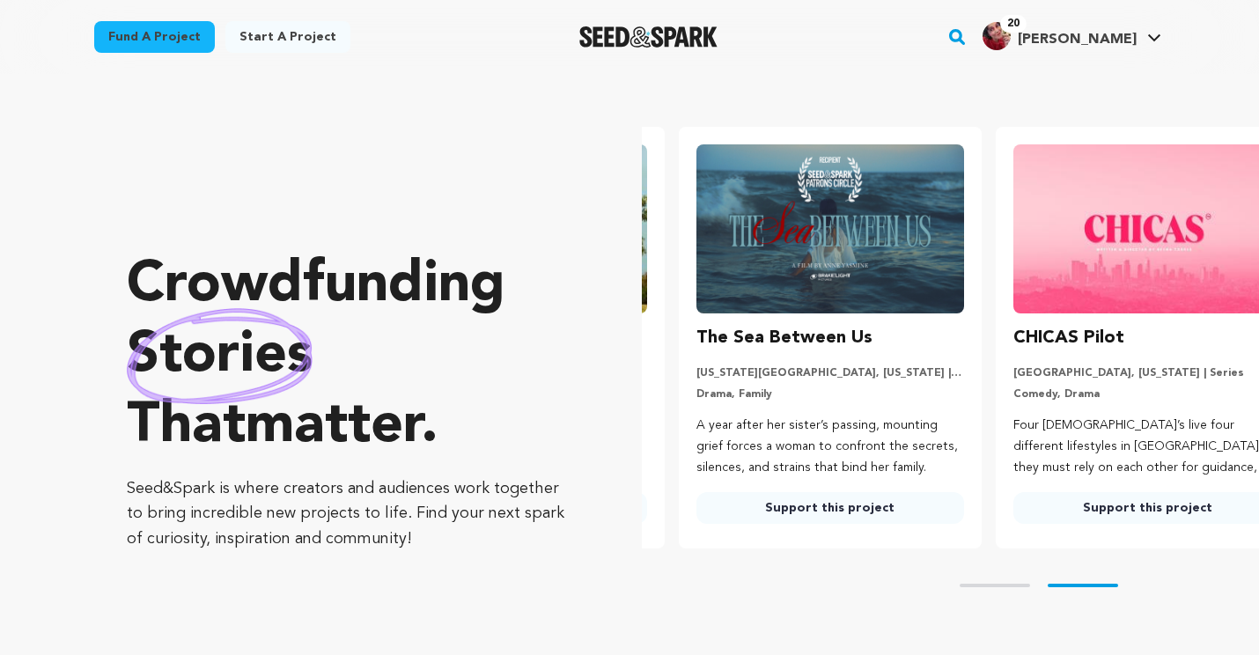
scroll to position [0, 331]
